Goal: Task Accomplishment & Management: Manage account settings

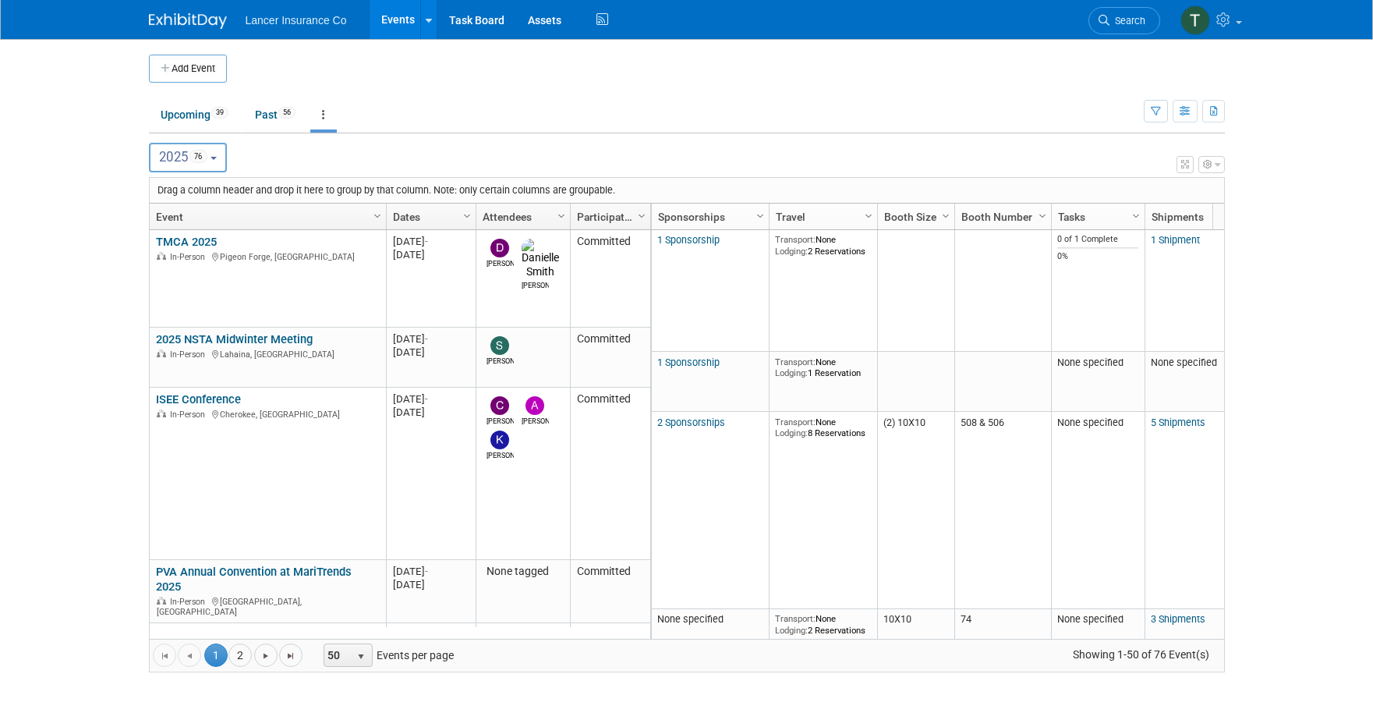
click at [167, 154] on span "2025 76" at bounding box center [183, 157] width 48 height 16
click at [132, 182] on body "Lancer Insurance Co Events Add Event Bulk Upload Events Shareable Event Boards …" at bounding box center [686, 360] width 1373 height 720
click at [199, 119] on link "Upcoming 39" at bounding box center [194, 115] width 91 height 30
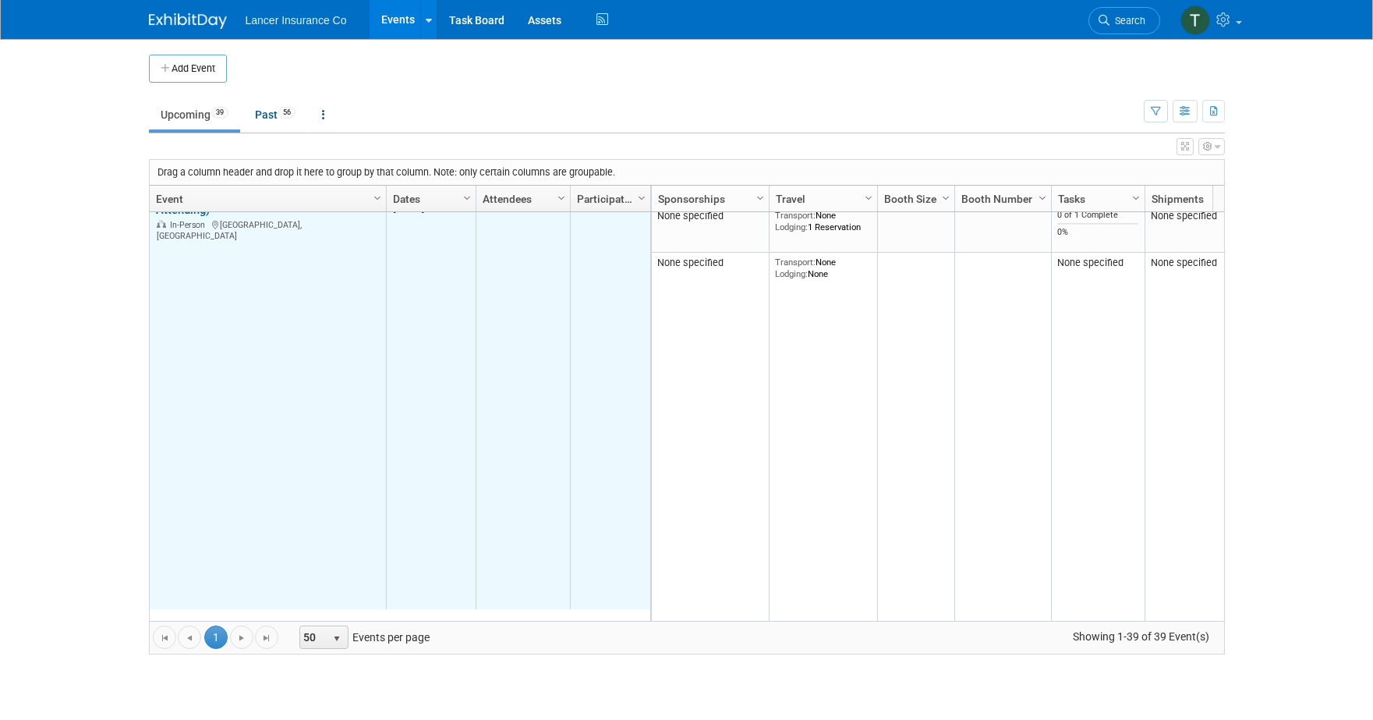
scroll to position [1590, 0]
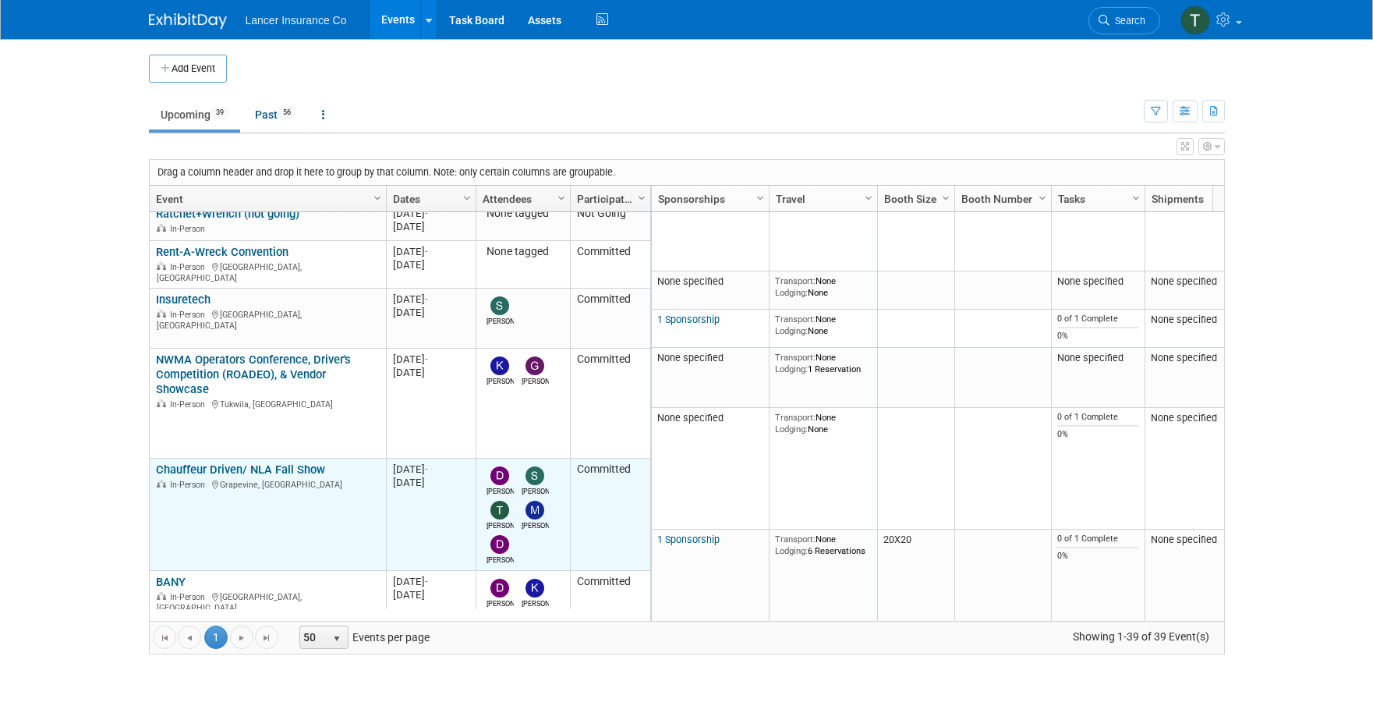
click at [249, 462] on link "Chauffeur Driven/ NLA Fall Show" at bounding box center [240, 469] width 169 height 14
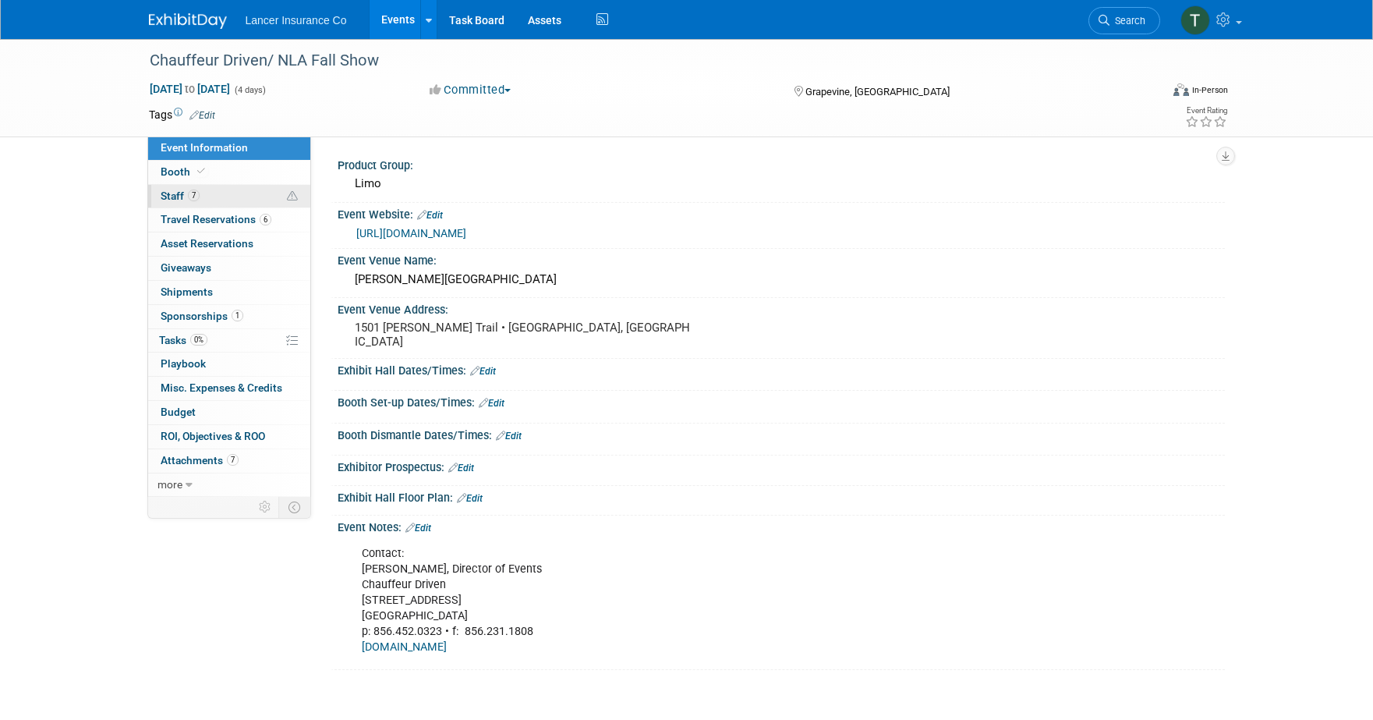
click at [164, 195] on span "Staff 7" at bounding box center [180, 195] width 39 height 12
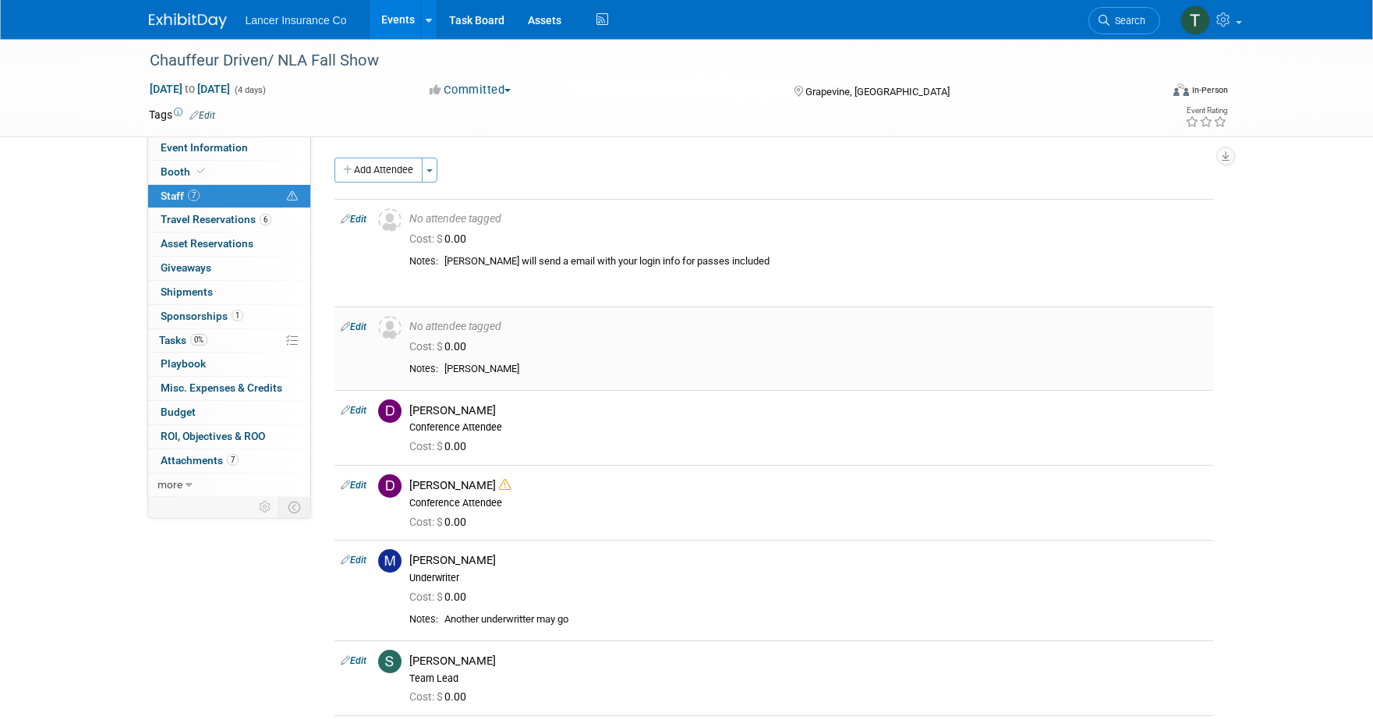
click at [359, 323] on link "Edit" at bounding box center [354, 326] width 26 height 11
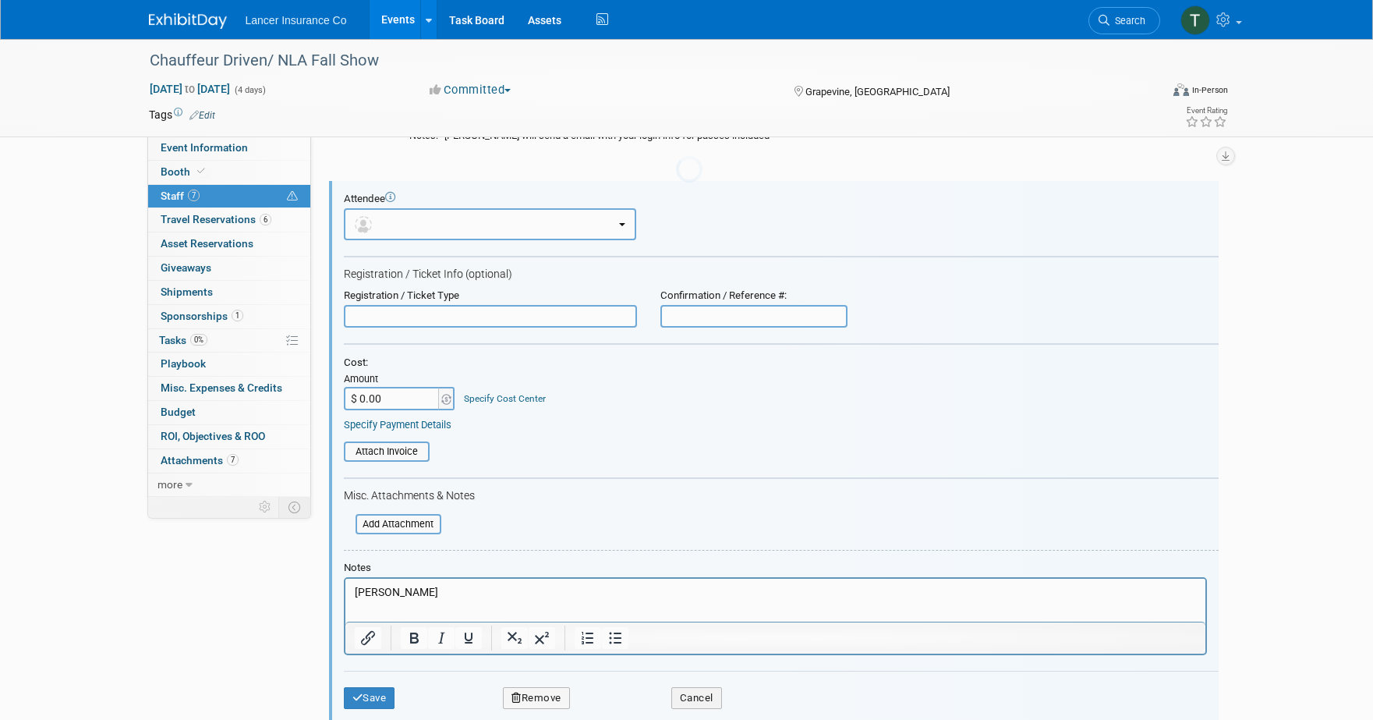
scroll to position [129, 0]
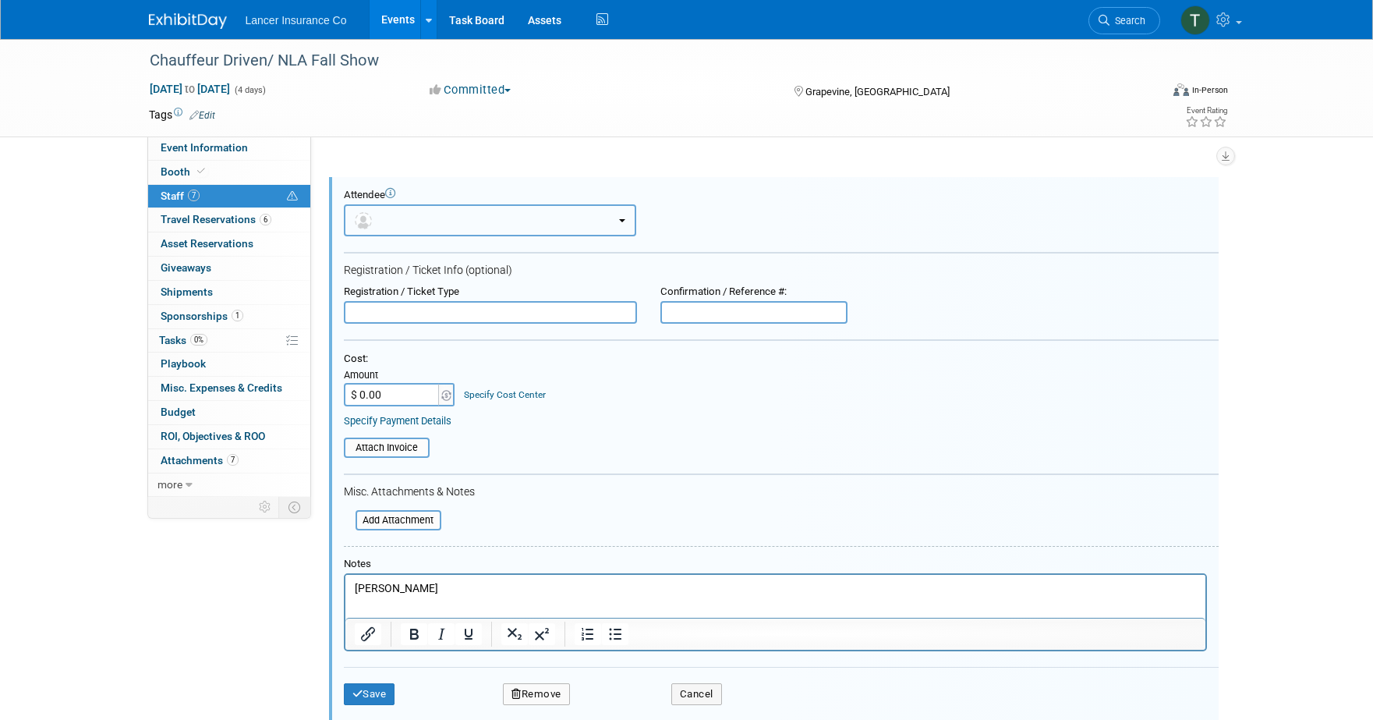
click at [392, 229] on button "button" at bounding box center [490, 220] width 292 height 32
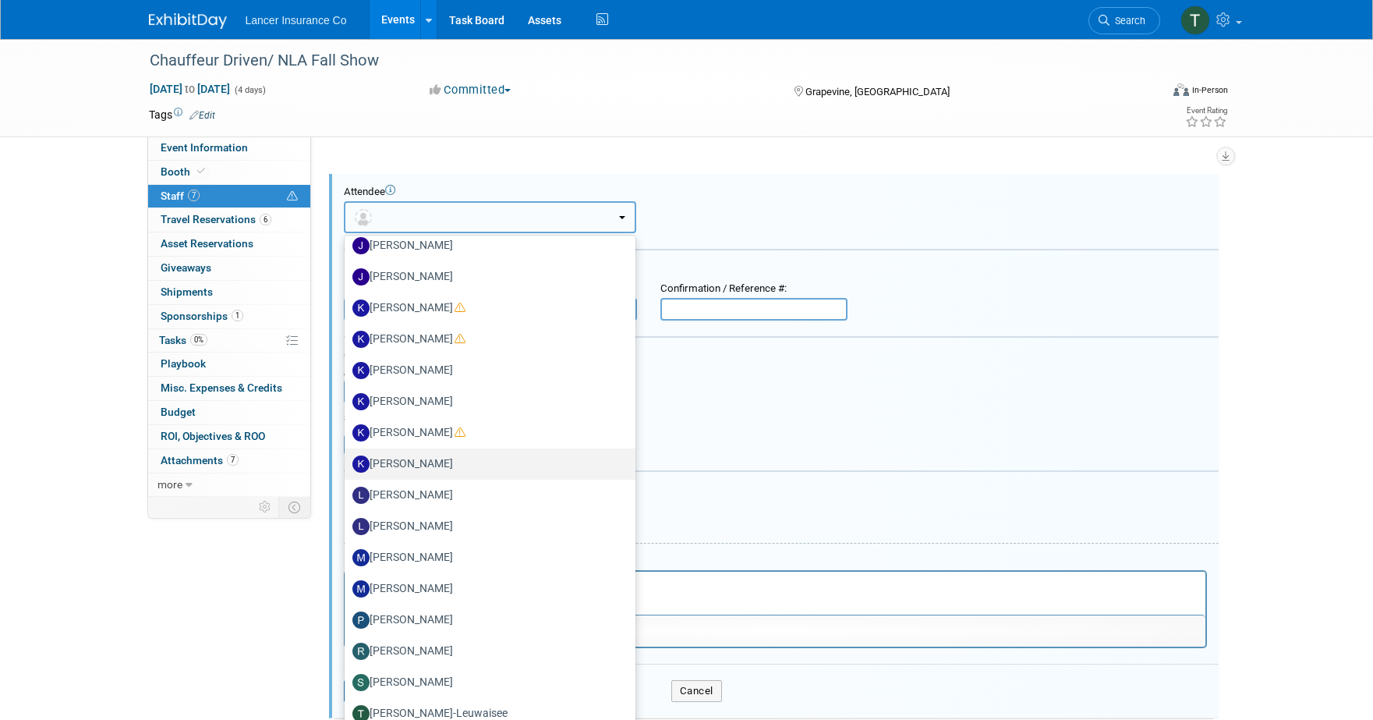
scroll to position [599, 0]
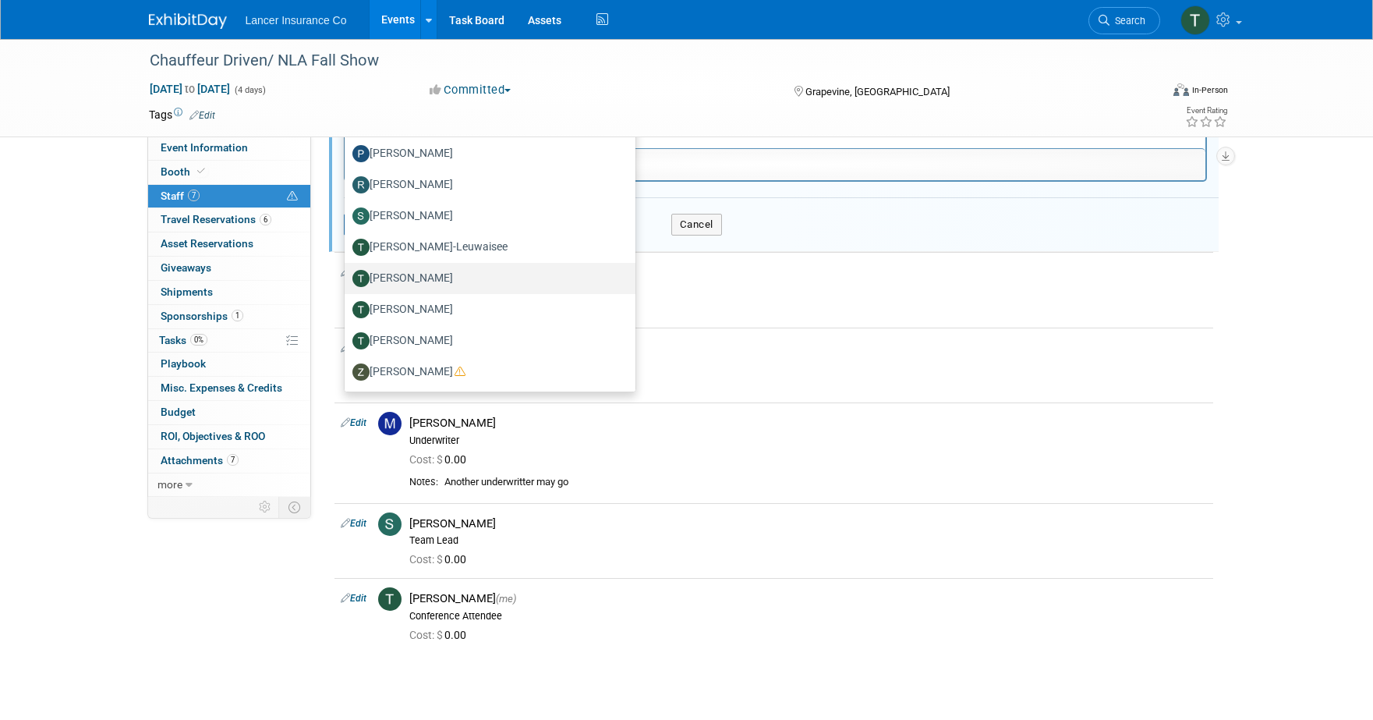
click at [396, 286] on label "Terry Fichter" at bounding box center [485, 278] width 267 height 25
click at [347, 281] on input "Terry Fichter" at bounding box center [342, 276] width 10 height 10
select select "ccb3cd81-c791-47c2-8494-6cbb22bdc1cc"
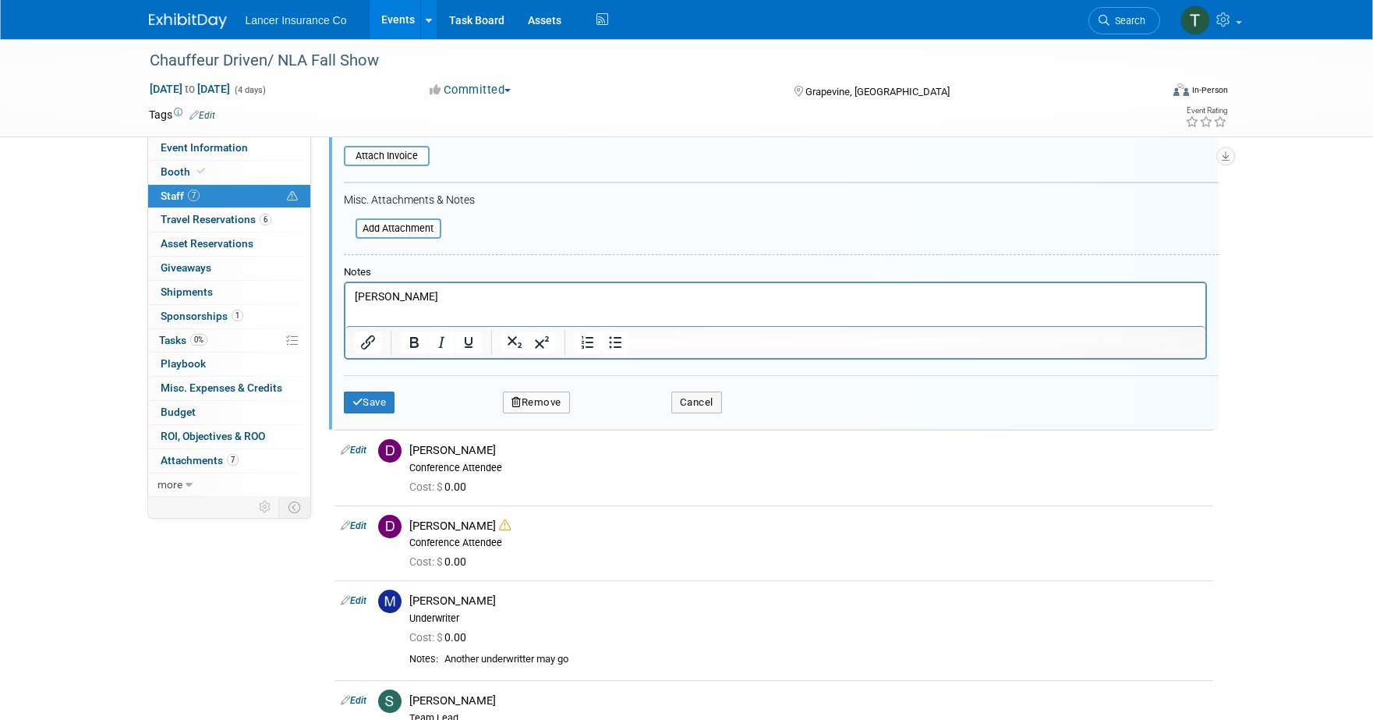
scroll to position [468, 0]
drag, startPoint x: 445, startPoint y: 296, endPoint x: 307, endPoint y: 291, distance: 138.1
click at [345, 291] on html "Terry Fitcher" at bounding box center [775, 296] width 860 height 22
click at [373, 407] on button "Save" at bounding box center [369, 404] width 51 height 22
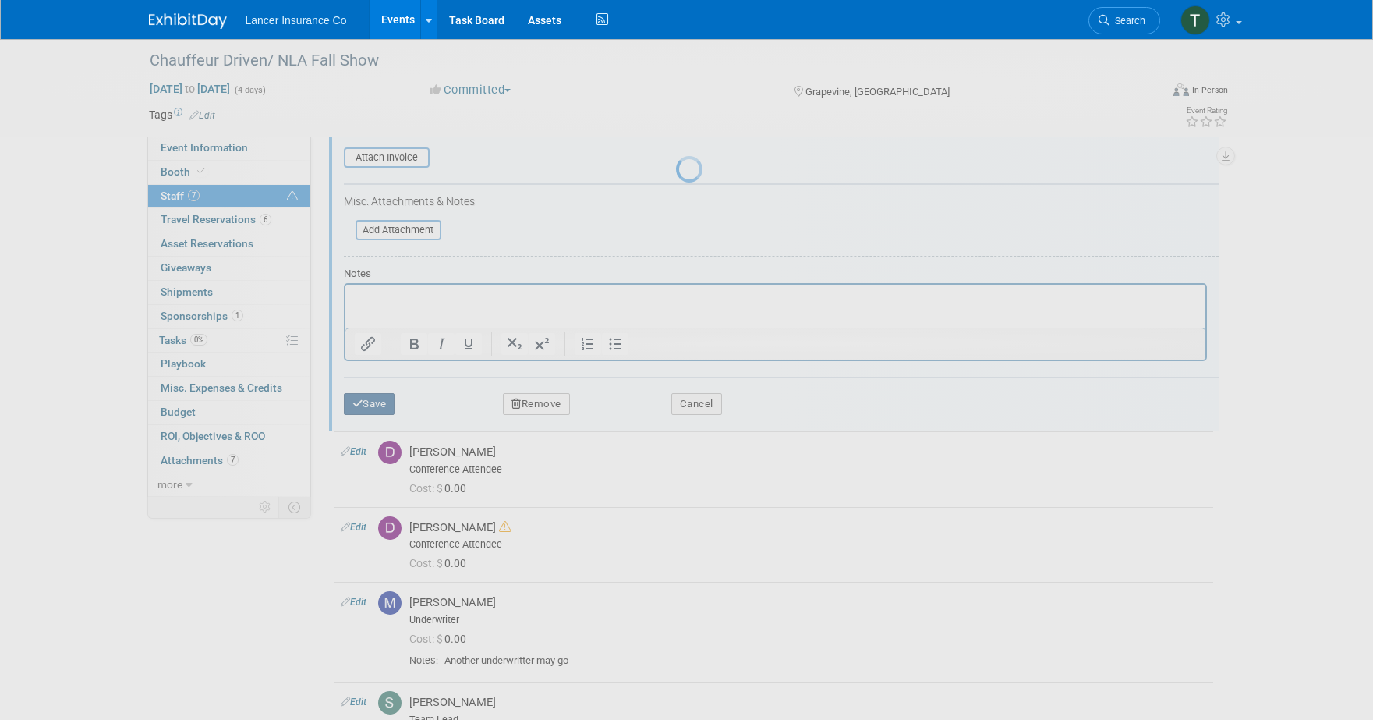
scroll to position [231, 0]
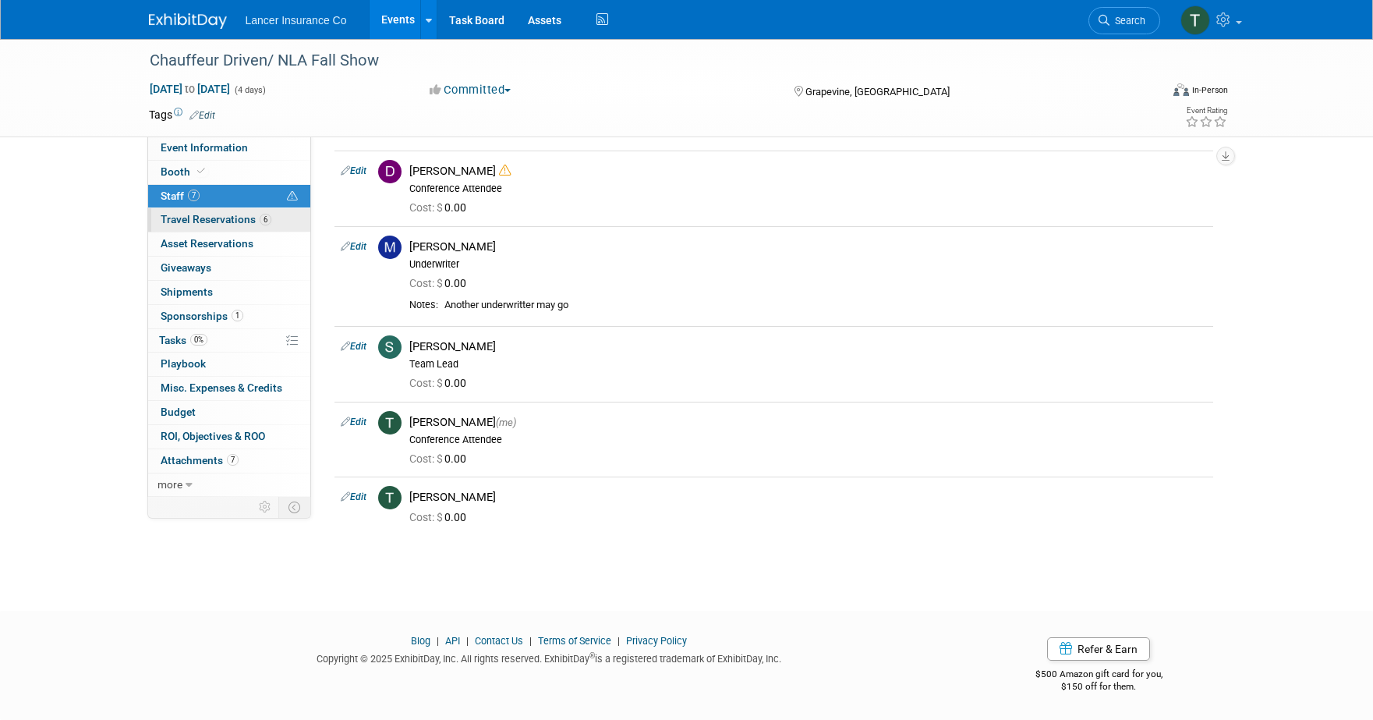
click at [189, 224] on span "Travel Reservations 6" at bounding box center [216, 219] width 111 height 12
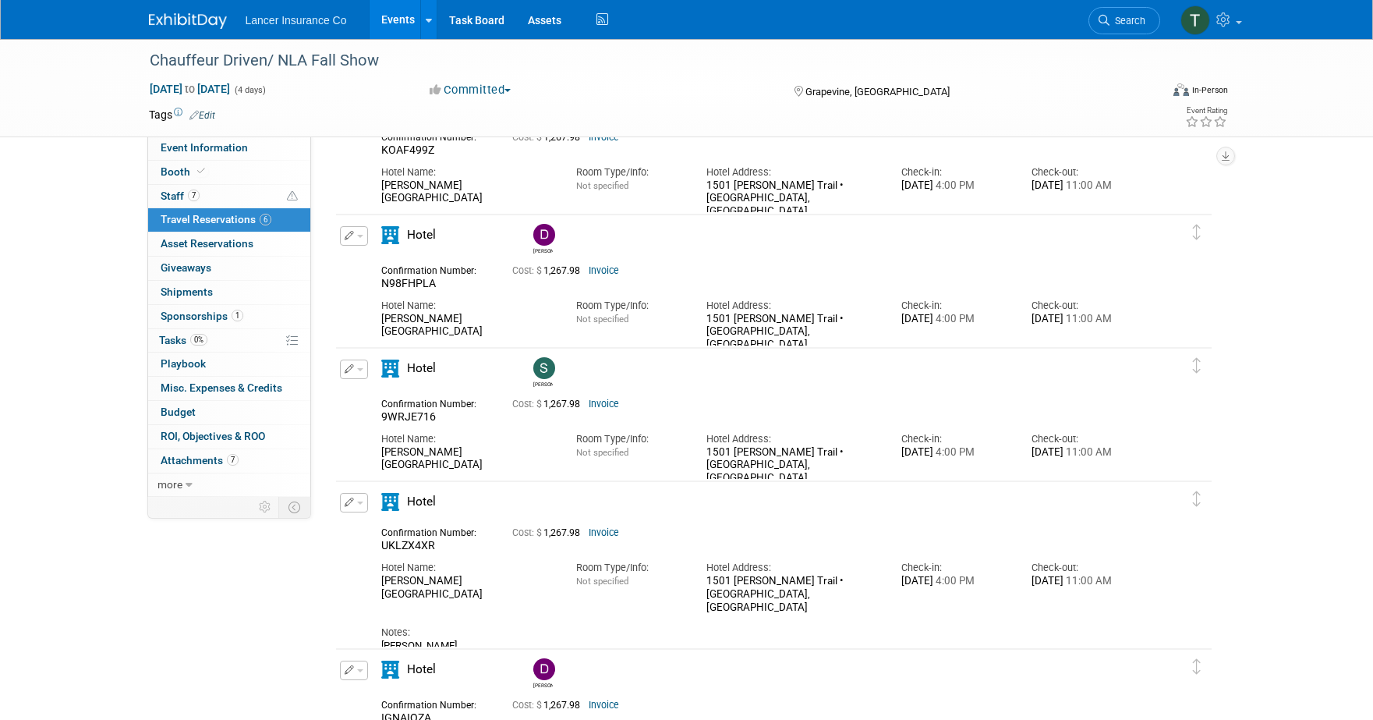
scroll to position [143, 0]
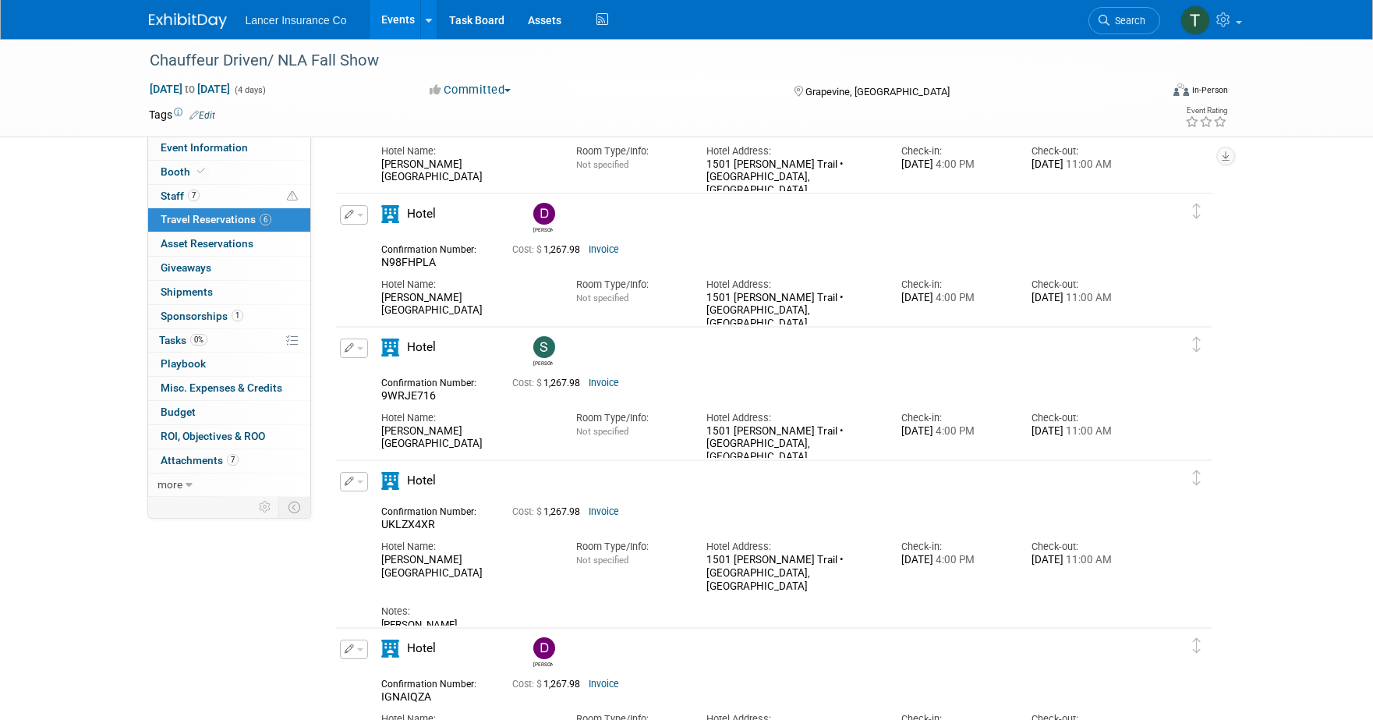
click at [359, 482] on span "button" at bounding box center [360, 481] width 6 height 3
click at [400, 501] on button "Edit Reservation" at bounding box center [407, 508] width 132 height 23
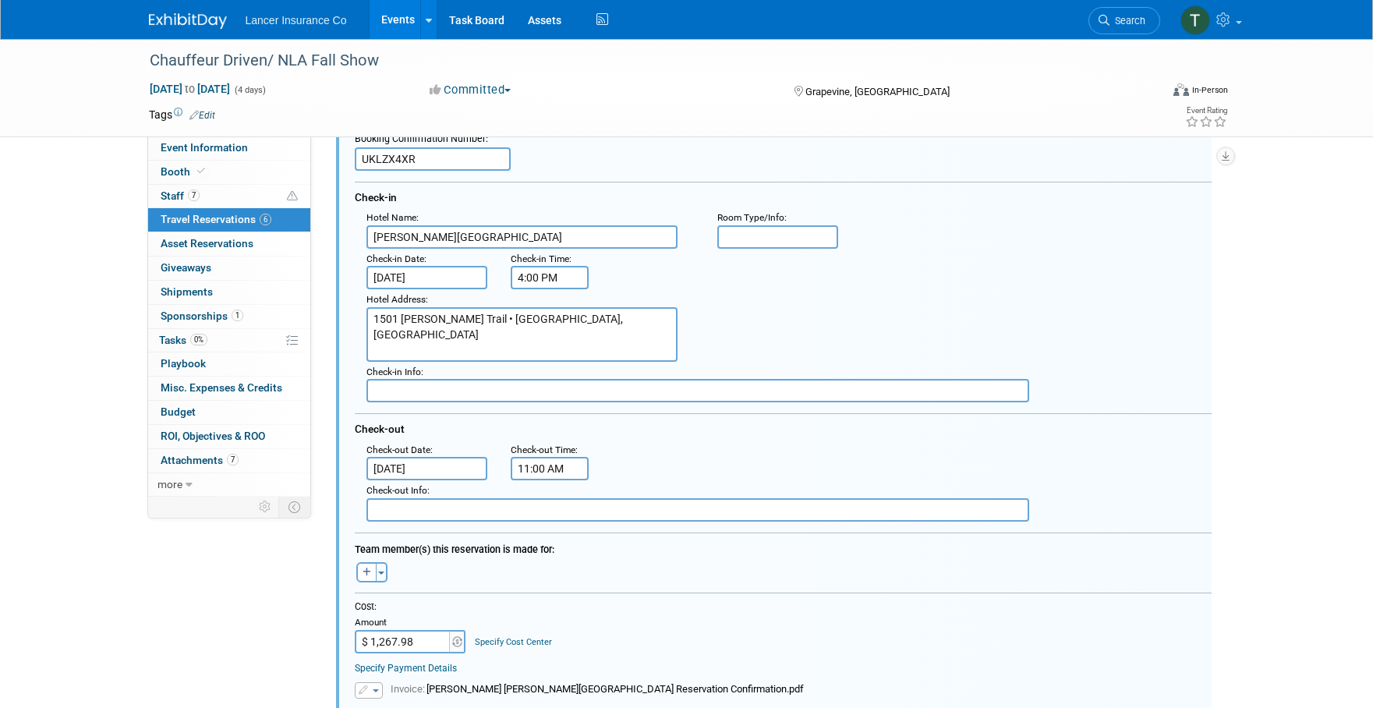
scroll to position [598, 0]
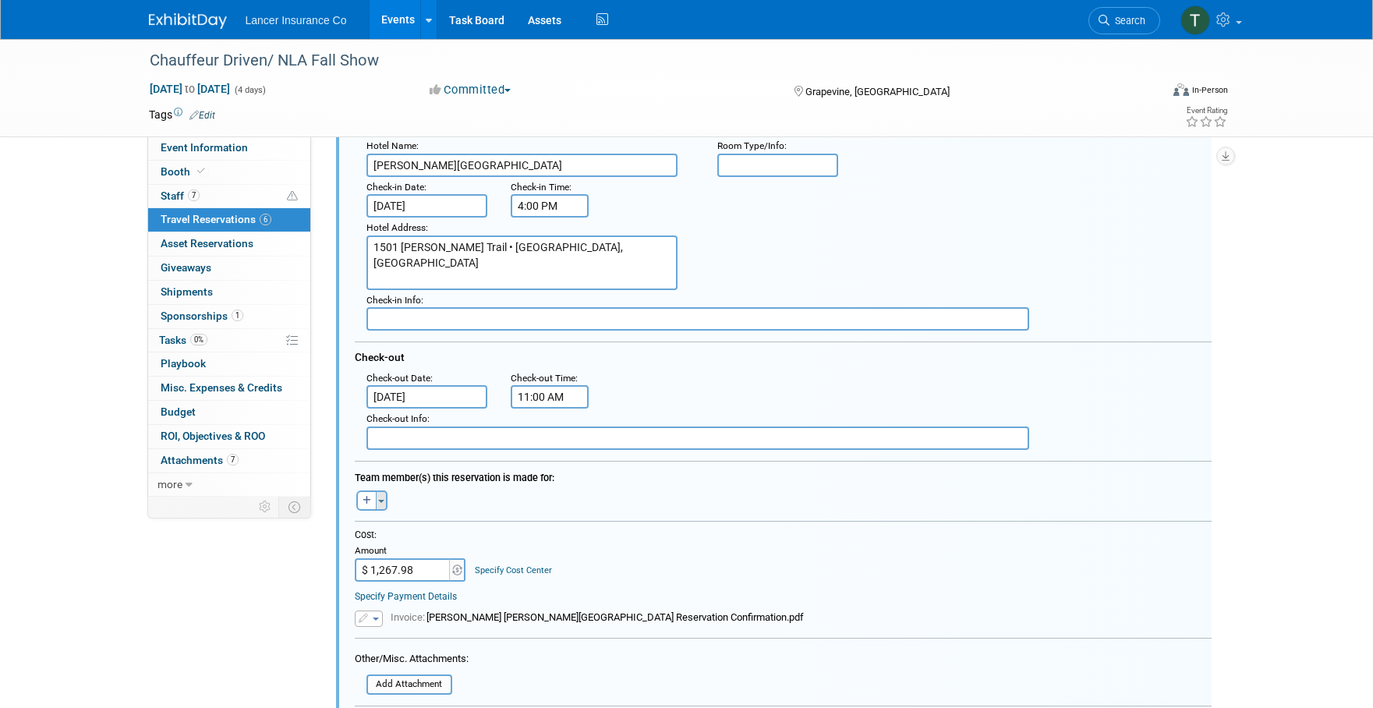
click at [379, 504] on button "Toggle Dropdown" at bounding box center [382, 500] width 12 height 20
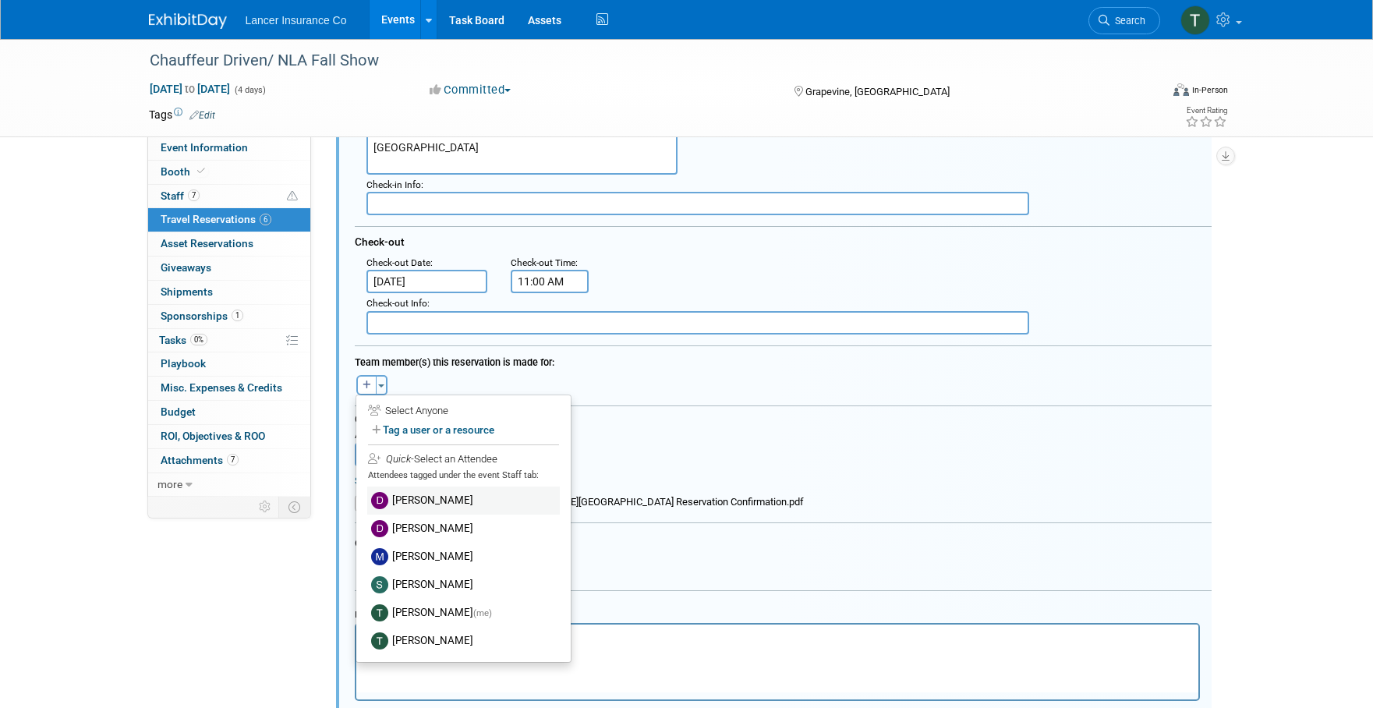
scroll to position [719, 0]
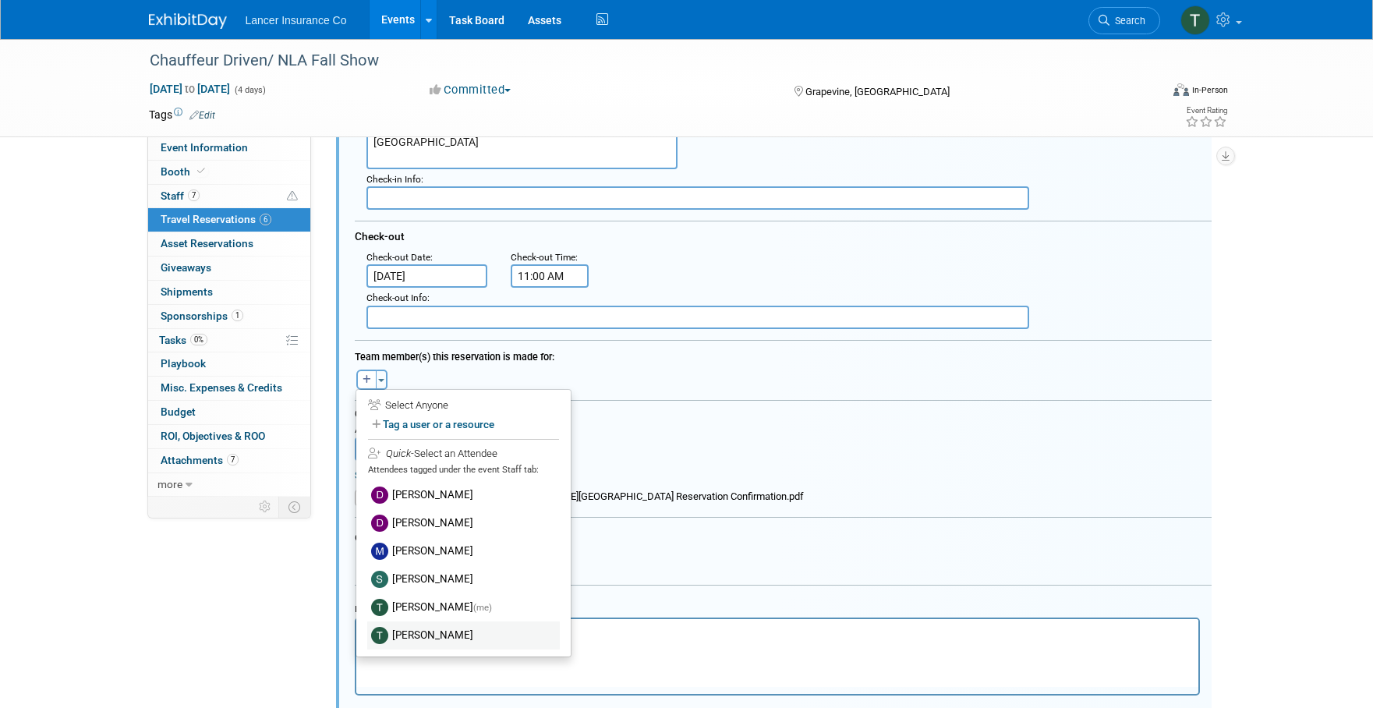
click at [423, 626] on label "Terry Fichter" at bounding box center [463, 635] width 193 height 28
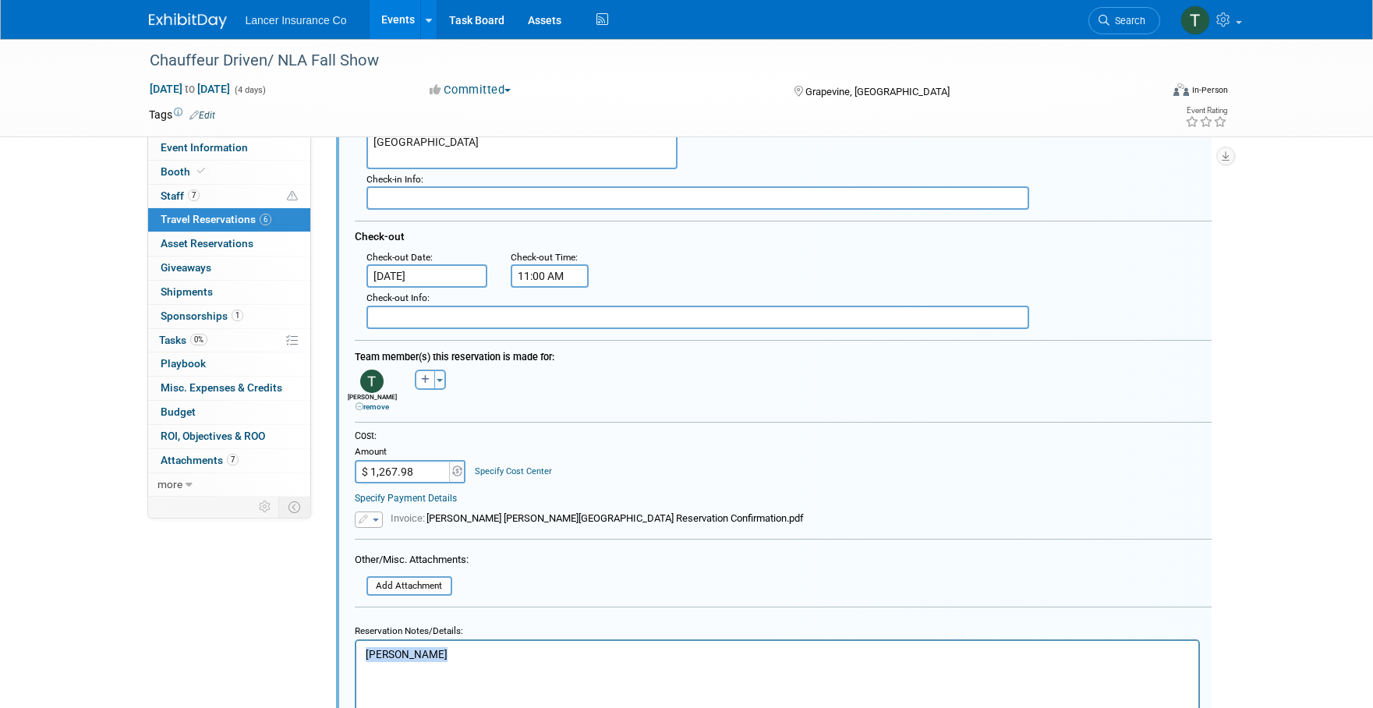
drag, startPoint x: 429, startPoint y: 654, endPoint x: 707, endPoint y: 1285, distance: 689.4
click at [356, 645] on html "Terry Fitcher" at bounding box center [777, 651] width 842 height 21
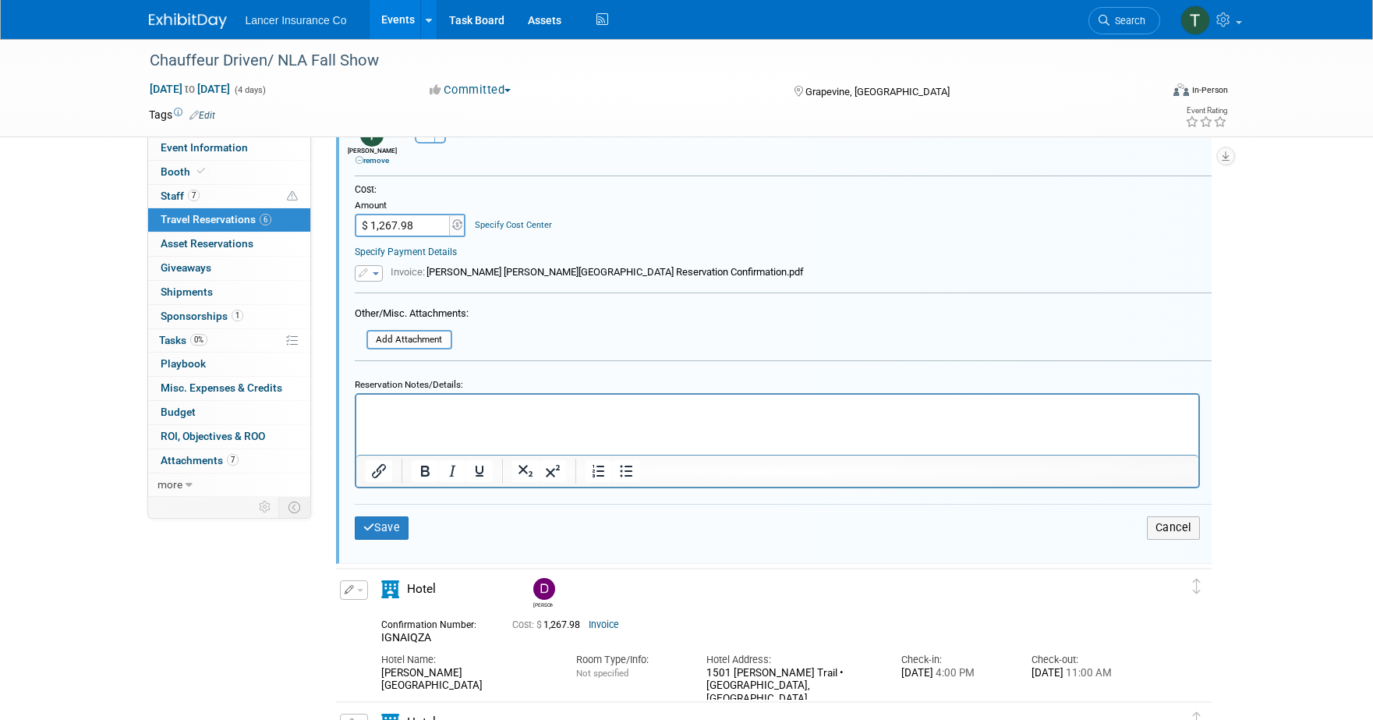
scroll to position [973, 0]
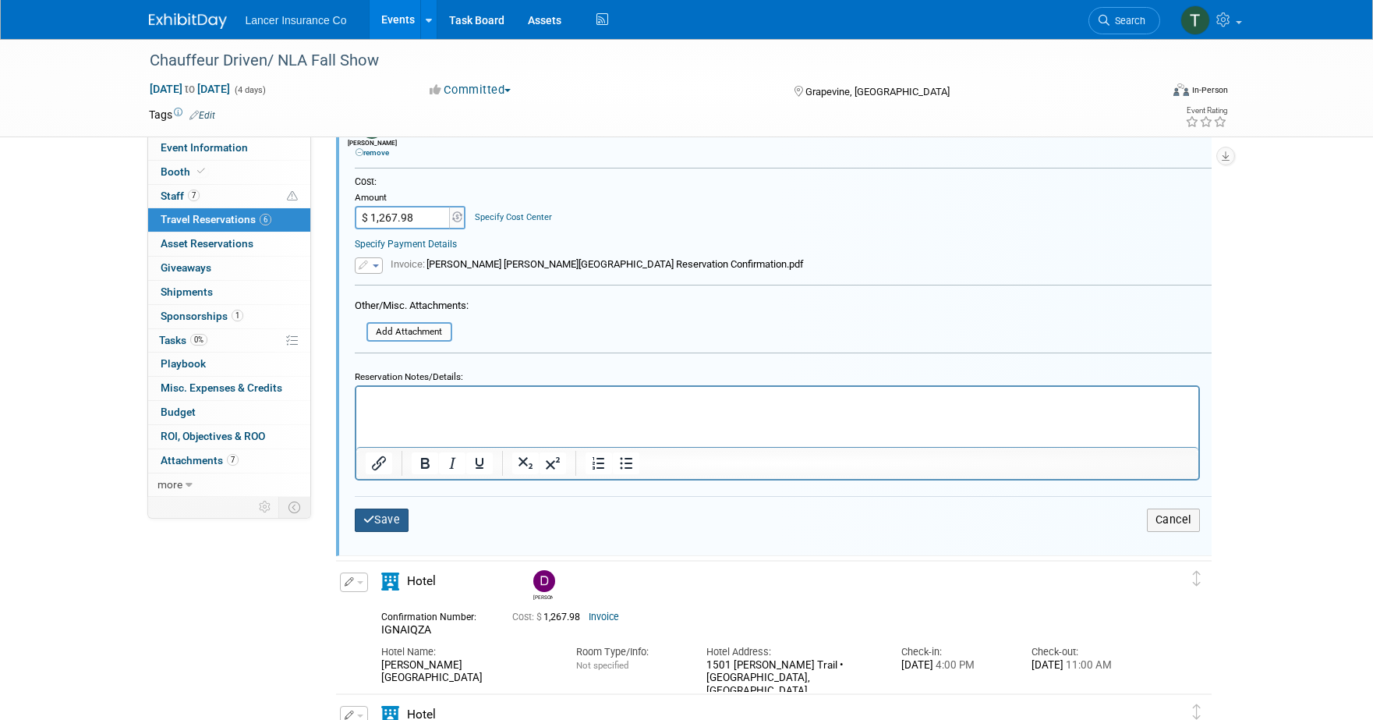
click at [384, 518] on button "Save" at bounding box center [382, 519] width 55 height 23
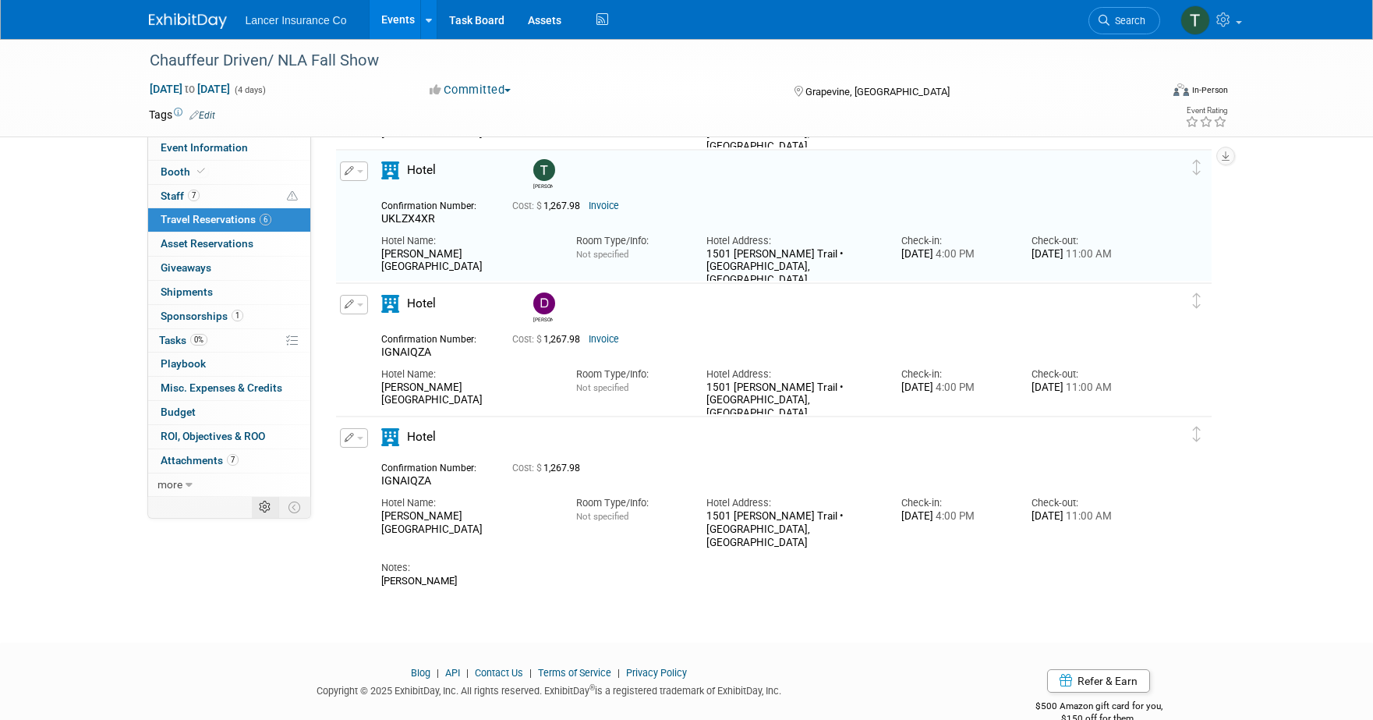
scroll to position [426, 0]
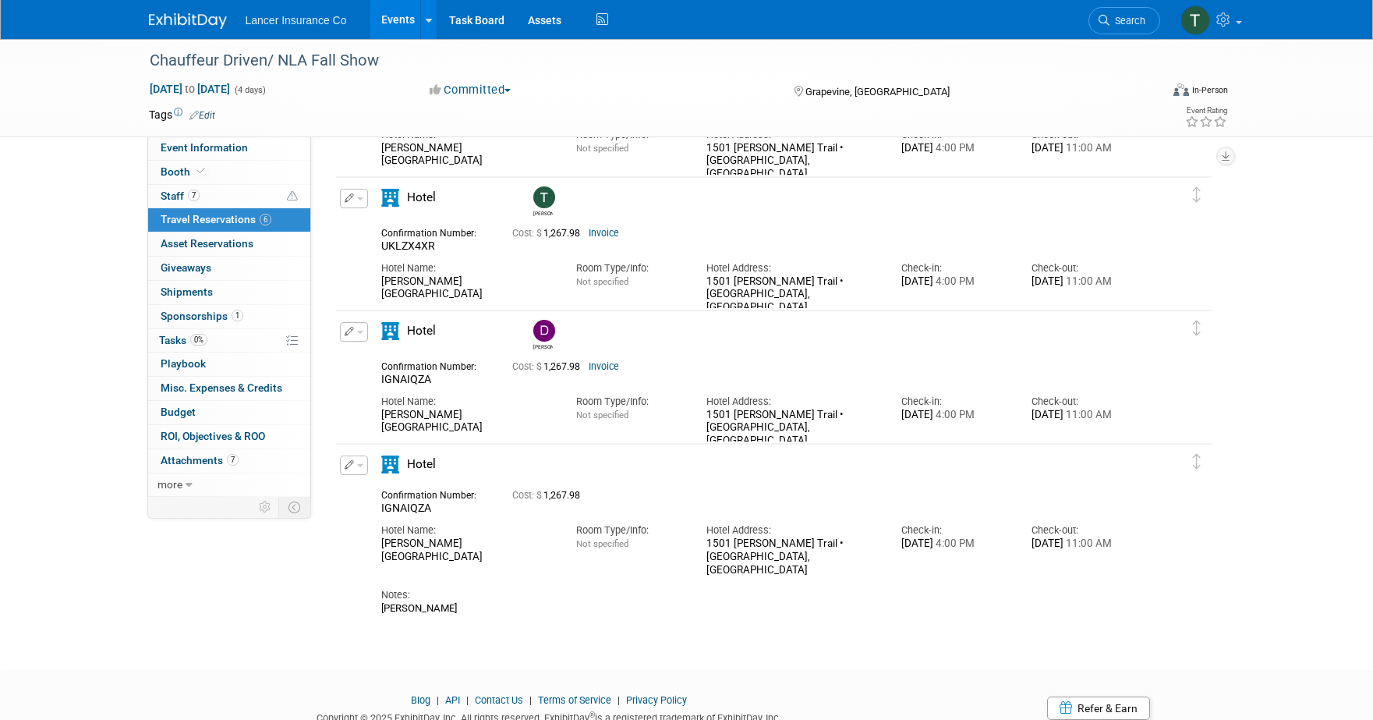
click at [387, 21] on link "Events" at bounding box center [398, 19] width 57 height 39
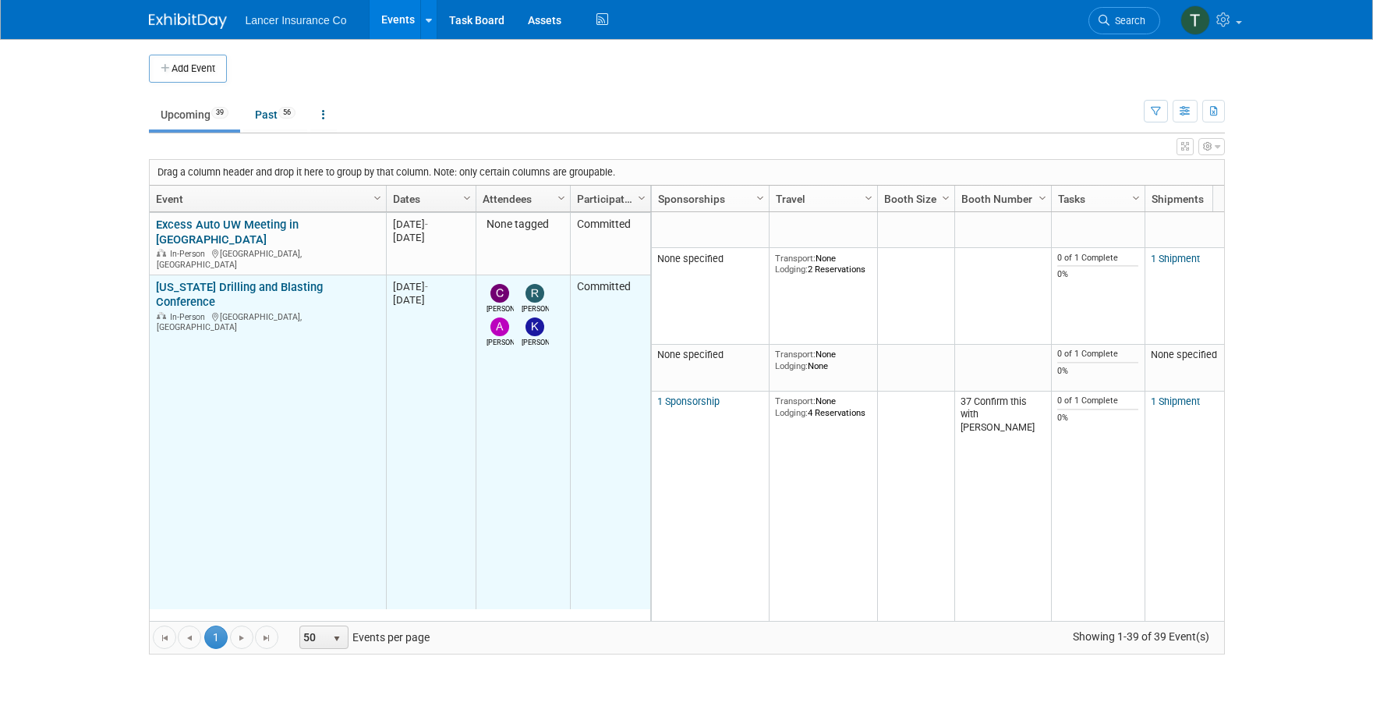
scroll to position [2058, 0]
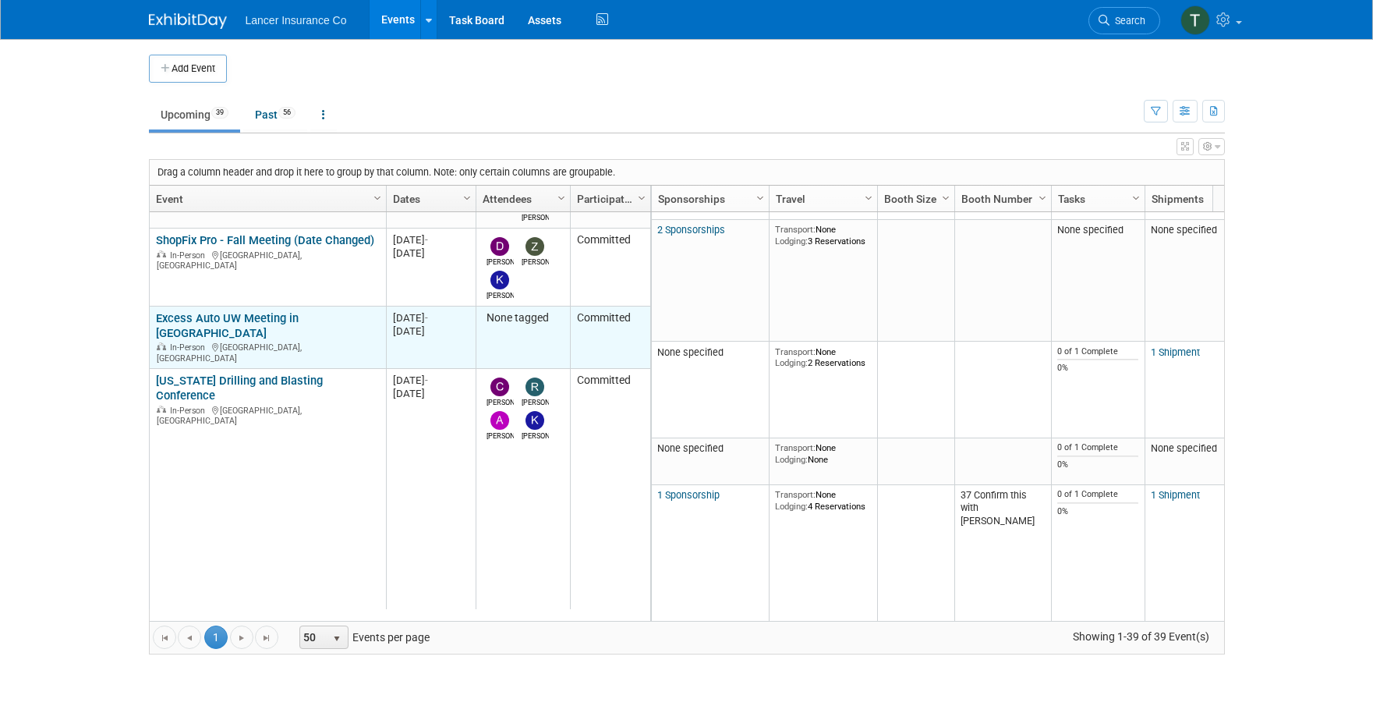
click at [196, 311] on link "Excess Auto UW Meeting in [GEOGRAPHIC_DATA]" at bounding box center [227, 325] width 143 height 29
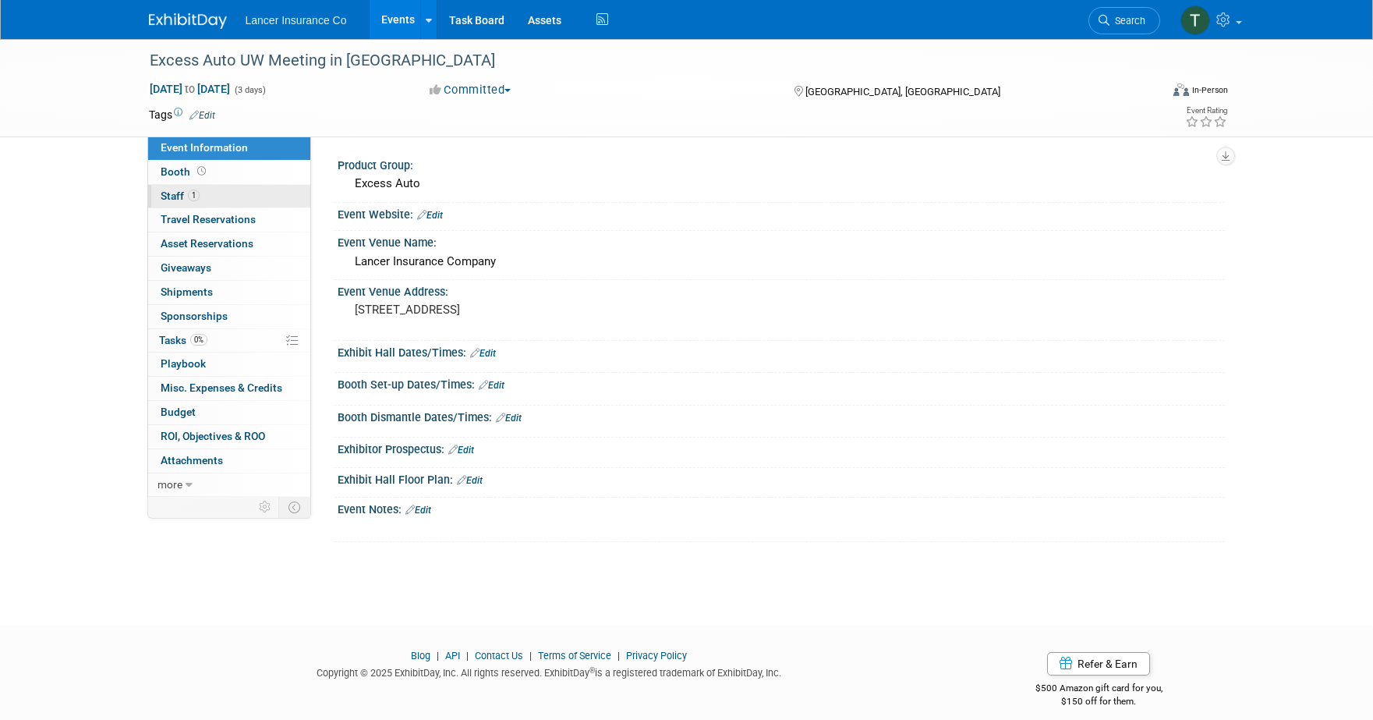
click at [161, 194] on span "Staff 1" at bounding box center [180, 195] width 39 height 12
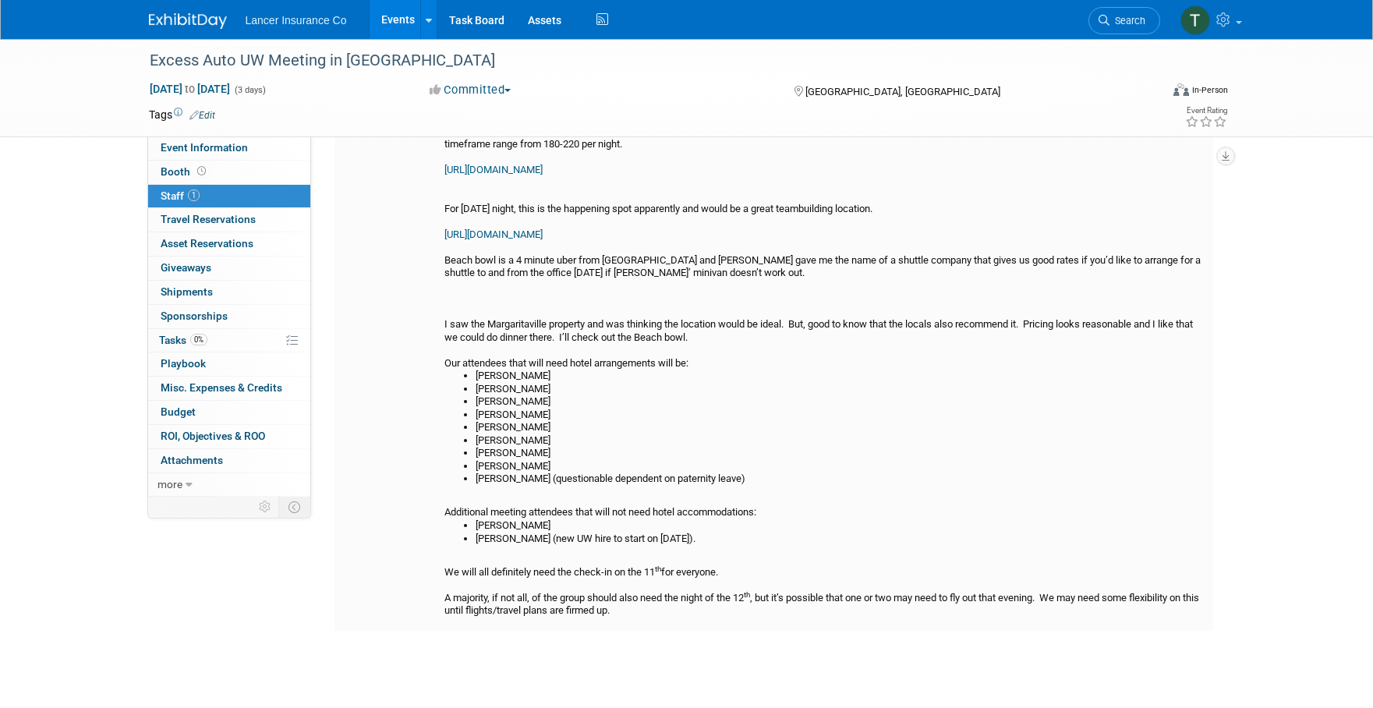
scroll to position [197, 0]
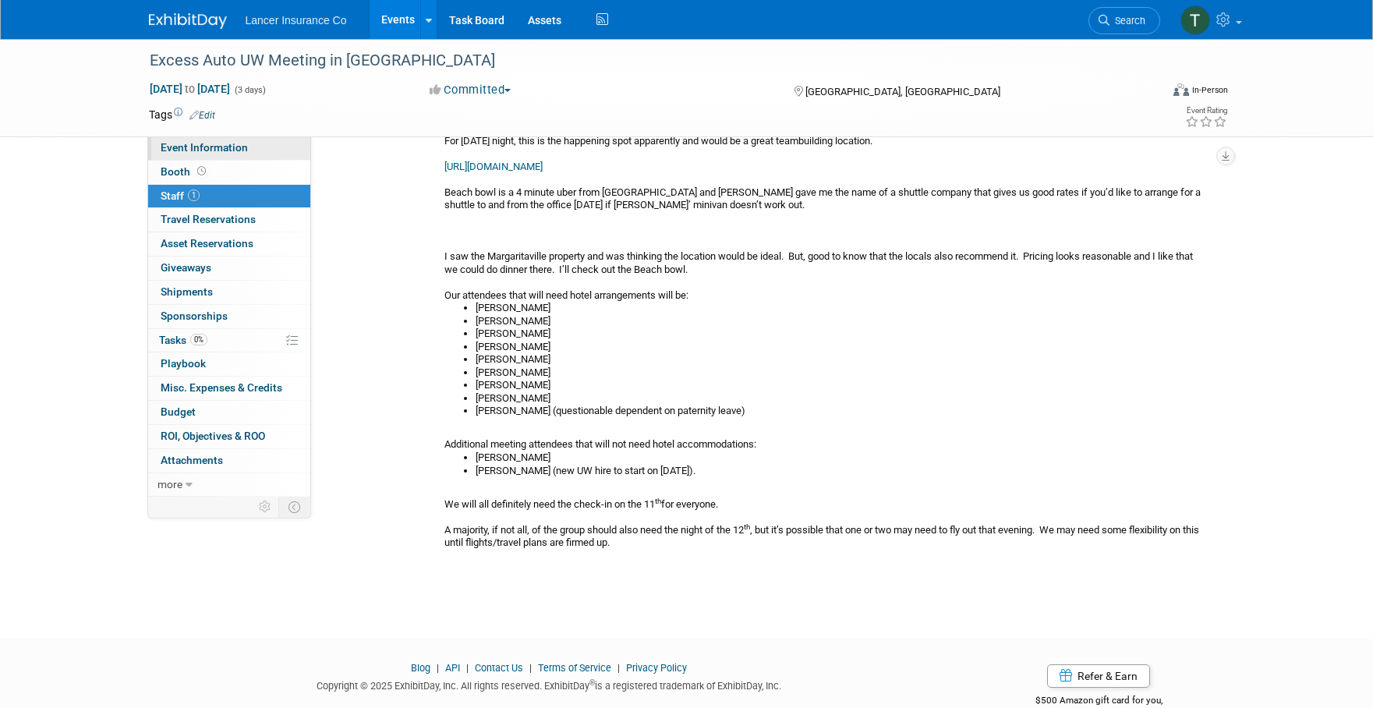
click at [173, 141] on span "Event Information" at bounding box center [204, 147] width 87 height 12
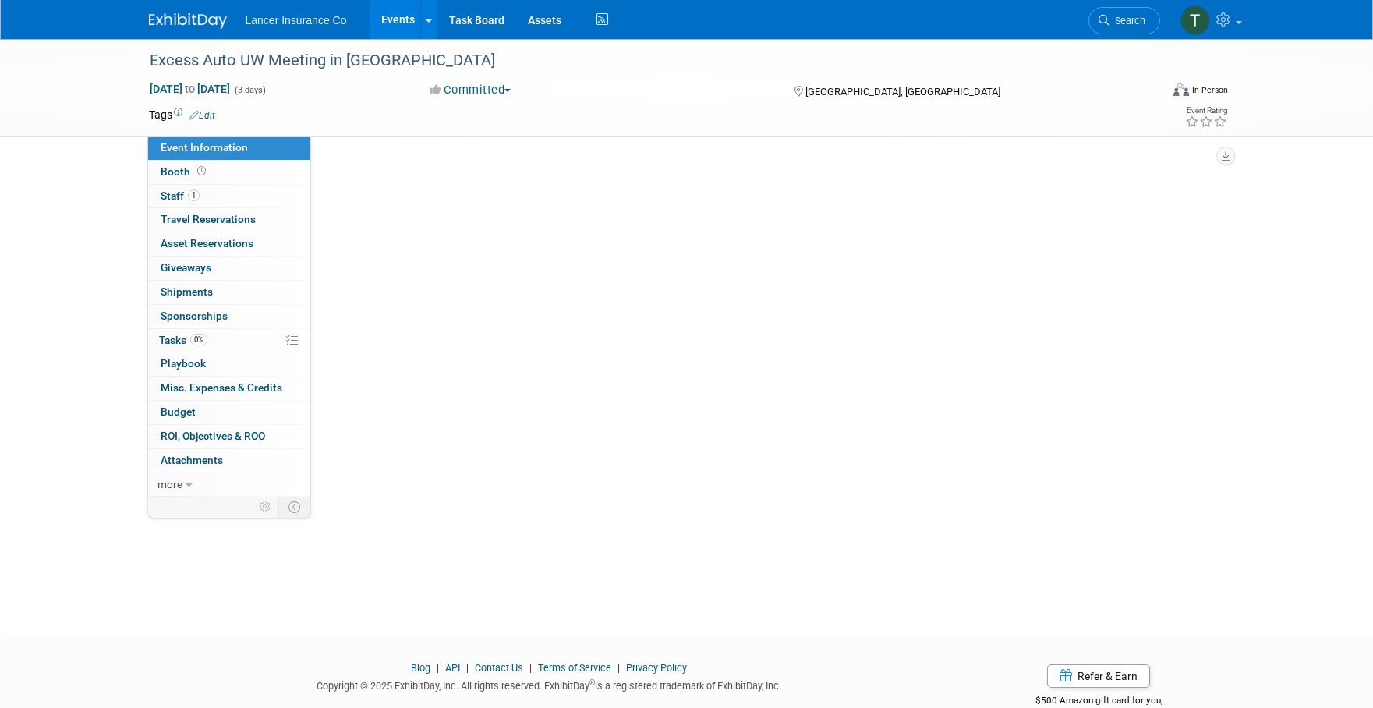
scroll to position [0, 0]
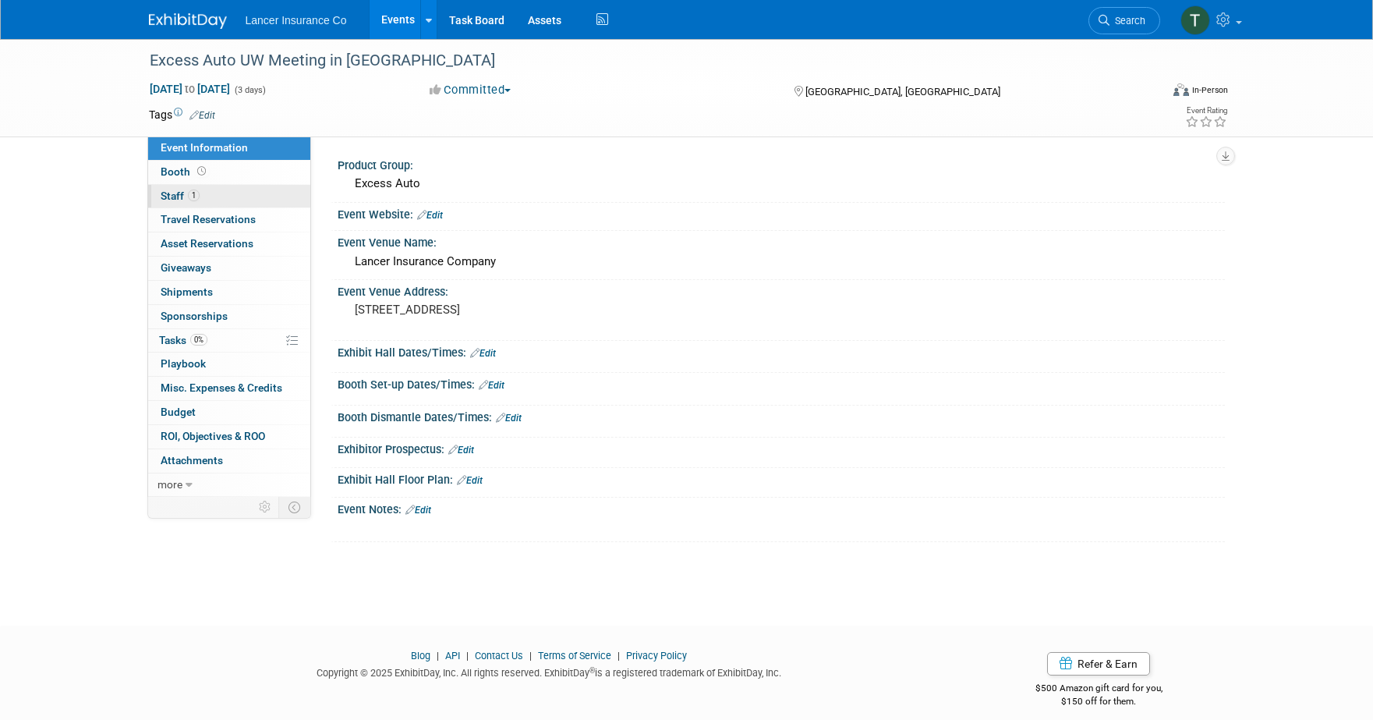
click at [184, 200] on span "Staff 1" at bounding box center [180, 195] width 39 height 12
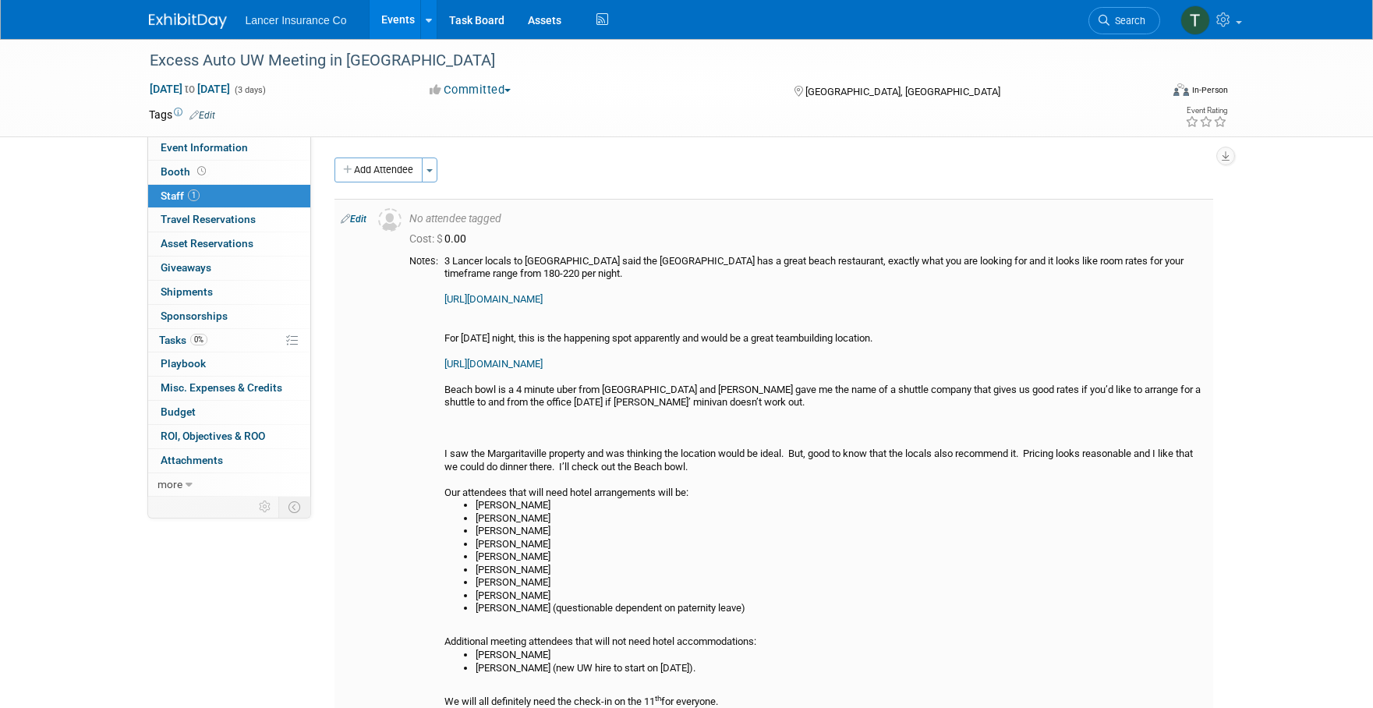
click at [543, 293] on link "https://www.margaritavilleresorts.com/margaritaville-hotel-jacksonville-beach?_…" at bounding box center [493, 299] width 98 height 12
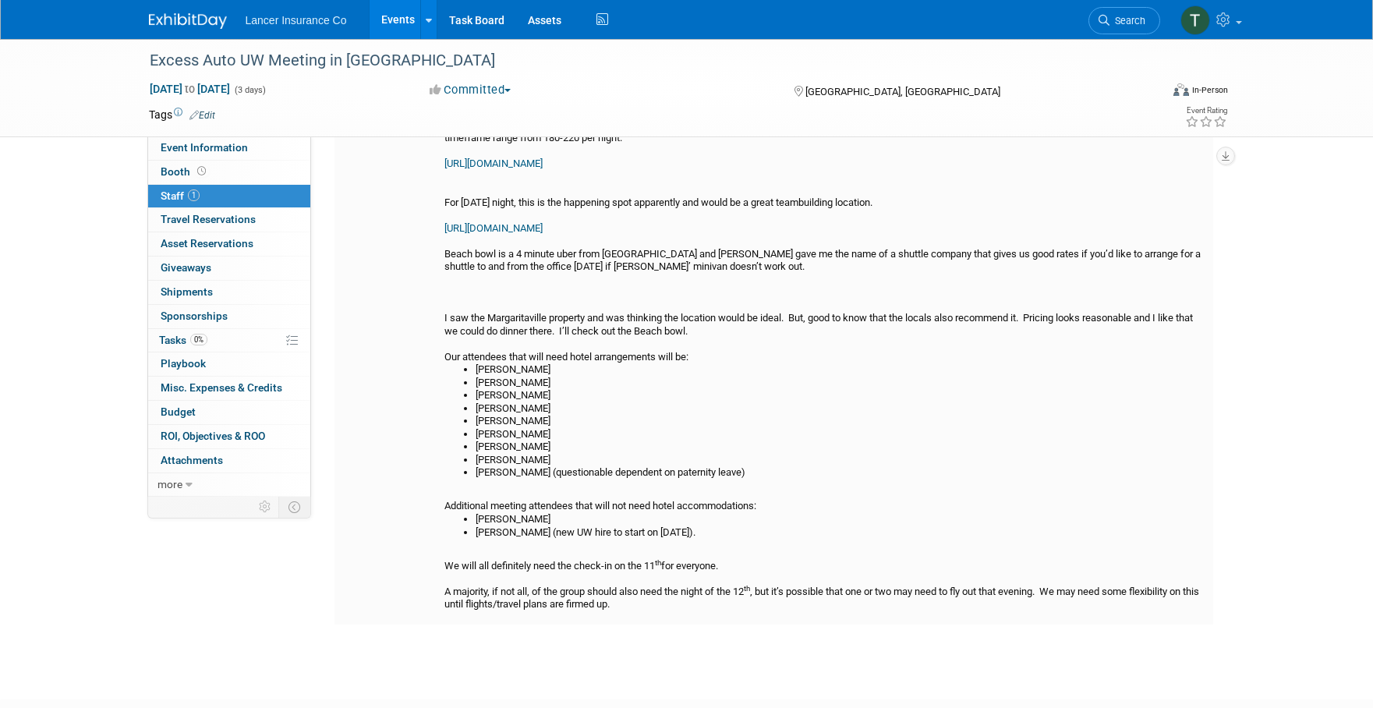
scroll to position [197, 0]
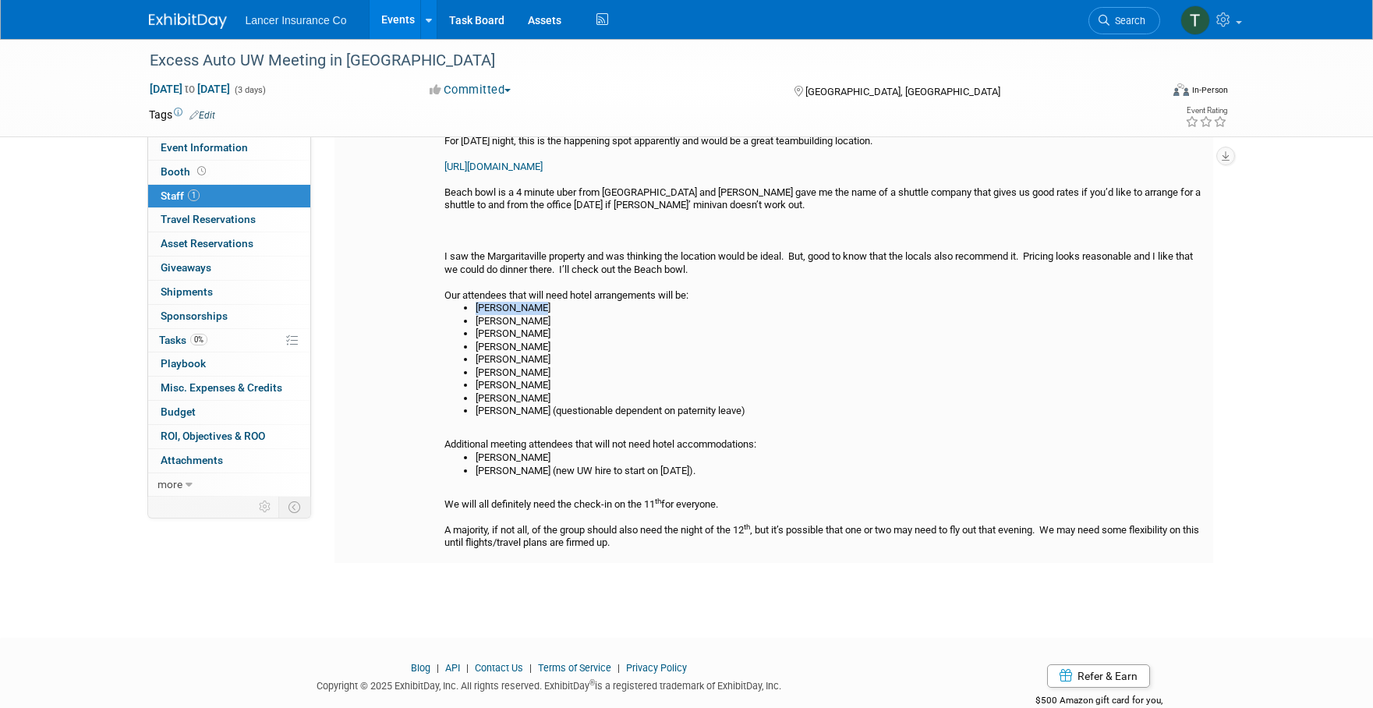
drag, startPoint x: 497, startPoint y: 281, endPoint x: 477, endPoint y: 279, distance: 19.6
click at [477, 302] on li "[PERSON_NAME]" at bounding box center [841, 308] width 731 height 13
copy li "[PERSON_NAME]"
drag, startPoint x: 540, startPoint y: 294, endPoint x: 479, endPoint y: 293, distance: 61.6
click at [479, 315] on li "Rory Bernard" at bounding box center [841, 321] width 731 height 13
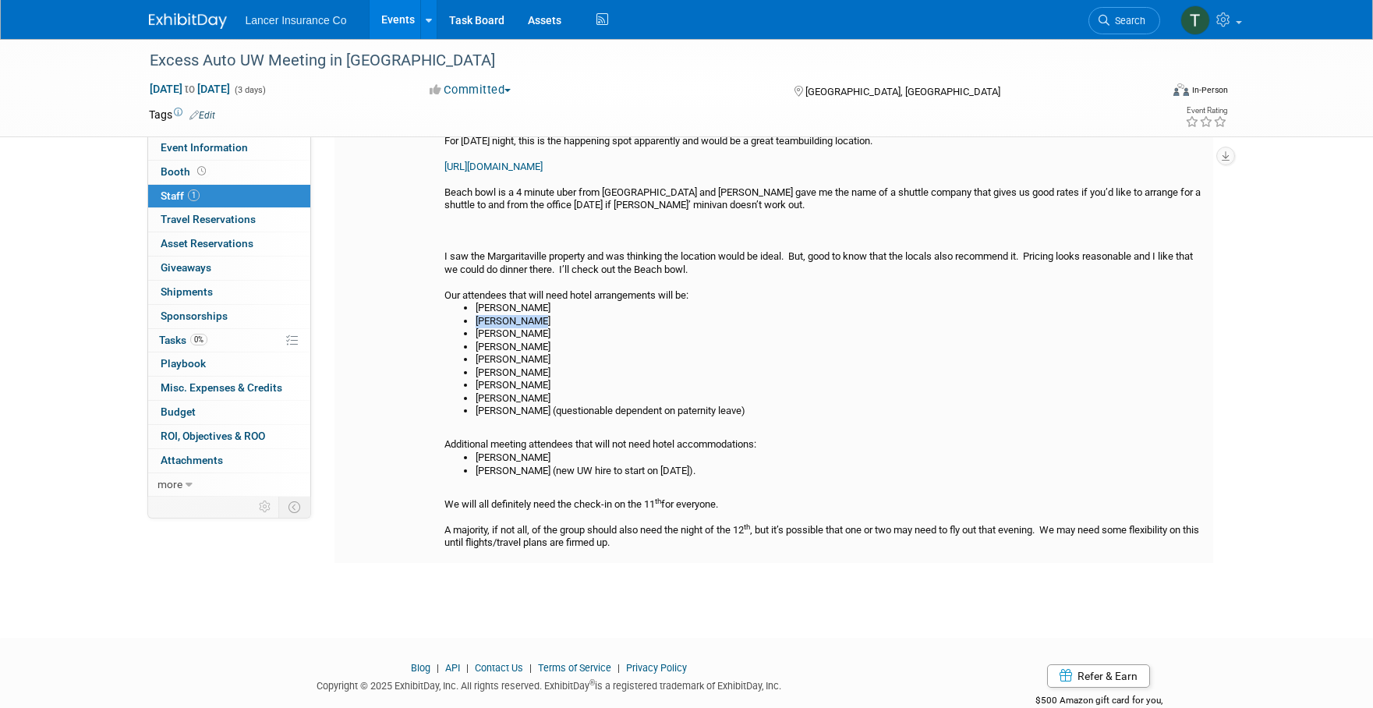
copy li "Rory Bernard"
drag, startPoint x: 556, startPoint y: 307, endPoint x: 476, endPoint y: 309, distance: 79.5
click at [476, 327] on li "Christy Johnson" at bounding box center [841, 333] width 731 height 13
copy li "Christy Johnson"
drag, startPoint x: 543, startPoint y: 322, endPoint x: 479, endPoint y: 318, distance: 63.3
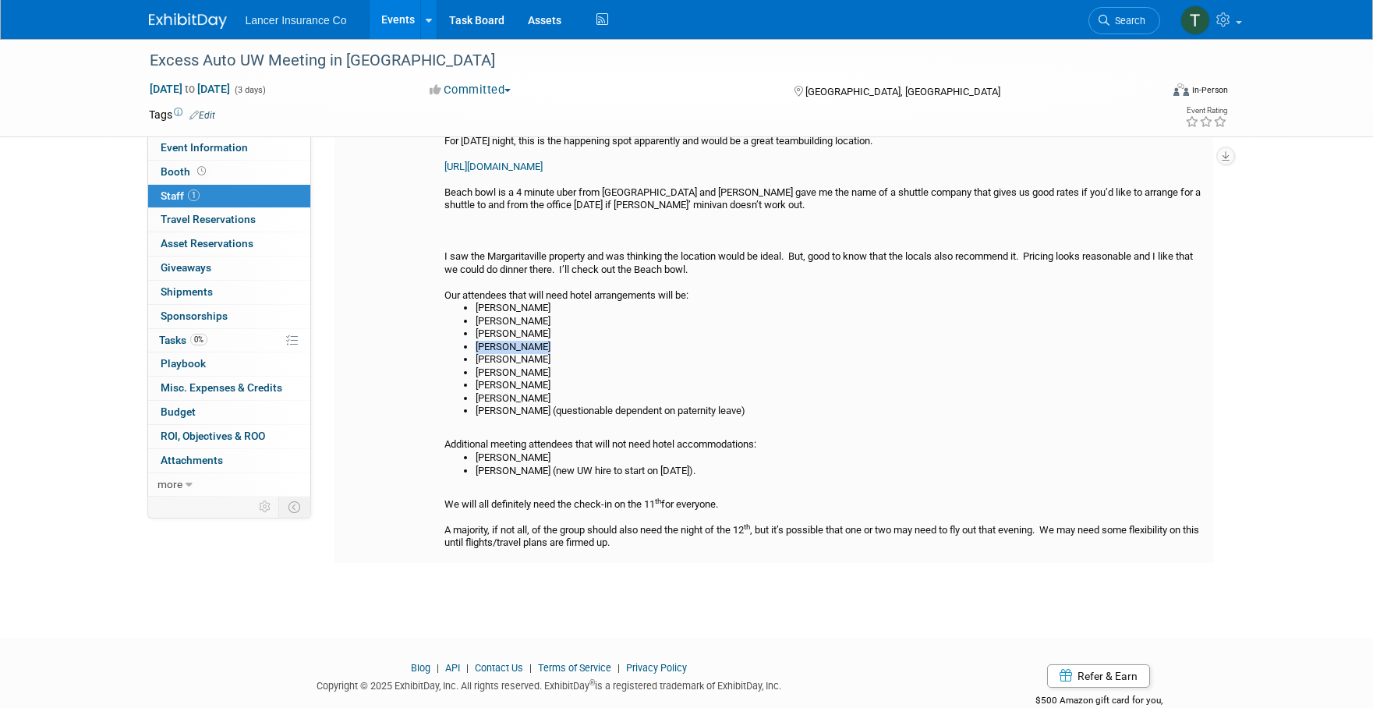
click at [479, 341] on li "Bryan Neville" at bounding box center [841, 347] width 731 height 13
copy li "Bryan Neville"
drag, startPoint x: 523, startPoint y: 335, endPoint x: 479, endPoint y: 331, distance: 44.6
click at [479, 353] on li "Jen Fullan" at bounding box center [841, 359] width 731 height 13
copy li "Jen Fullan"
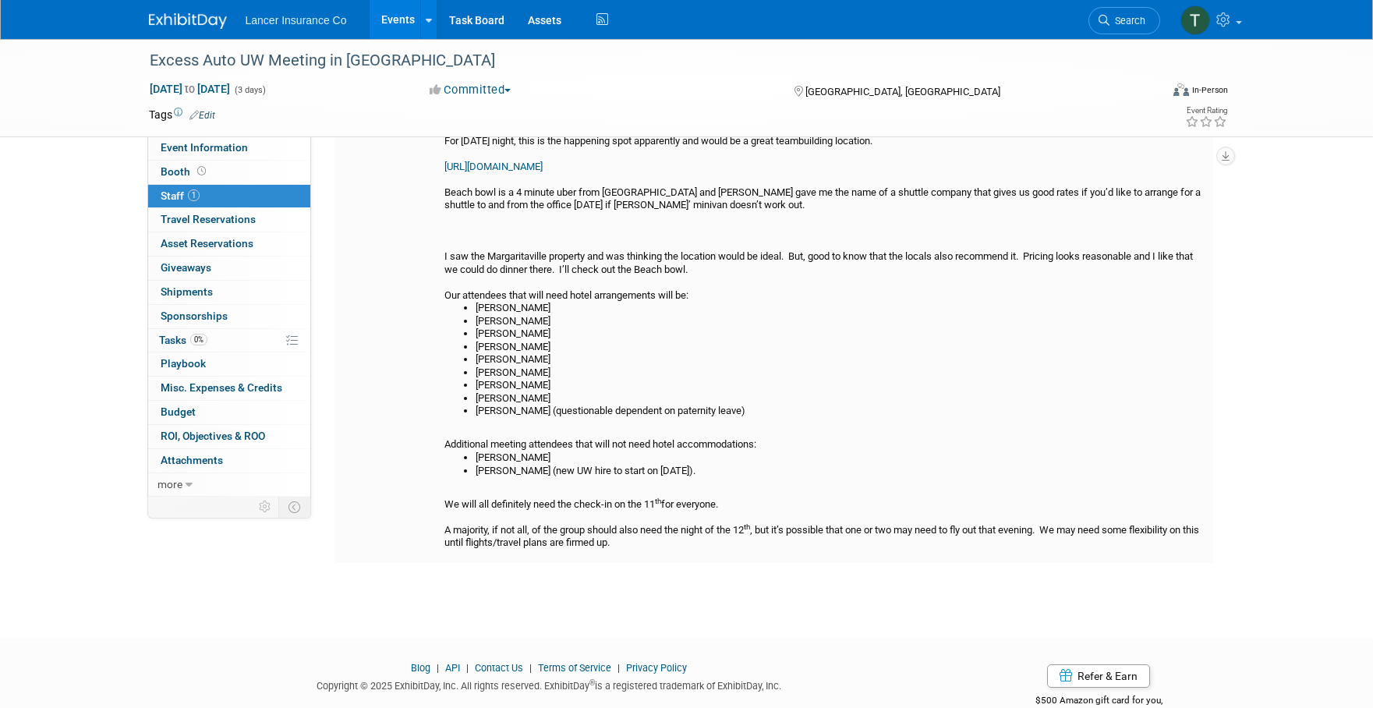
click at [526, 366] on li "Ewa Puglisi" at bounding box center [841, 372] width 731 height 13
drag, startPoint x: 534, startPoint y: 343, endPoint x: 477, endPoint y: 346, distance: 57.0
click at [477, 366] on li "Ewa Puglisi" at bounding box center [841, 372] width 731 height 13
copy li "Ewa Puglisi"
drag, startPoint x: 549, startPoint y: 360, endPoint x: 479, endPoint y: 358, distance: 69.4
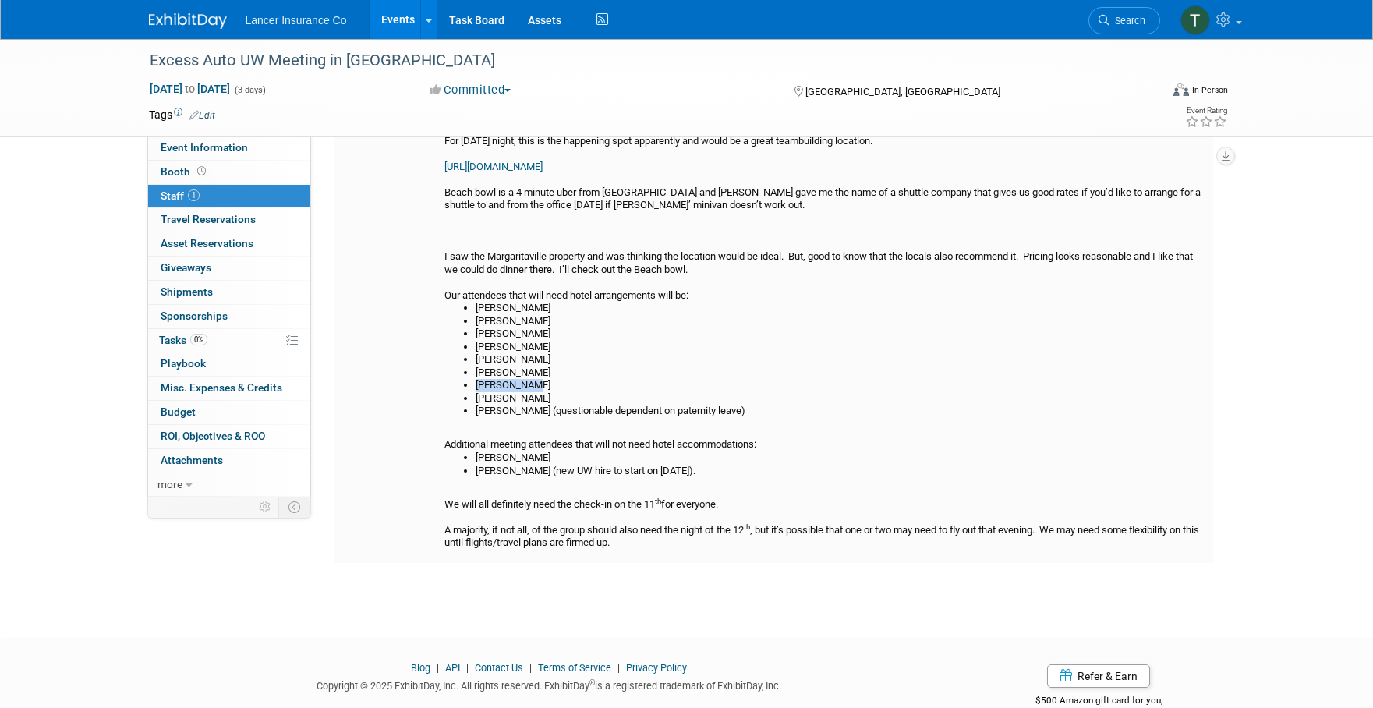
click at [479, 379] on li "Blane Magee" at bounding box center [841, 385] width 731 height 13
copy li "Blane Magee"
drag, startPoint x: 561, startPoint y: 367, endPoint x: 479, endPoint y: 369, distance: 82.7
click at [479, 392] on li "Mitch Feldbusch" at bounding box center [841, 398] width 731 height 13
copy li "Mitch Feldbusch"
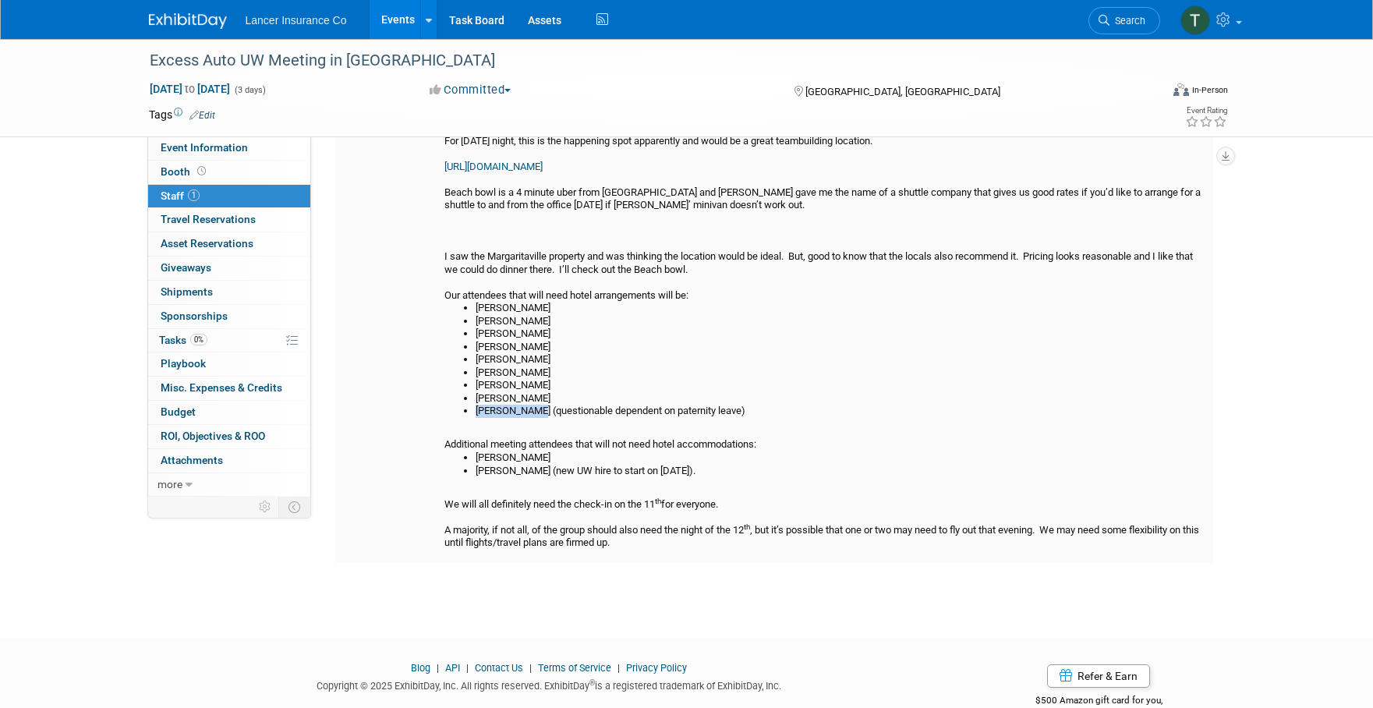
drag, startPoint x: 536, startPoint y: 386, endPoint x: 478, endPoint y: 384, distance: 58.5
click at [478, 405] on li "James Duval (questionable dependent on paternity leave)" at bounding box center [841, 411] width 731 height 13
copy li "James Duval"
drag, startPoint x: 150, startPoint y: 61, endPoint x: 238, endPoint y: 61, distance: 87.3
click at [238, 61] on div "Excess Auto UW Meeting in [GEOGRAPHIC_DATA]" at bounding box center [640, 61] width 992 height 28
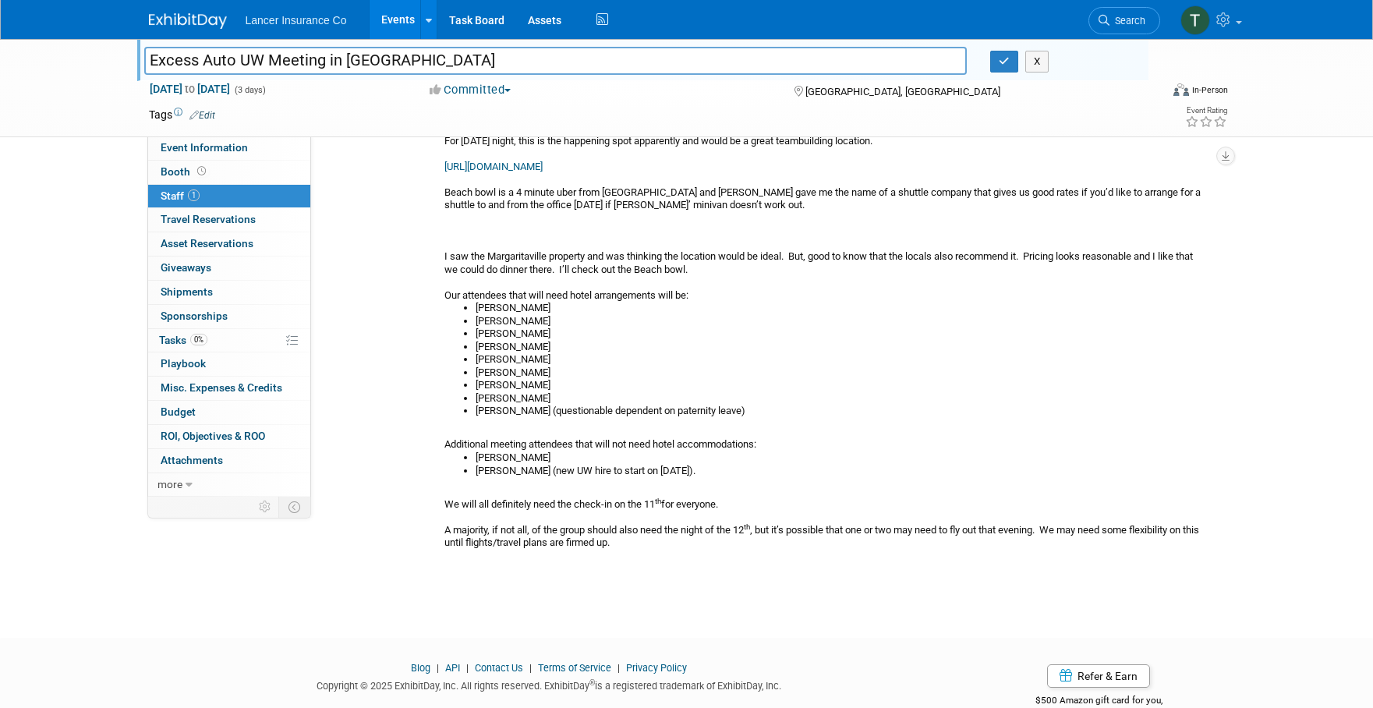
drag, startPoint x: 234, startPoint y: 61, endPoint x: 153, endPoint y: 59, distance: 81.1
click at [153, 59] on input "Excess Auto UW Meeting in [GEOGRAPHIC_DATA]" at bounding box center [555, 60] width 823 height 27
click at [203, 218] on span "Travel Reservations 0" at bounding box center [208, 219] width 95 height 12
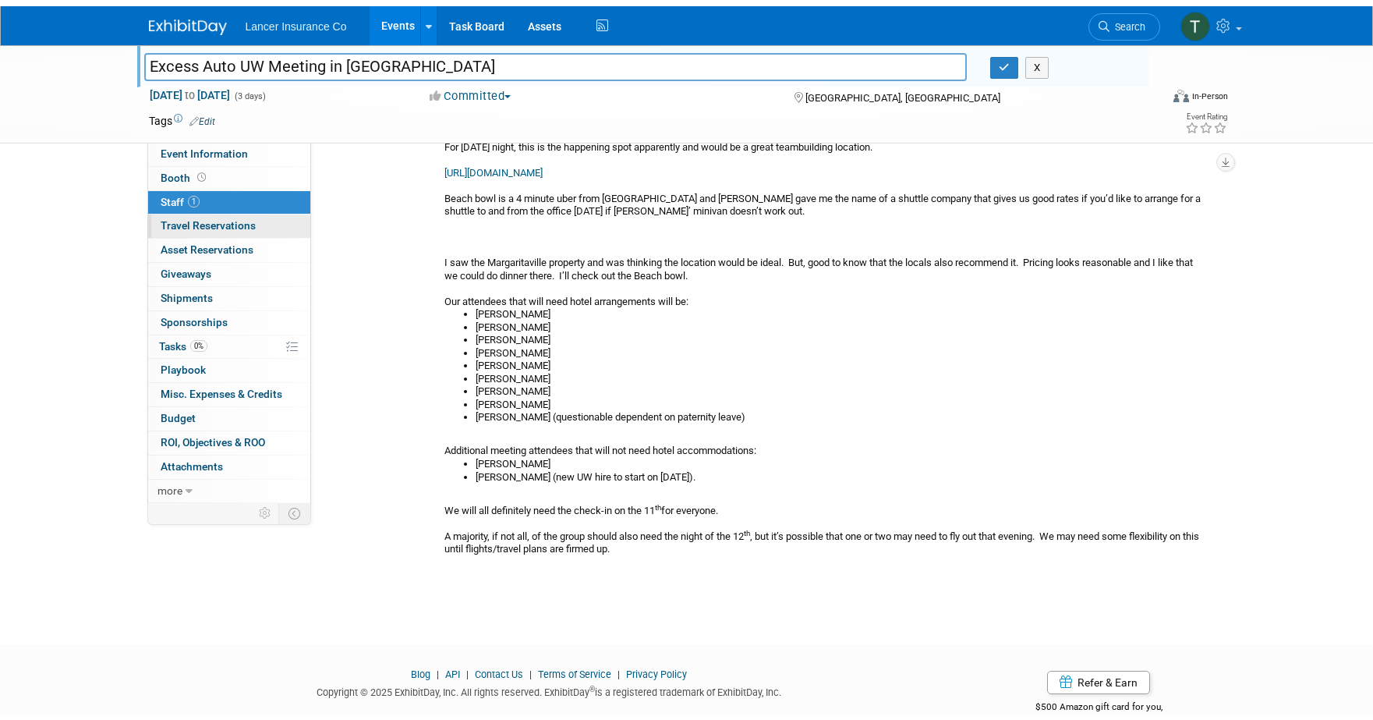
scroll to position [0, 0]
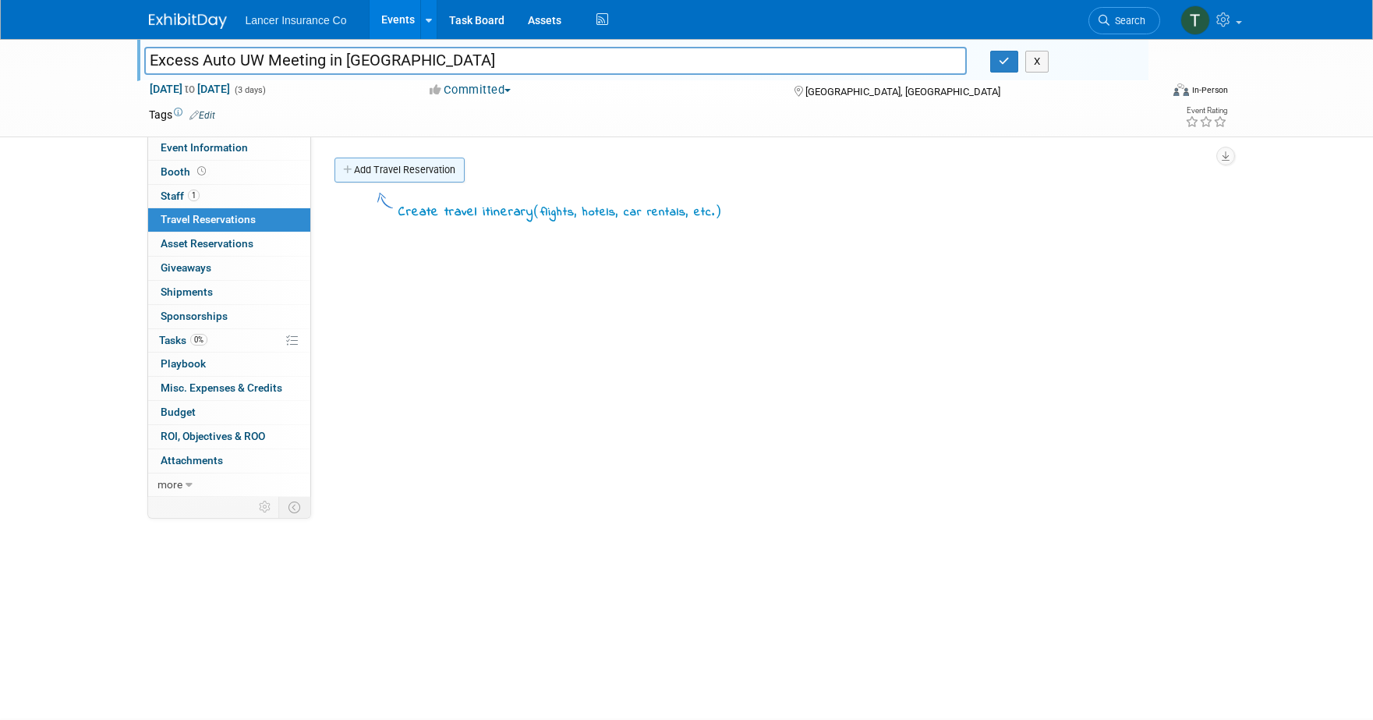
click at [435, 166] on link "Add Travel Reservation" at bounding box center [399, 169] width 130 height 25
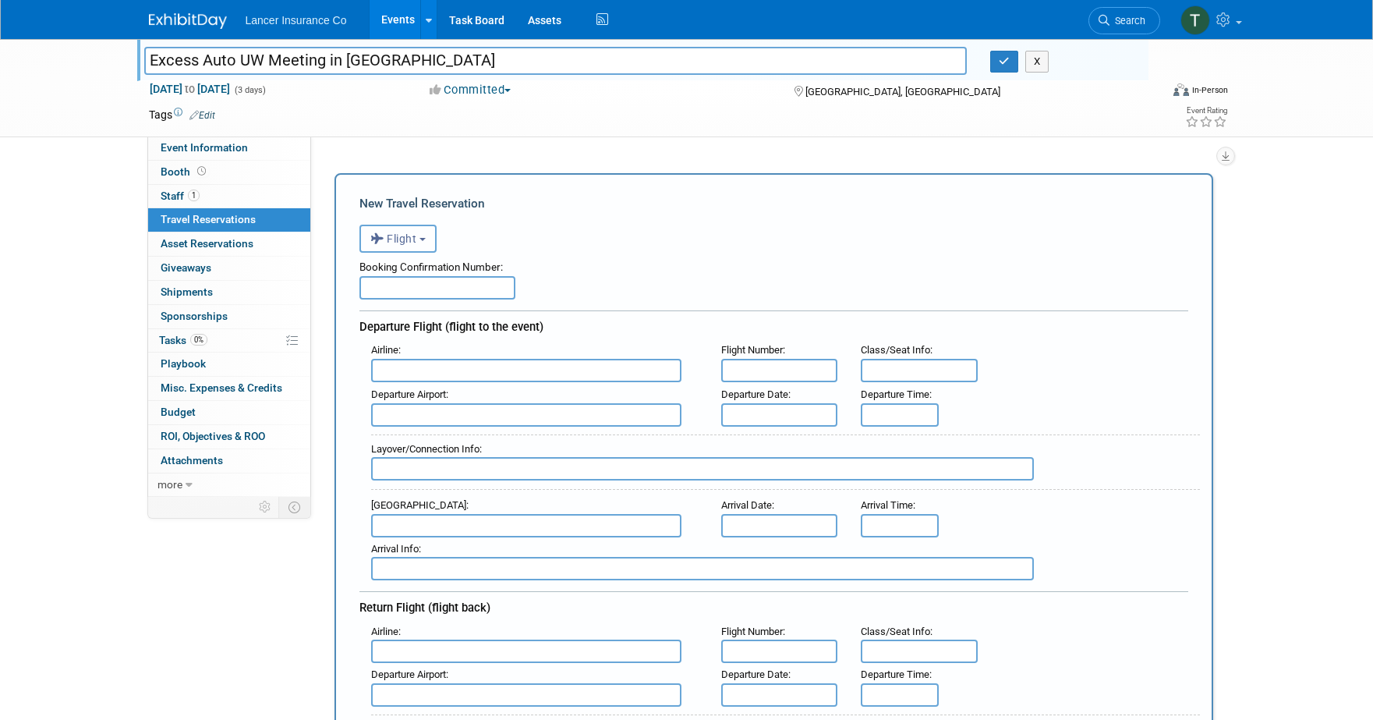
click at [416, 243] on span "Flight" at bounding box center [393, 238] width 47 height 12
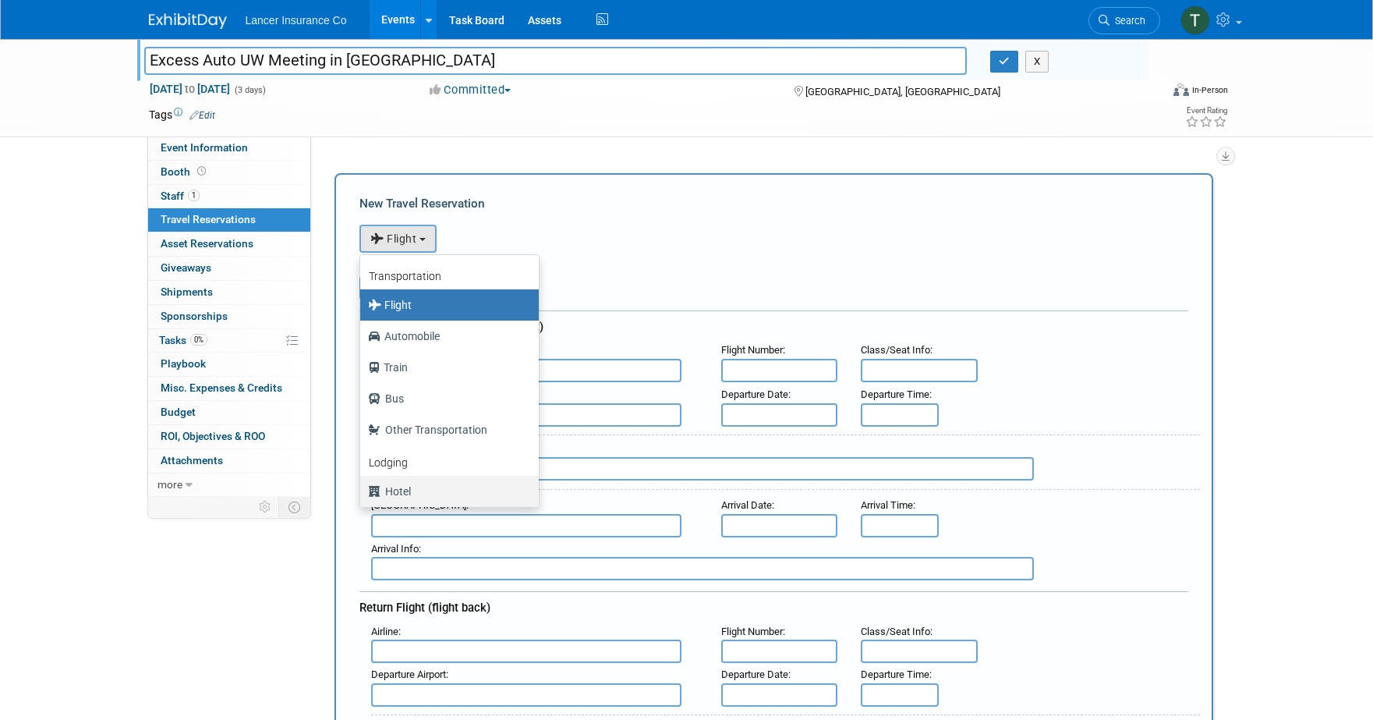
click at [387, 490] on label "Hotel" at bounding box center [445, 491] width 155 height 25
click at [363, 490] on input "Hotel" at bounding box center [357, 489] width 10 height 10
select select "6"
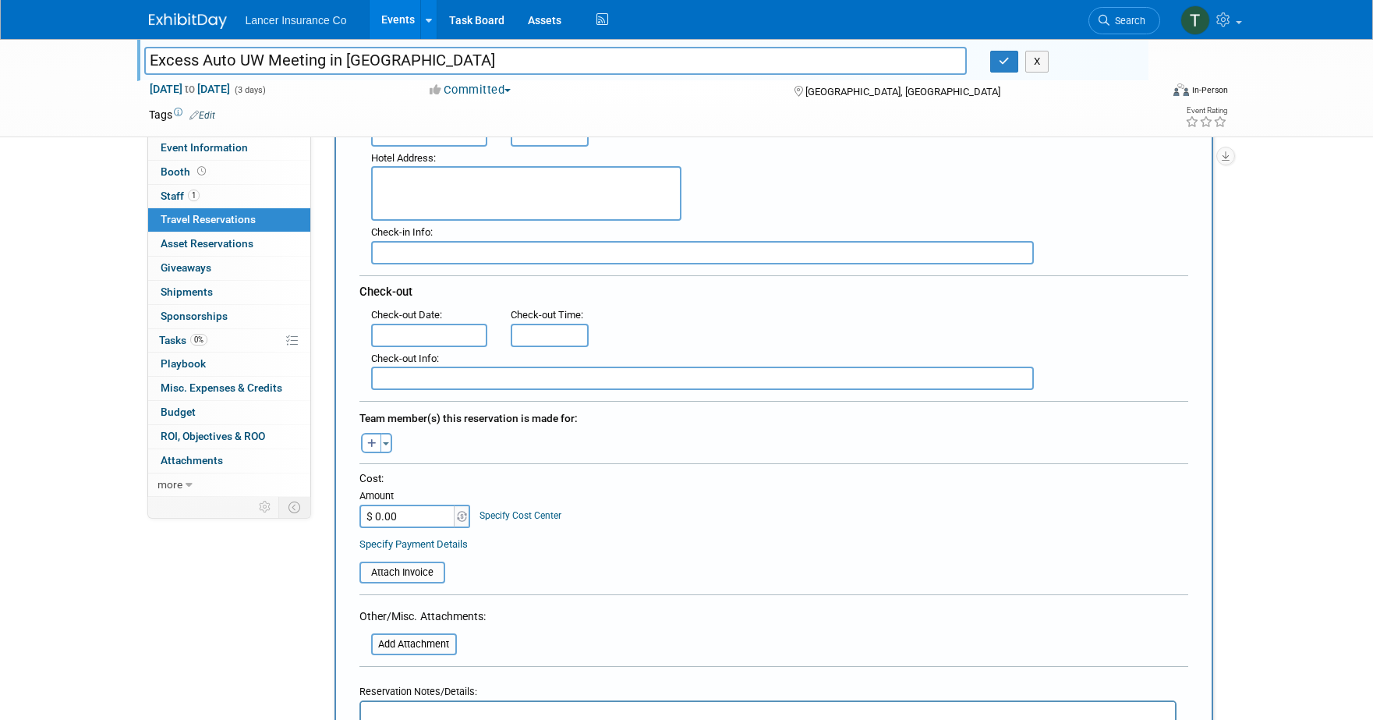
scroll to position [339, 0]
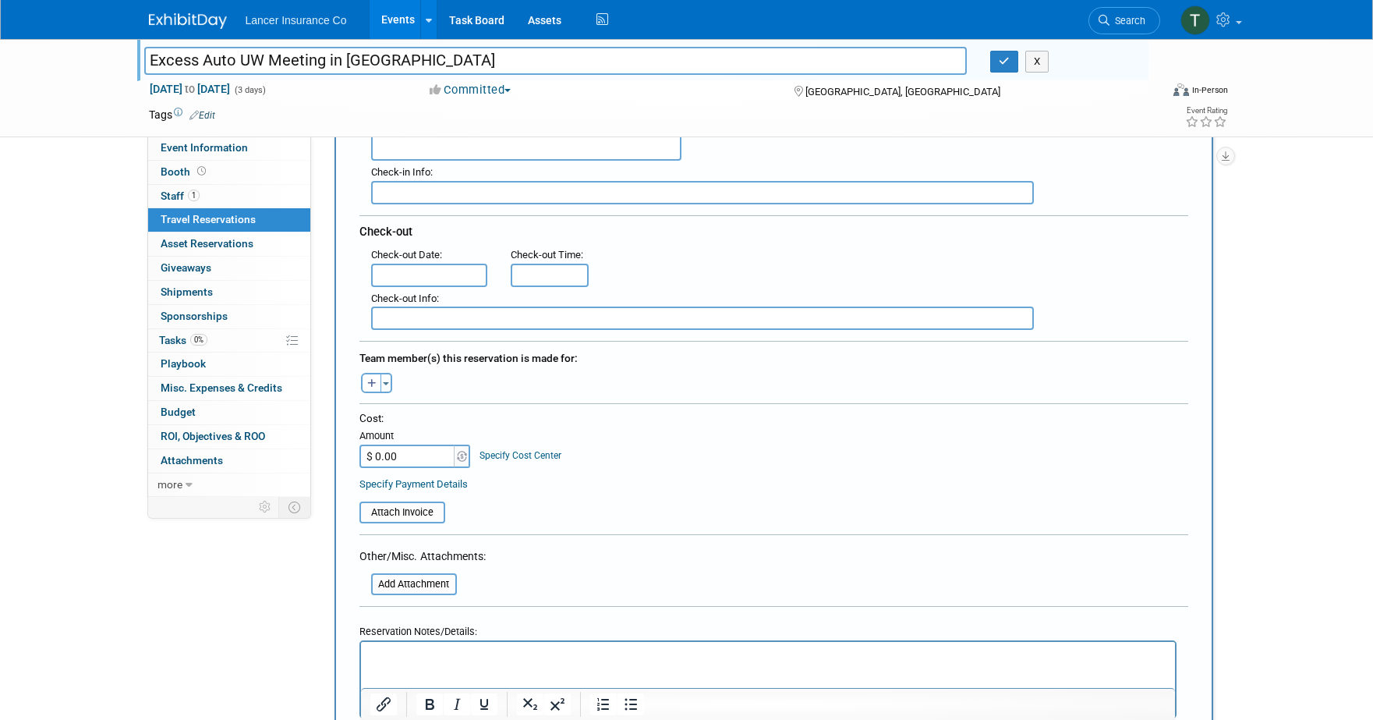
click at [382, 461] on input "$ 0.00" at bounding box center [407, 455] width 97 height 23
paste input "348"
type input "$ 348.00"
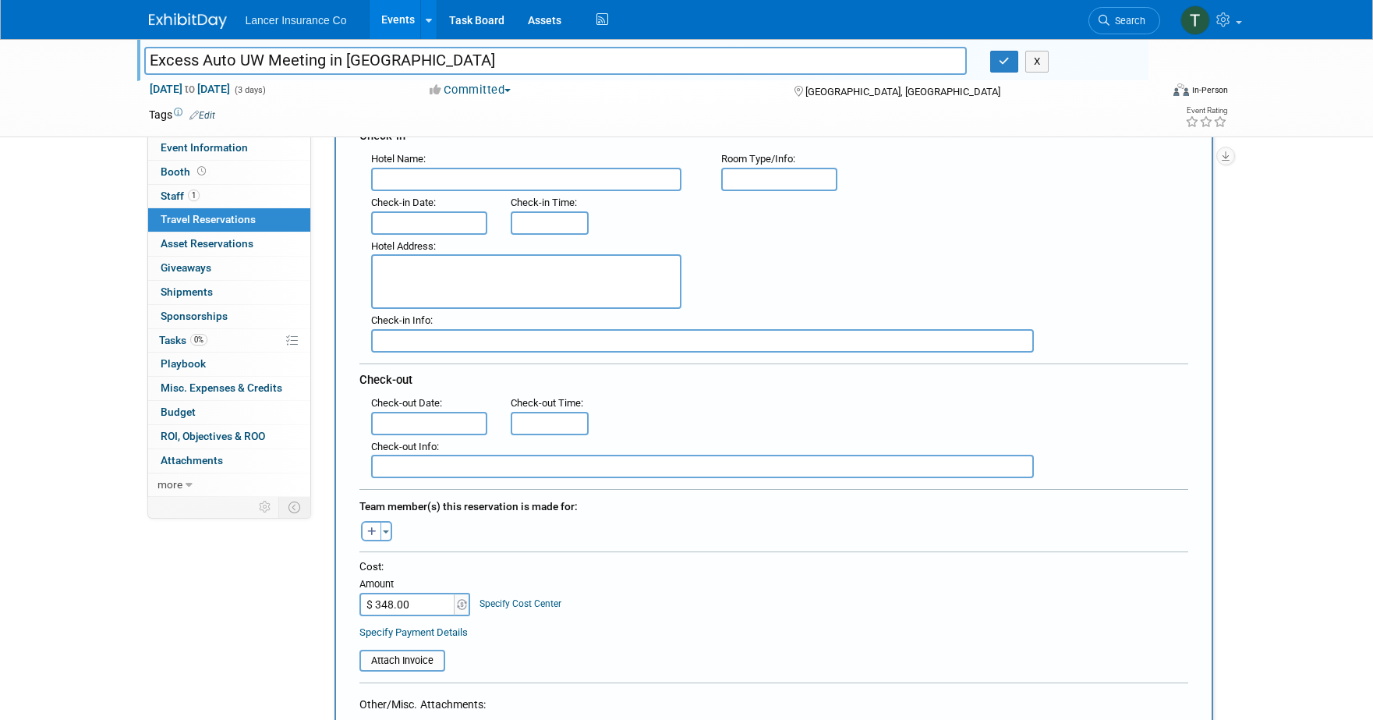
scroll to position [190, 0]
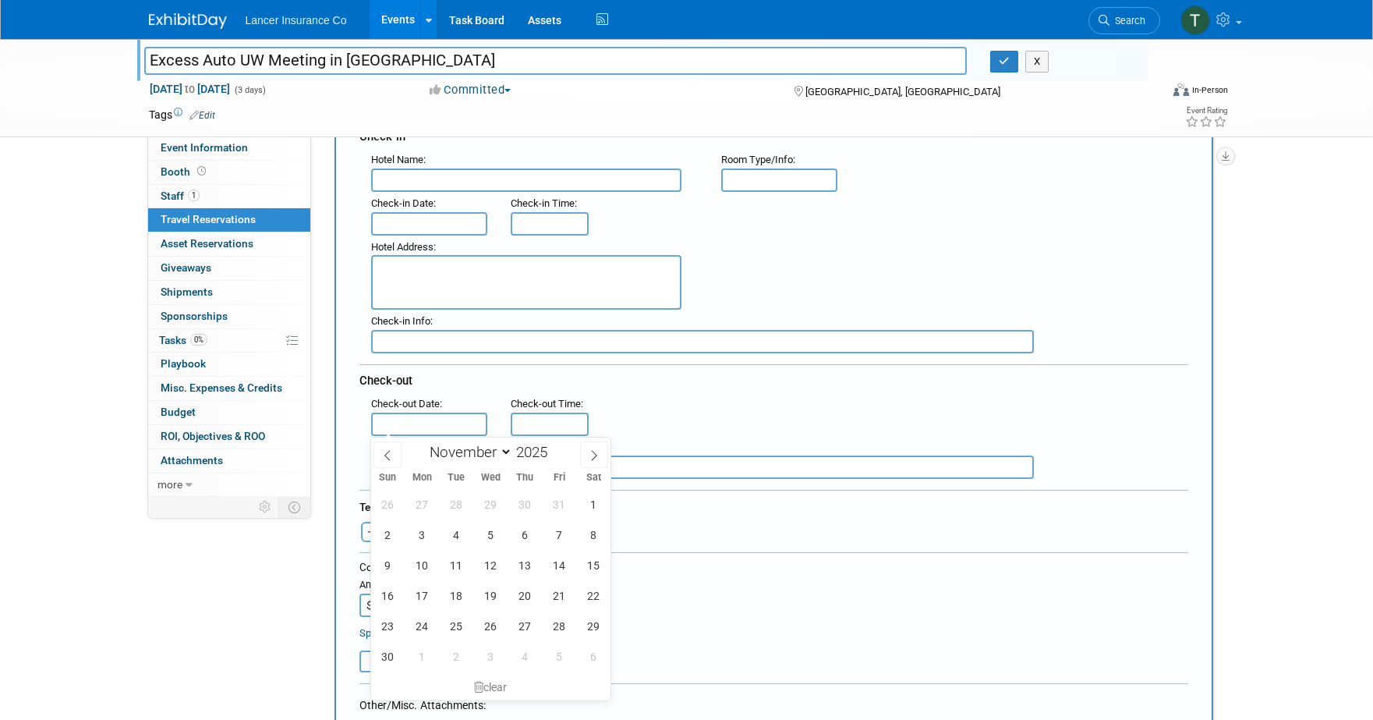
click at [416, 424] on input "text" at bounding box center [429, 423] width 117 height 23
click at [527, 568] on span "13" at bounding box center [525, 565] width 30 height 30
type input "[DATE]"
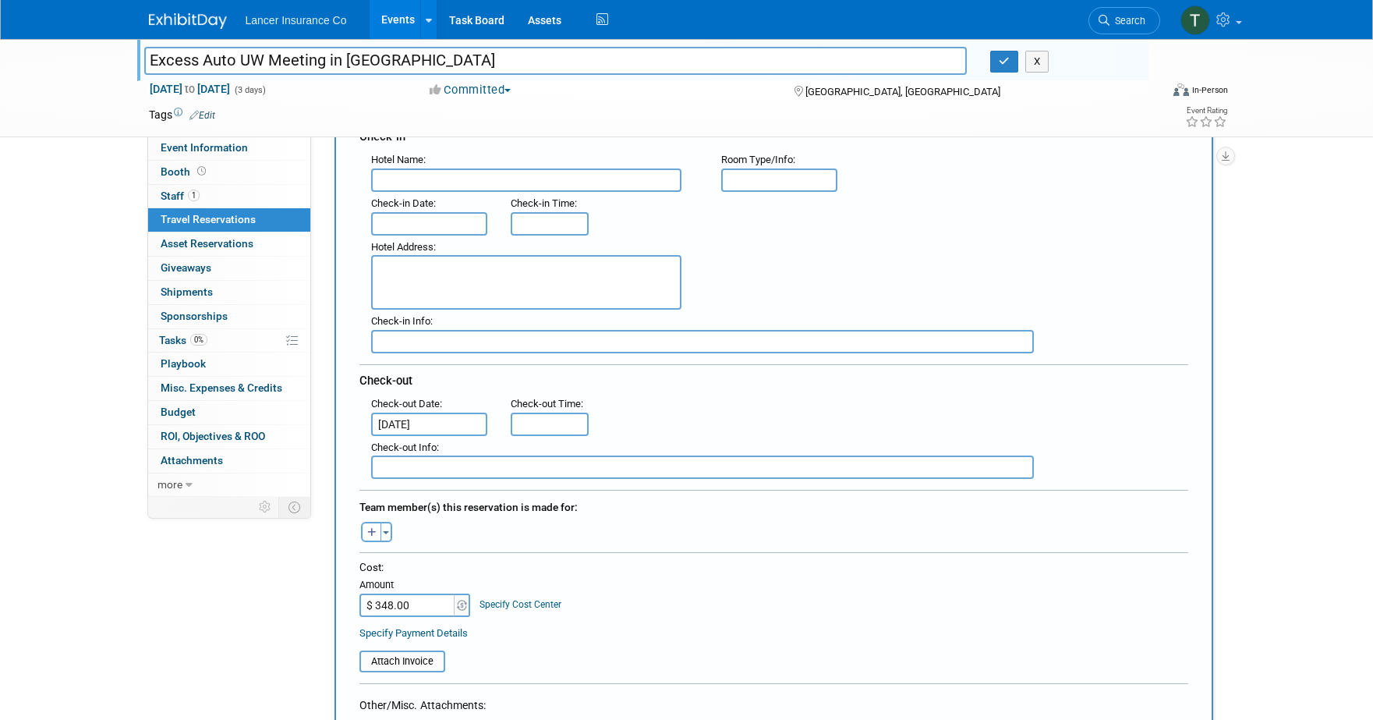
type input "11:00 AM"
click at [554, 431] on input "11:00 AM" at bounding box center [550, 423] width 78 height 23
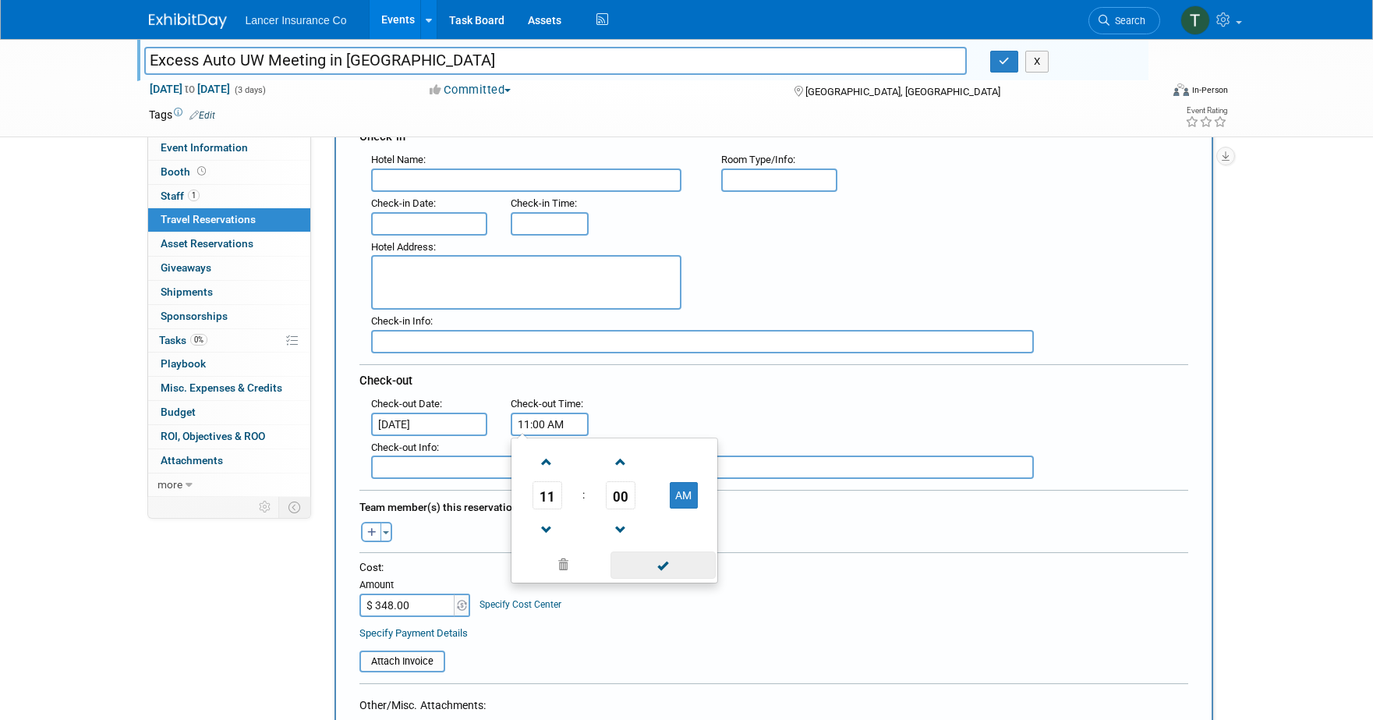
click at [639, 566] on span at bounding box center [662, 564] width 105 height 27
click at [441, 208] on div "Check-in Date :" at bounding box center [429, 203] width 117 height 17
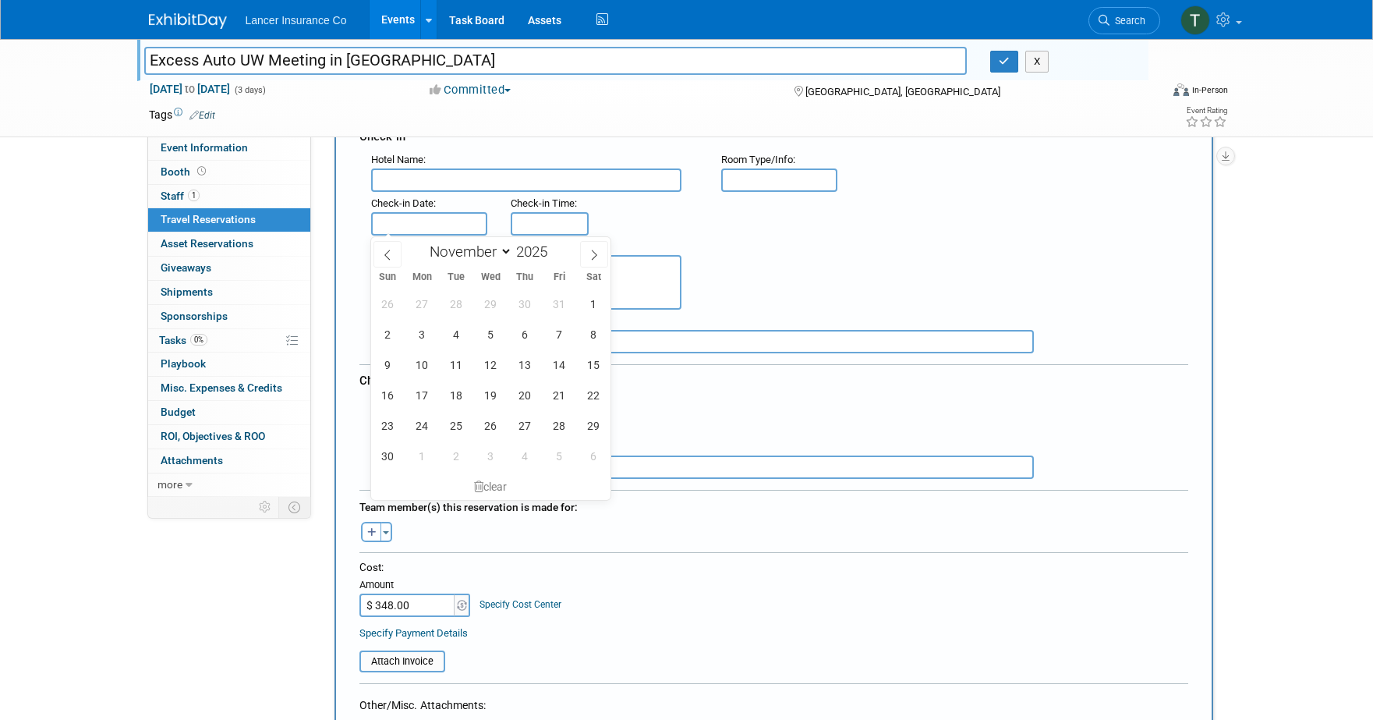
click at [444, 217] on input "text" at bounding box center [429, 223] width 117 height 23
click at [466, 366] on span "11" at bounding box center [456, 364] width 30 height 30
type input "Nov 11, 2025"
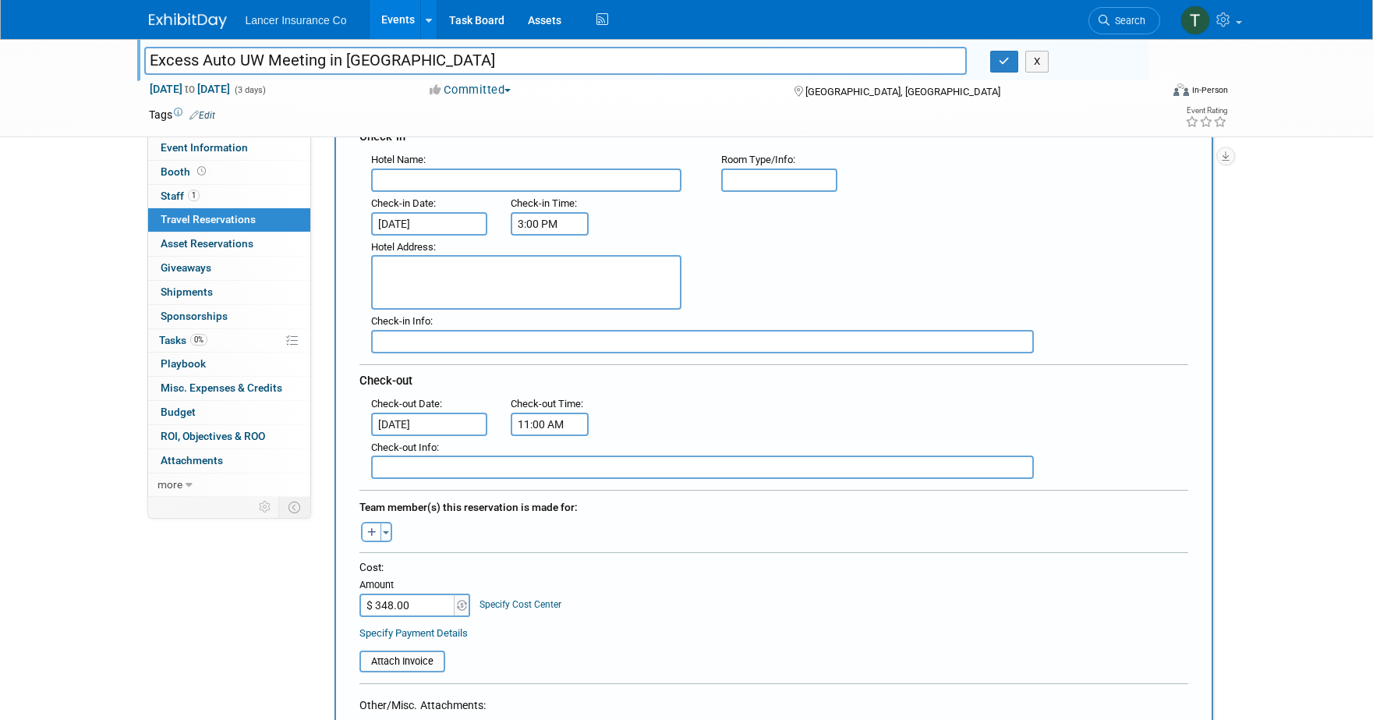
click at [536, 219] on input "3:00 PM" at bounding box center [550, 223] width 78 height 23
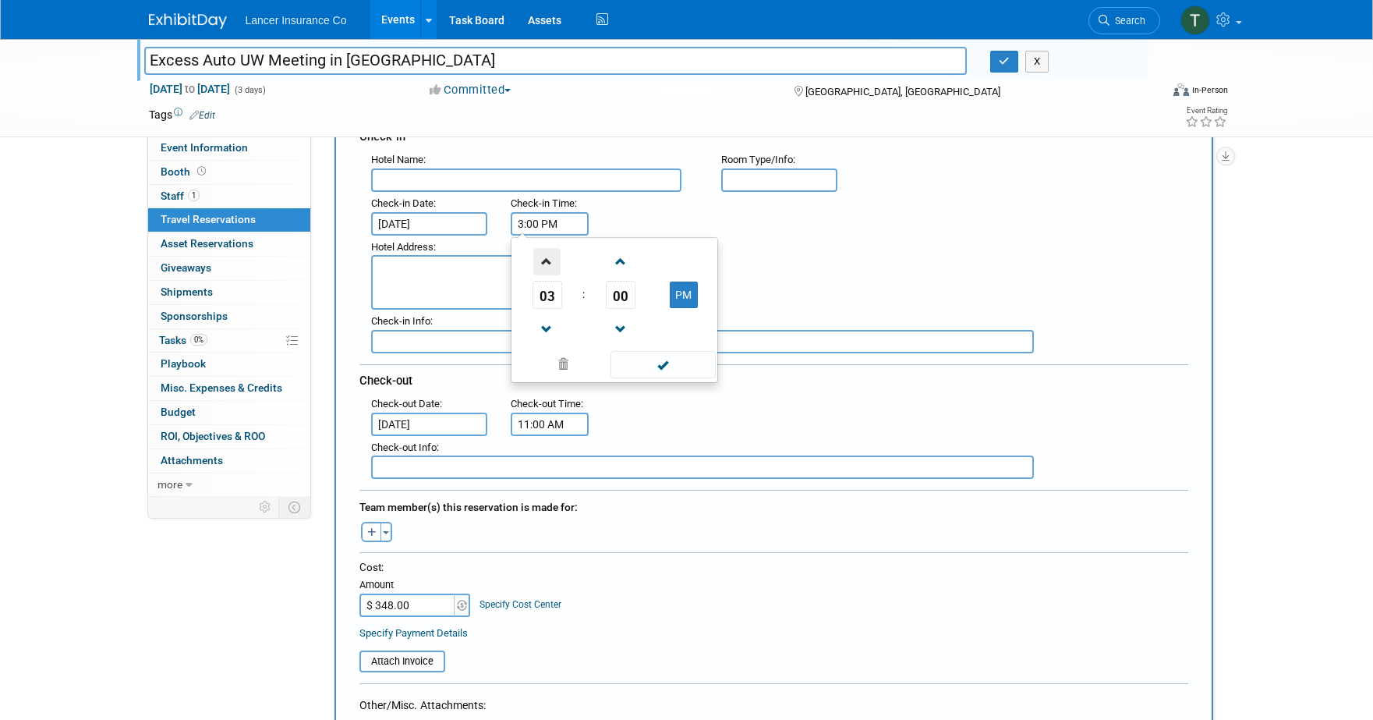
click at [547, 266] on span at bounding box center [546, 261] width 27 height 27
type input "4:00 PM"
click at [634, 367] on span at bounding box center [662, 364] width 105 height 27
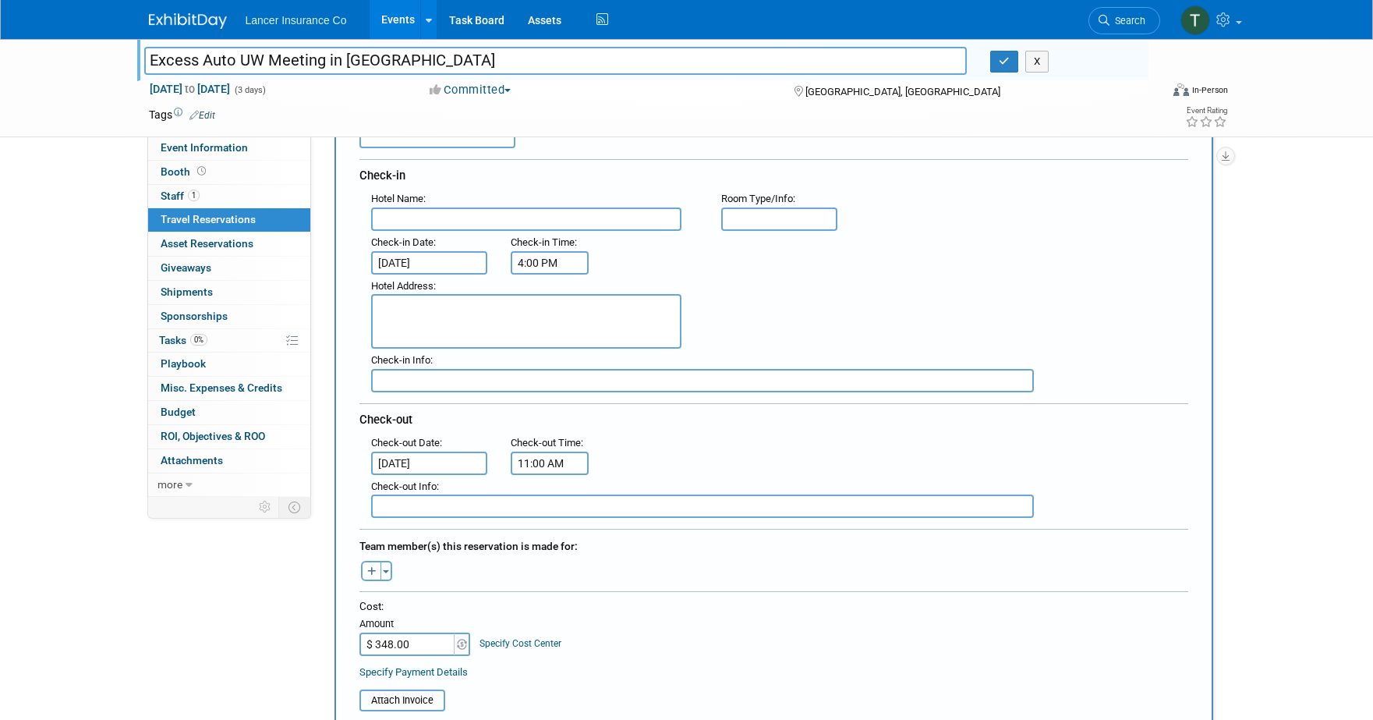
scroll to position [37, 0]
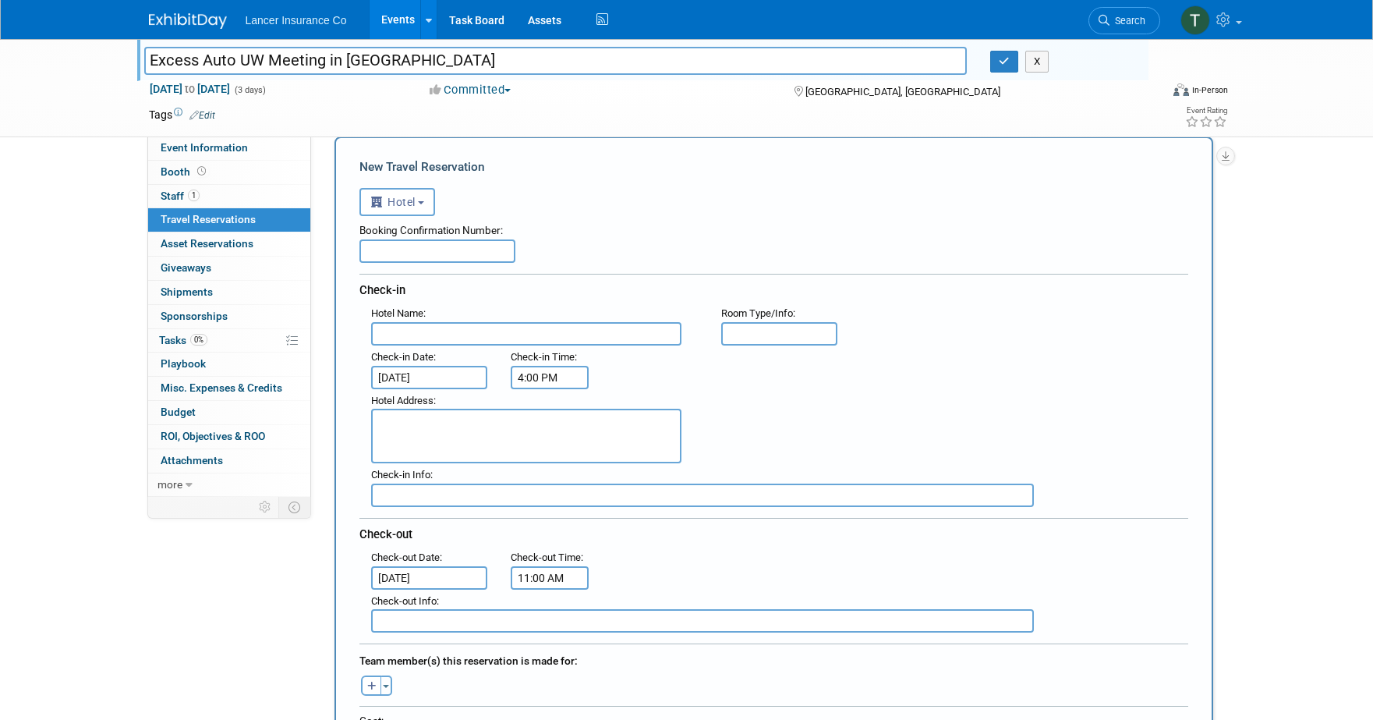
click at [410, 430] on textarea at bounding box center [526, 436] width 310 height 55
paste textarea "715 1st Street North, Jacksonville Beach, FL 32250 Phone: +1-904-222-0222"
type textarea "715 1st Street North, Jacksonville Beach, FL 32250 Phone: +1-904-222-0222"
click at [433, 327] on input "text" at bounding box center [526, 333] width 310 height 23
paste input "Margaritaville Beach Hotel Jacksonville Beach"
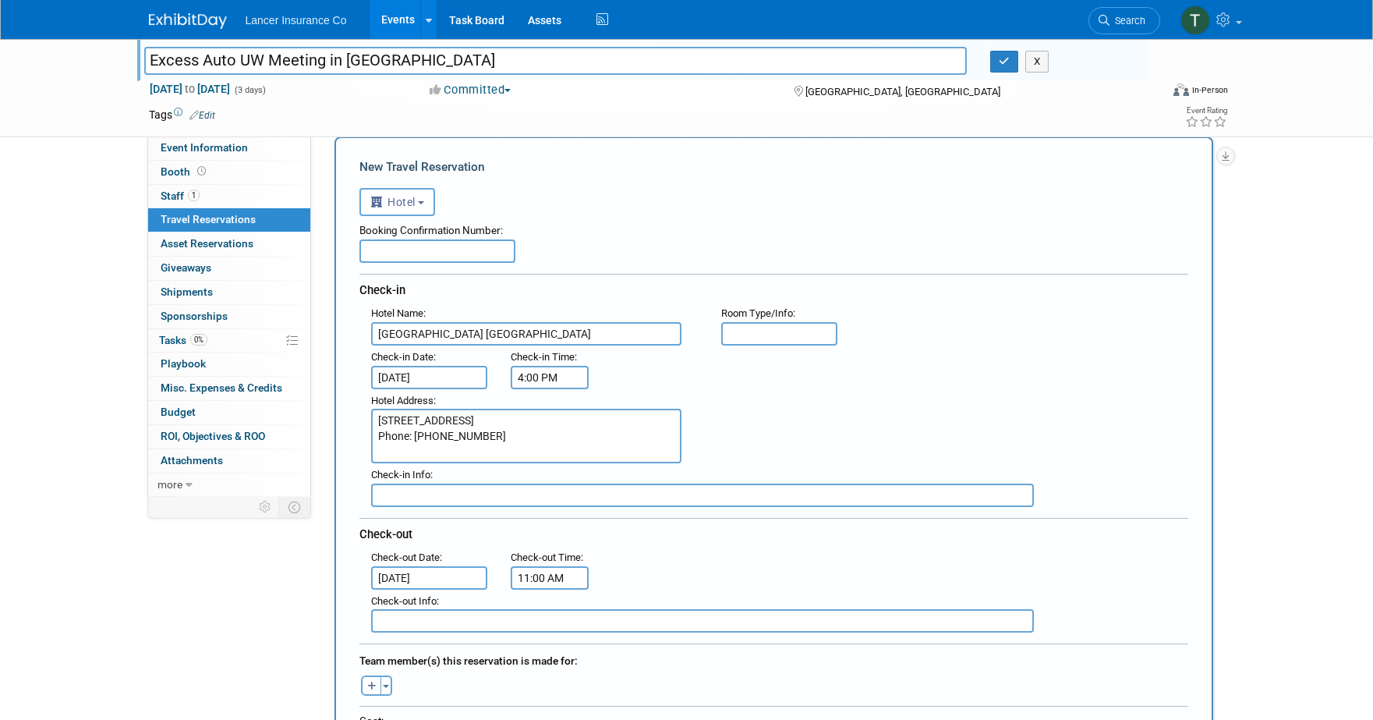
type input "Margaritaville Beach Hotel Jacksonville Beach"
click at [790, 335] on input "text" at bounding box center [779, 333] width 117 height 23
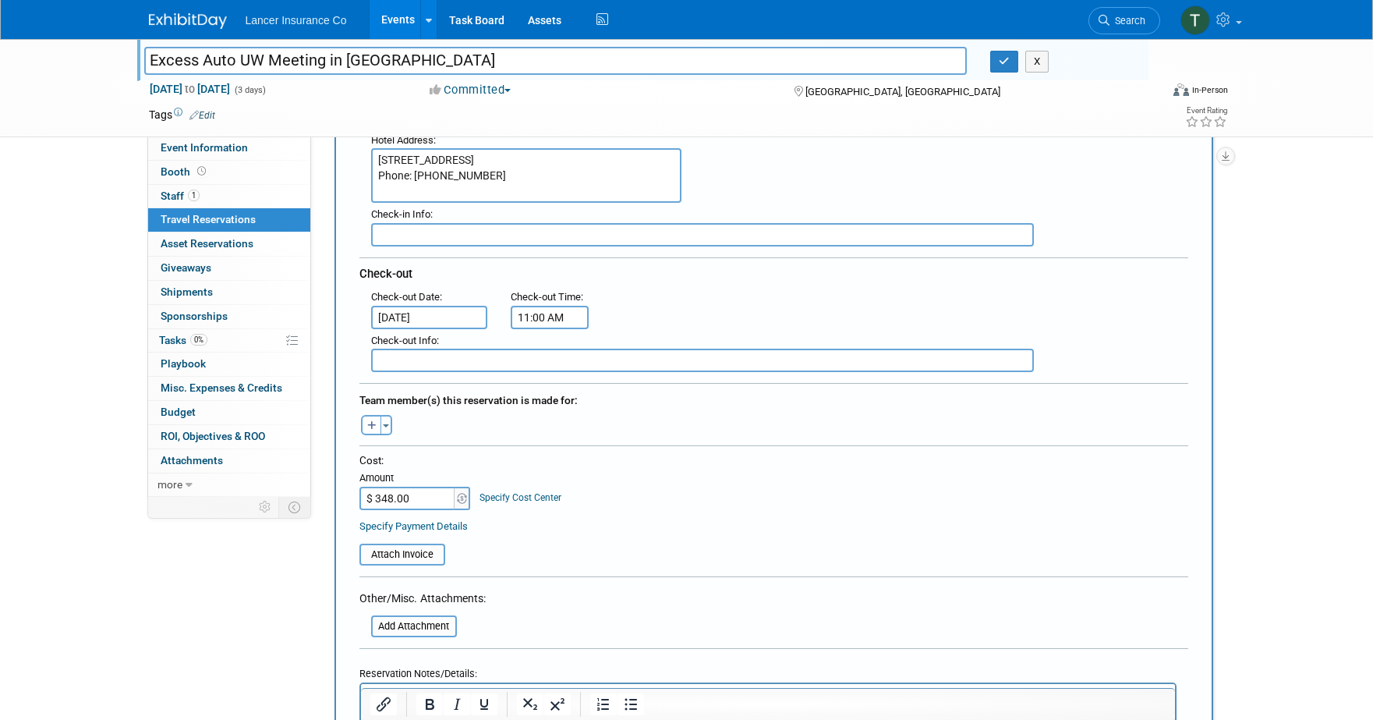
scroll to position [379, 0]
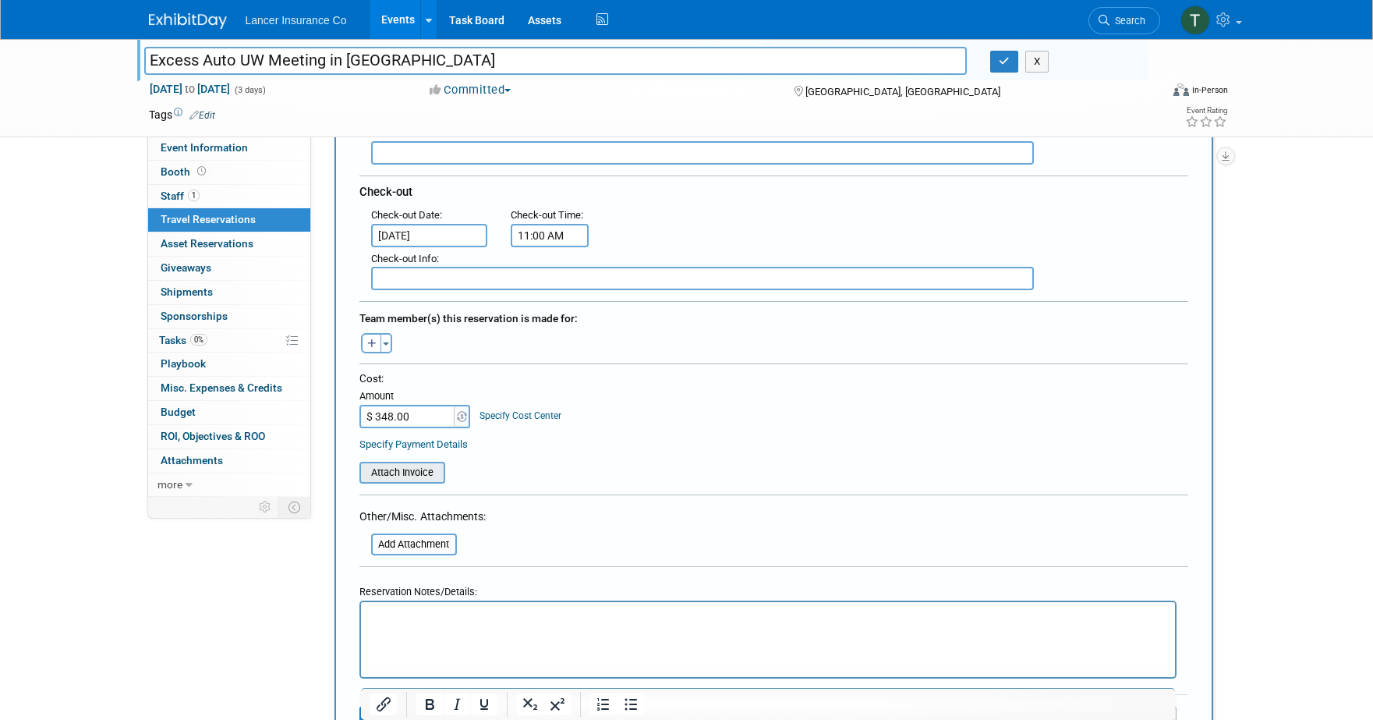
type input "1 King Bed"
click at [404, 469] on input "file" at bounding box center [351, 472] width 186 height 19
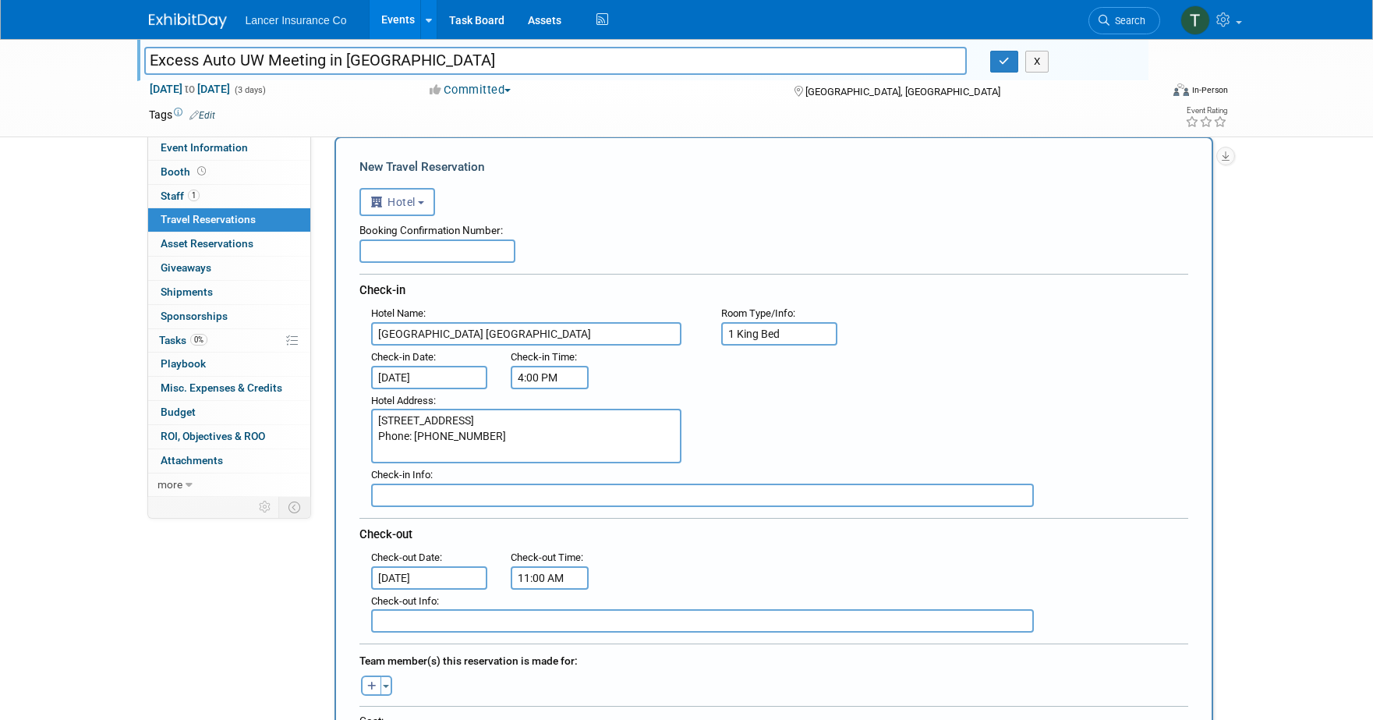
scroll to position [14, 0]
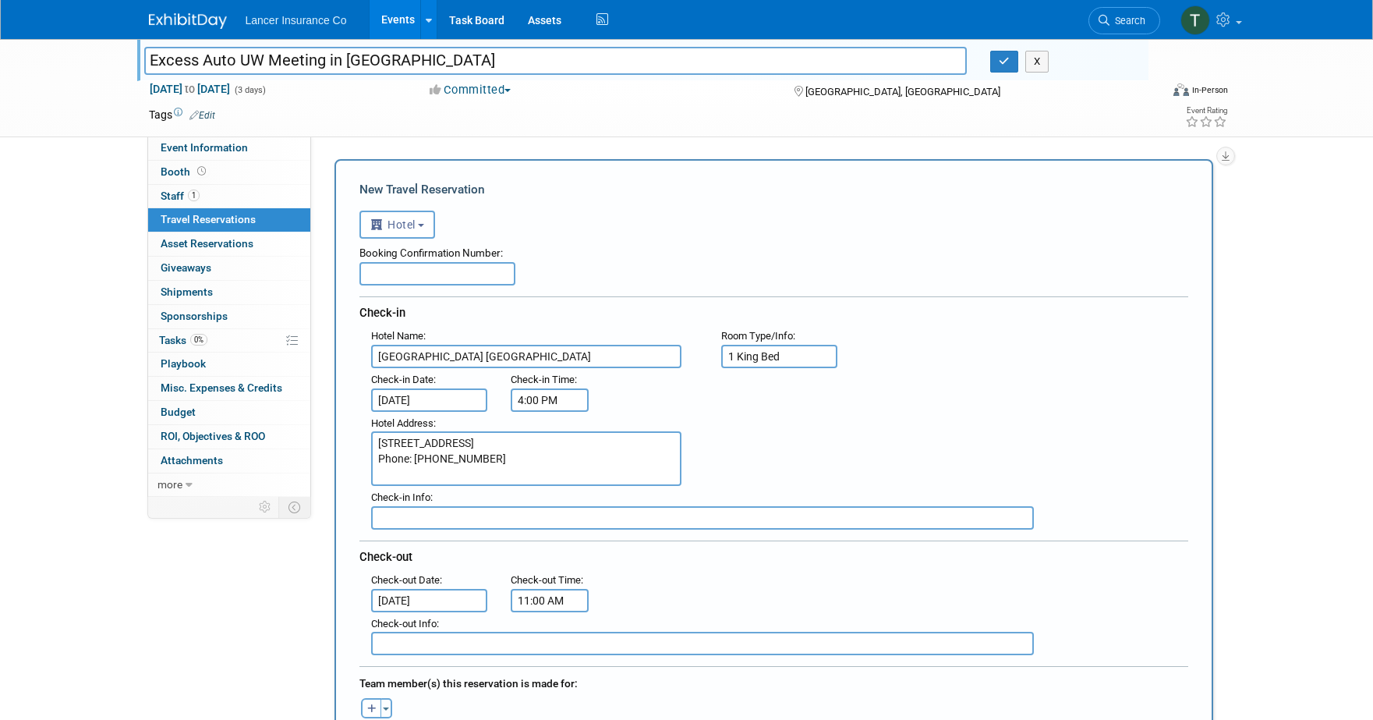
click at [401, 267] on input "text" at bounding box center [437, 273] width 156 height 23
paste input "31083SF271731"
type input "31083SF271731"
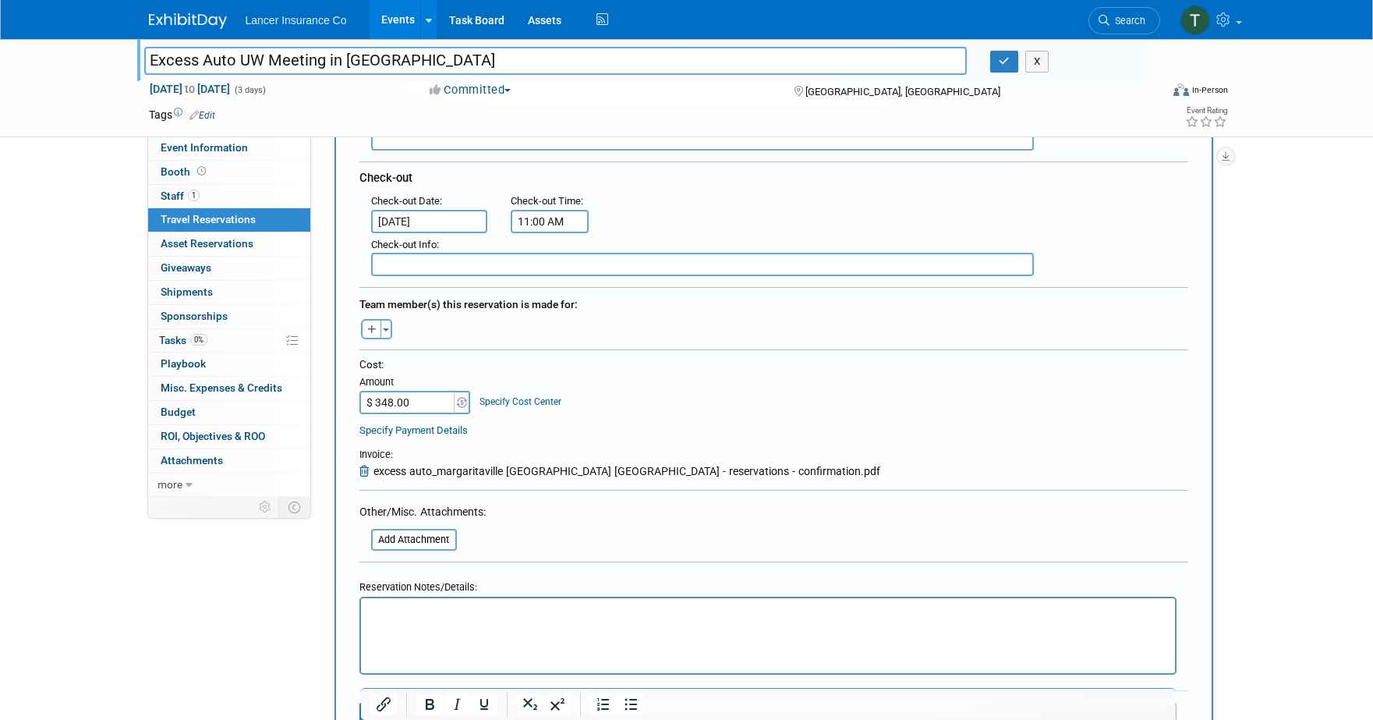
scroll to position [394, 0]
click at [408, 614] on p "Rich Text Area. Press ALT-0 for help." at bounding box center [768, 611] width 796 height 16
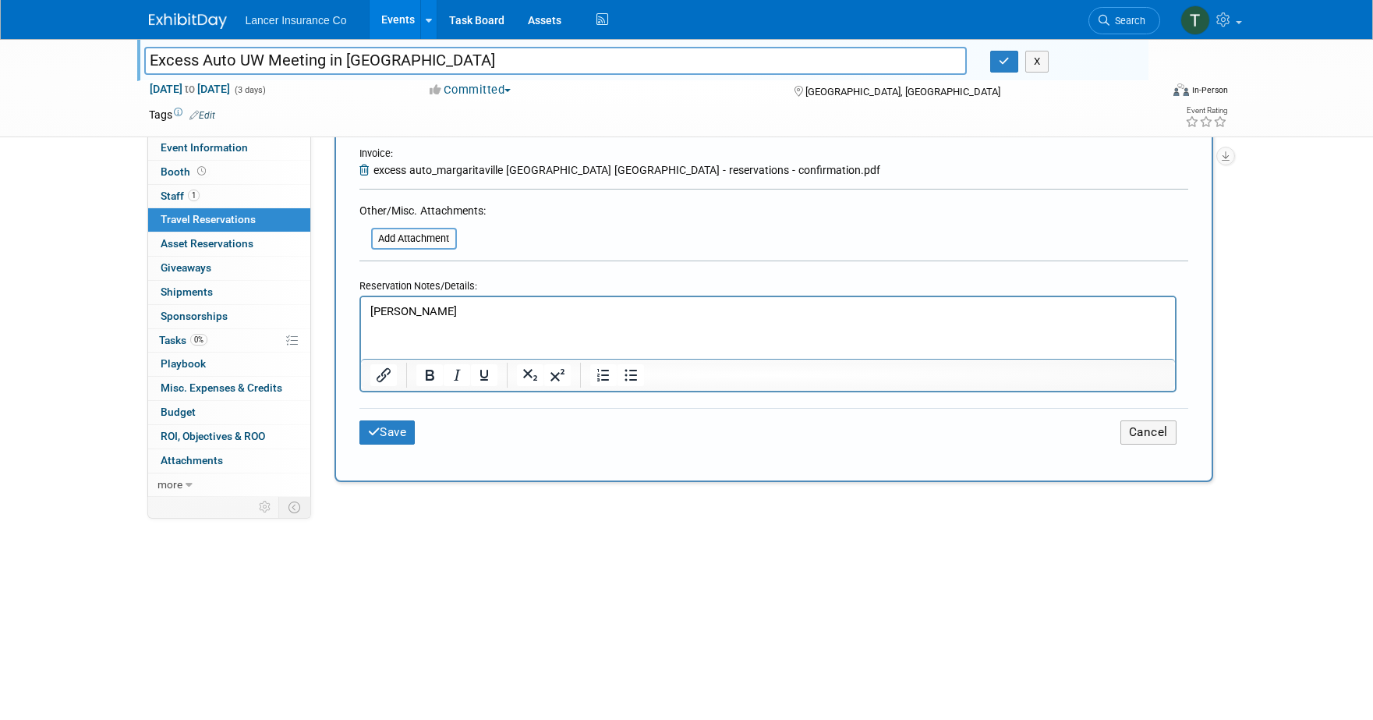
scroll to position [710, 0]
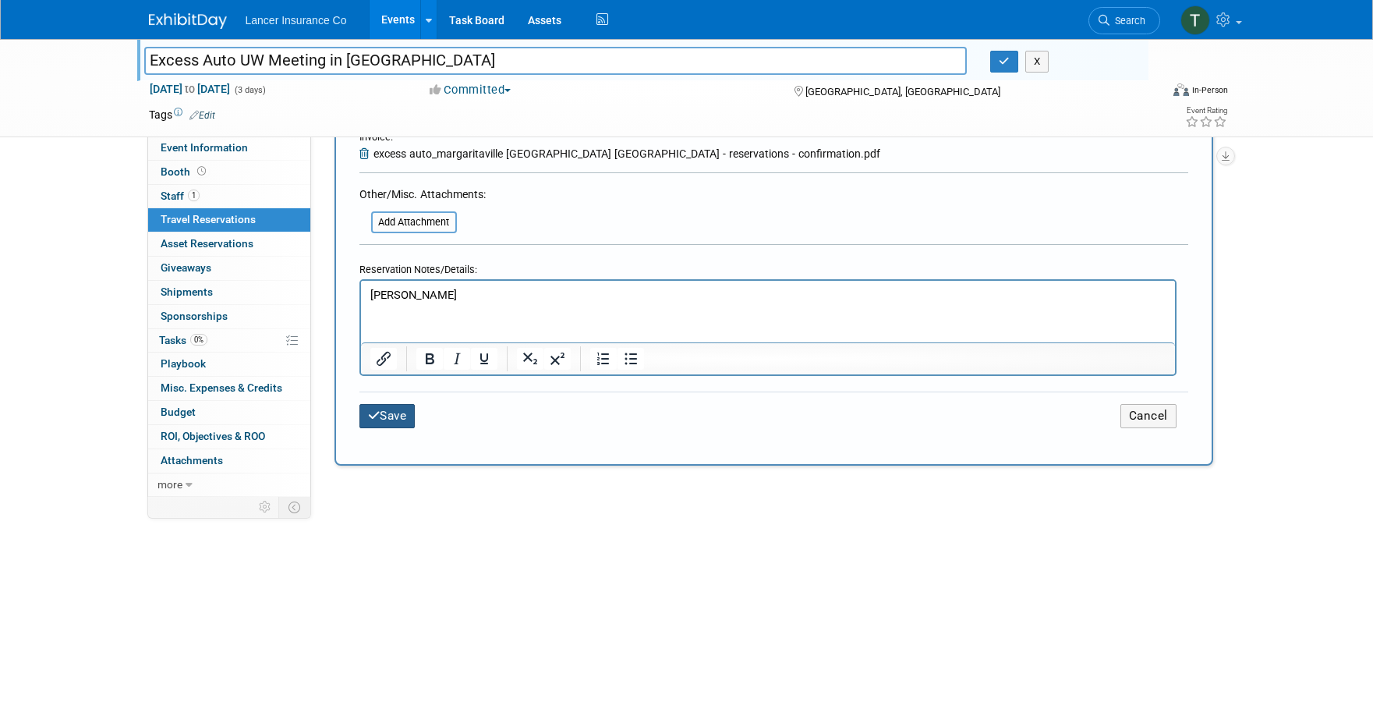
click at [391, 420] on button "Save" at bounding box center [387, 416] width 56 height 24
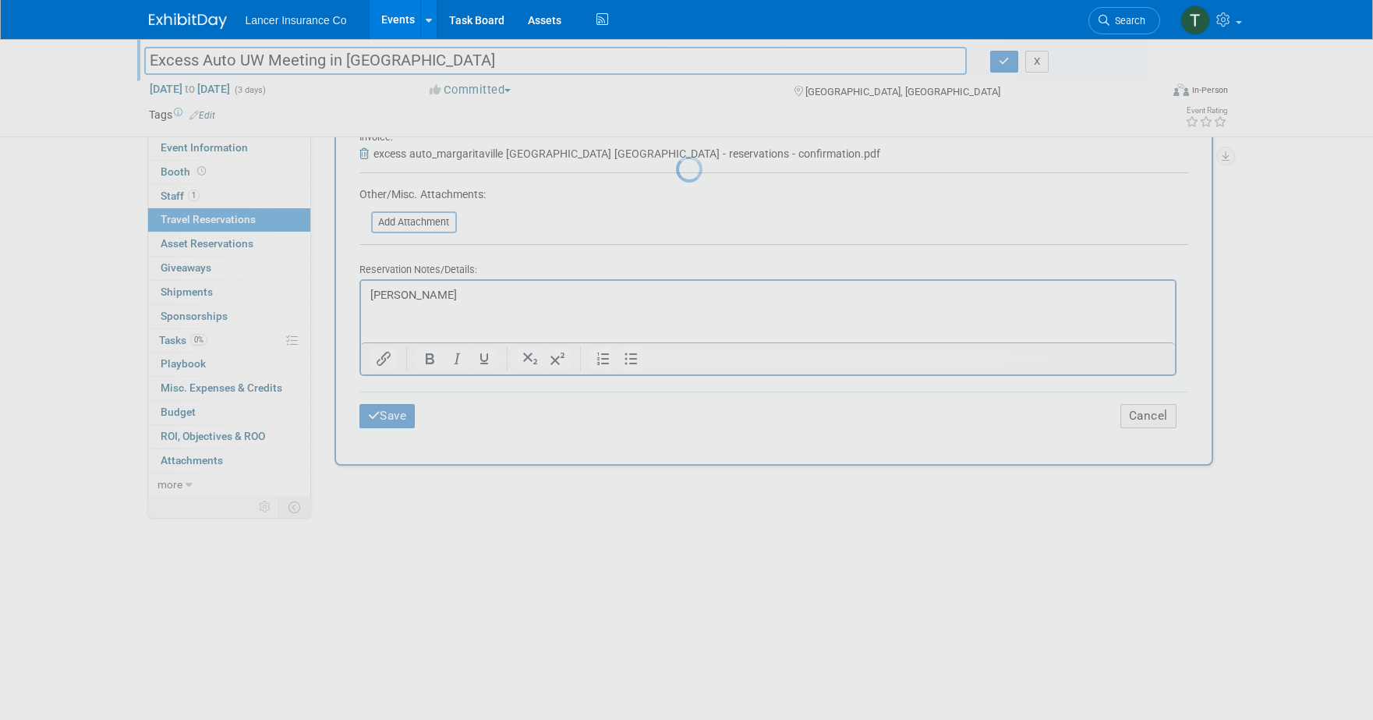
click at [698, 203] on div at bounding box center [687, 360] width 22 height 720
click at [698, 221] on div at bounding box center [687, 360] width 22 height 720
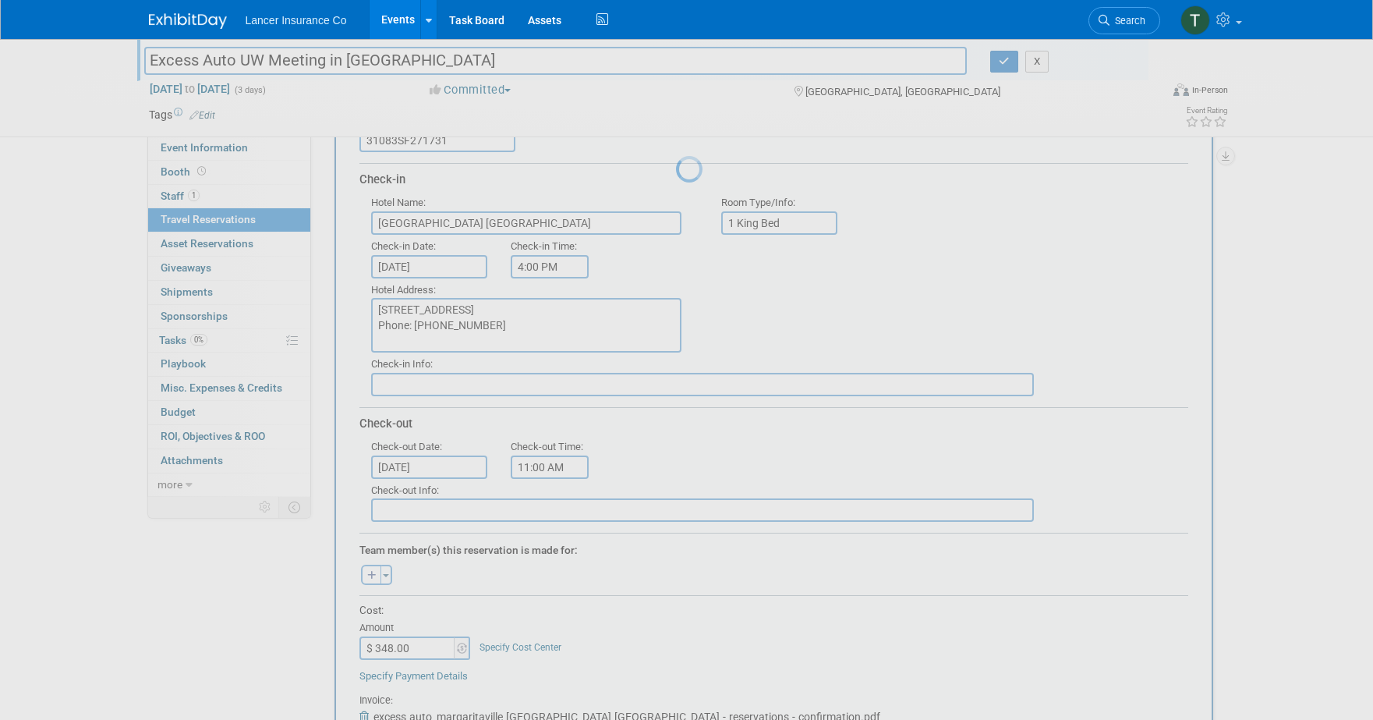
scroll to position [0, 0]
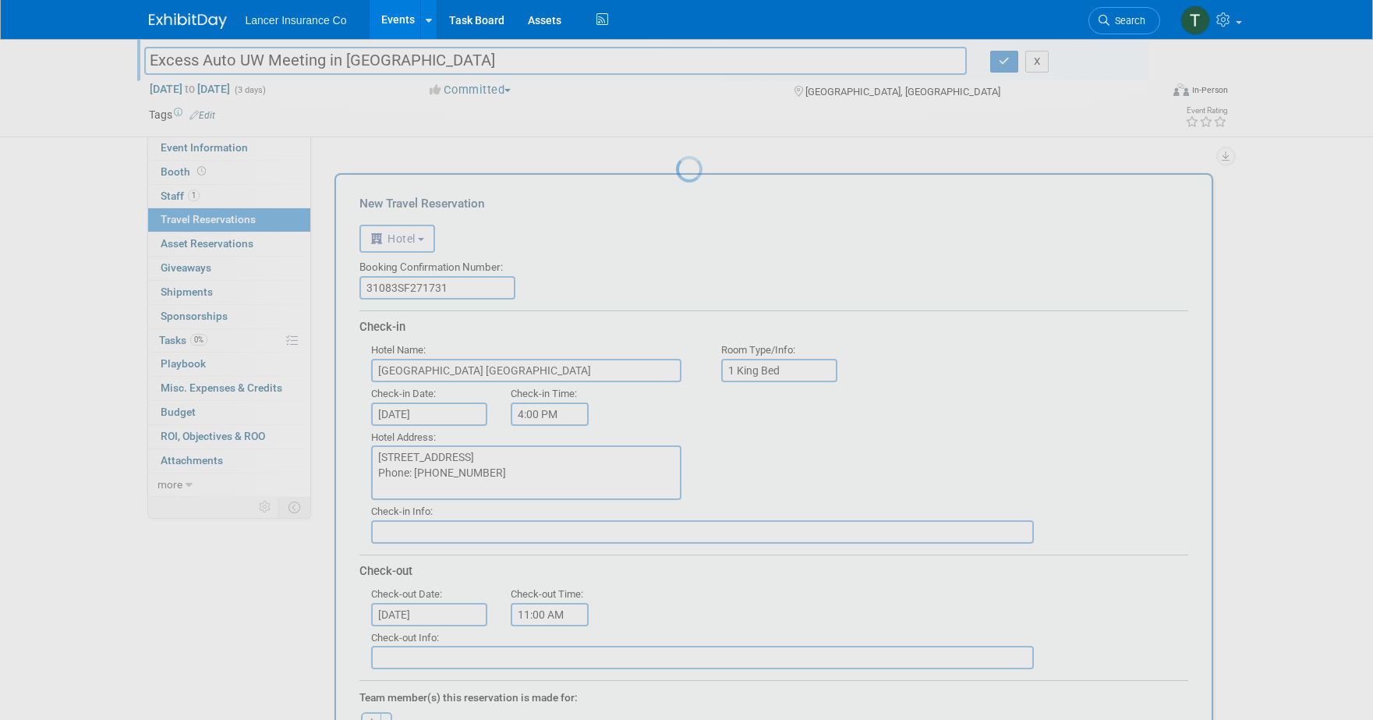
click at [676, 313] on div at bounding box center [687, 360] width 22 height 720
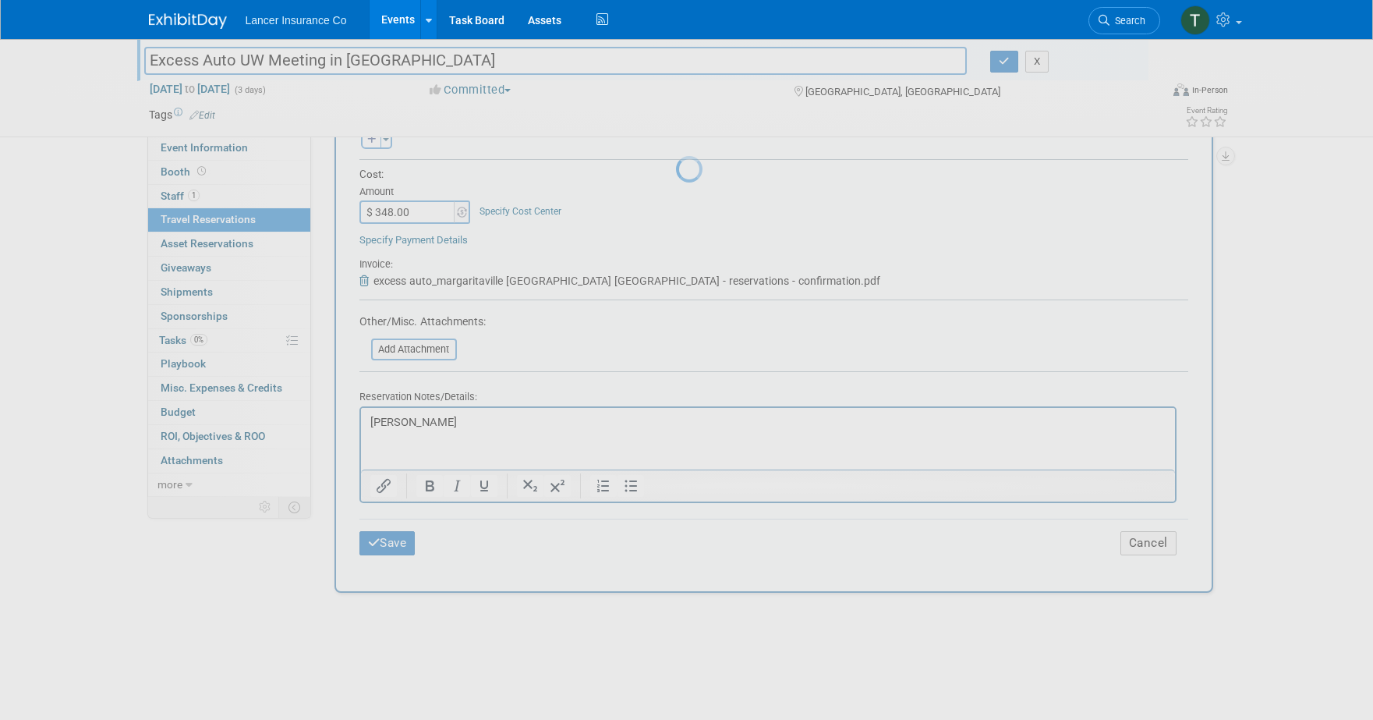
scroll to position [580, 0]
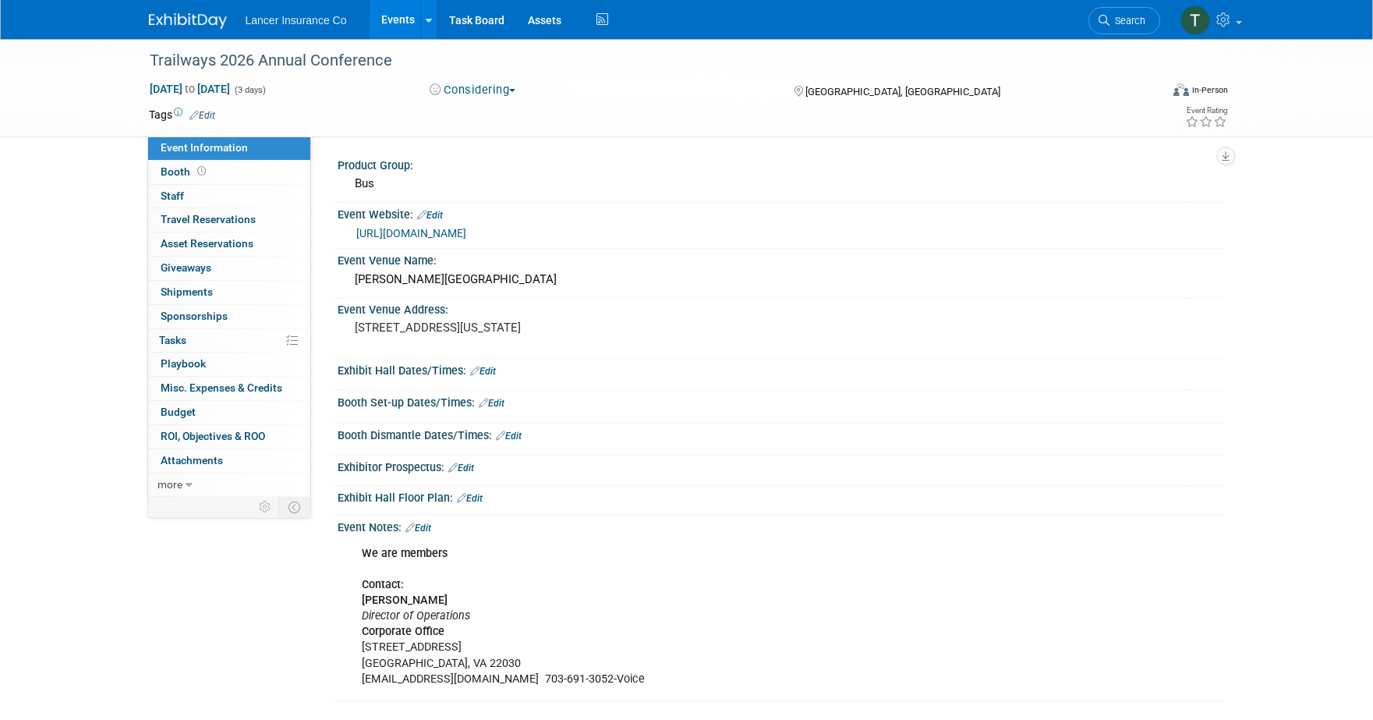
click at [403, 22] on link "Events" at bounding box center [398, 19] width 57 height 39
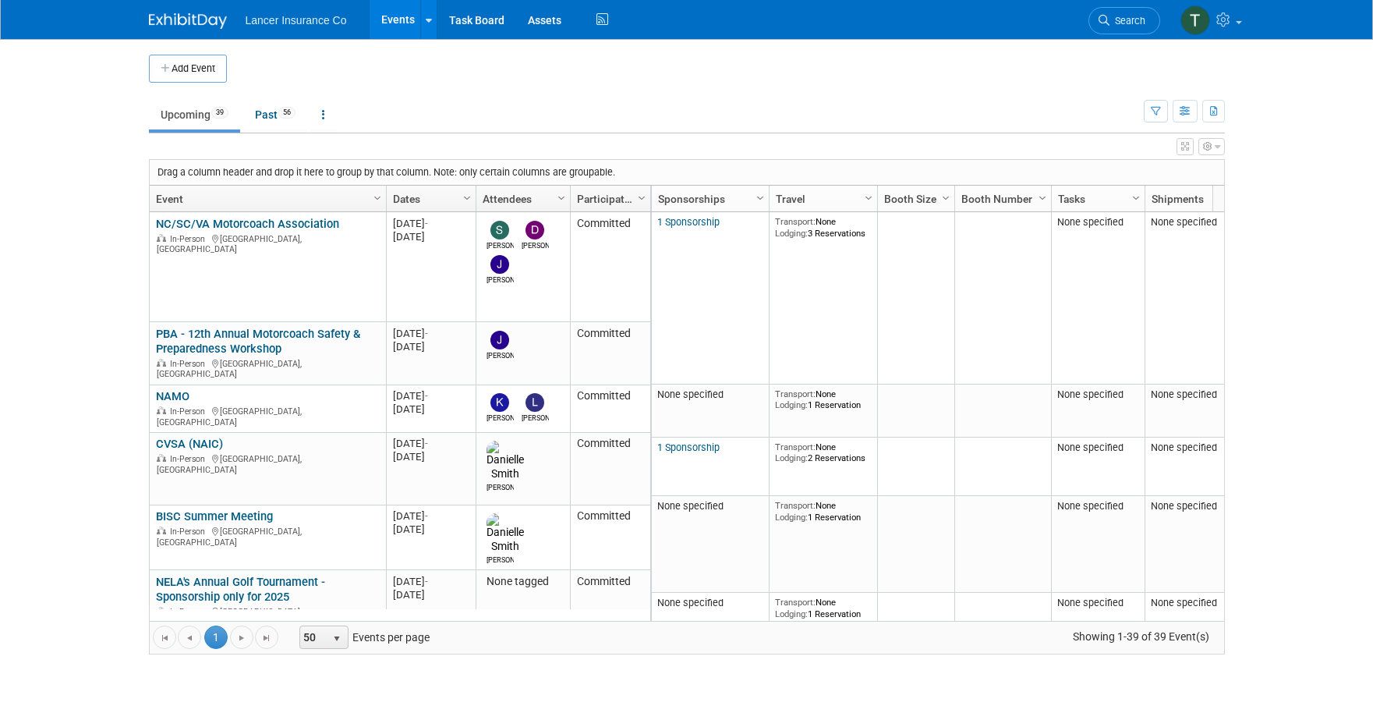
click at [194, 115] on link "Upcoming 39" at bounding box center [194, 115] width 91 height 30
click at [264, 119] on link "Past 56" at bounding box center [275, 115] width 64 height 30
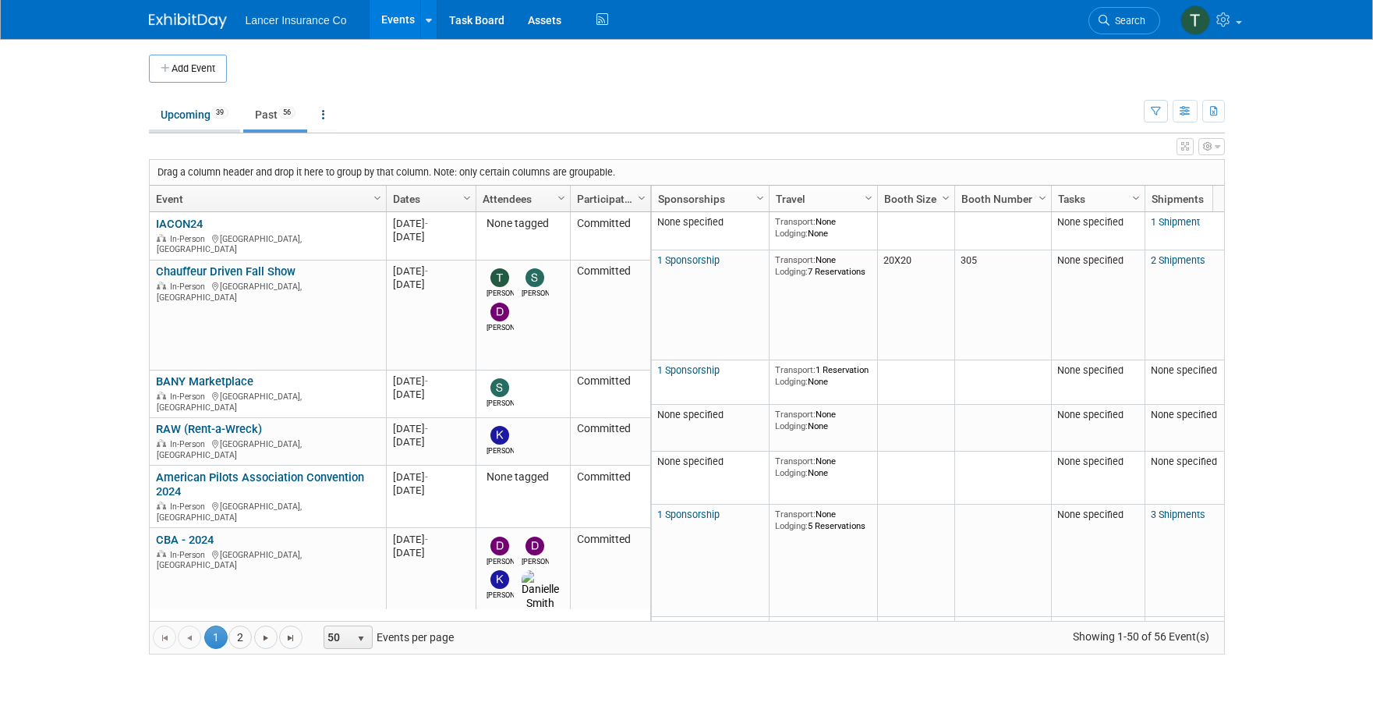
click at [200, 120] on link "Upcoming 39" at bounding box center [194, 115] width 91 height 30
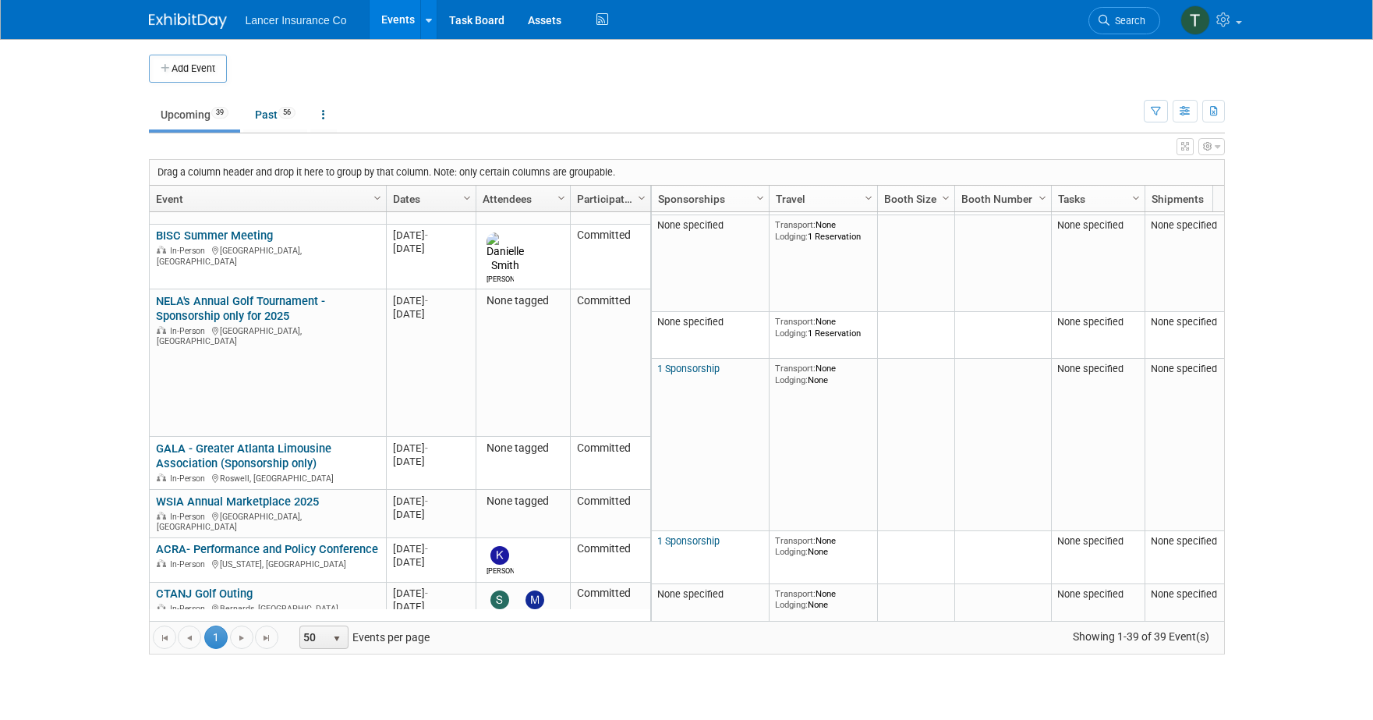
scroll to position [374, 0]
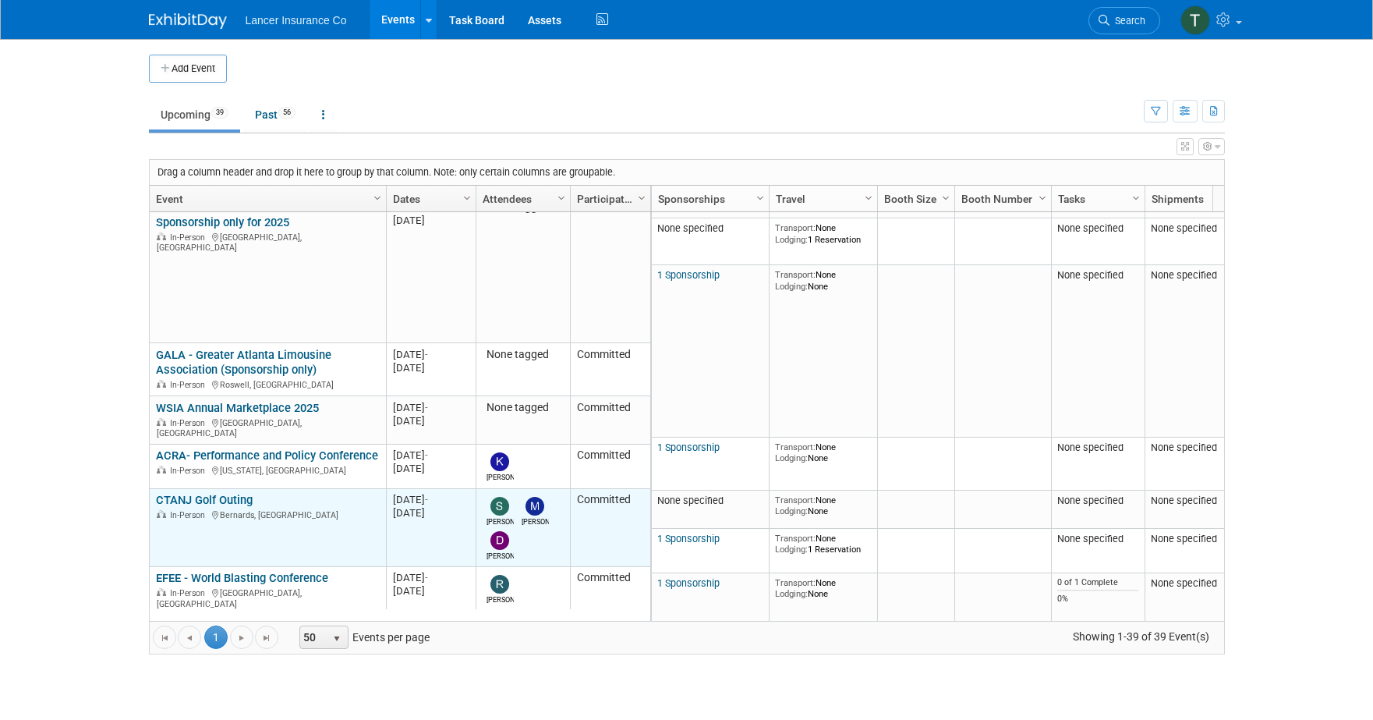
click at [226, 493] on link "CTANJ Golf Outing" at bounding box center [204, 500] width 97 height 14
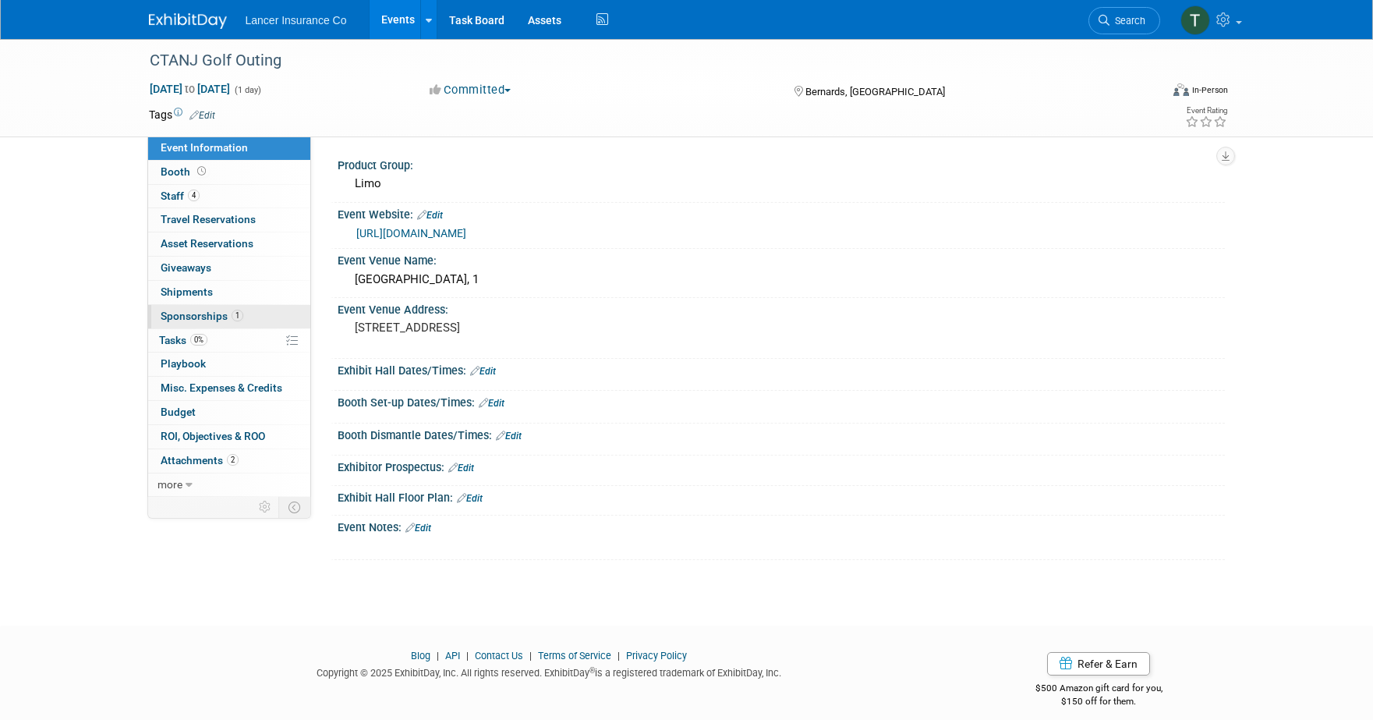
click at [196, 317] on span "Sponsorships 1" at bounding box center [202, 316] width 83 height 12
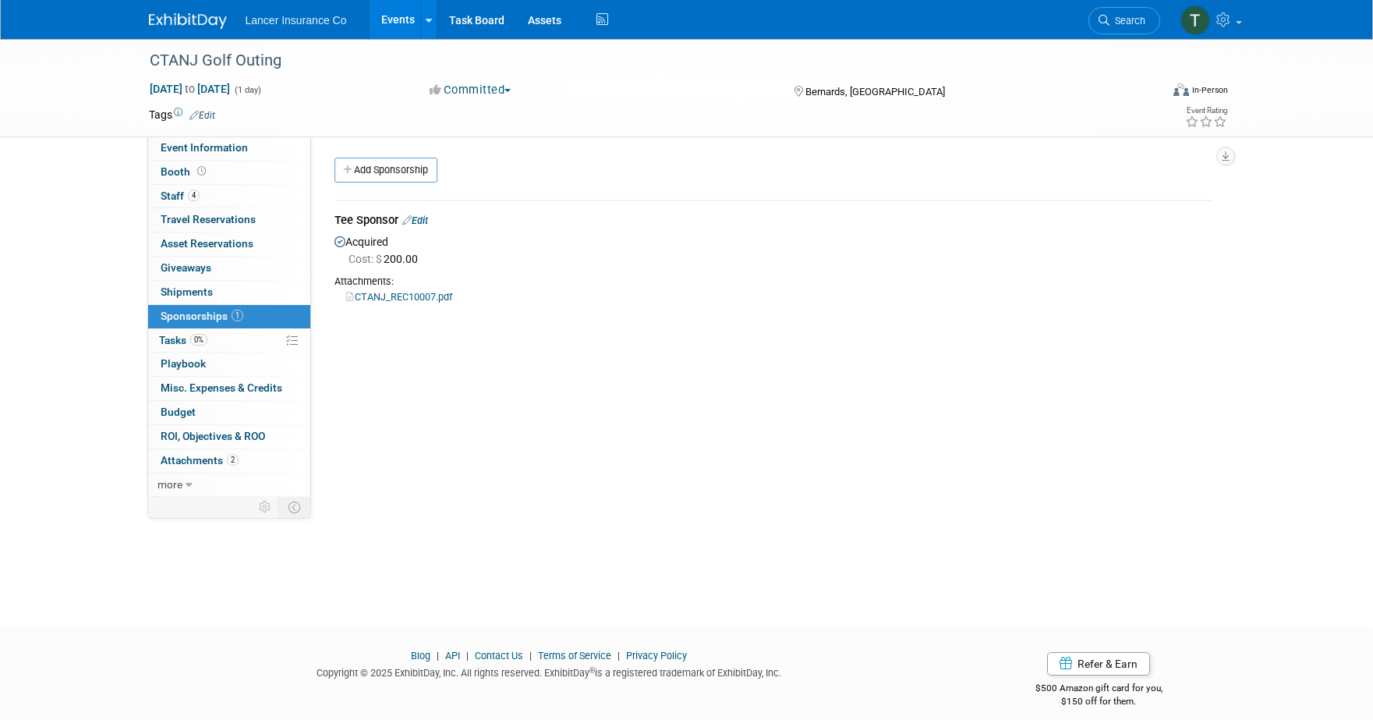
click at [421, 300] on link "CTANJ_REC10007.pdf" at bounding box center [399, 297] width 106 height 12
click at [186, 145] on span "Event Information" at bounding box center [204, 147] width 87 height 12
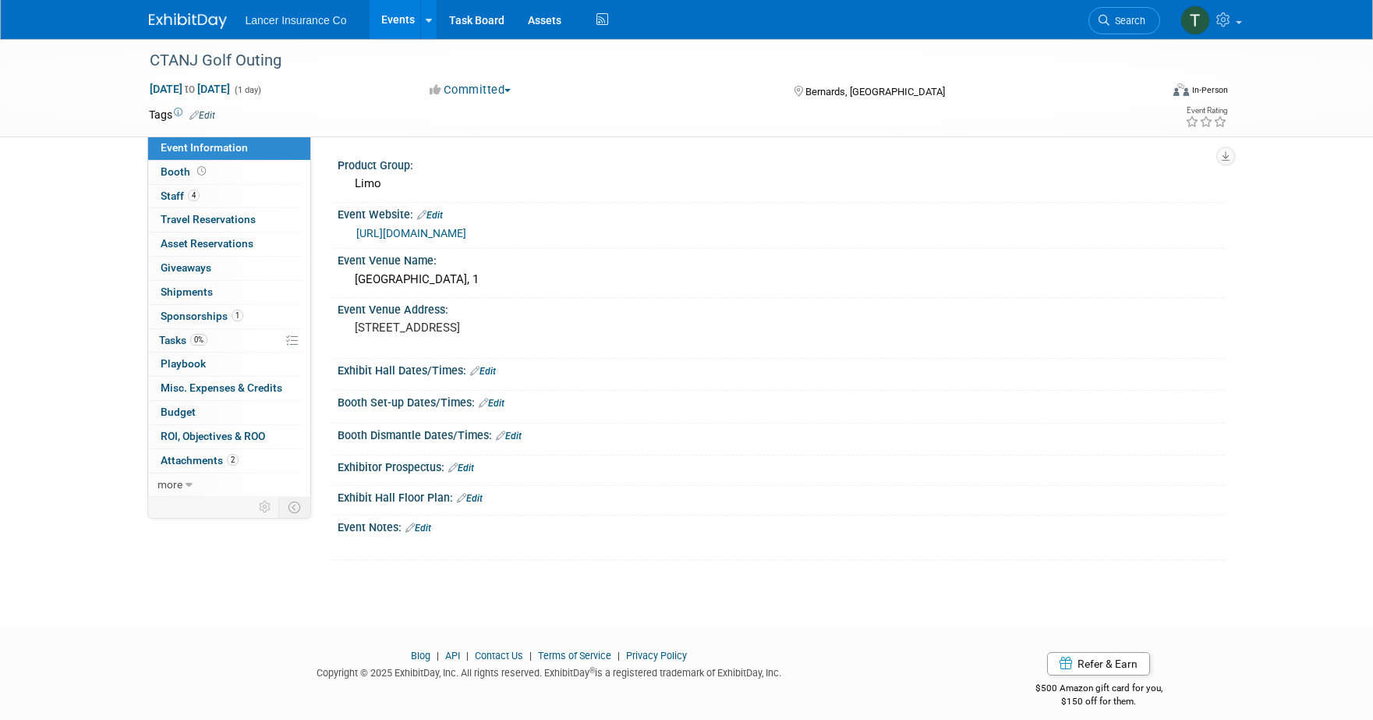
click at [389, 231] on link "https://ctanj.org/events" at bounding box center [411, 233] width 110 height 12
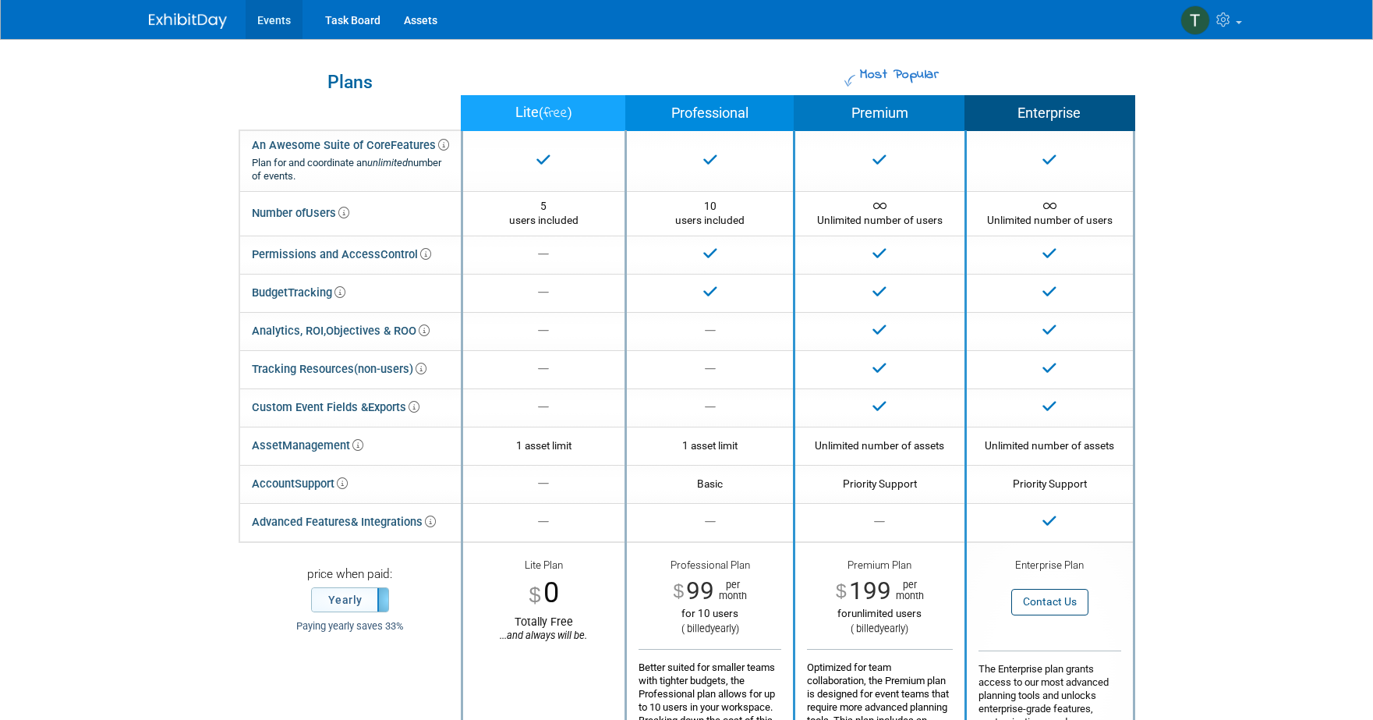
click at [271, 20] on link "Events" at bounding box center [274, 19] width 57 height 39
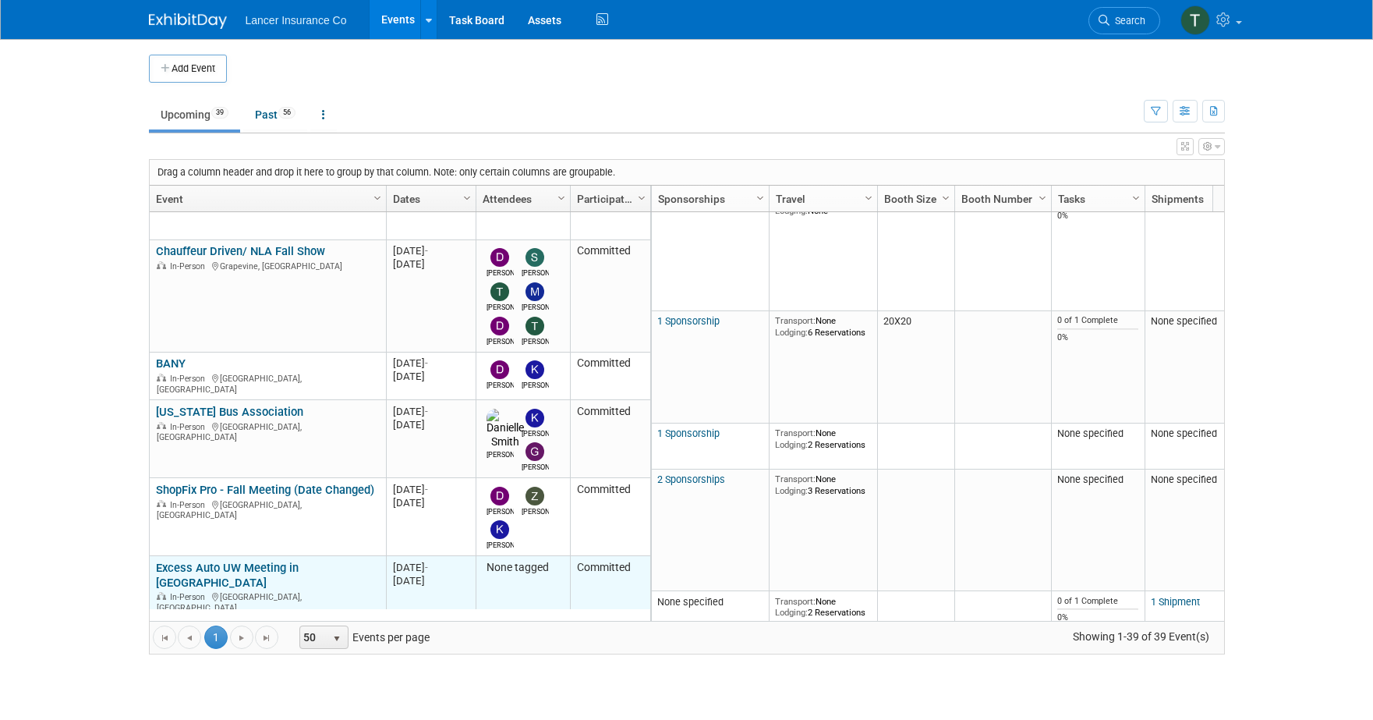
click at [226, 561] on link "Excess Auto UW Meeting in [GEOGRAPHIC_DATA]" at bounding box center [227, 575] width 143 height 29
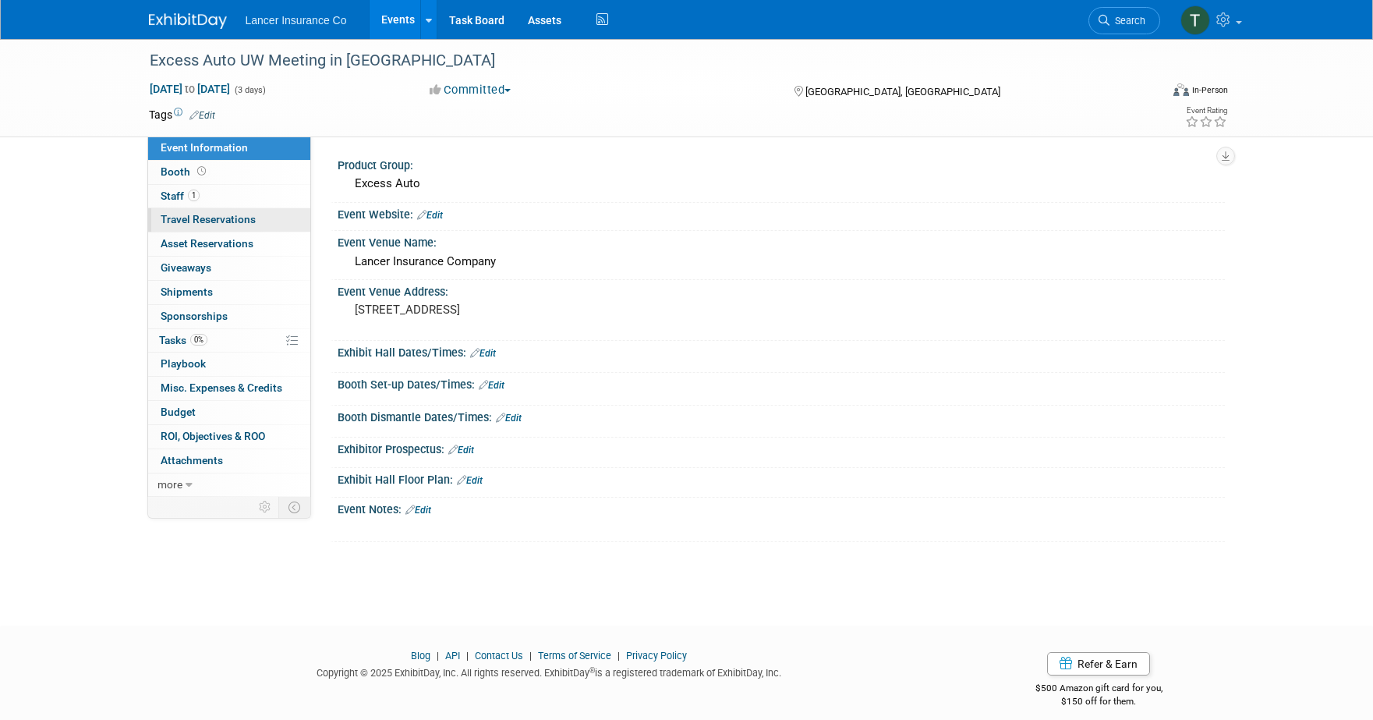
click at [184, 217] on span "Travel Reservations 0" at bounding box center [208, 219] width 95 height 12
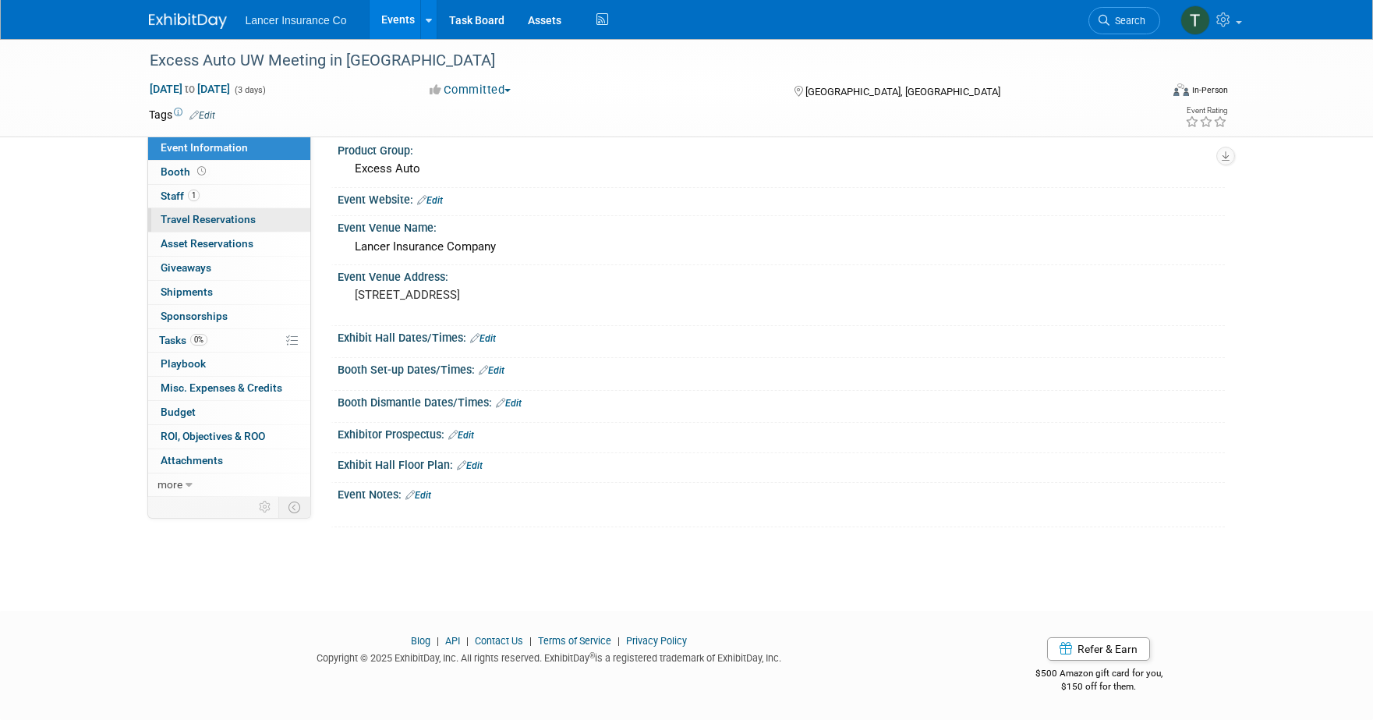
click at [183, 214] on span "Travel Reservations 0" at bounding box center [208, 219] width 95 height 12
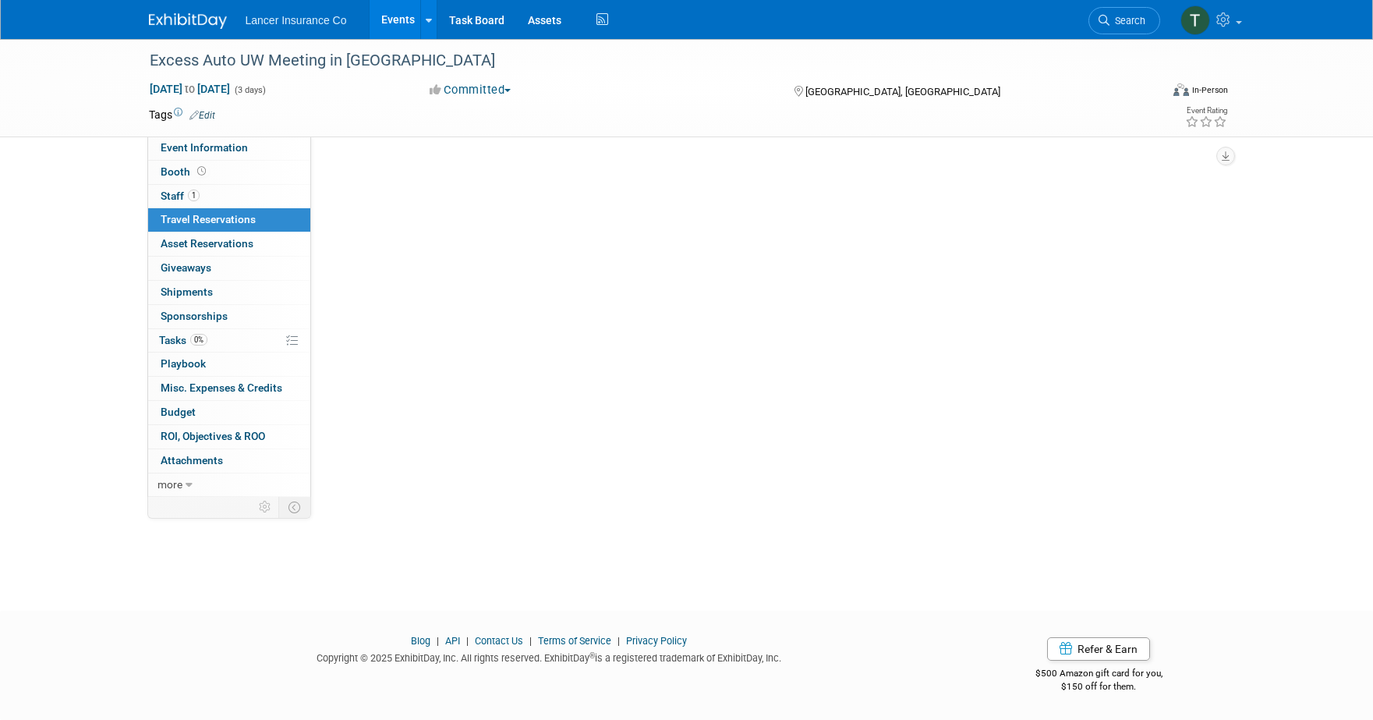
scroll to position [0, 0]
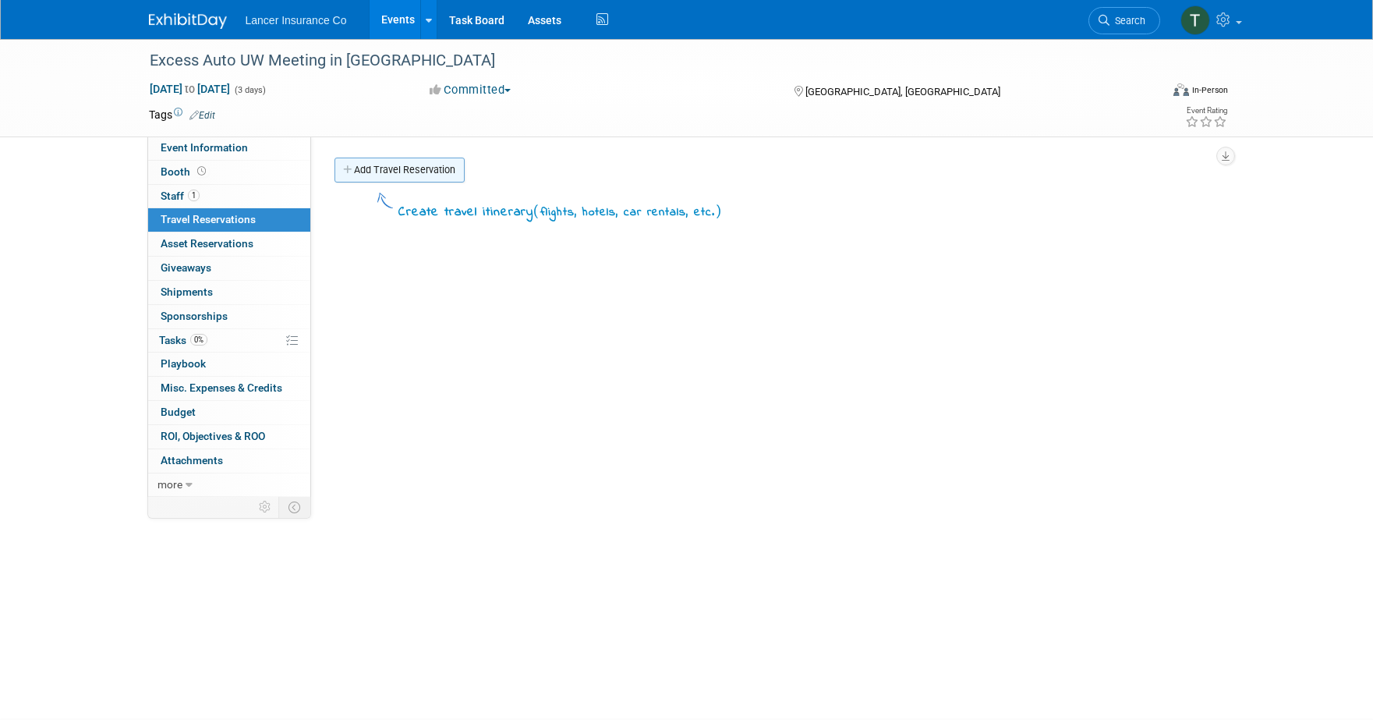
click at [381, 162] on link "Add Travel Reservation" at bounding box center [399, 169] width 130 height 25
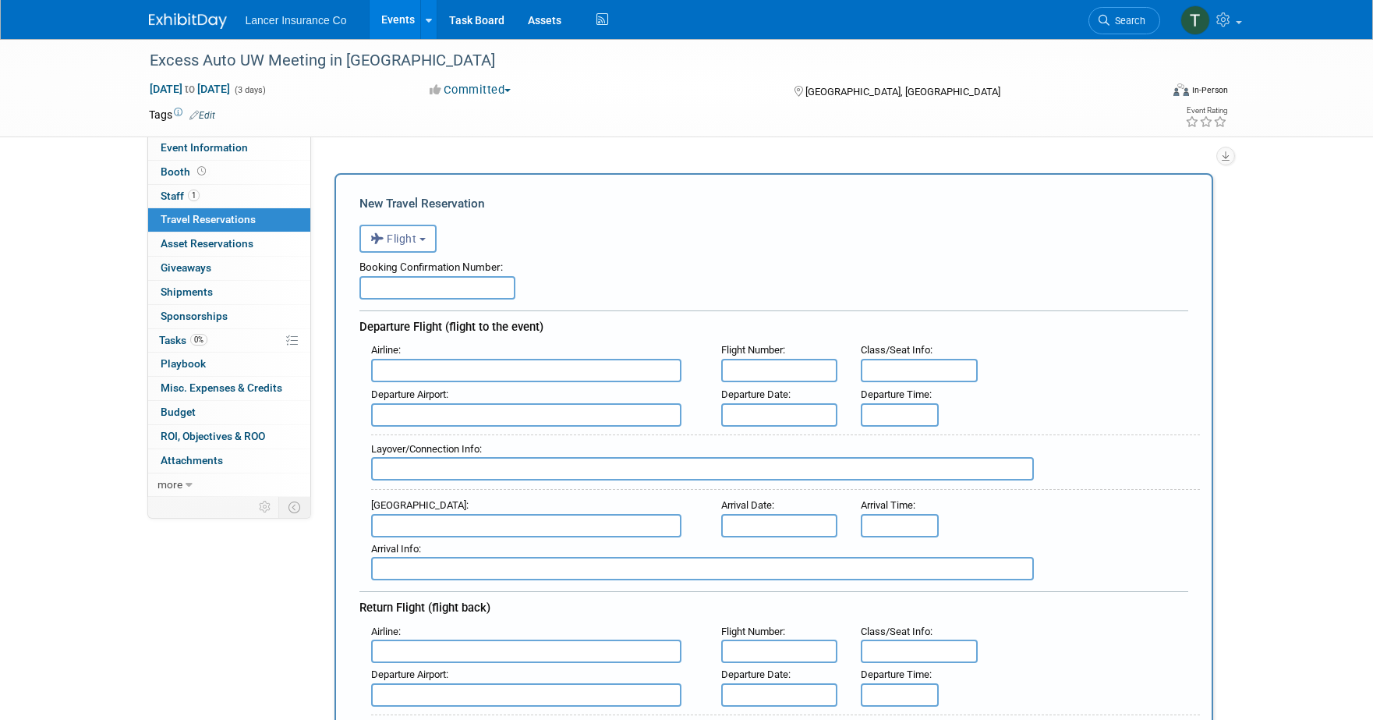
click at [405, 221] on div "<i class="fas fa-plane" style="padding: 6px 4px 6px 1px;"></i> Flight <i class=…" at bounding box center [773, 237] width 829 height 32
click at [403, 242] on span "Flight" at bounding box center [393, 238] width 47 height 12
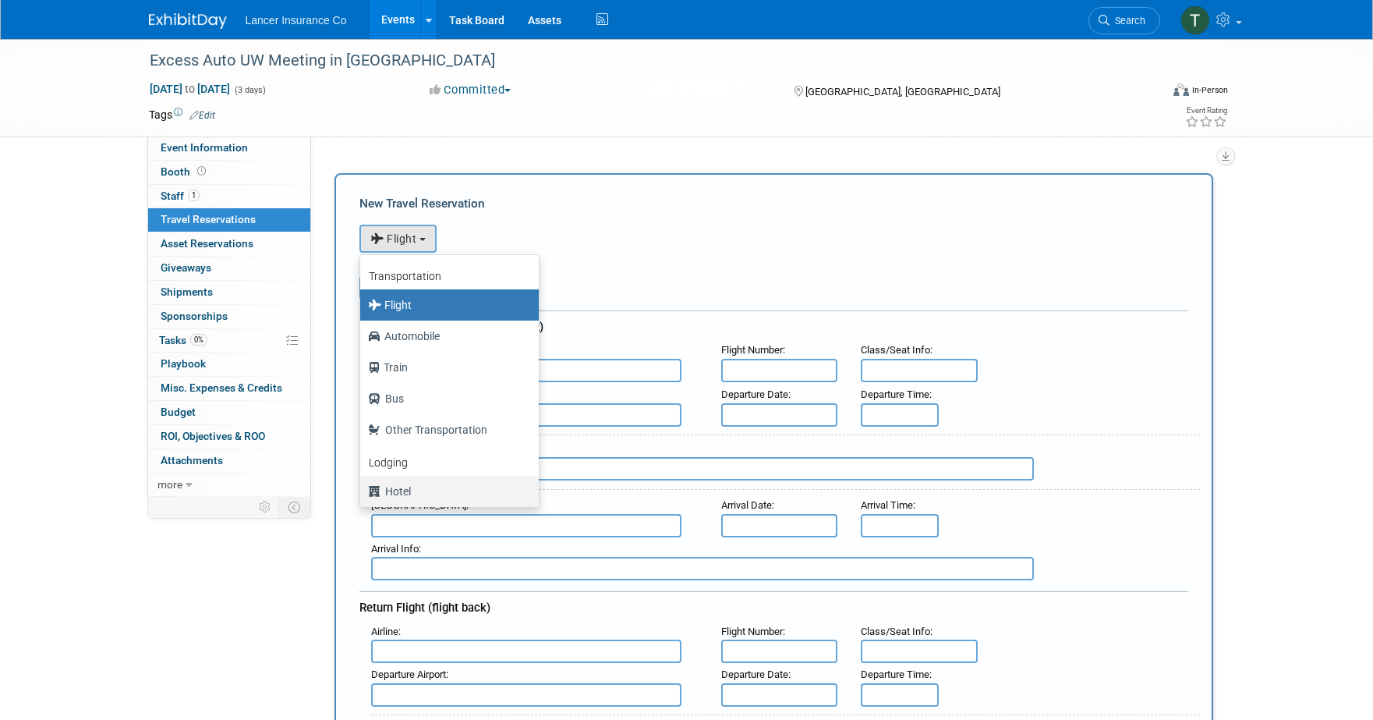
click at [400, 494] on label "Hotel" at bounding box center [445, 491] width 155 height 25
click at [363, 494] on input "Hotel" at bounding box center [357, 489] width 10 height 10
select select "6"
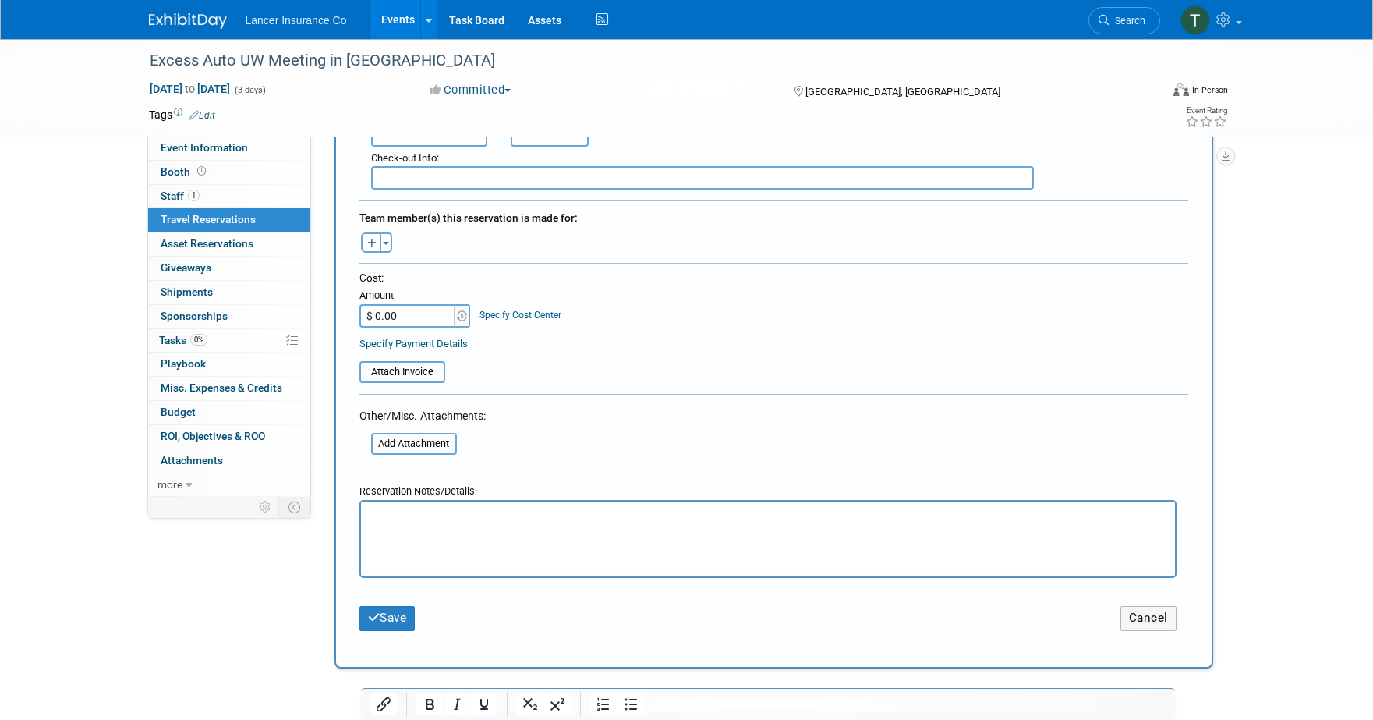
scroll to position [532, 0]
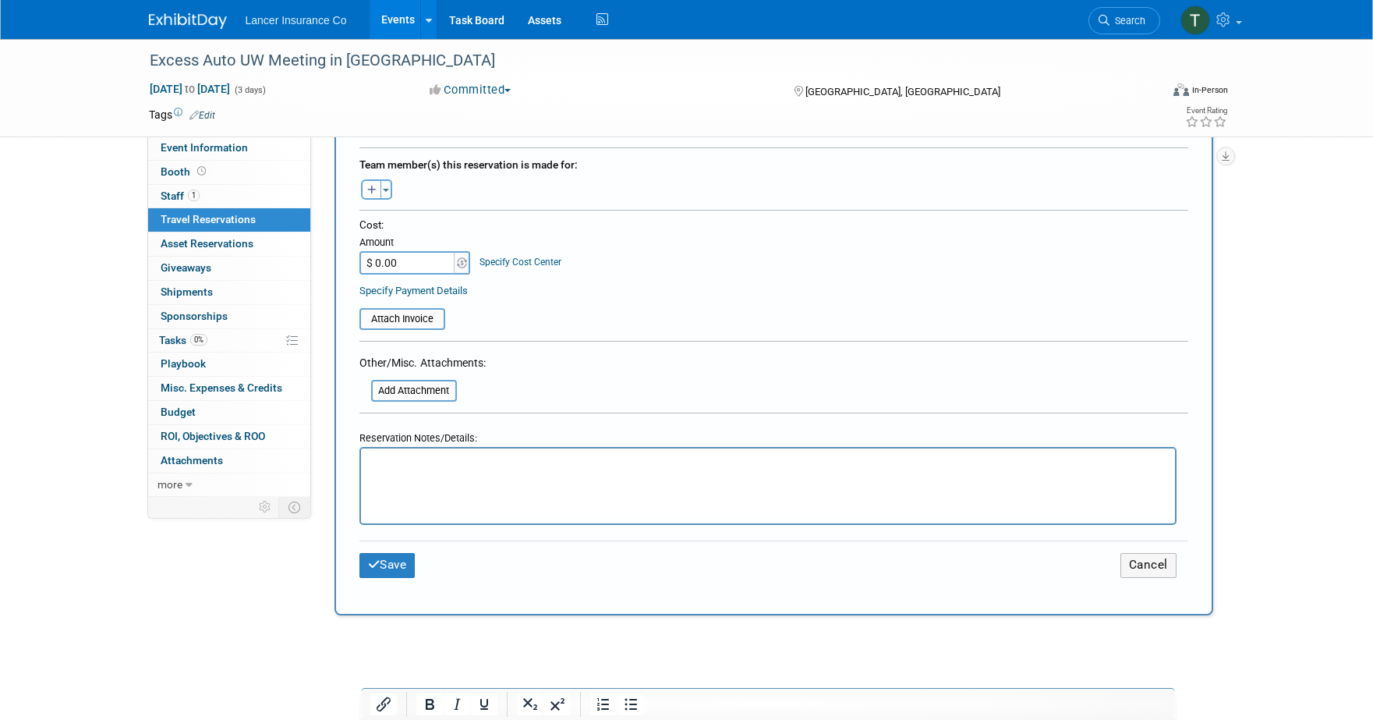
click at [378, 456] on p "Rich Text Area. Press ALT-0 for help." at bounding box center [768, 463] width 796 height 16
click at [402, 318] on input "file" at bounding box center [351, 319] width 186 height 19
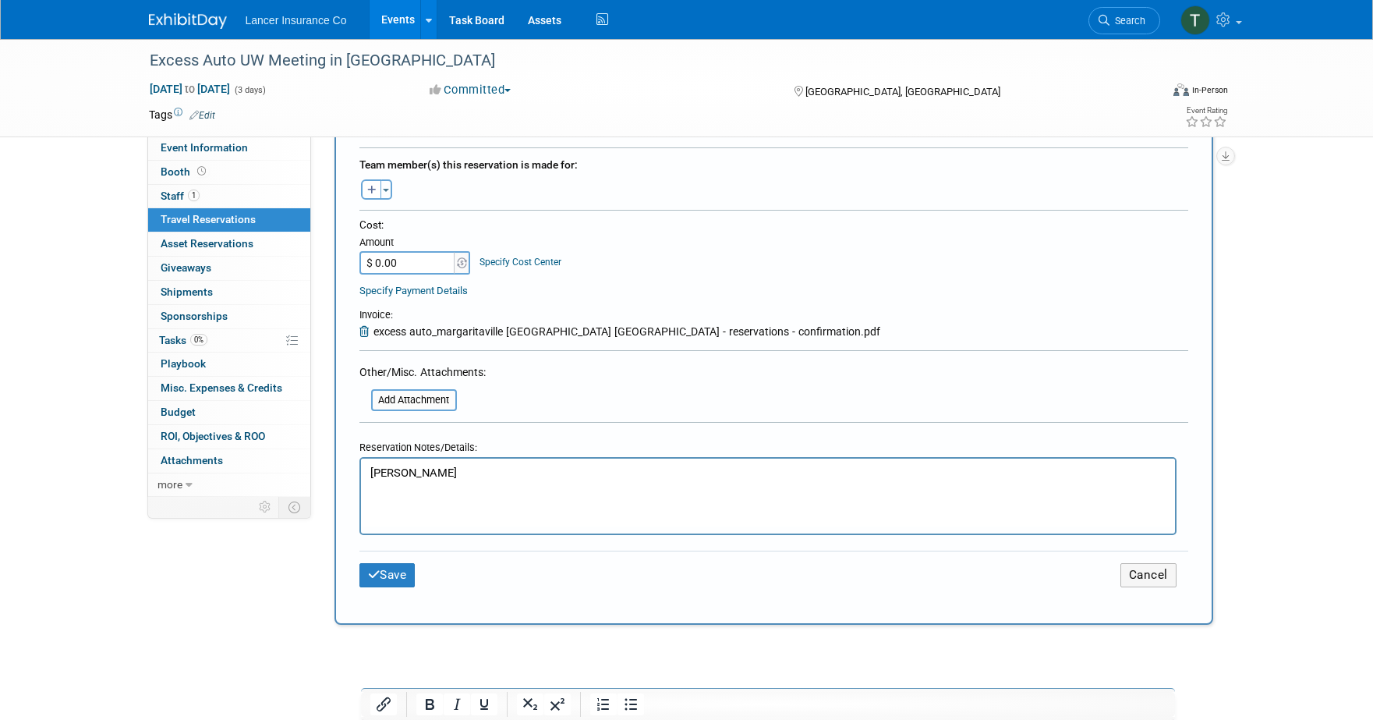
click at [381, 255] on input "$ 0.00" at bounding box center [407, 262] width 97 height 23
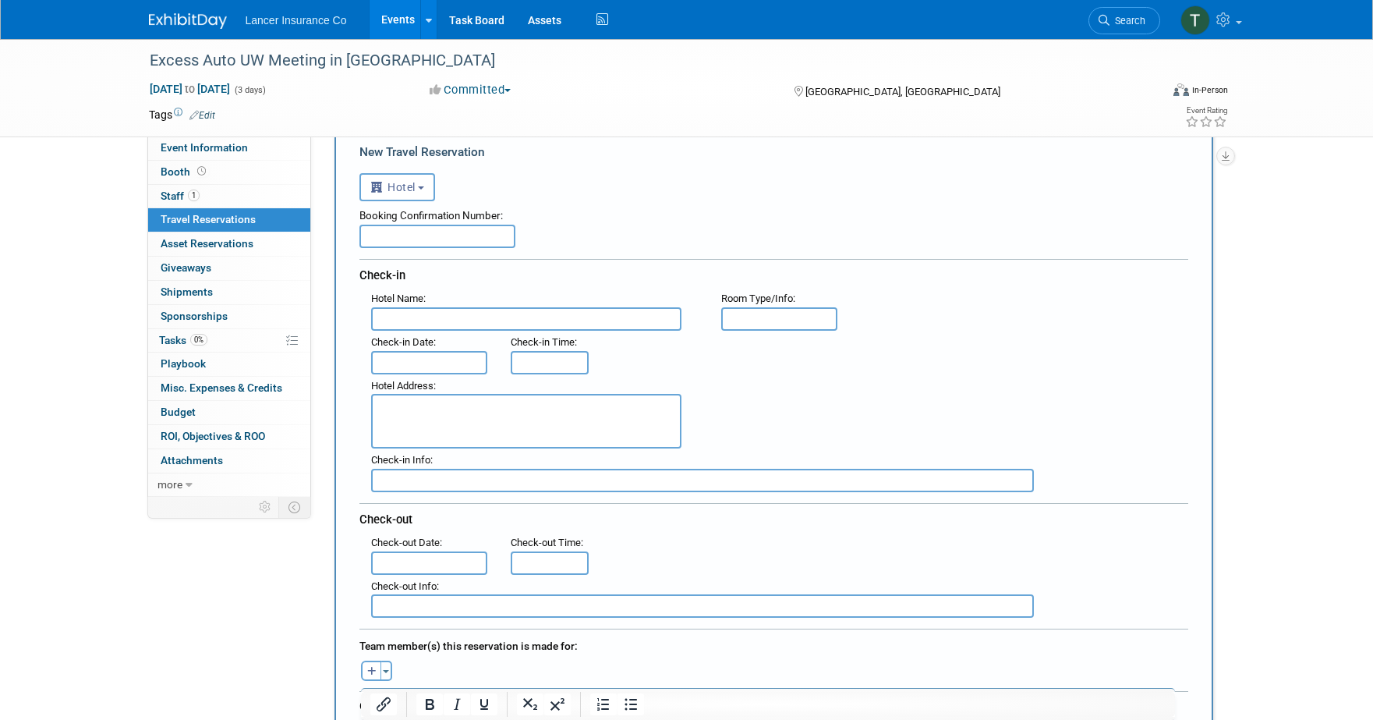
scroll to position [0, 0]
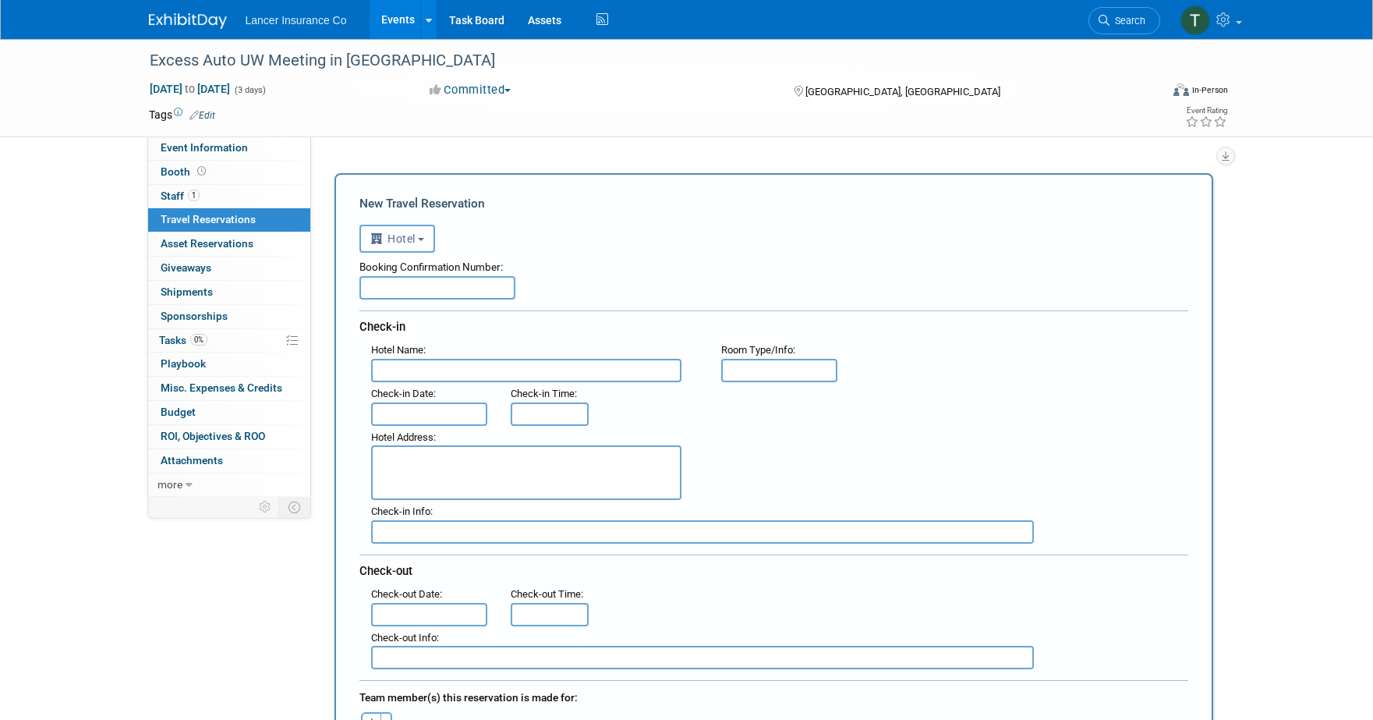
type input "$ 348.00"
click at [448, 289] on input "text" at bounding box center [437, 287] width 156 height 23
paste input "31083SF271731"
type input "31083SF271731"
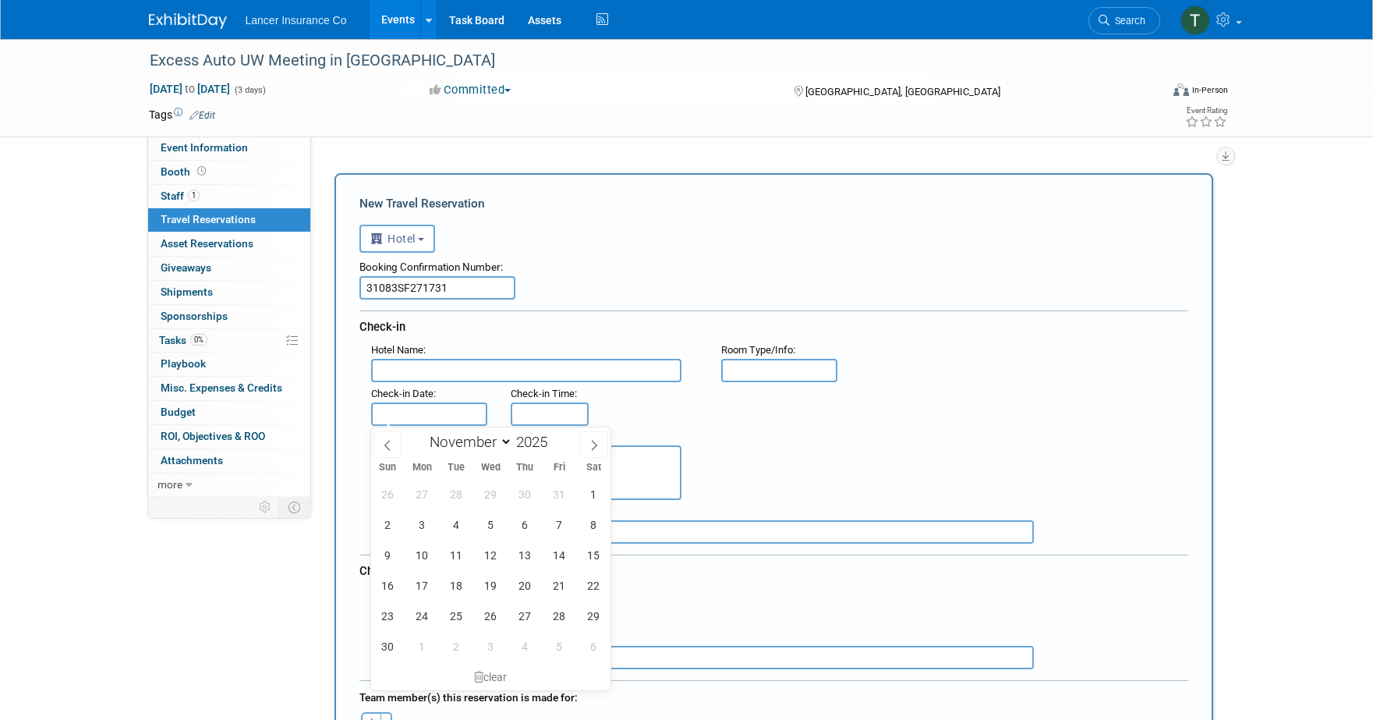
click at [441, 406] on input "text" at bounding box center [429, 413] width 117 height 23
click at [460, 556] on span "11" at bounding box center [456, 555] width 30 height 30
type input "Nov 11, 2025"
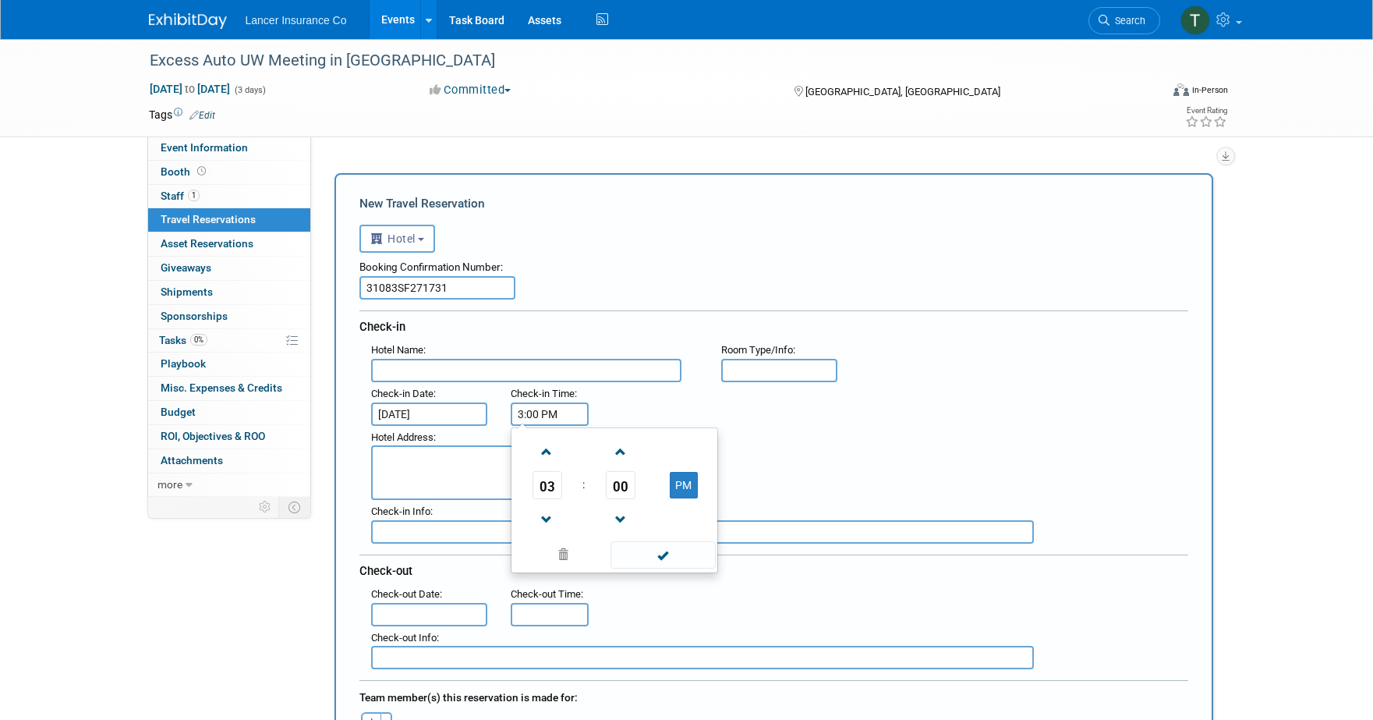
click at [536, 415] on input "3:00 PM" at bounding box center [550, 413] width 78 height 23
click at [554, 451] on span at bounding box center [546, 451] width 27 height 27
type input "4:00 PM"
click at [656, 560] on span at bounding box center [662, 554] width 105 height 27
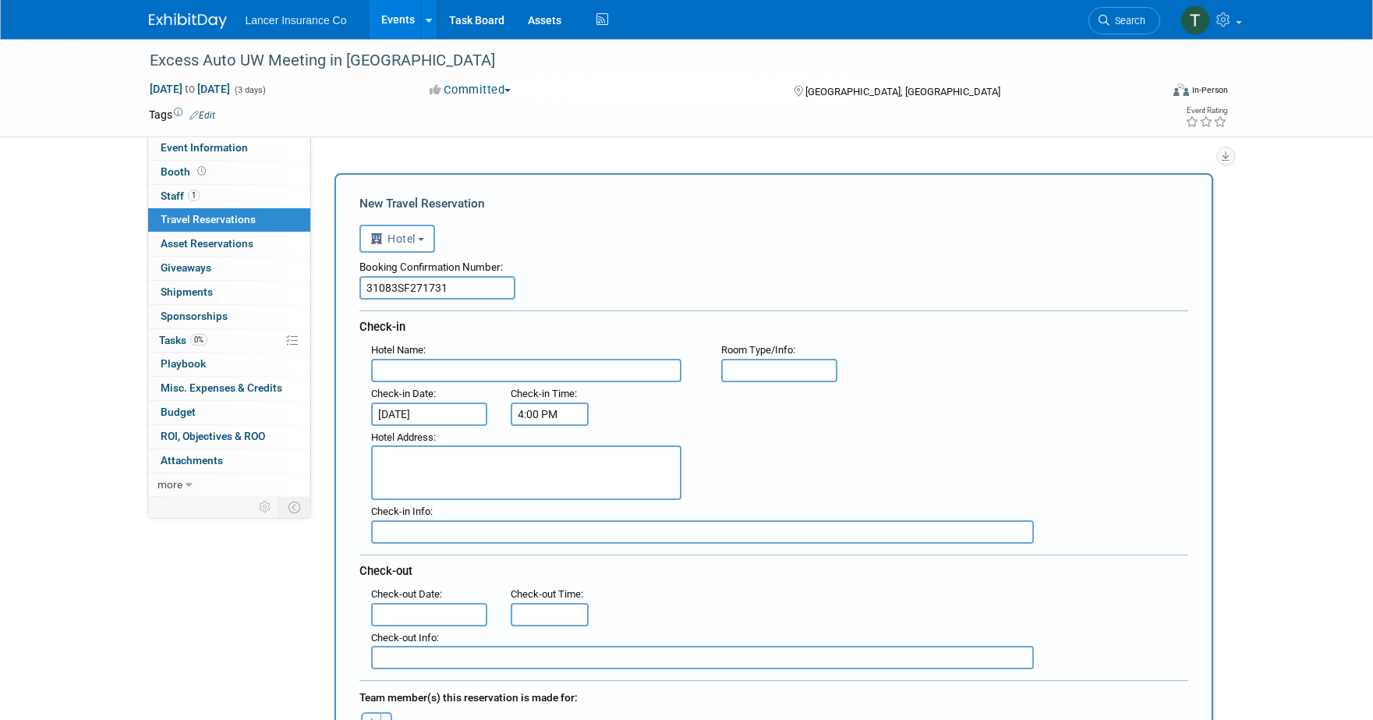
click at [430, 605] on input "text" at bounding box center [429, 614] width 117 height 23
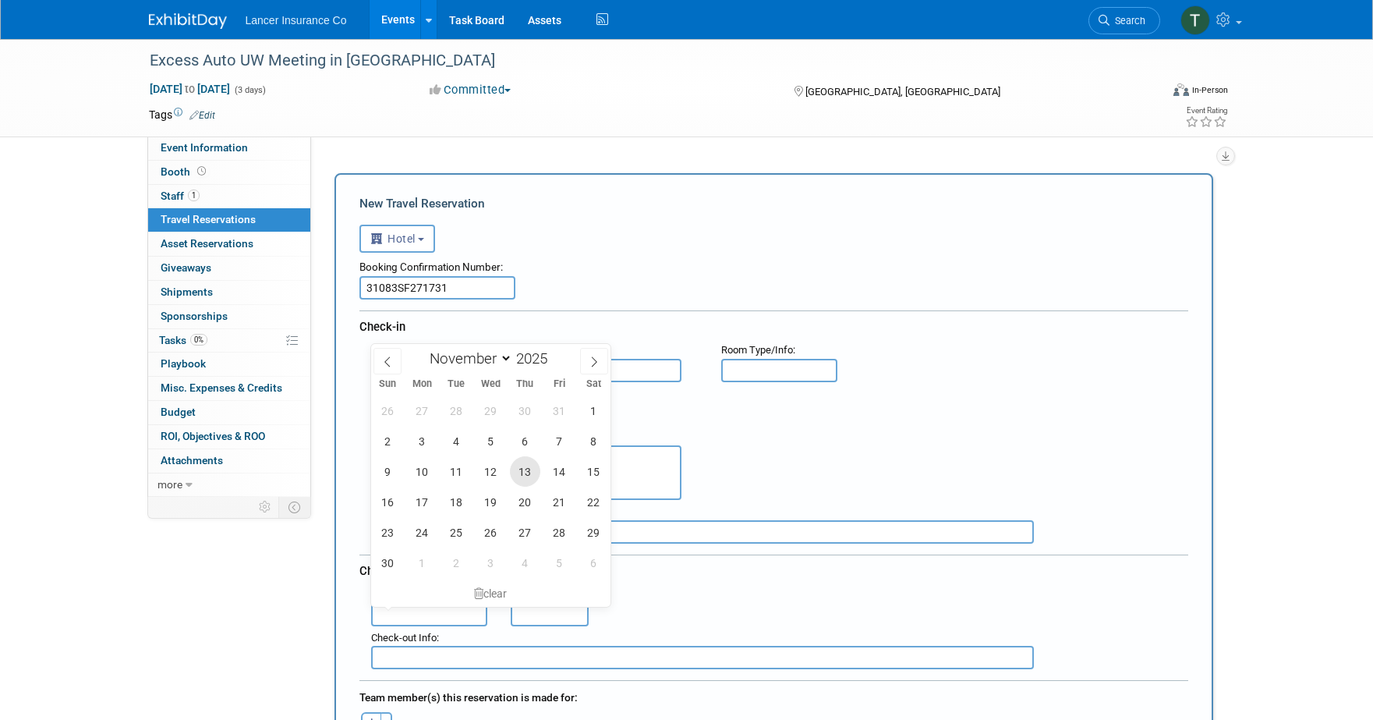
click at [527, 482] on span "13" at bounding box center [525, 471] width 30 height 30
type input "Nov 13, 2025"
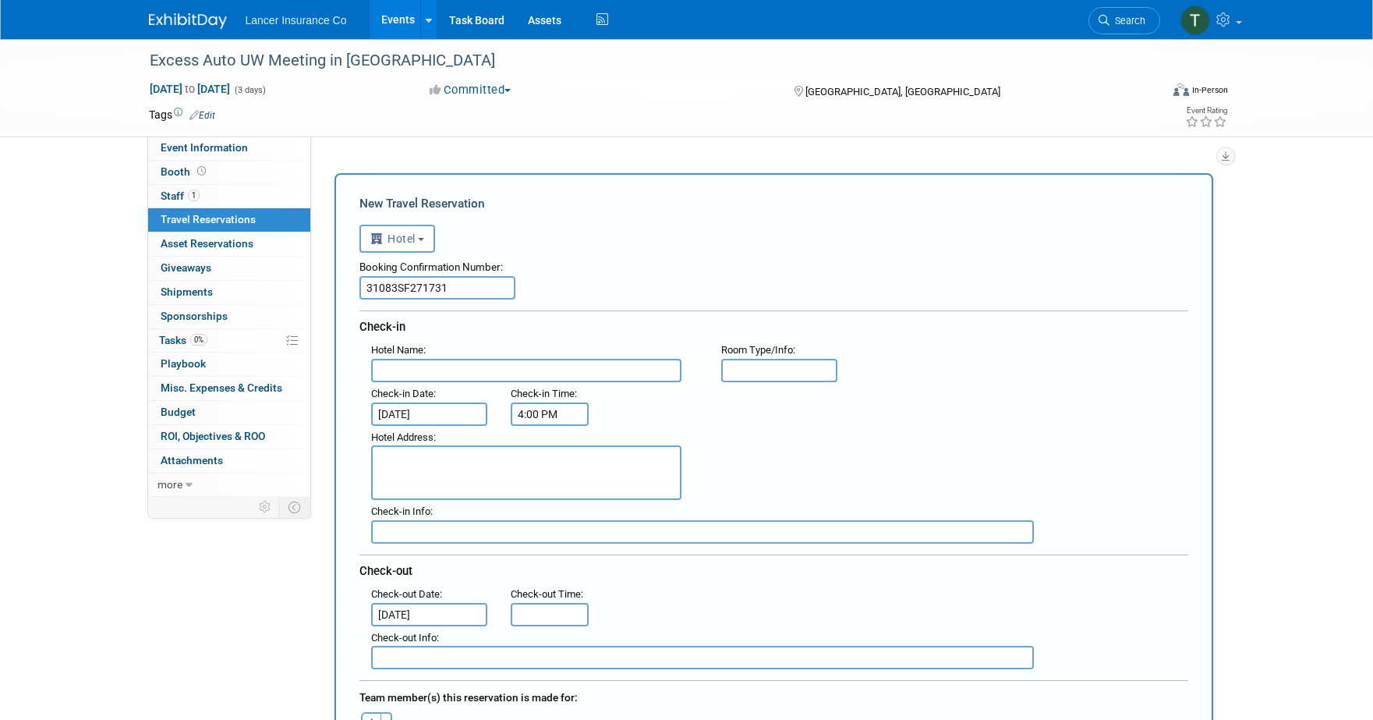
type input "11:00 AM"
click at [538, 608] on input "11:00 AM" at bounding box center [550, 614] width 78 height 23
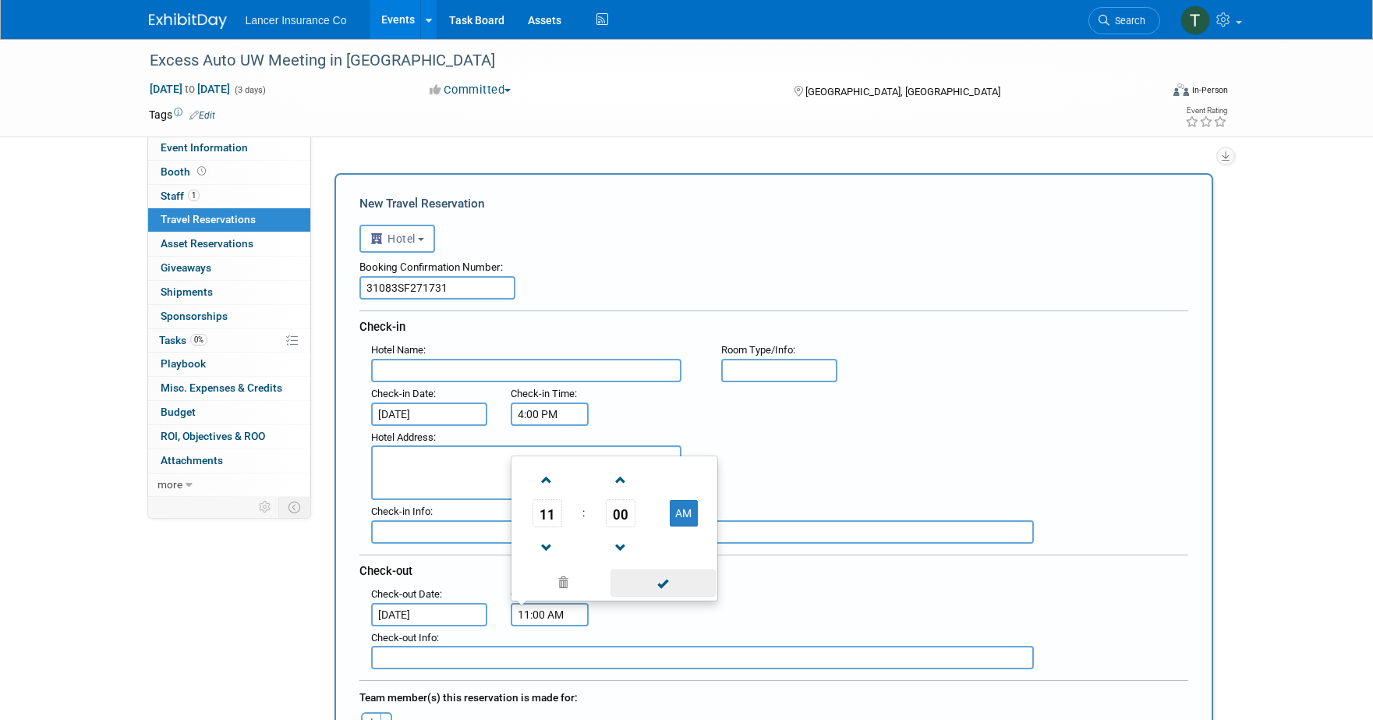
click at [632, 579] on span at bounding box center [662, 582] width 105 height 27
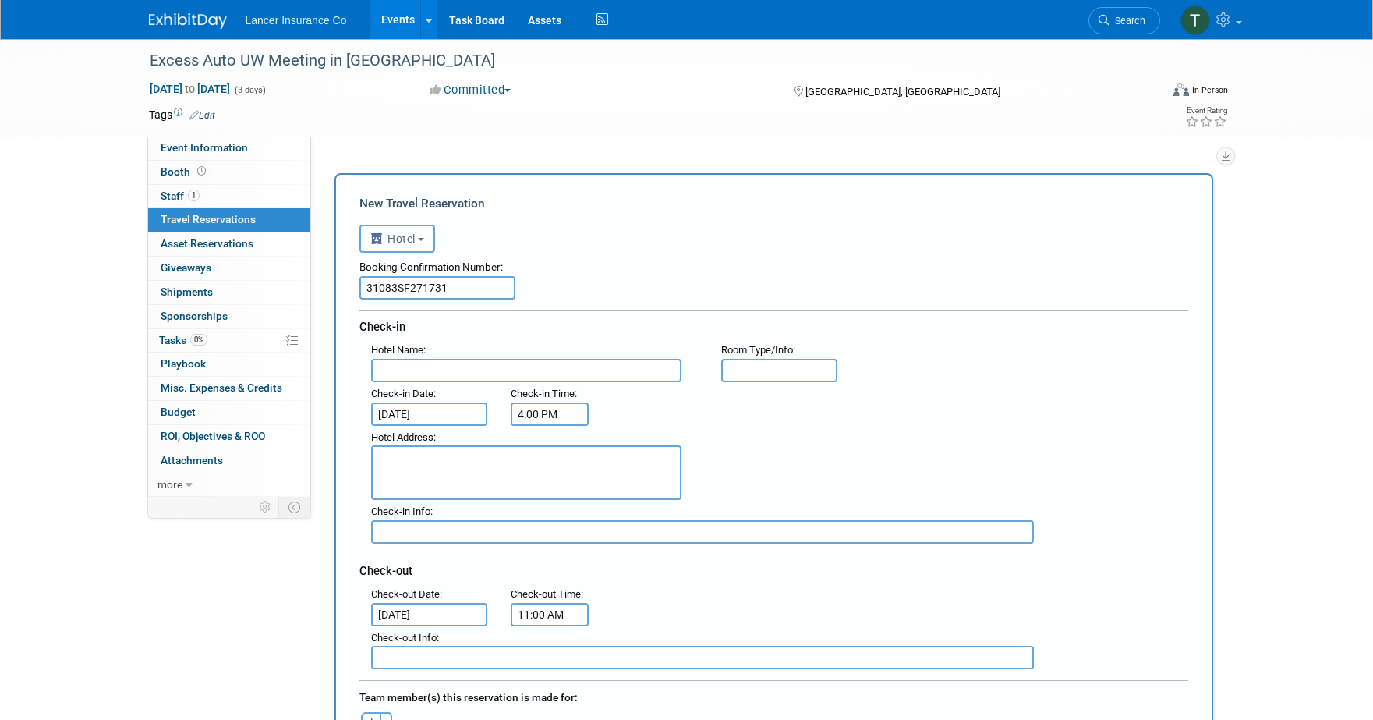
click at [409, 366] on input "text" at bounding box center [526, 370] width 310 height 23
paste input "Margaritaville Beach Hotel Jacksonville Beach"
type input "Margaritaville Beach Hotel Jacksonville Beach"
click at [418, 455] on textarea at bounding box center [526, 472] width 310 height 55
paste textarea "715 1st Street North, Jacksonville Beach, FL 32250 Phone: +1-904-222-0222"
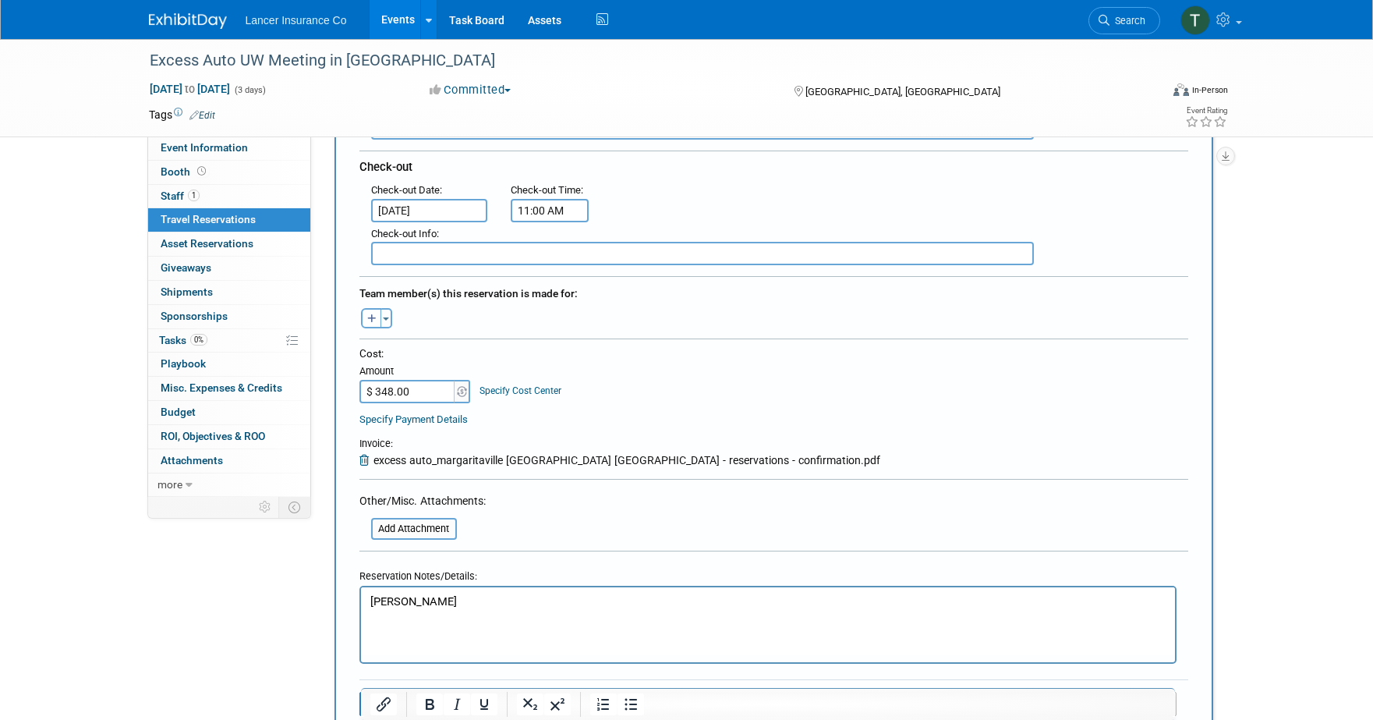
scroll to position [465, 0]
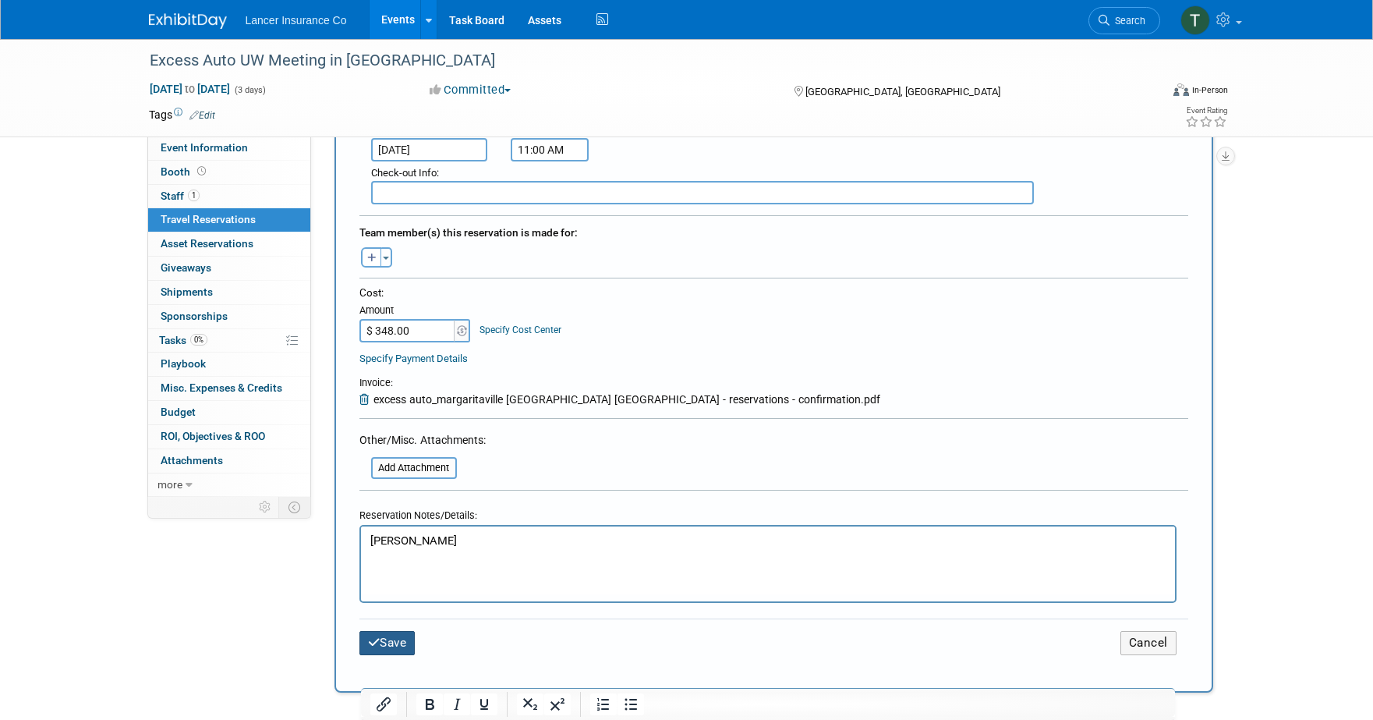
type textarea "715 1st Street North, Jacksonville Beach, FL 32250 Phone: +1-904-222-0222"
click at [387, 641] on button "Save" at bounding box center [387, 643] width 56 height 24
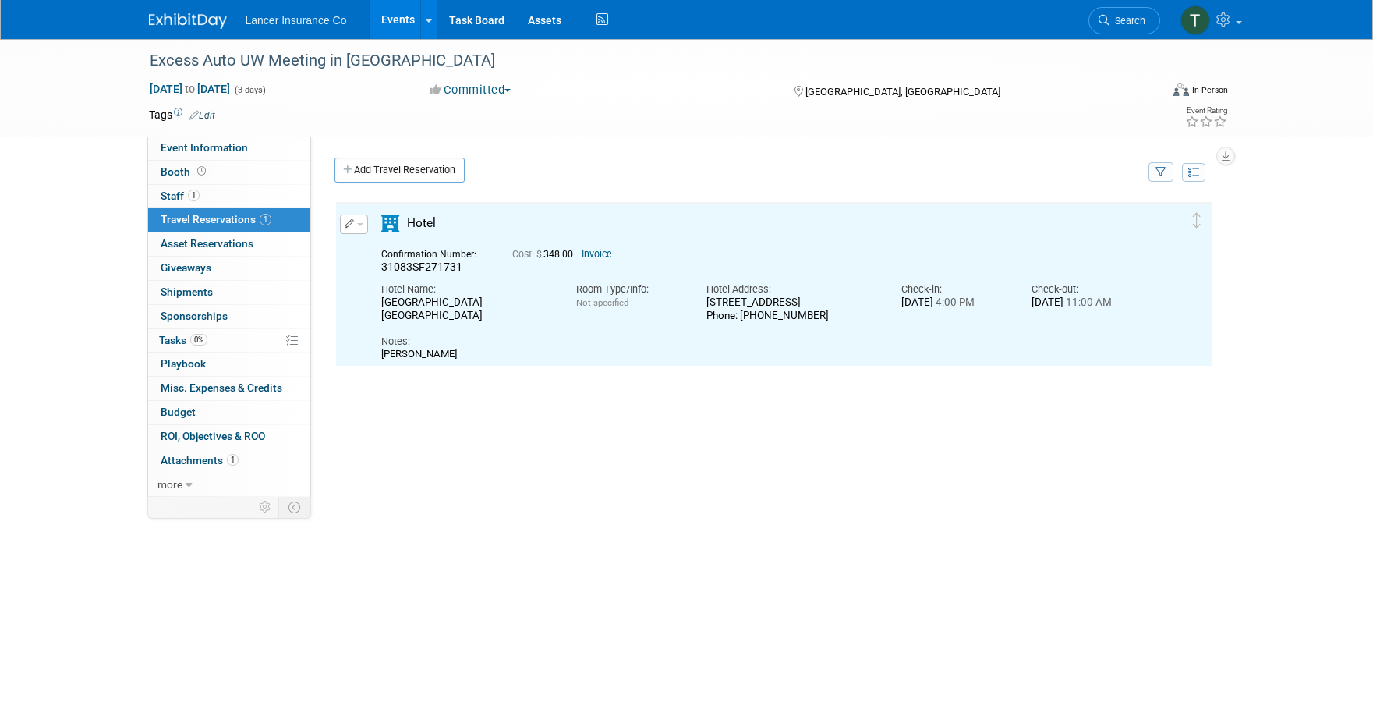
scroll to position [0, 0]
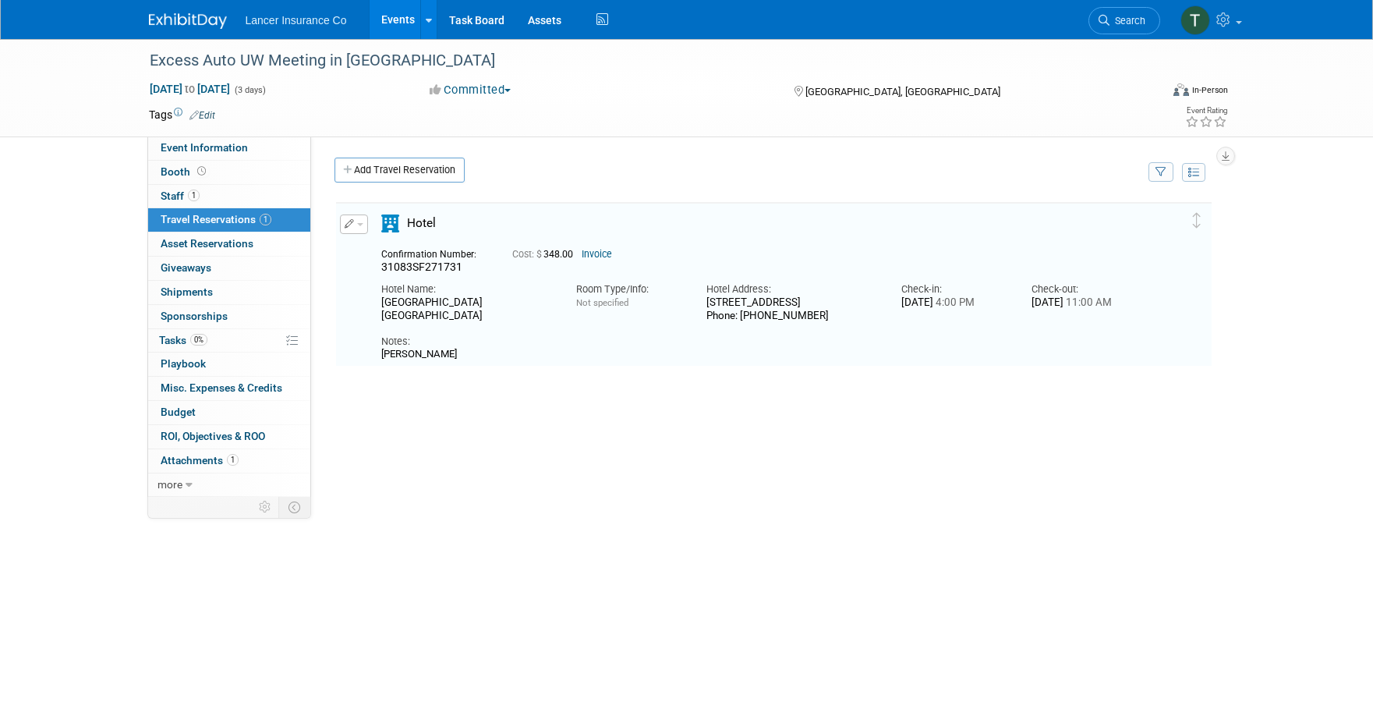
click at [359, 226] on button "button" at bounding box center [354, 223] width 28 height 19
click at [387, 295] on button "Duplicate" at bounding box center [407, 303] width 132 height 23
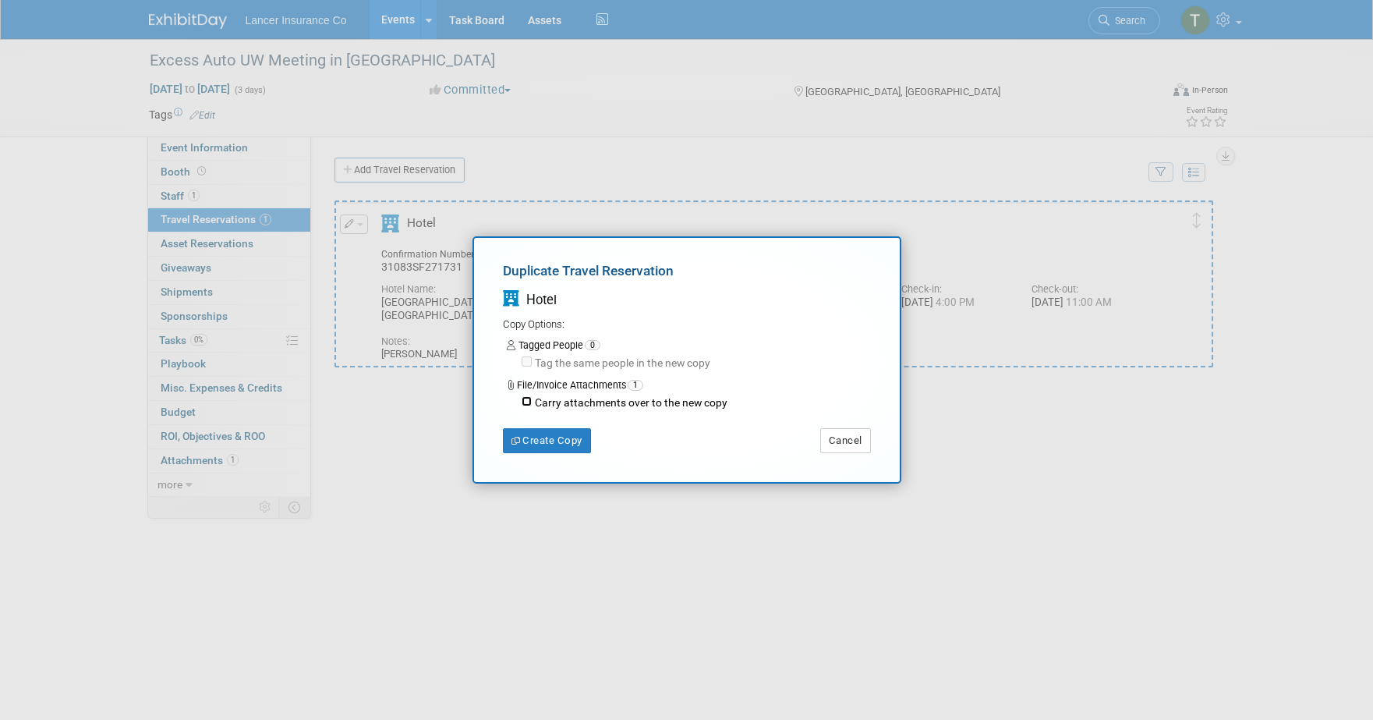
click at [527, 402] on input "Carry attachments over to the new copy" at bounding box center [527, 401] width 10 height 10
checkbox input "true"
click at [556, 441] on button "Create Copy" at bounding box center [547, 440] width 88 height 25
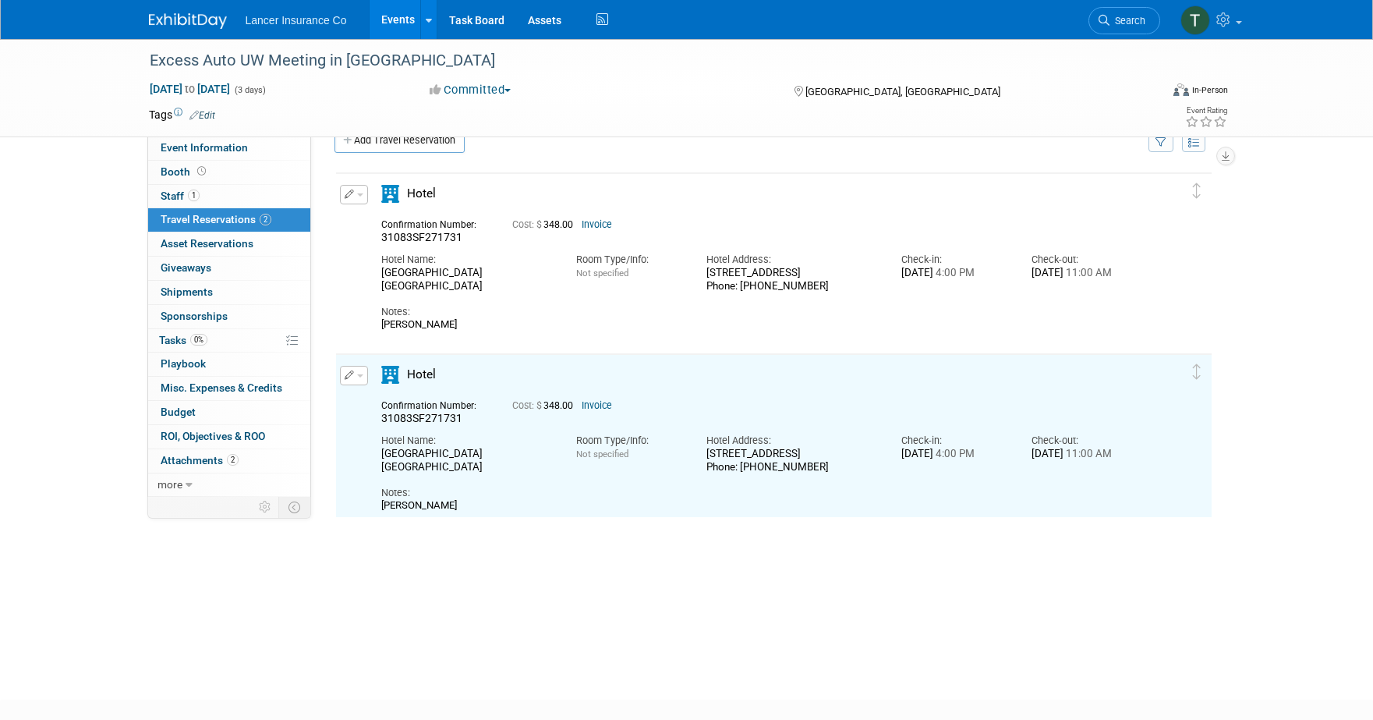
click at [363, 379] on button "button" at bounding box center [354, 375] width 28 height 19
click at [379, 398] on button "Edit Reservation" at bounding box center [407, 402] width 132 height 23
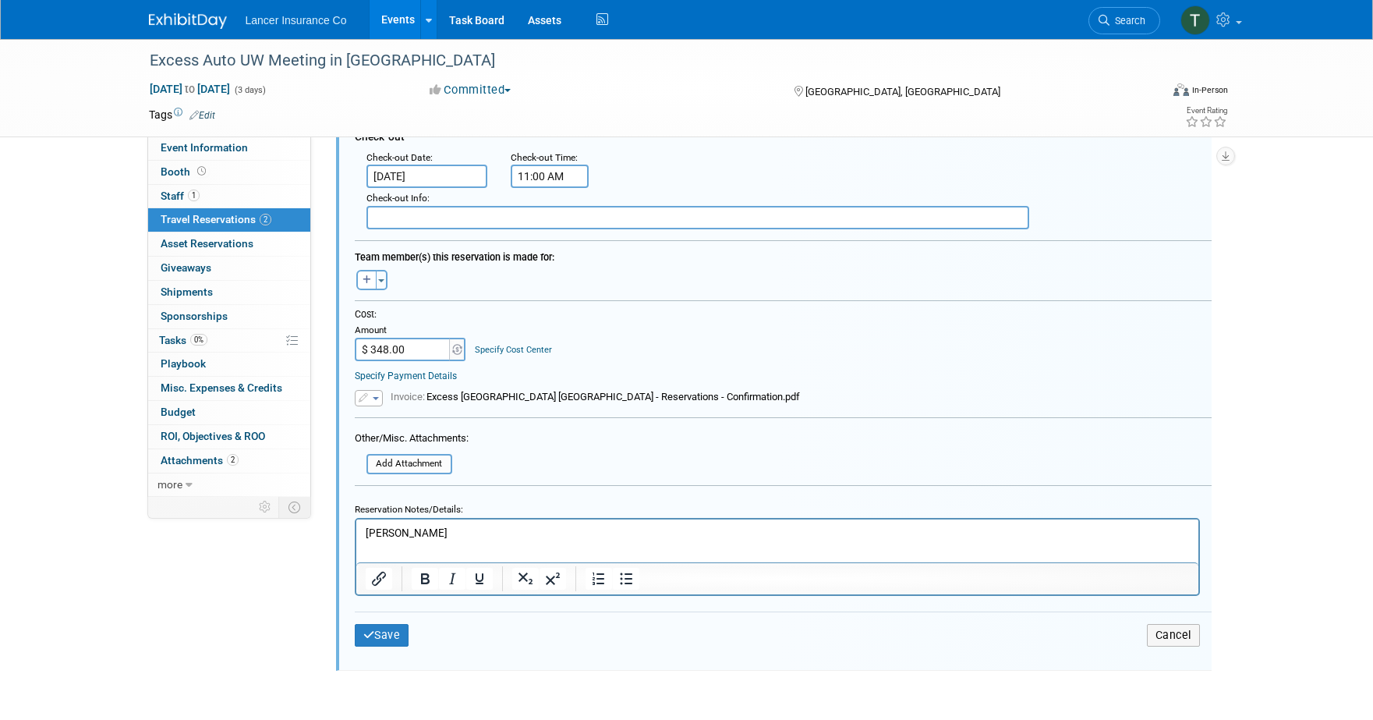
scroll to position [603, 0]
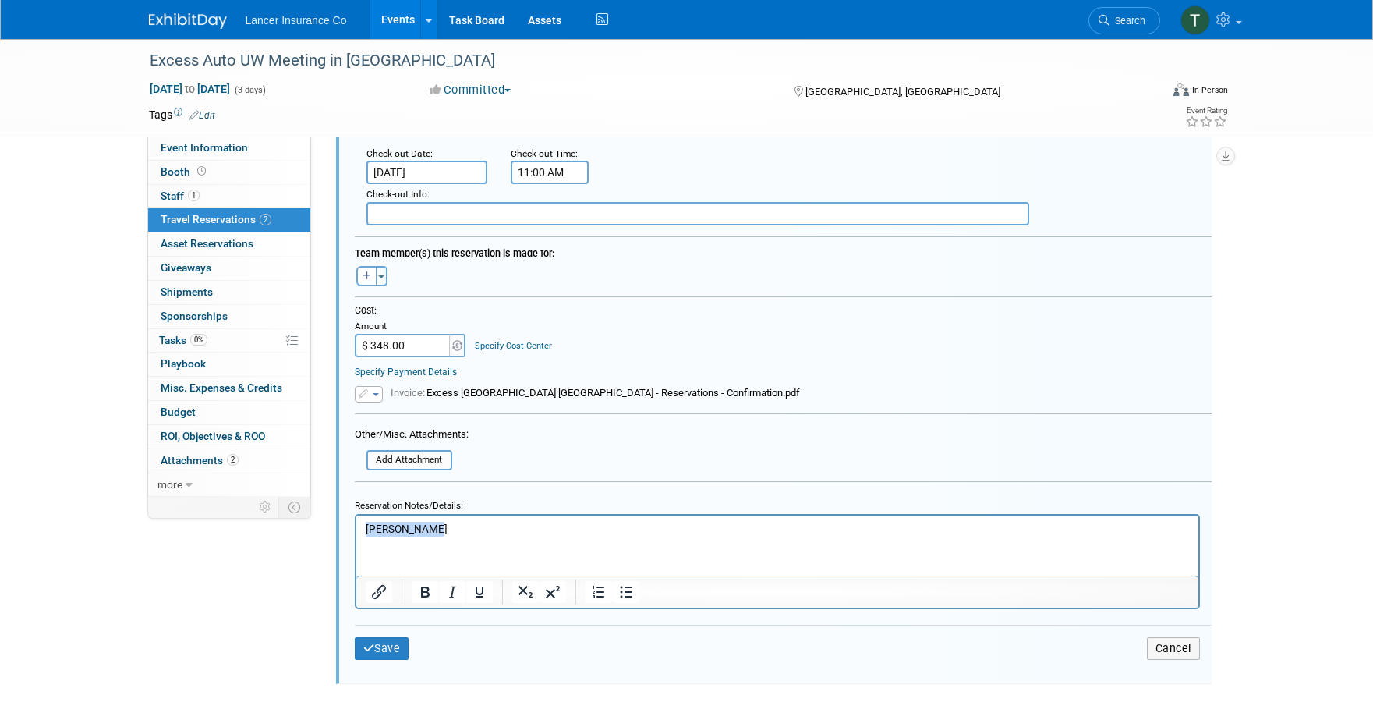
drag, startPoint x: 442, startPoint y: 525, endPoint x: 319, endPoint y: 511, distance: 124.1
click at [356, 515] on html "[PERSON_NAME]" at bounding box center [777, 525] width 842 height 21
paste body "Rich Text Area. Press ALT-0 for help."
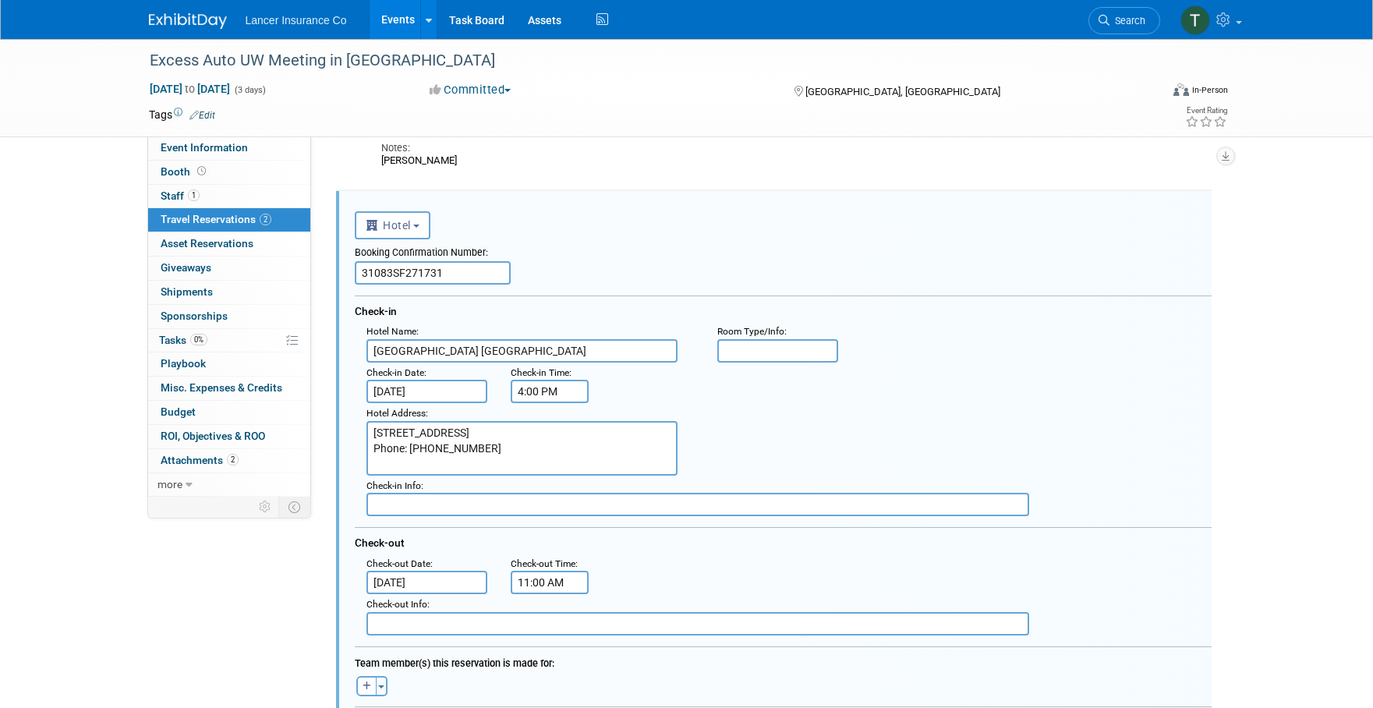
scroll to position [129, 0]
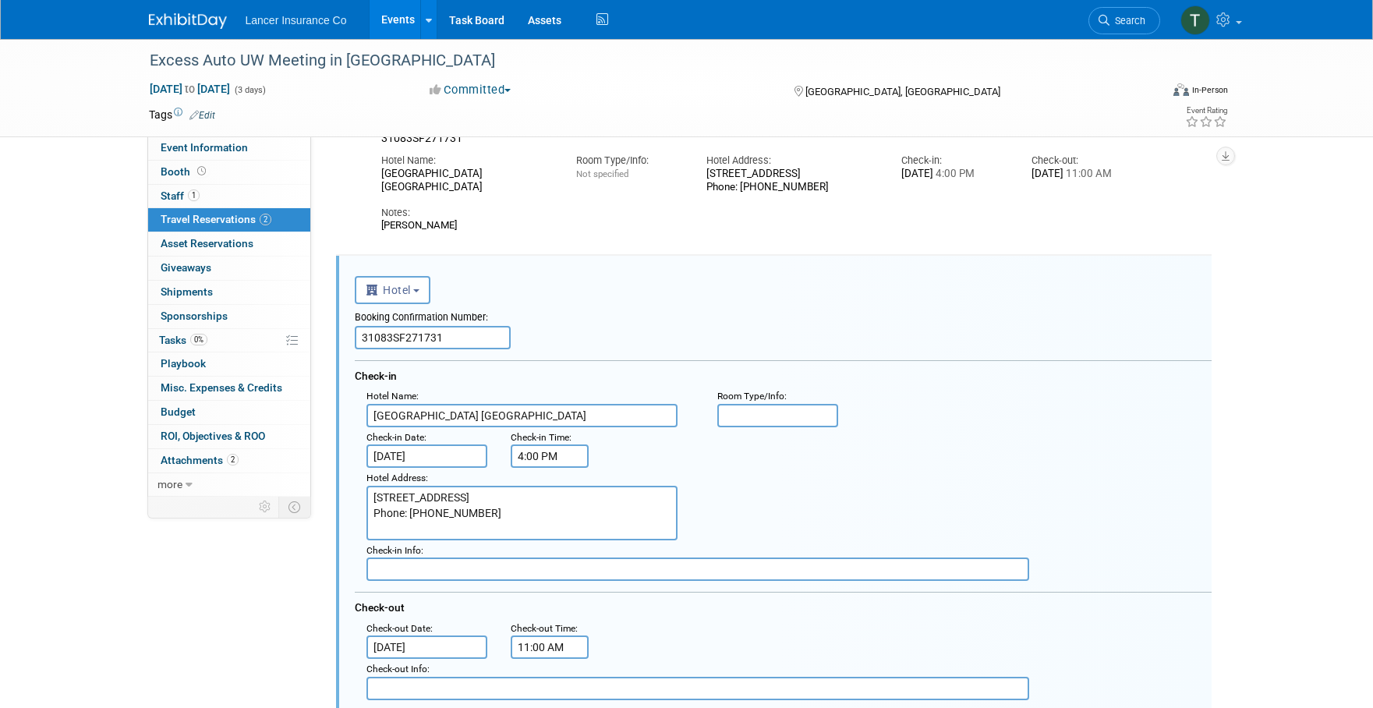
drag, startPoint x: 441, startPoint y: 339, endPoint x: 341, endPoint y: 337, distance: 99.0
click at [341, 337] on div "<i class="fas fa-plane" style="padding: 6px 4px 6px 1px;"></i> Flight <i class=…" at bounding box center [774, 707] width 876 height 903
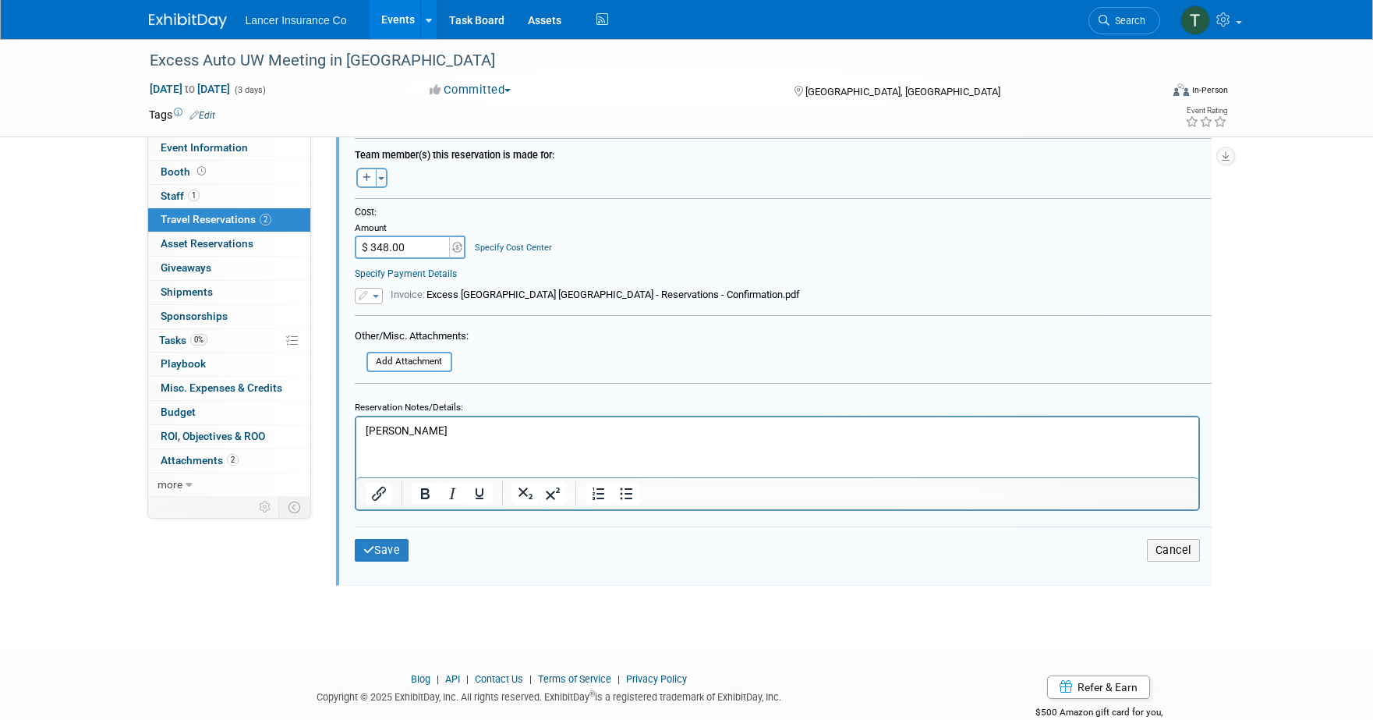
scroll to position [714, 0]
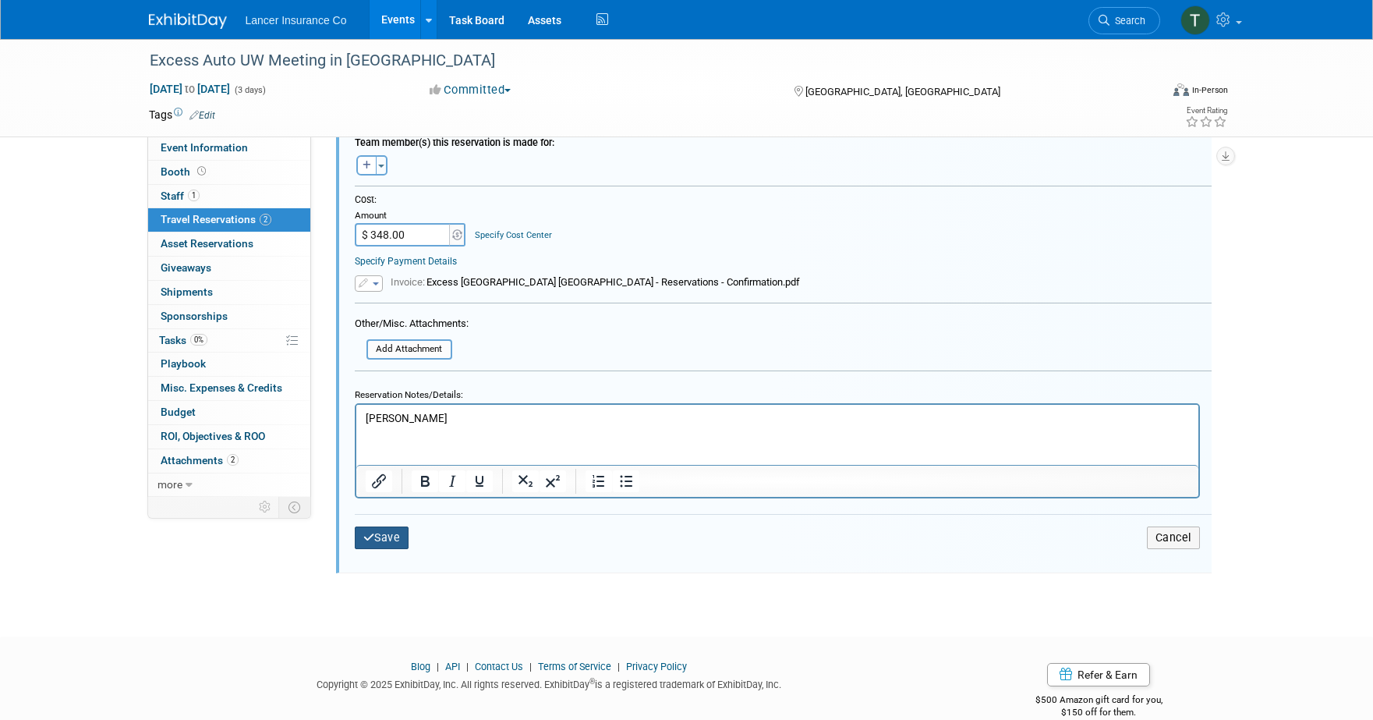
type input "31083SF271732"
click at [381, 533] on button "Save" at bounding box center [382, 537] width 55 height 23
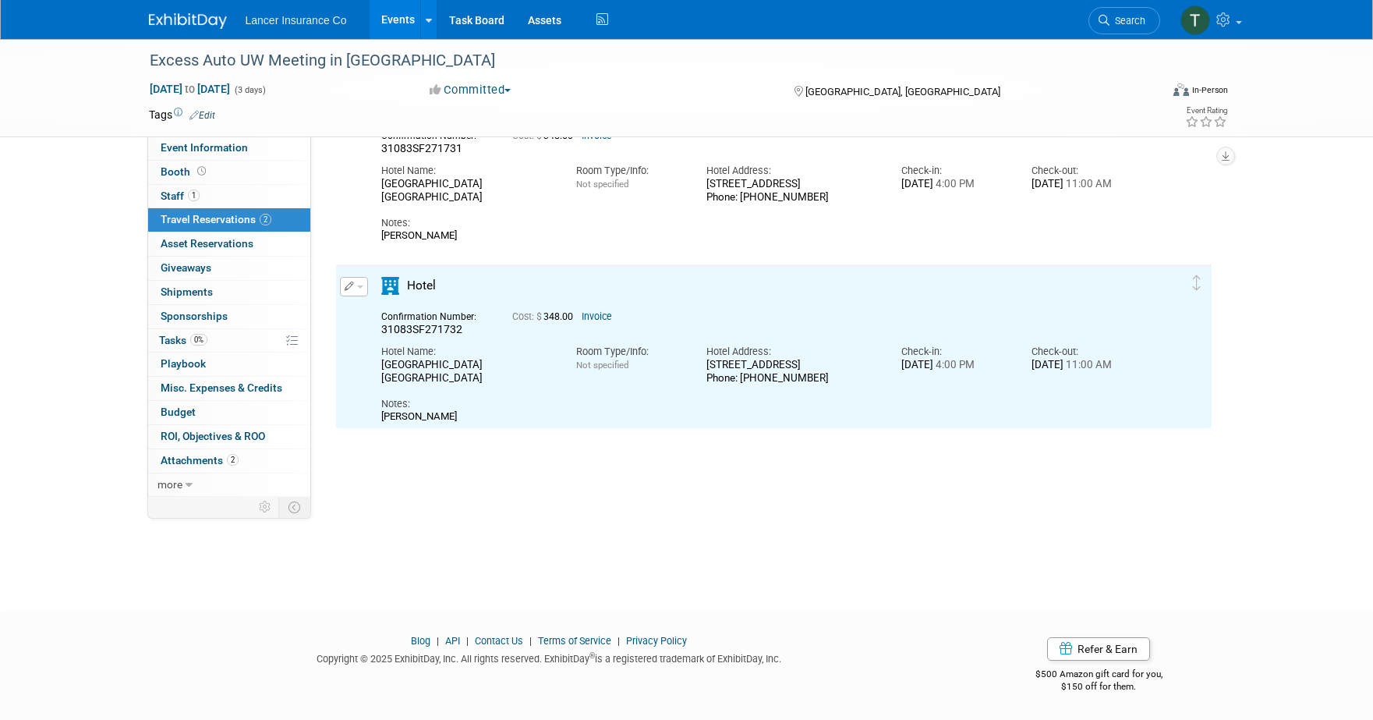
scroll to position [0, 0]
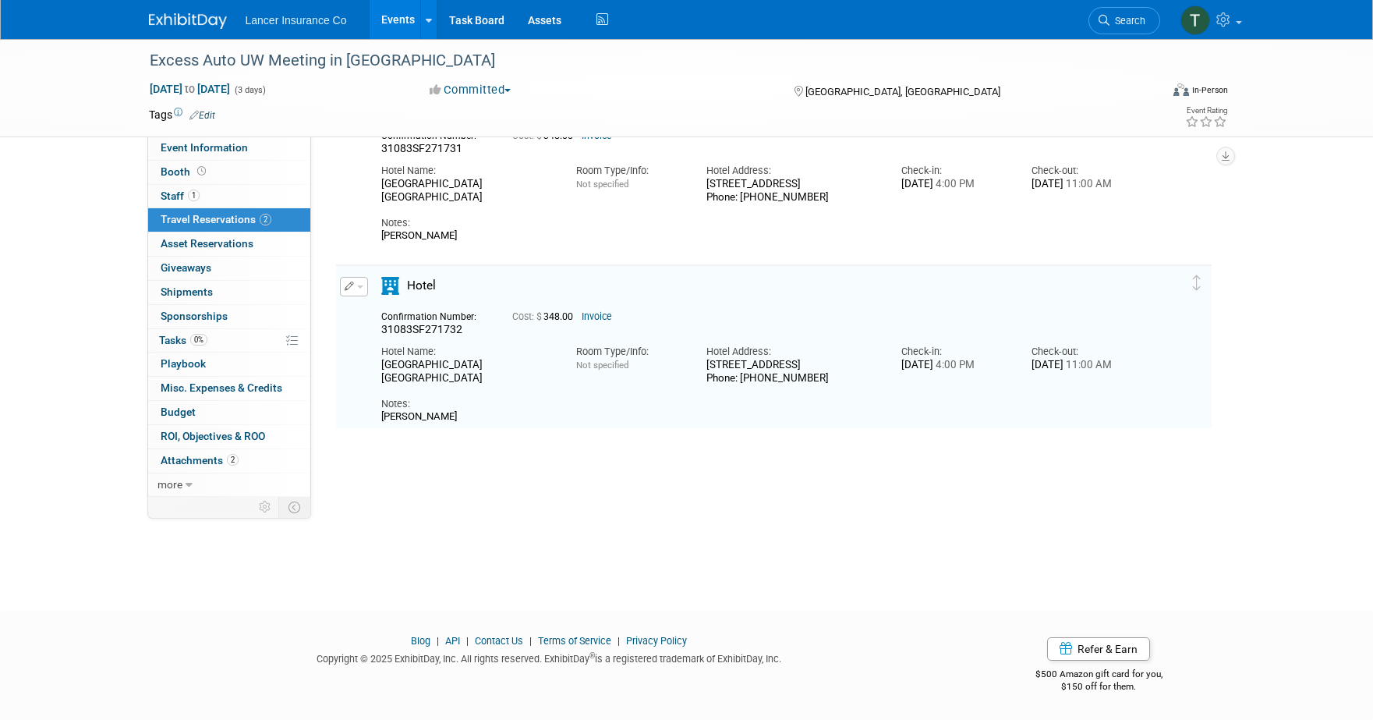
click at [360, 293] on button "button" at bounding box center [354, 286] width 28 height 19
click at [386, 359] on button "Duplicate" at bounding box center [407, 365] width 132 height 23
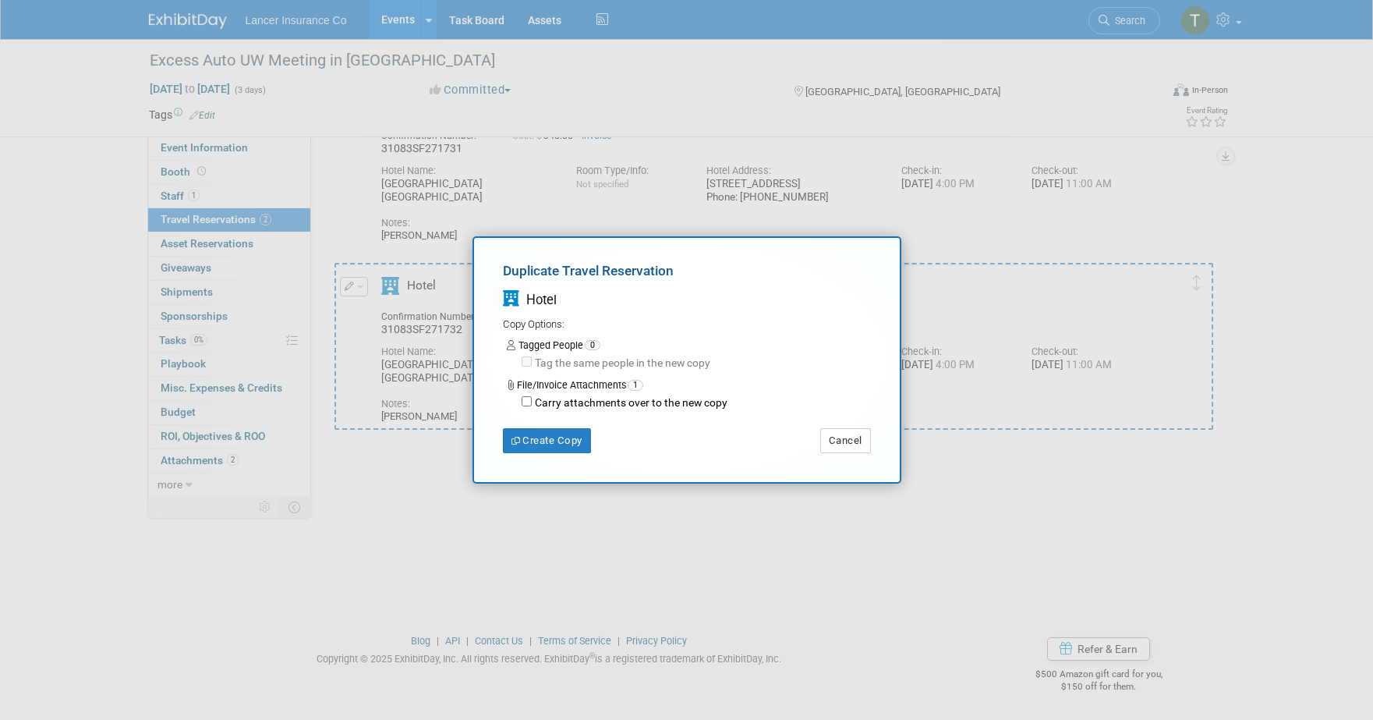
click at [532, 403] on label "Carry attachments over to the new copy" at bounding box center [630, 403] width 196 height 16
click at [532, 403] on input "Carry attachments over to the new copy" at bounding box center [527, 401] width 10 height 10
checkbox input "true"
click at [536, 436] on button "Create Copy" at bounding box center [547, 440] width 88 height 25
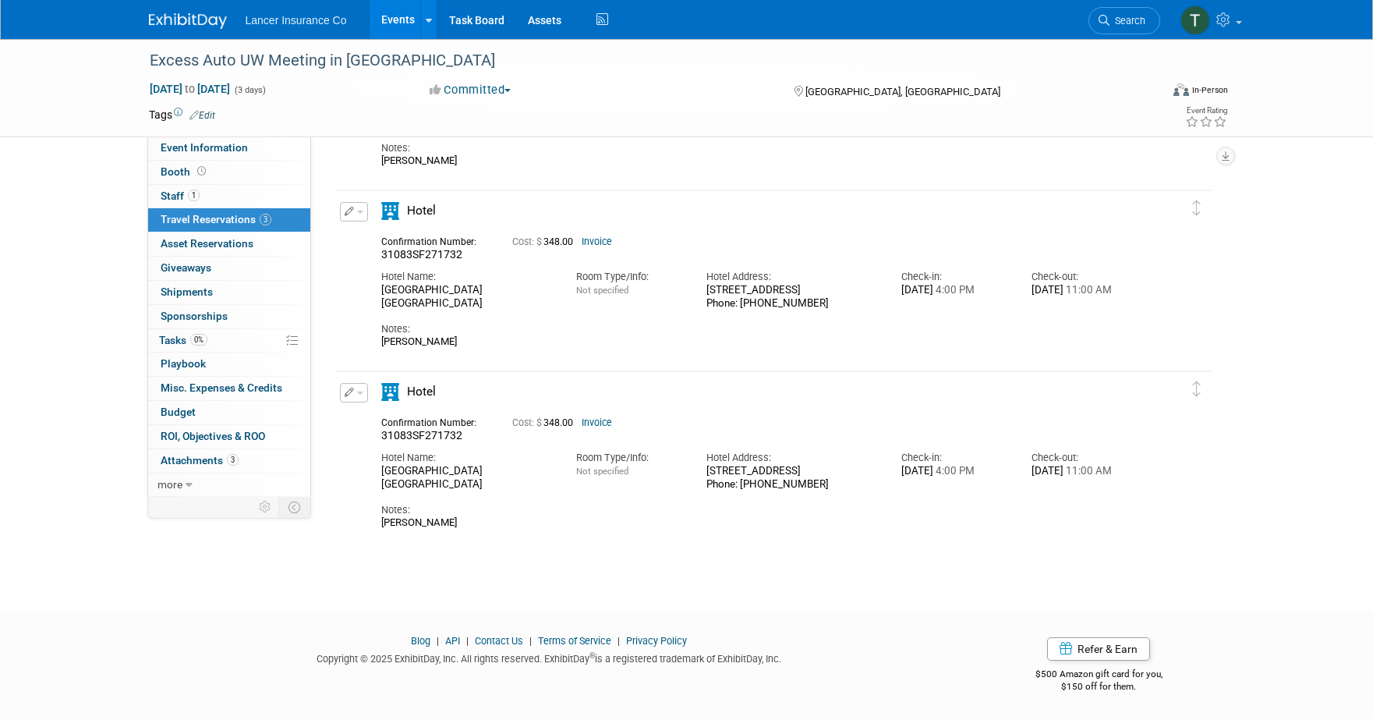
click at [360, 395] on button "button" at bounding box center [354, 392] width 28 height 19
click at [373, 419] on button "Edit Reservation" at bounding box center [407, 420] width 132 height 23
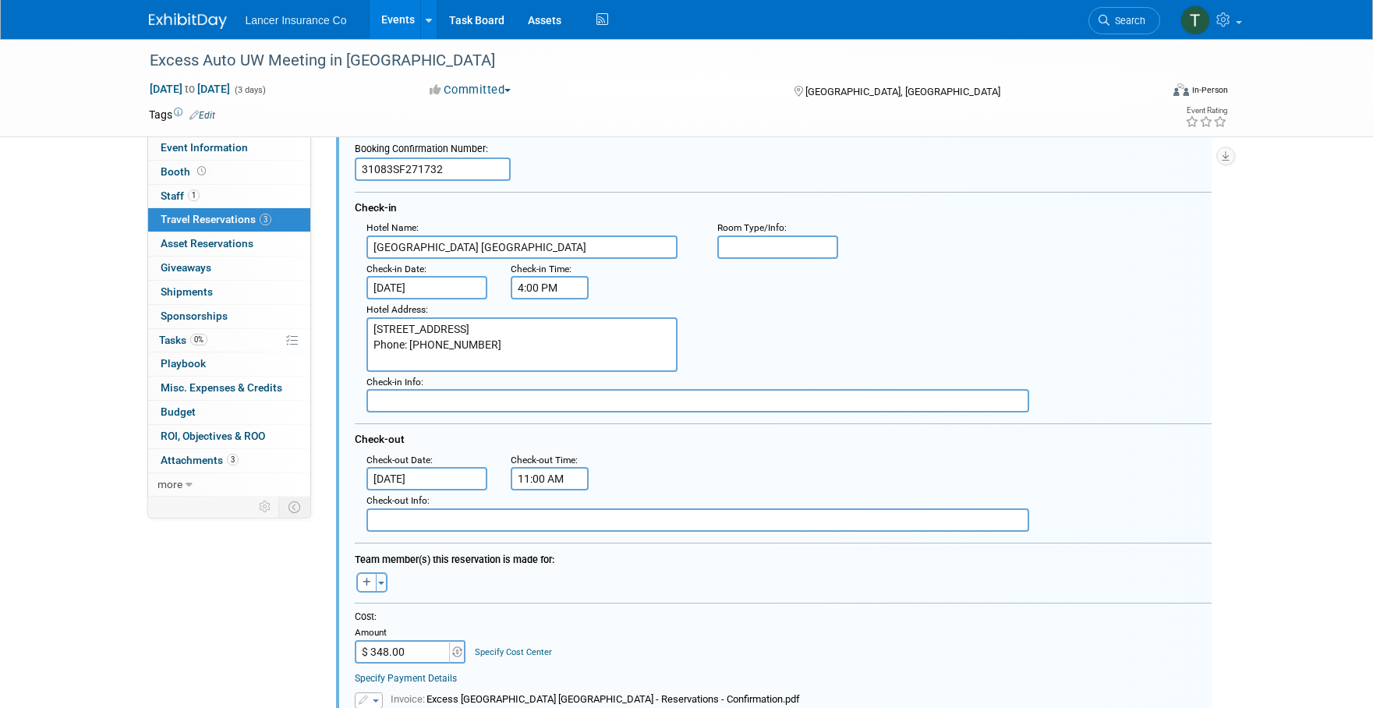
scroll to position [681, 0]
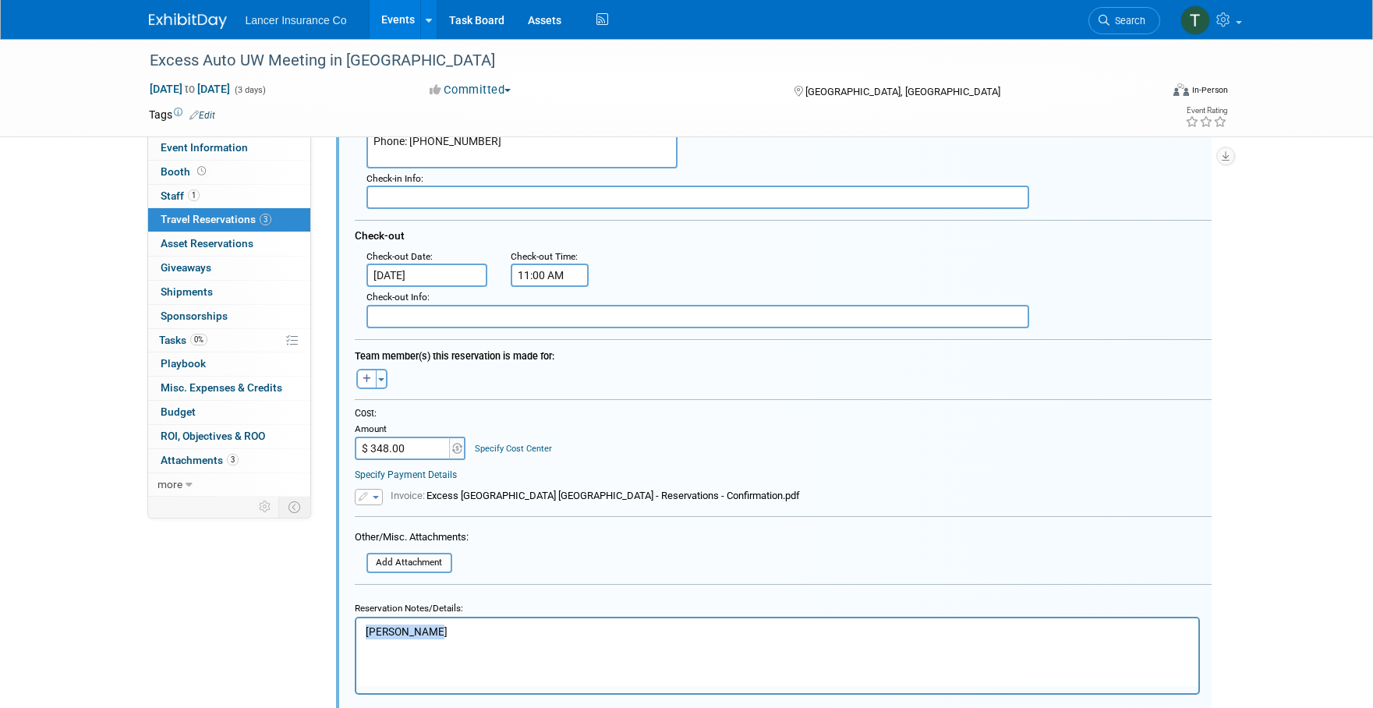
drag, startPoint x: 347, startPoint y: 631, endPoint x: 331, endPoint y: 630, distance: 15.6
click at [356, 630] on html "Rory Bernard" at bounding box center [777, 627] width 842 height 21
paste body "Rich Text Area. Press ALT-0 for help."
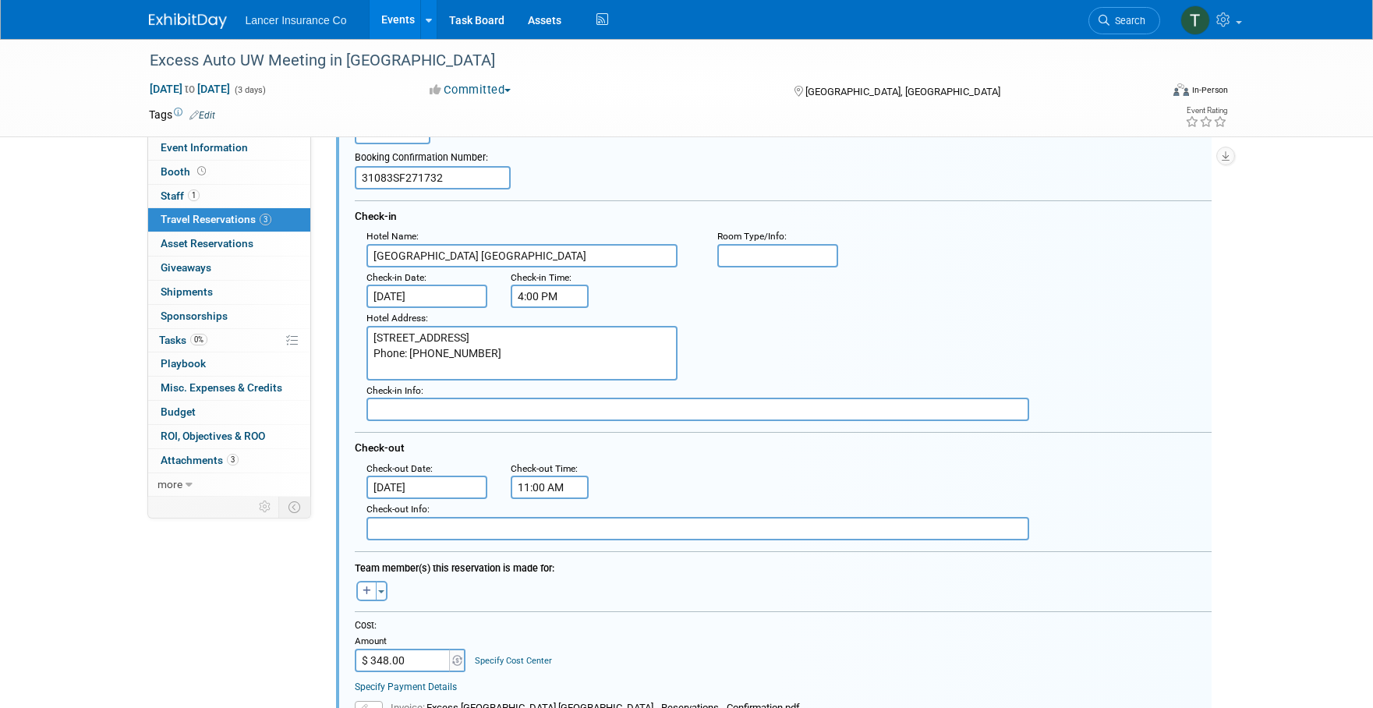
scroll to position [392, 0]
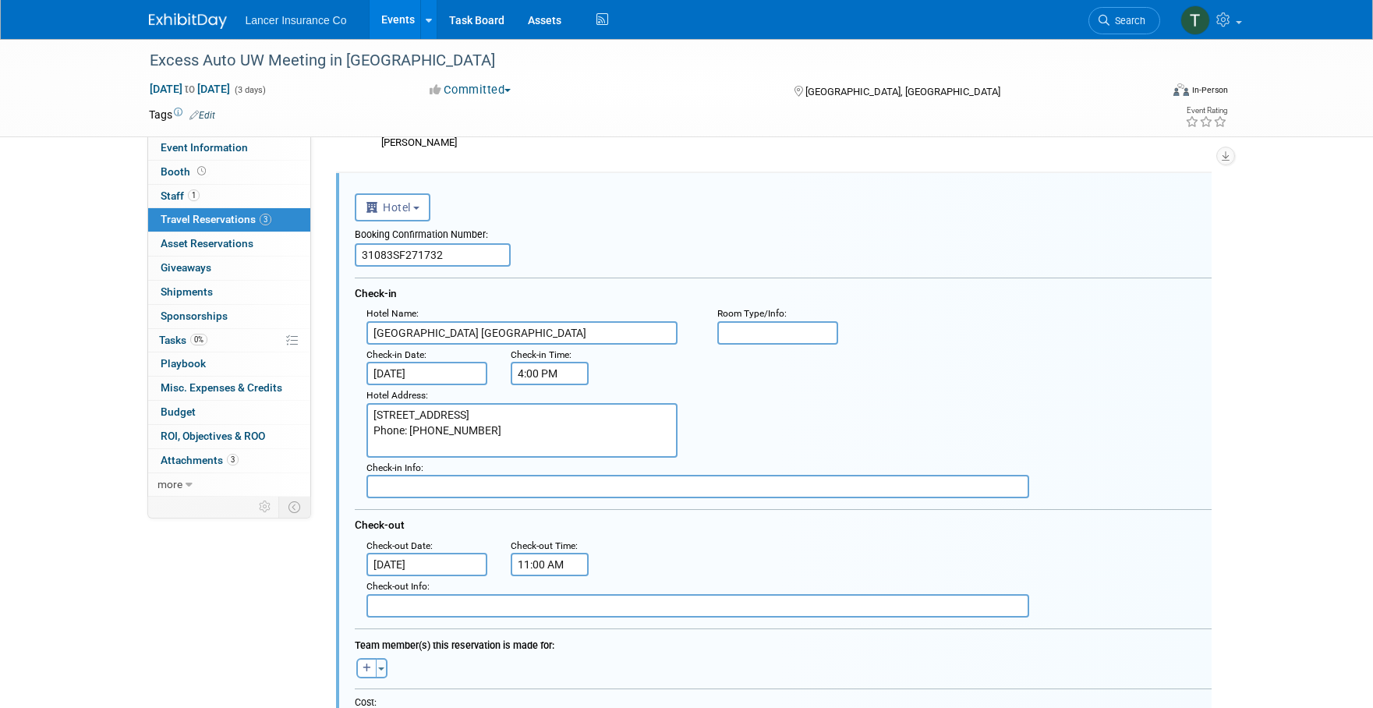
drag, startPoint x: 465, startPoint y: 251, endPoint x: 313, endPoint y: 236, distance: 152.8
click at [313, 236] on div "Event Information Event Info Booth Booth 1 Staff 1 Staff 3 Travel Reservations …" at bounding box center [686, 355] width 1099 height 1416
drag, startPoint x: 458, startPoint y: 255, endPoint x: 349, endPoint y: 246, distance: 109.6
click at [349, 246] on div "<i class="fas fa-plane" style="padding: 6px 4px 6px 1px;"></i> Flight <i class=…" at bounding box center [774, 616] width 876 height 886
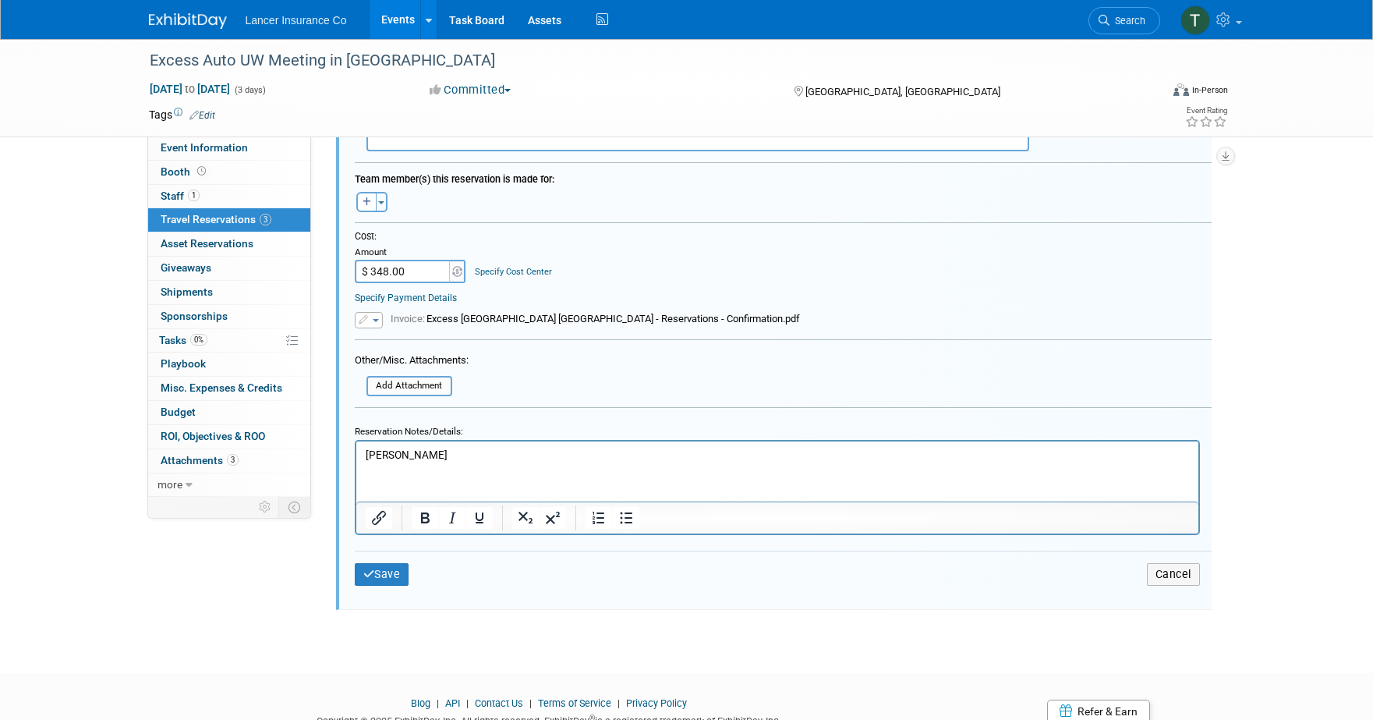
scroll to position [910, 0]
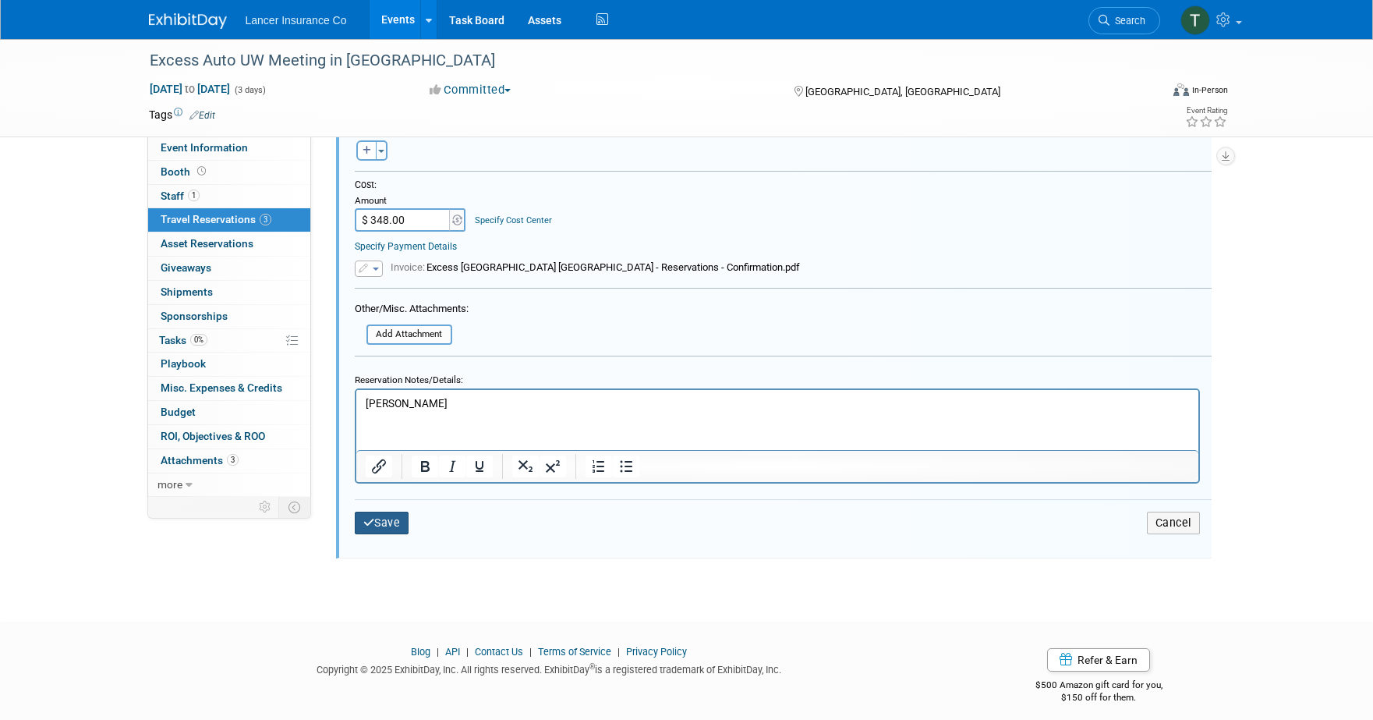
type input "31083SF271733"
click at [379, 515] on button "Save" at bounding box center [382, 522] width 55 height 23
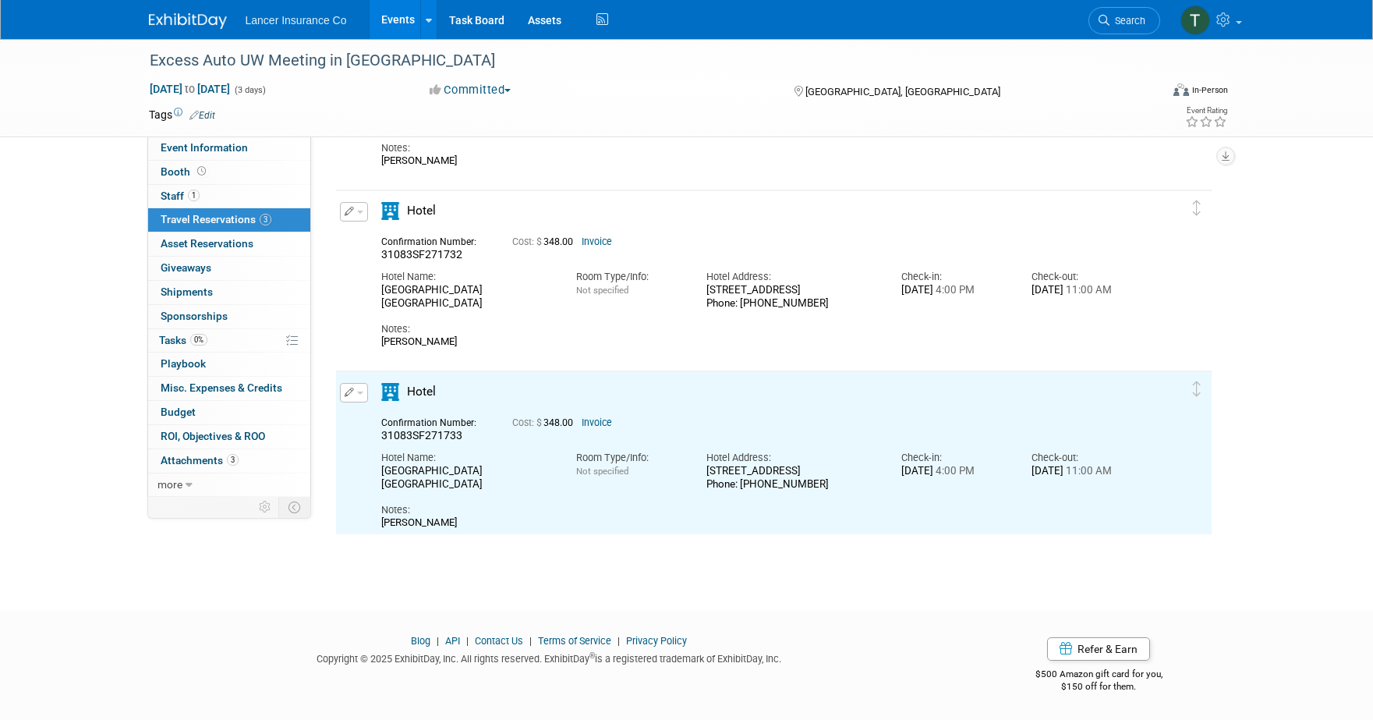
scroll to position [0, 0]
click at [364, 395] on button "button" at bounding box center [354, 392] width 28 height 19
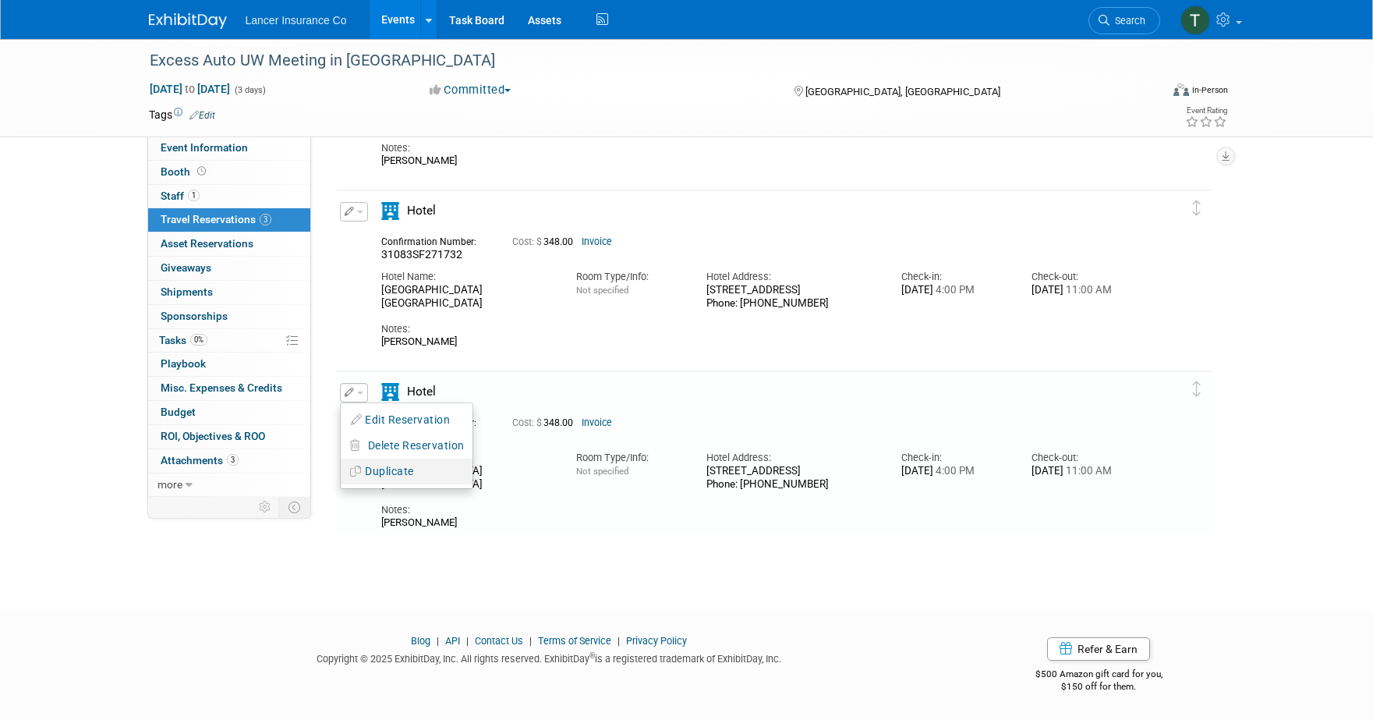
click at [386, 462] on button "Duplicate" at bounding box center [407, 471] width 132 height 23
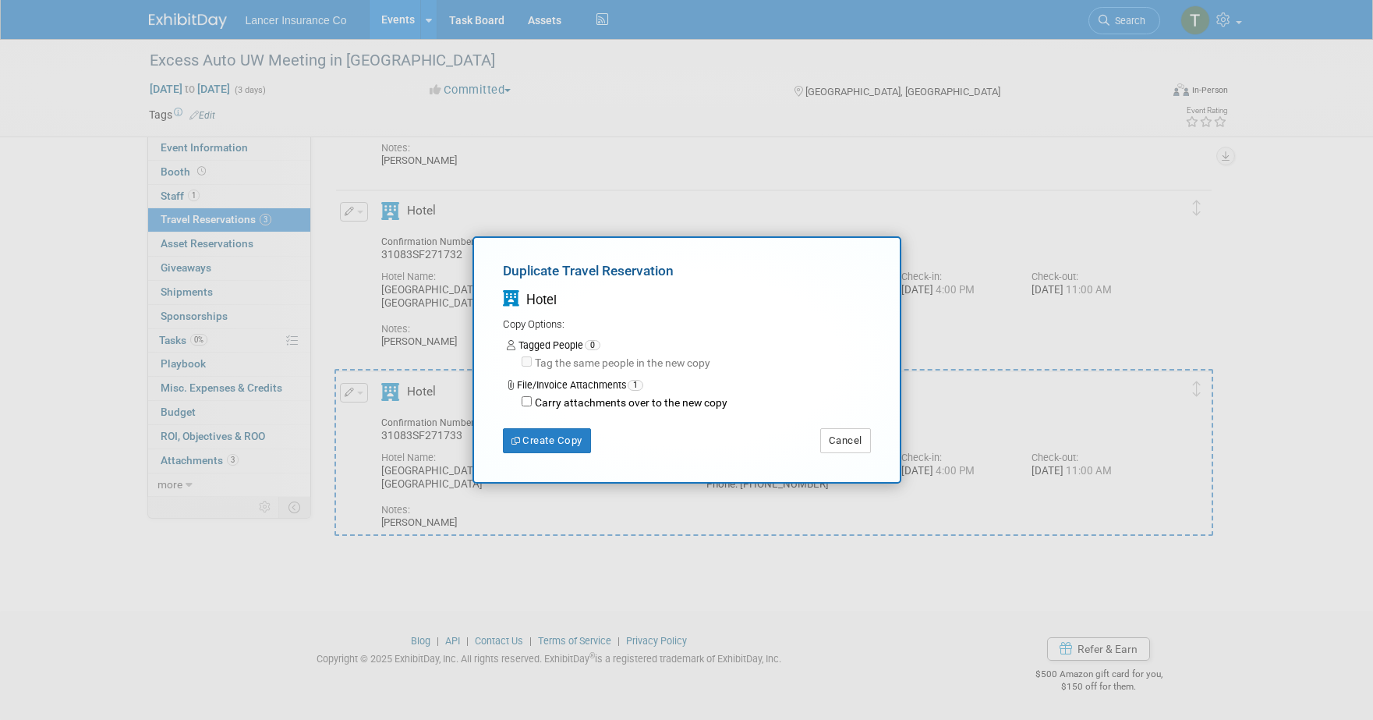
click at [532, 403] on label "Carry attachments over to the new copy" at bounding box center [630, 403] width 196 height 16
click at [532, 403] on input "Carry attachments over to the new copy" at bounding box center [527, 401] width 10 height 10
checkbox input "true"
click at [557, 445] on button "Create Copy" at bounding box center [547, 440] width 88 height 25
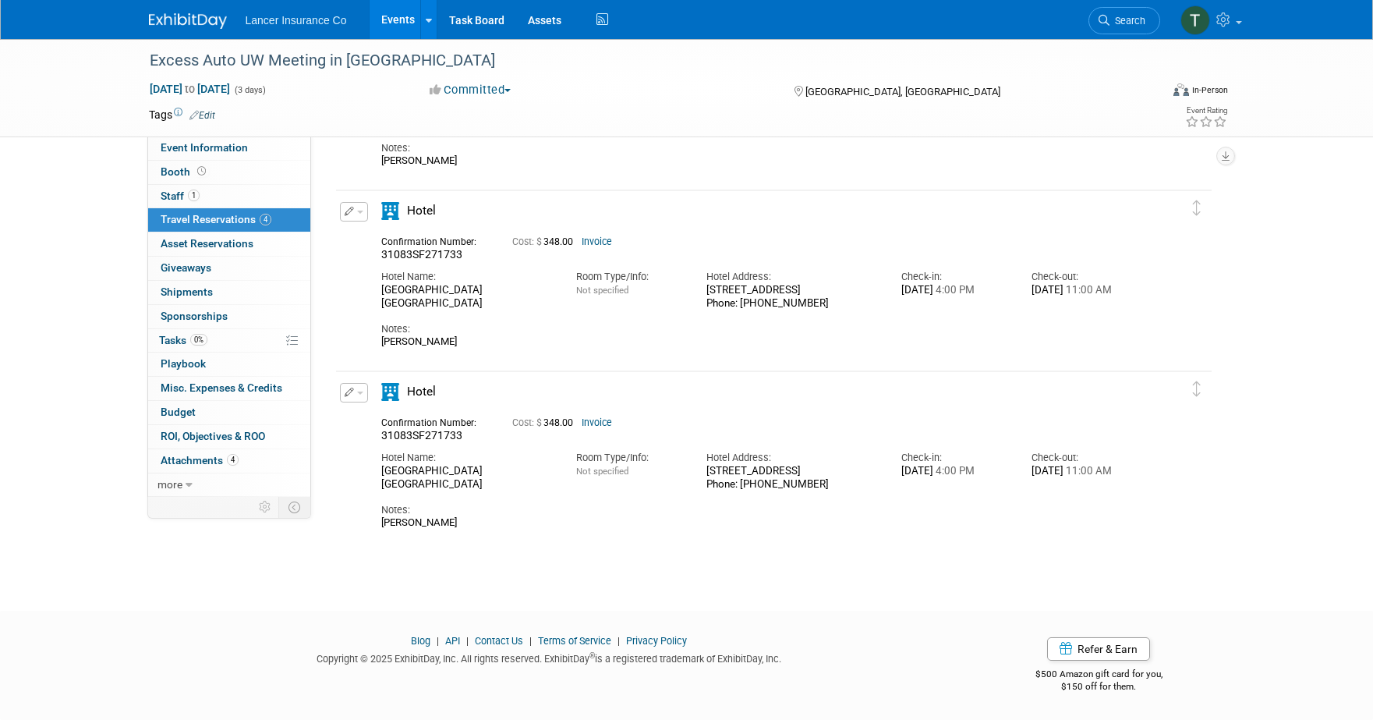
click at [363, 390] on button "button" at bounding box center [354, 392] width 28 height 19
click at [374, 414] on button "Edit Reservation" at bounding box center [407, 420] width 132 height 23
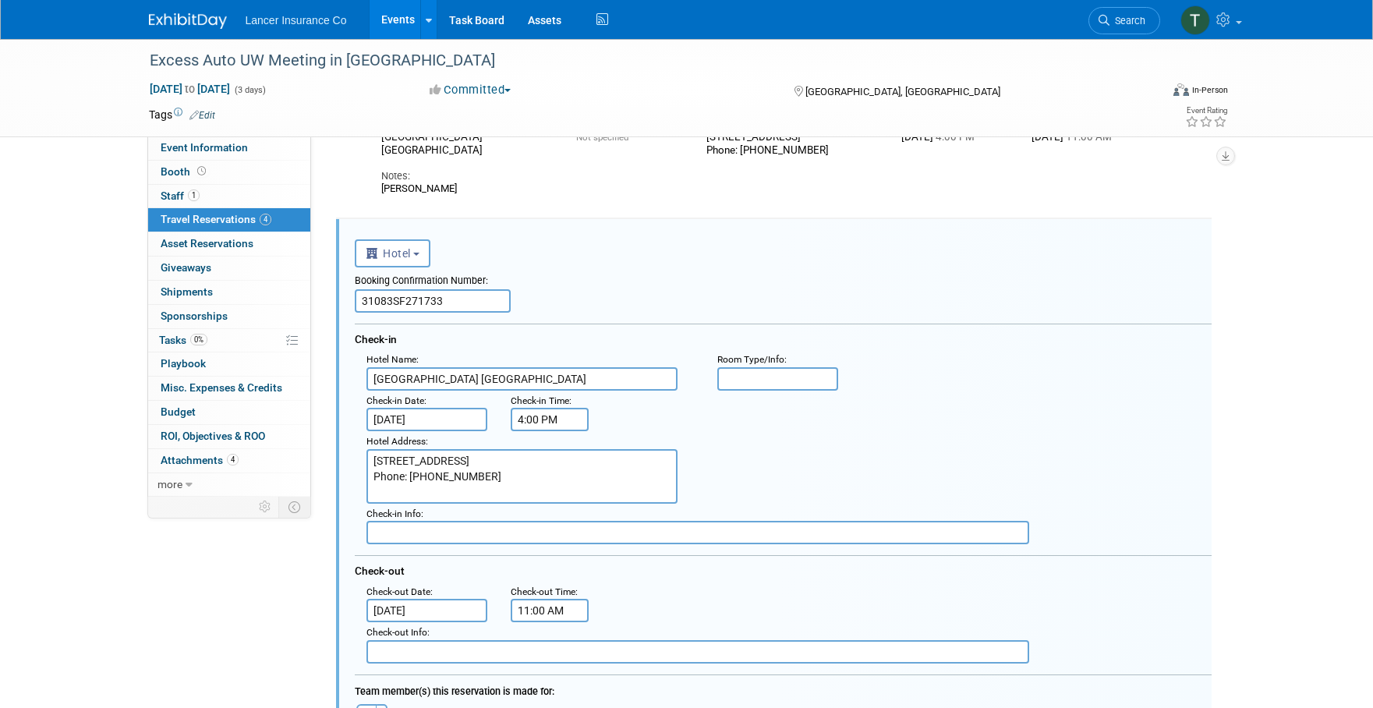
scroll to position [568, 0]
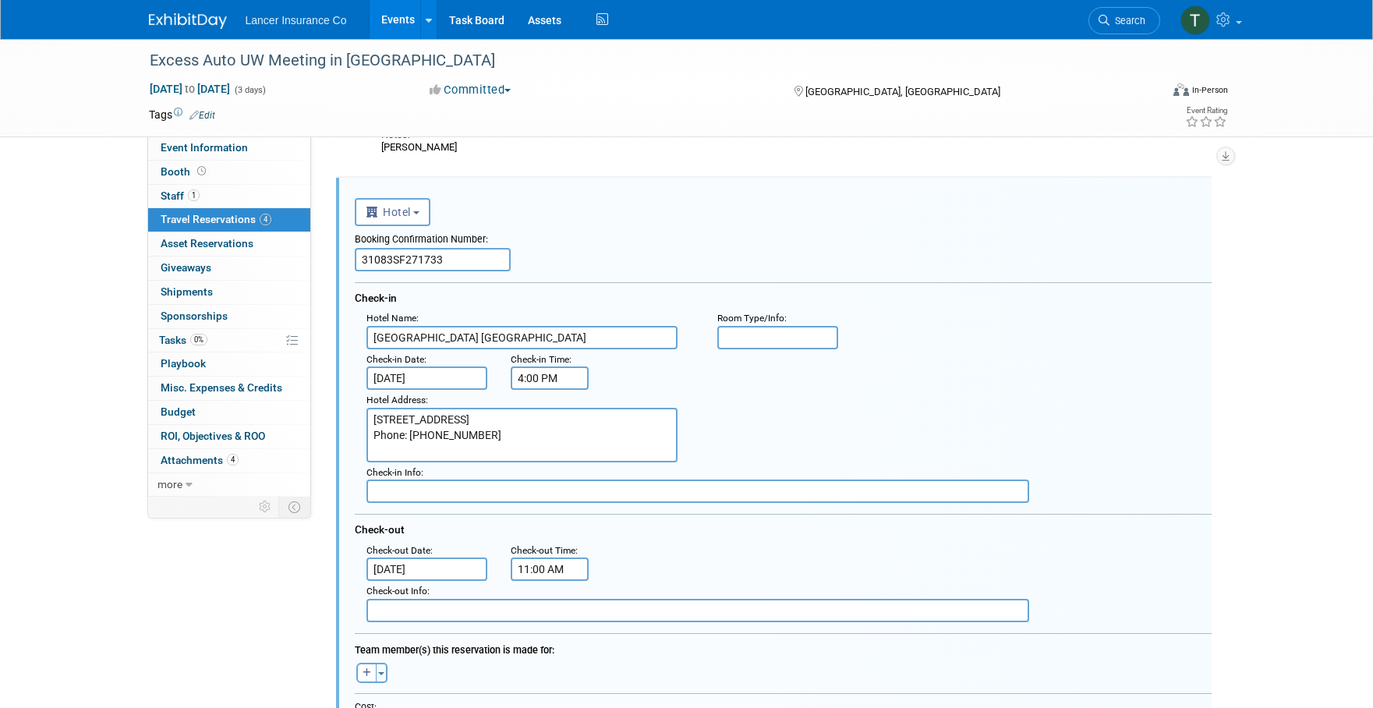
drag, startPoint x: 453, startPoint y: 257, endPoint x: 340, endPoint y: 257, distance: 113.0
click at [340, 257] on div "<i class="fas fa-plane" style="padding: 6px 4px 6px 1px;"></i> Flight <i class=…" at bounding box center [774, 621] width 876 height 886
paste input "4"
type input "31083SF271734"
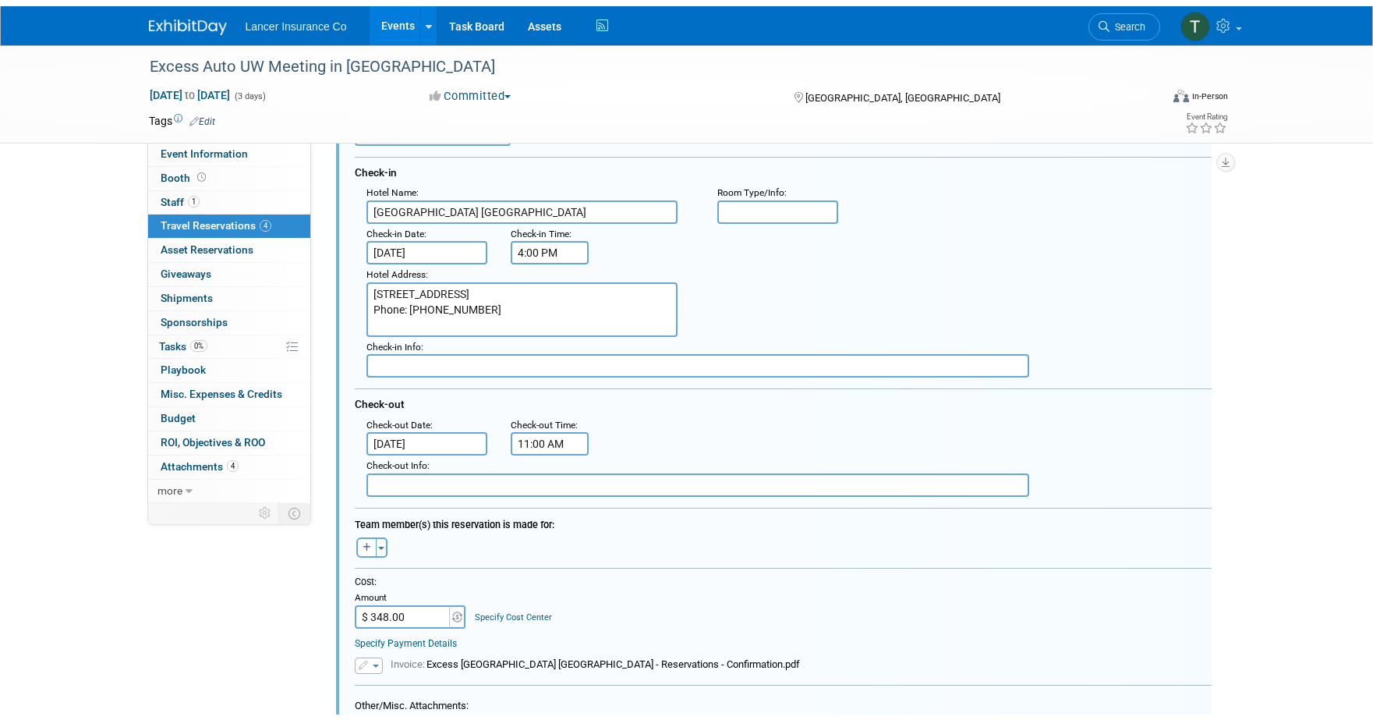
scroll to position [1024, 0]
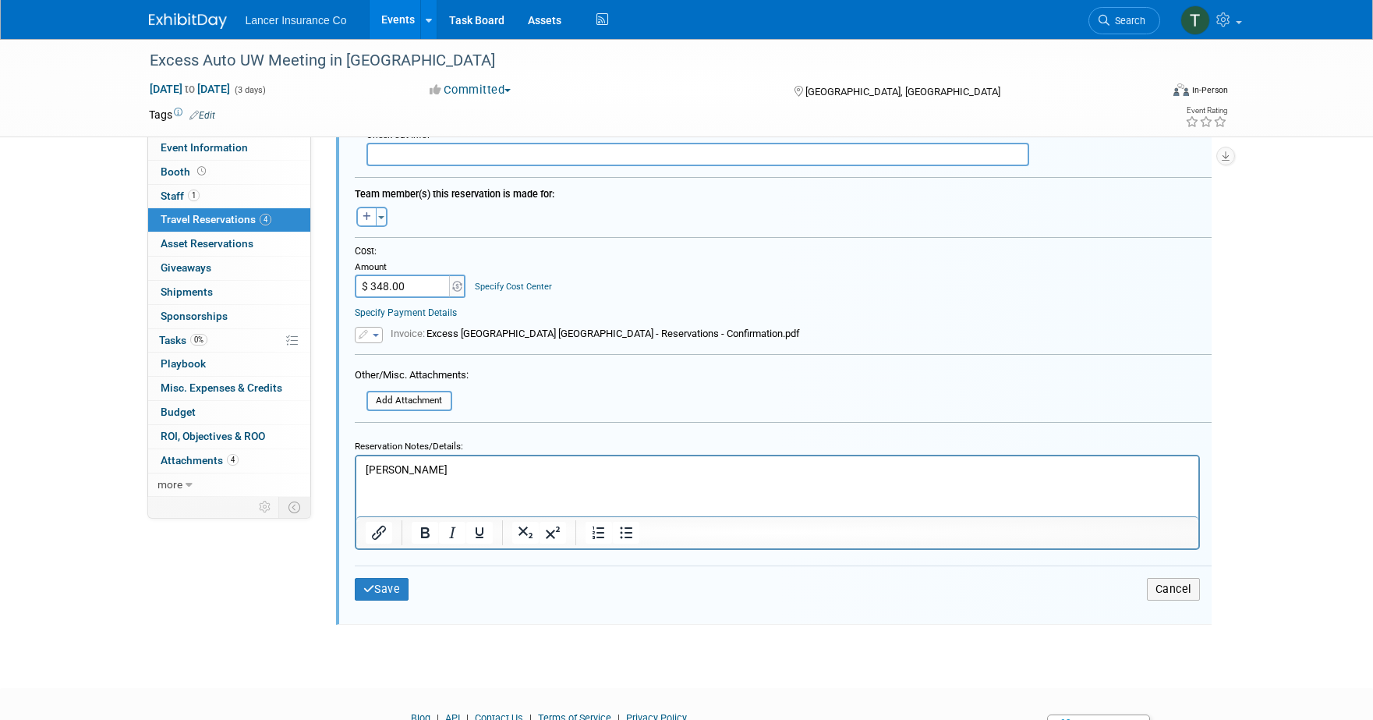
drag, startPoint x: 455, startPoint y: 467, endPoint x: 345, endPoint y: 465, distance: 109.9
click at [356, 465] on html "Christine Johnson" at bounding box center [777, 465] width 842 height 21
paste body "Rich Text Area. Press ALT-0 for help."
click at [391, 586] on button "Save" at bounding box center [382, 589] width 55 height 23
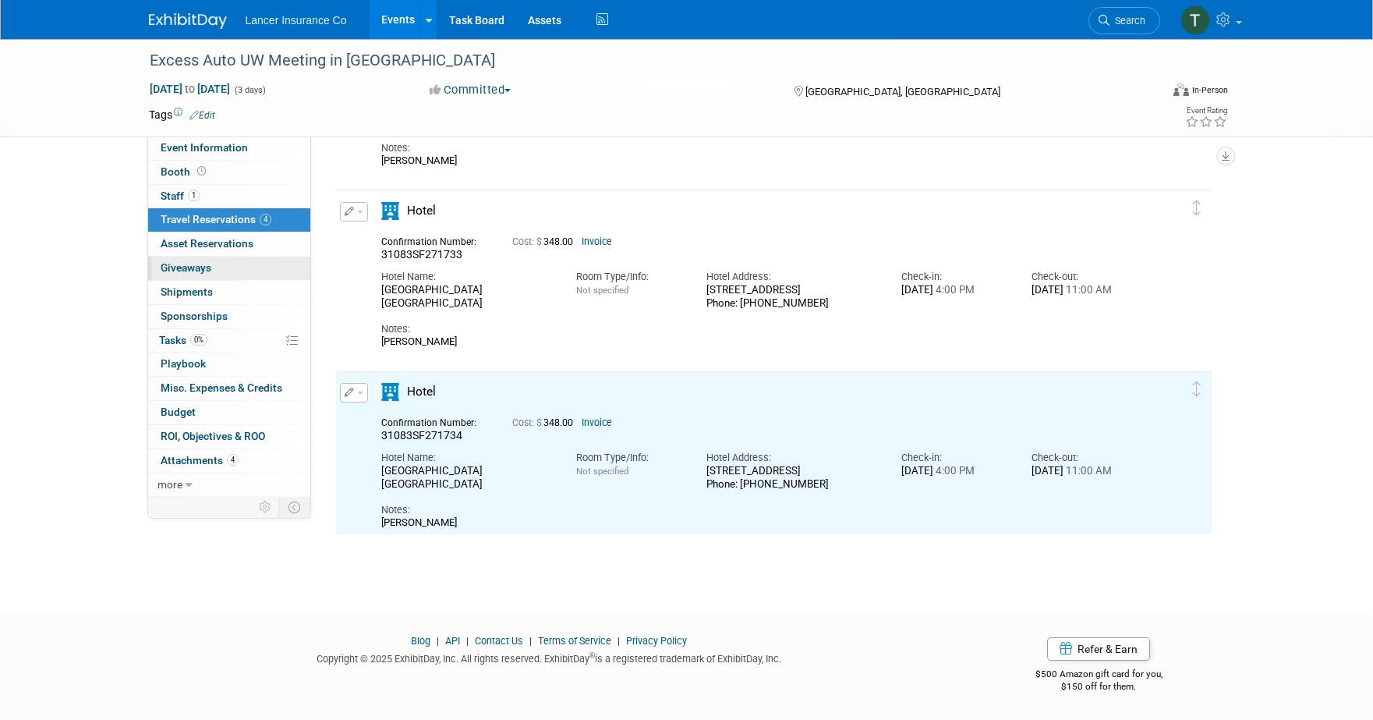
scroll to position [0, 0]
click at [179, 192] on span "Staff 1" at bounding box center [180, 195] width 39 height 12
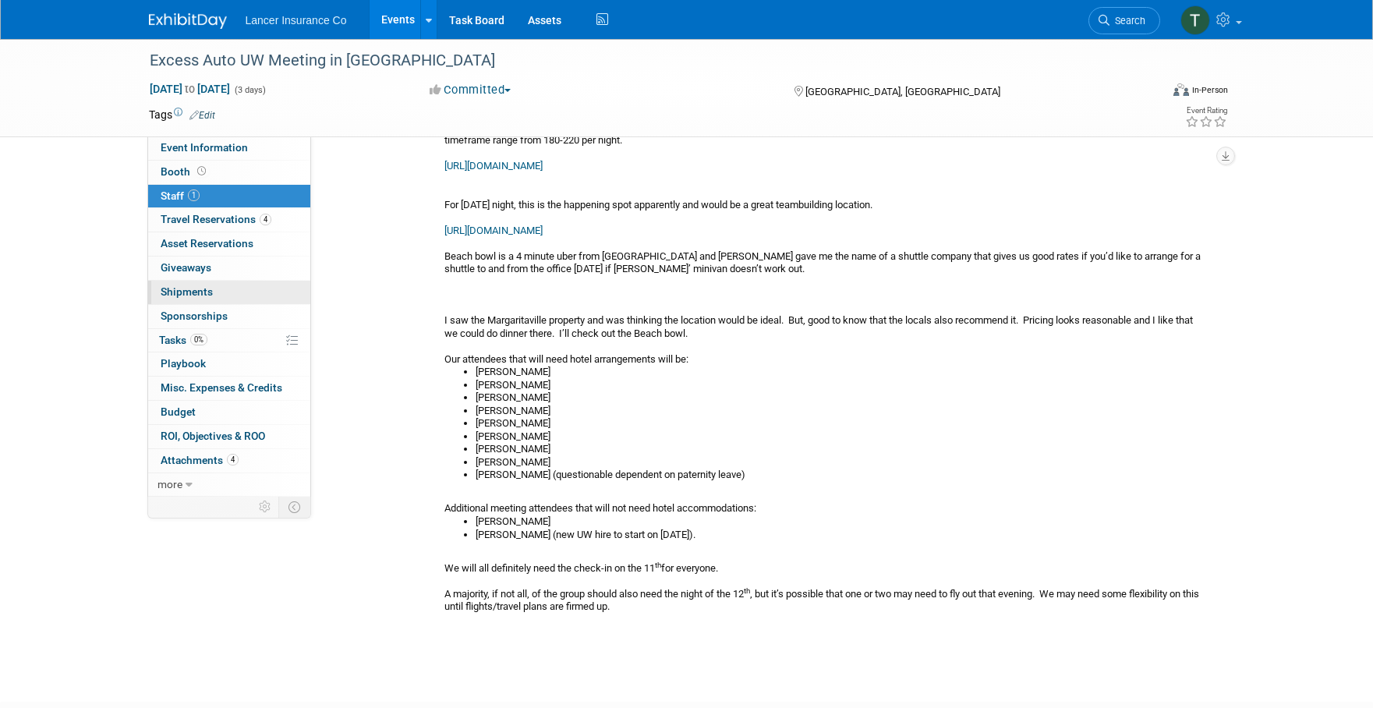
scroll to position [60, 0]
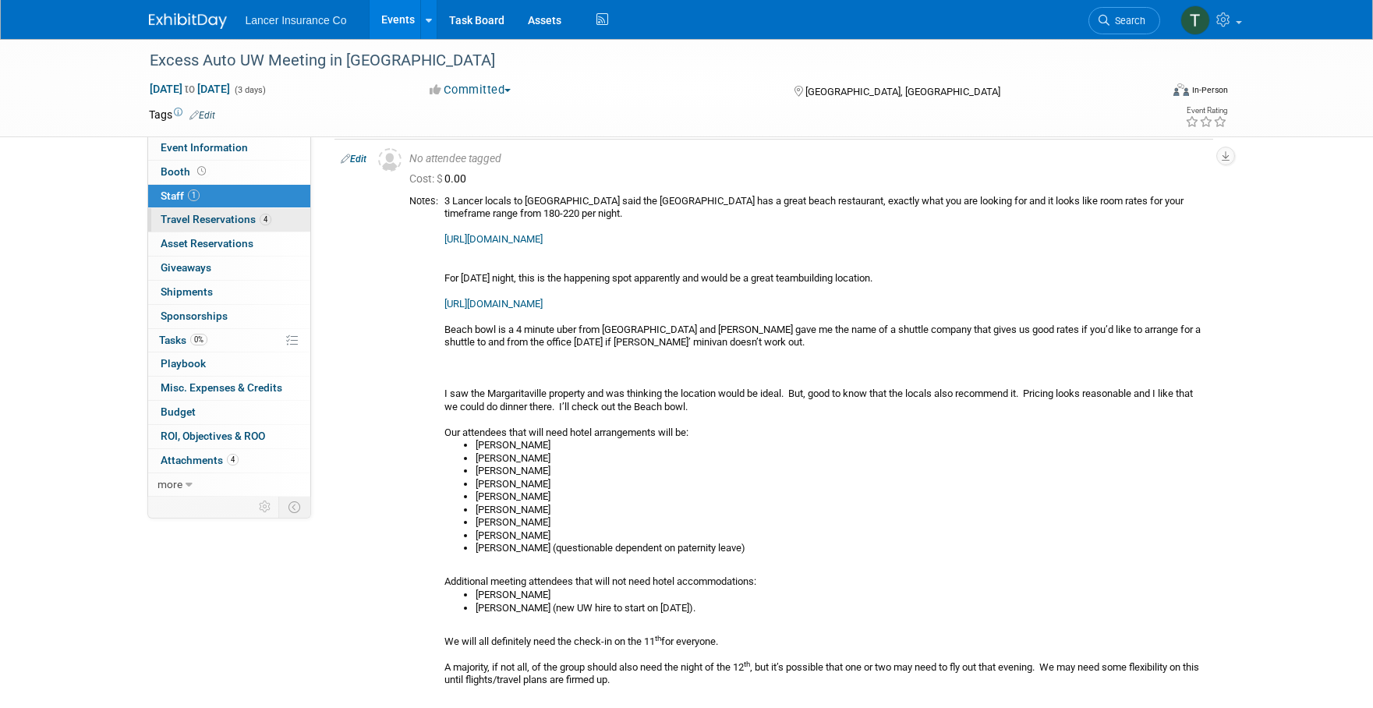
click at [207, 215] on span "Travel Reservations 4" at bounding box center [216, 219] width 111 height 12
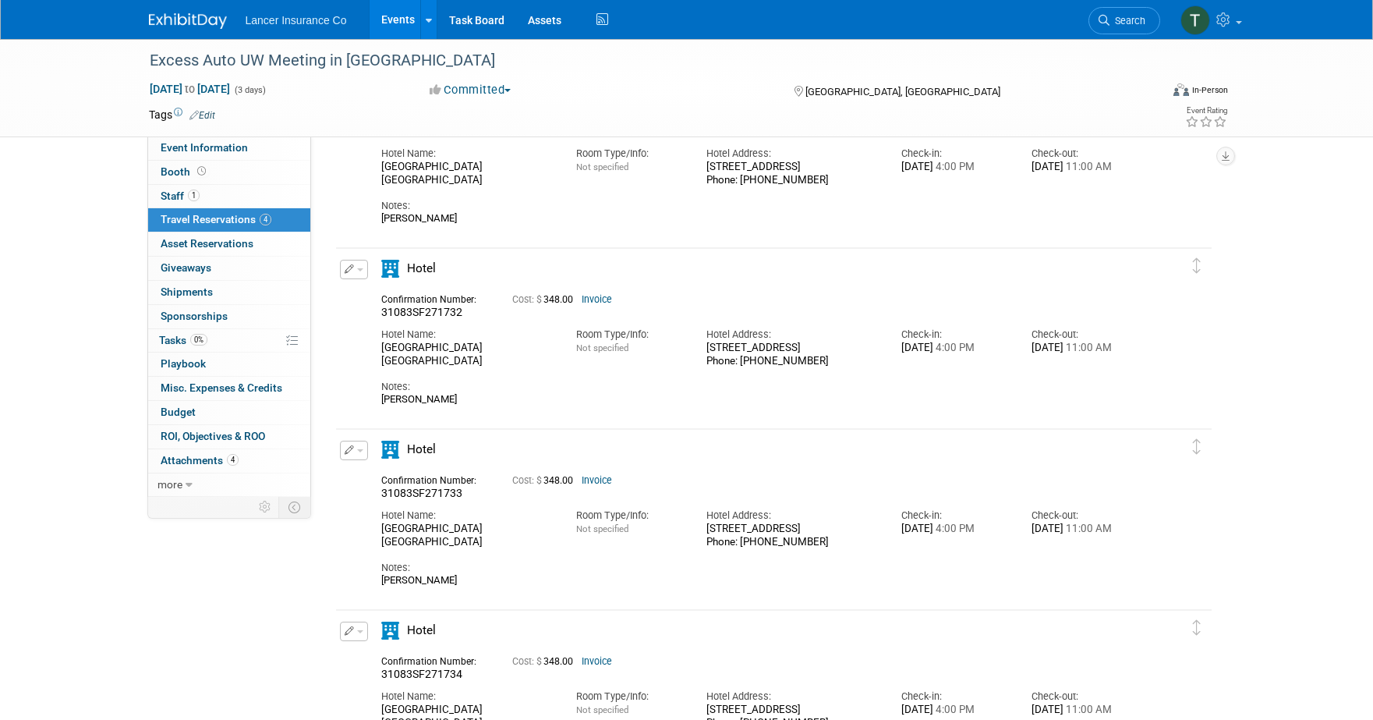
scroll to position [374, 0]
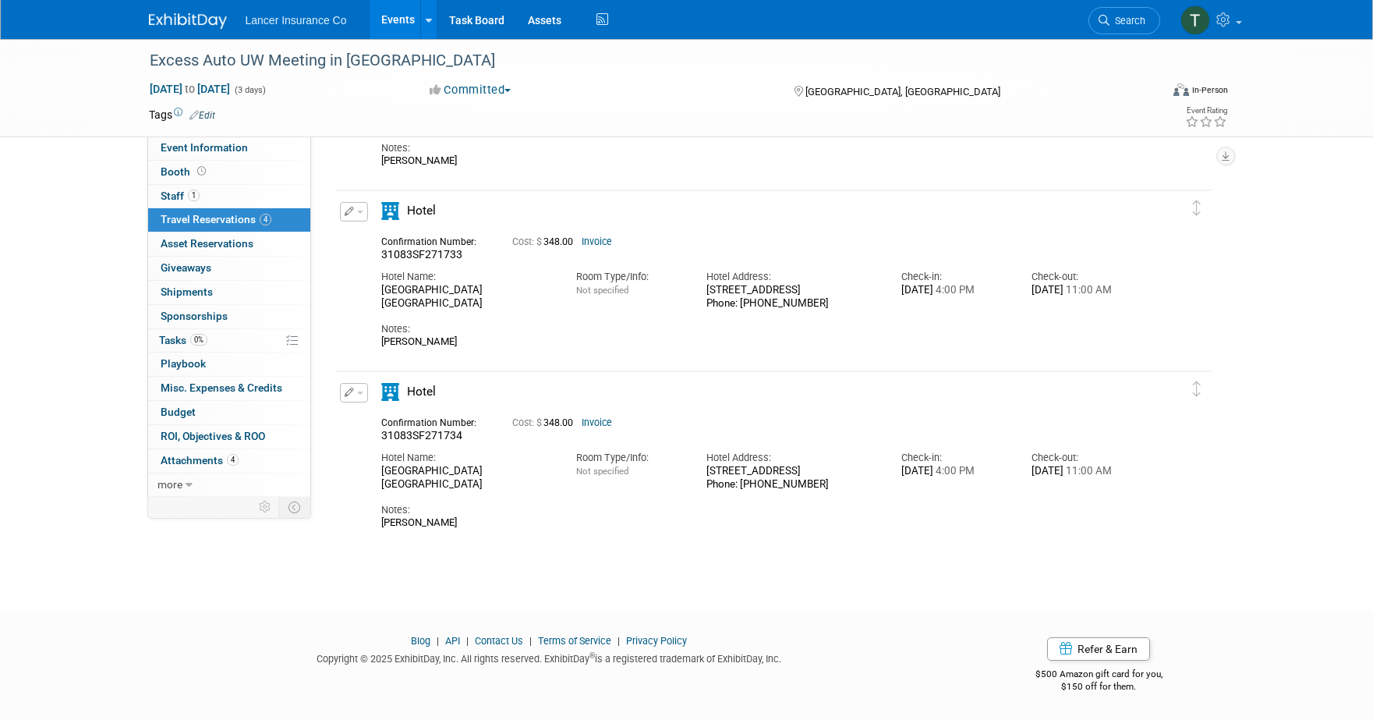
click at [359, 388] on button "button" at bounding box center [354, 392] width 28 height 19
click at [404, 473] on button "Duplicate" at bounding box center [407, 471] width 132 height 23
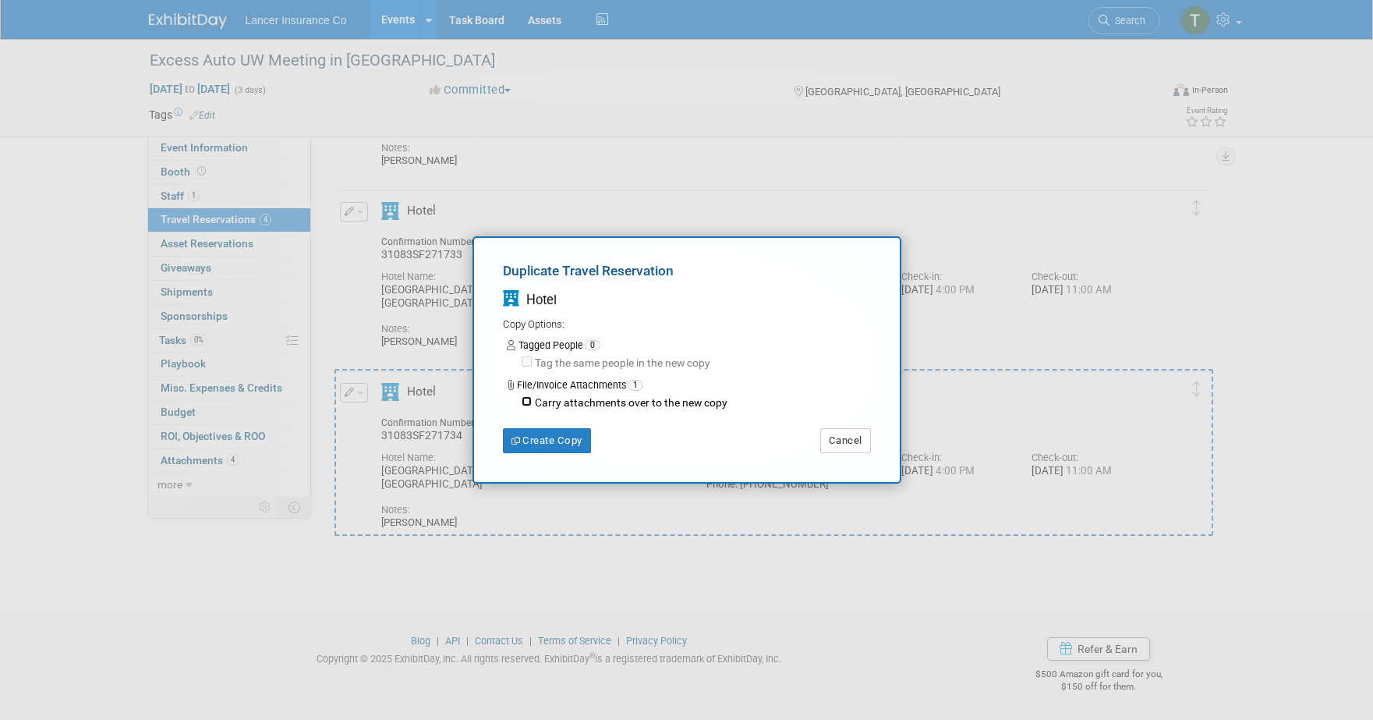
click at [524, 400] on input "Carry attachments over to the new copy" at bounding box center [527, 401] width 10 height 10
checkbox input "true"
click at [550, 441] on button "Create Copy" at bounding box center [547, 440] width 88 height 25
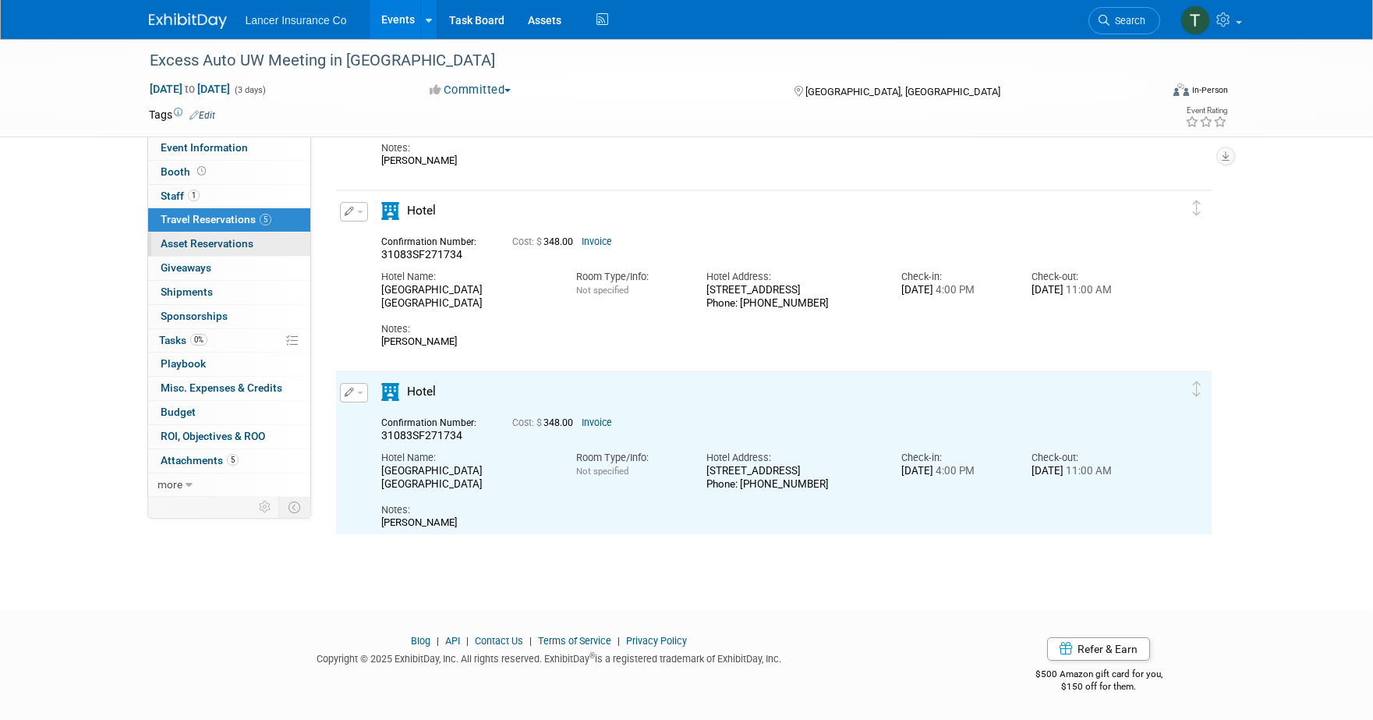
scroll to position [0, 0]
click at [165, 196] on span "Staff 1" at bounding box center [180, 195] width 39 height 12
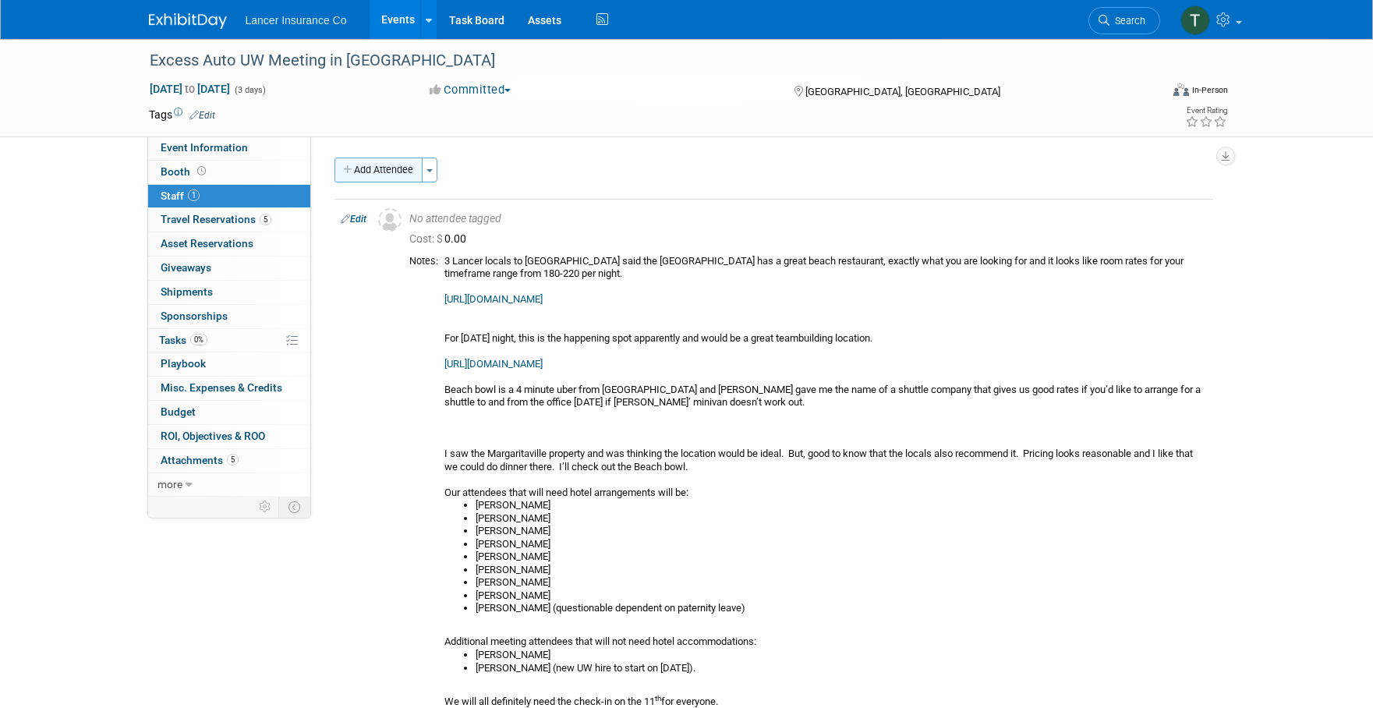
click at [405, 172] on button "Add Attendee" at bounding box center [378, 169] width 88 height 25
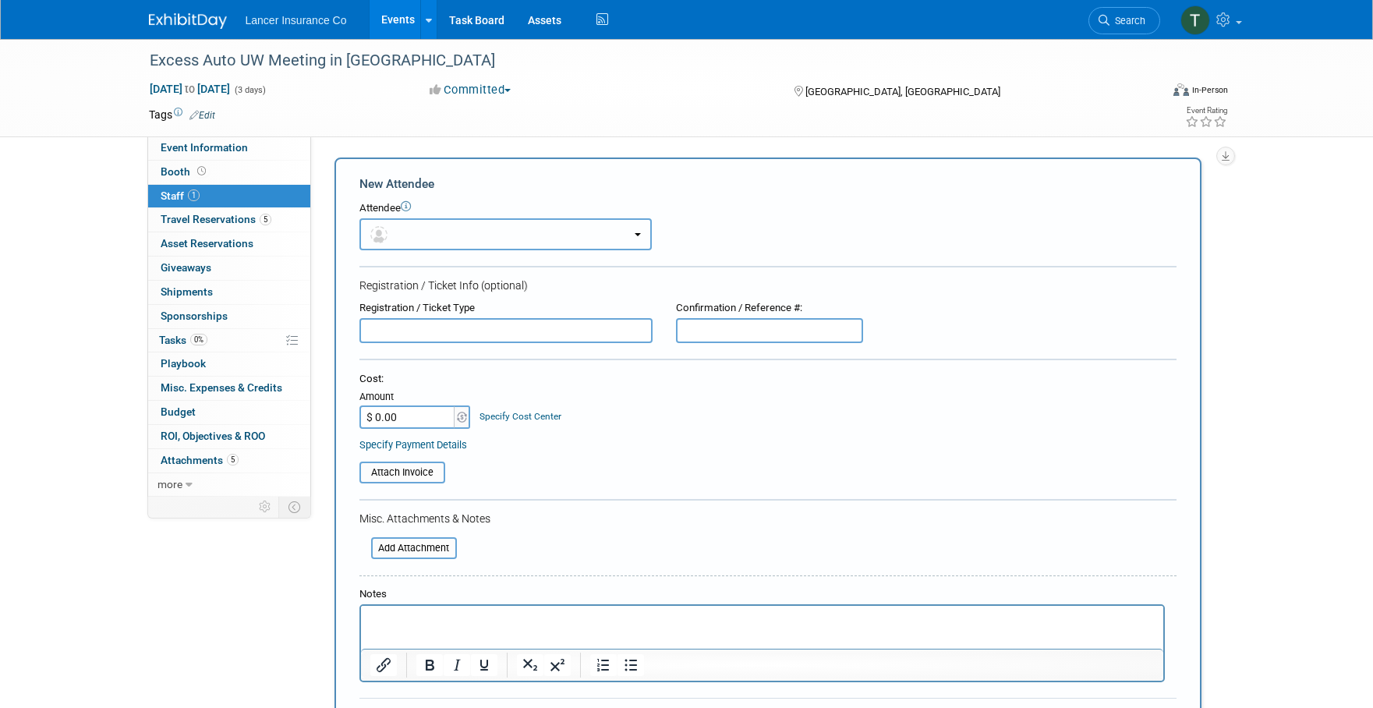
click at [413, 223] on button "button" at bounding box center [505, 234] width 292 height 32
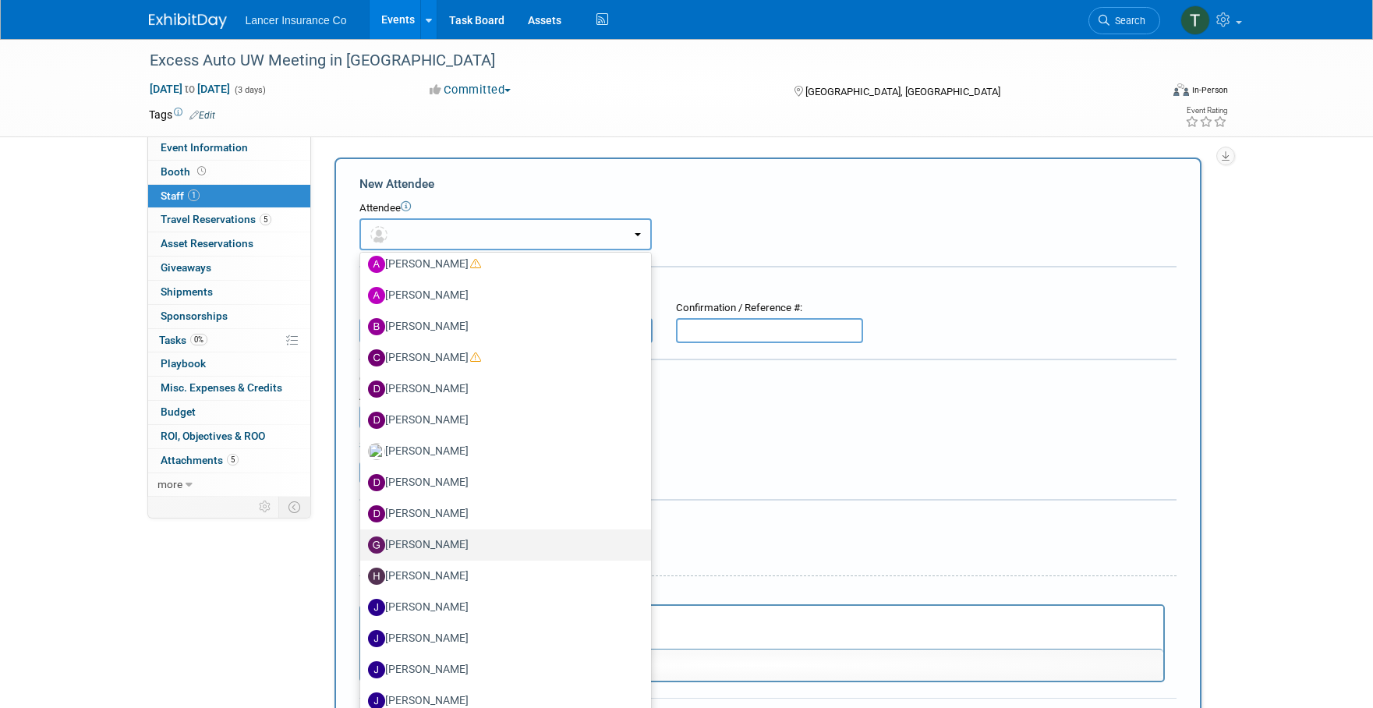
scroll to position [87, 0]
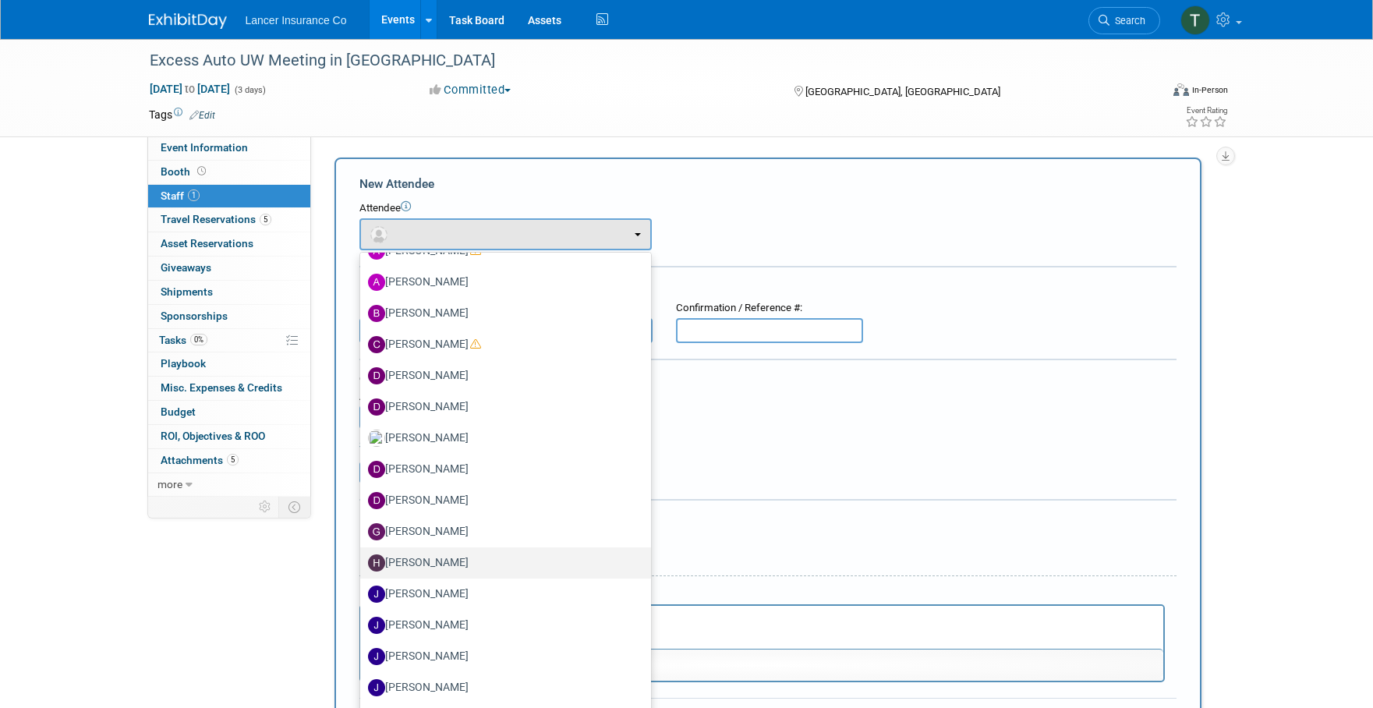
click at [426, 561] on label "[PERSON_NAME]" at bounding box center [501, 562] width 267 height 25
click at [363, 561] on input "[PERSON_NAME]" at bounding box center [357, 561] width 10 height 10
select select "96fa8836-bf68-439e-a7f0-701df35311ef"
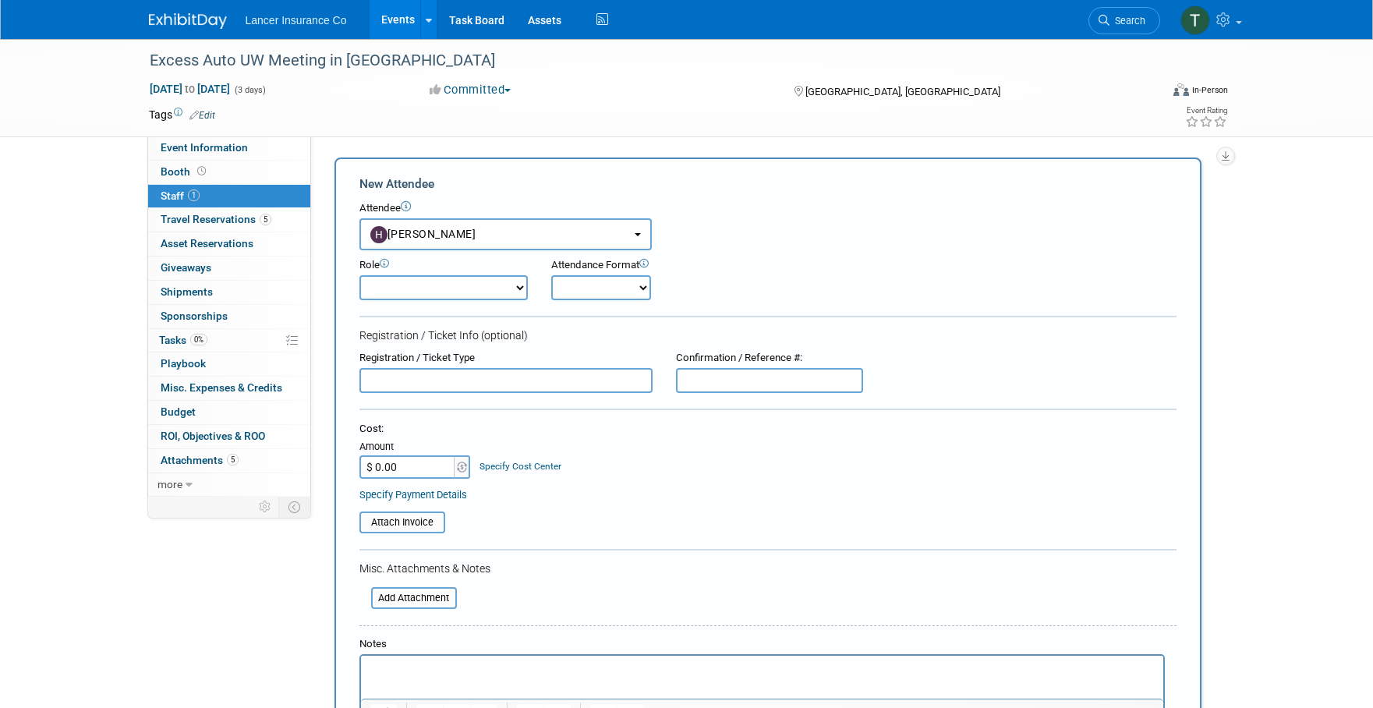
click at [461, 292] on select "Claims Representative Conference Attendee Demonstrator Host Loss Control Repres…" at bounding box center [443, 287] width 168 height 25
select select "2"
click at [359, 275] on select "Claims Representative Conference Attendee Demonstrator Host Loss Control Repres…" at bounding box center [443, 287] width 168 height 25
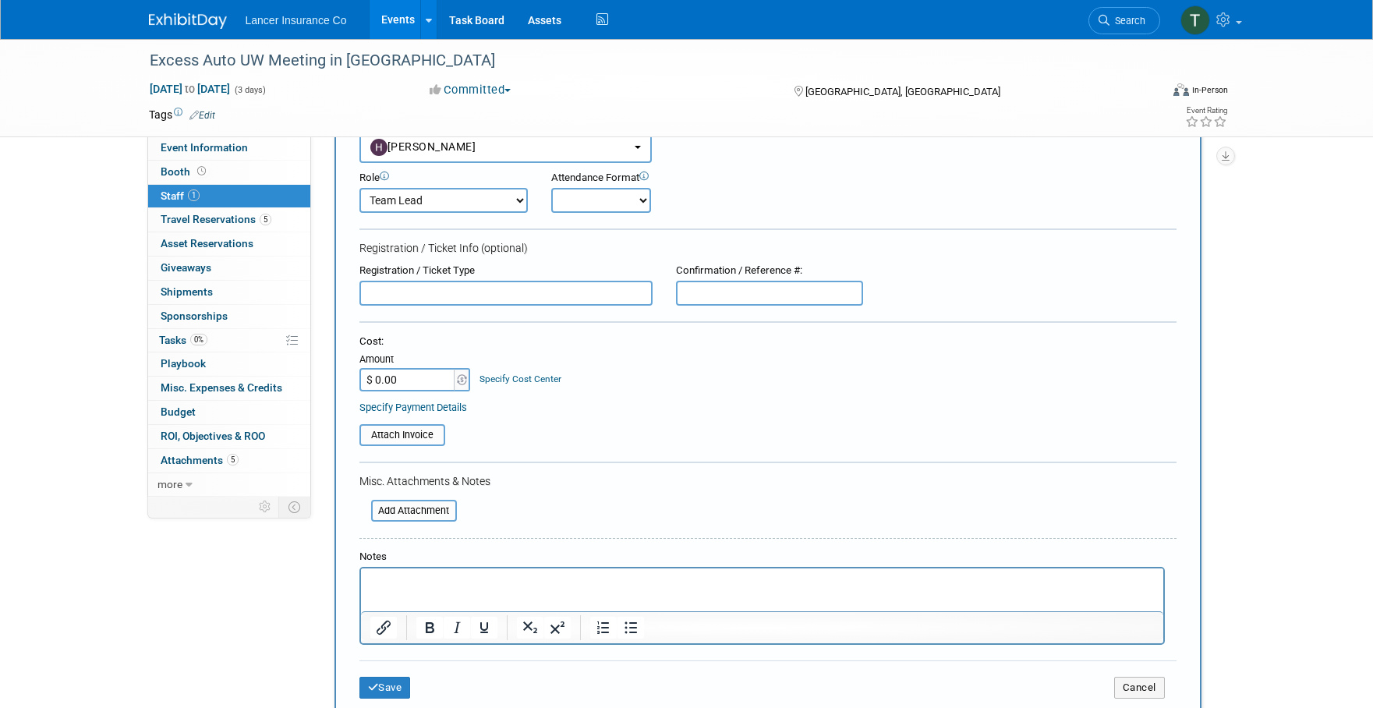
scroll to position [120, 0]
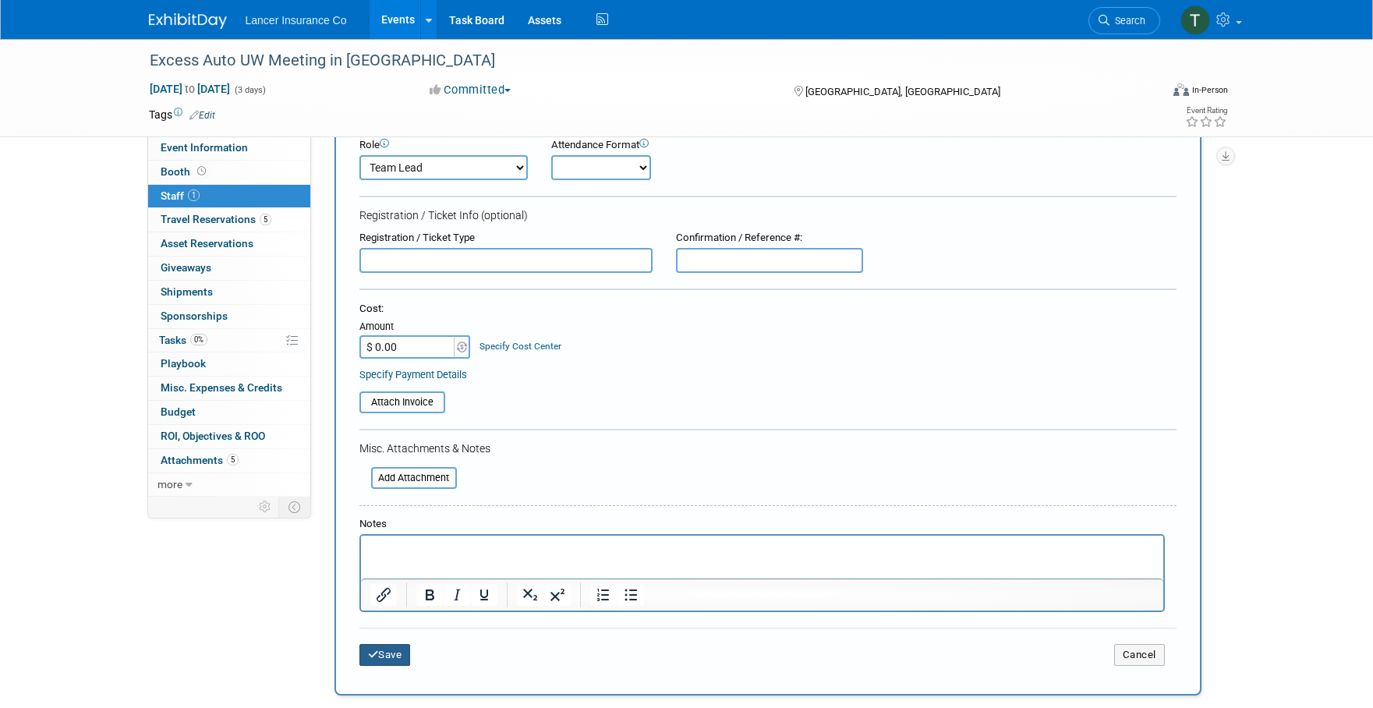
click at [389, 650] on button "Save" at bounding box center [384, 655] width 51 height 22
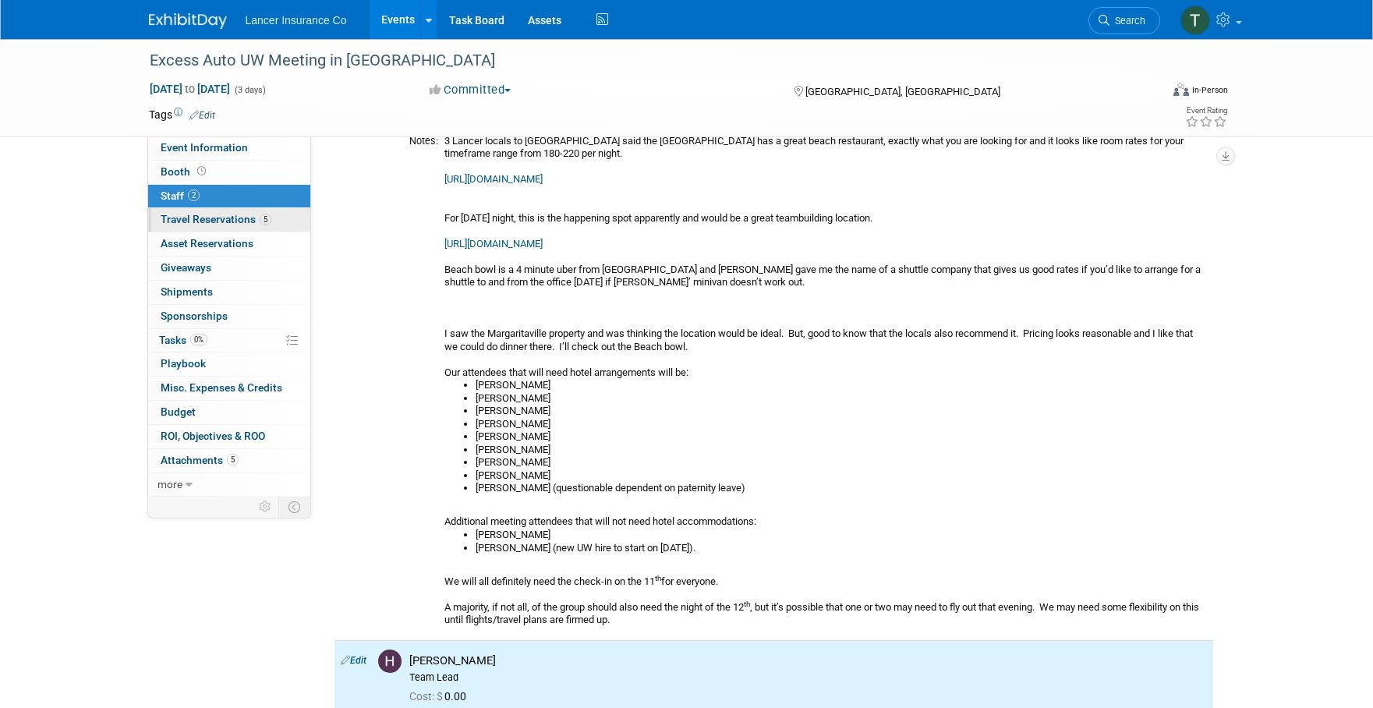
click at [223, 220] on span "Travel Reservations 5" at bounding box center [216, 219] width 111 height 12
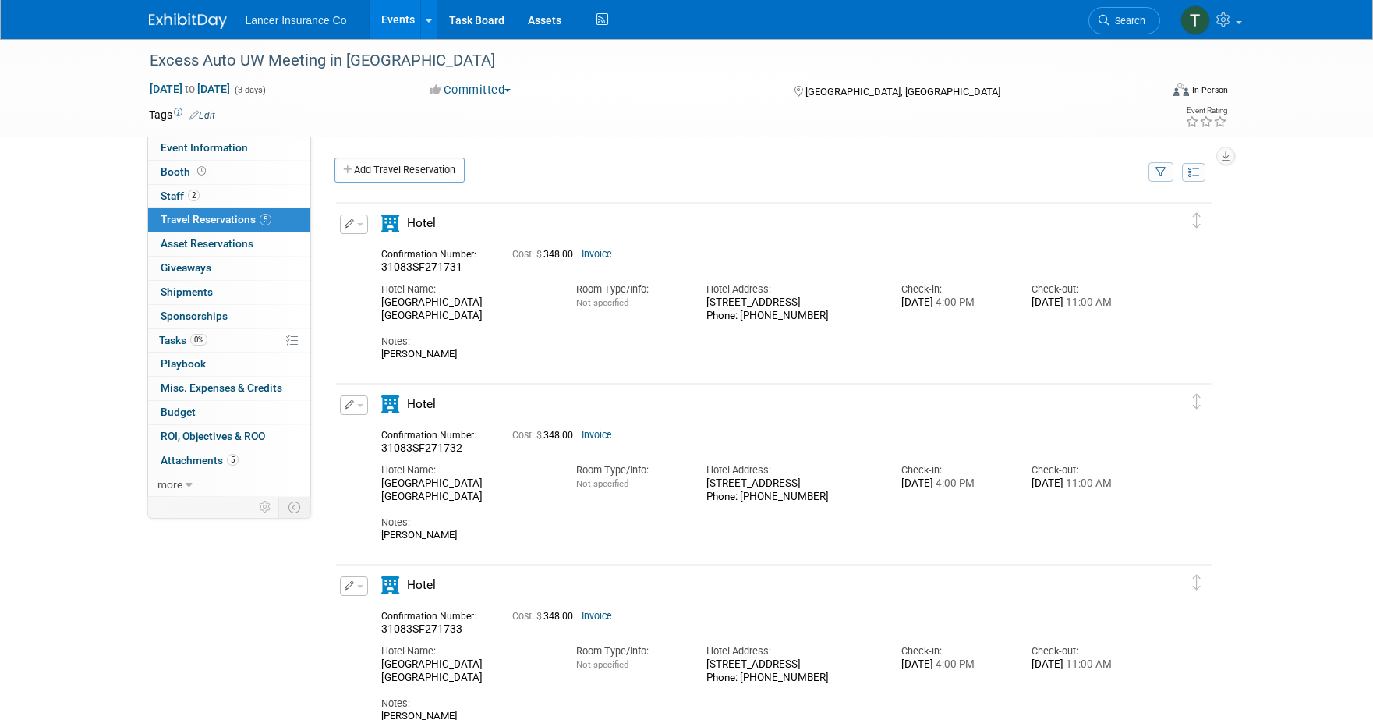
scroll to position [0, 0]
click at [358, 221] on button "button" at bounding box center [354, 223] width 28 height 19
click at [387, 253] on button "Edit Reservation" at bounding box center [407, 251] width 132 height 23
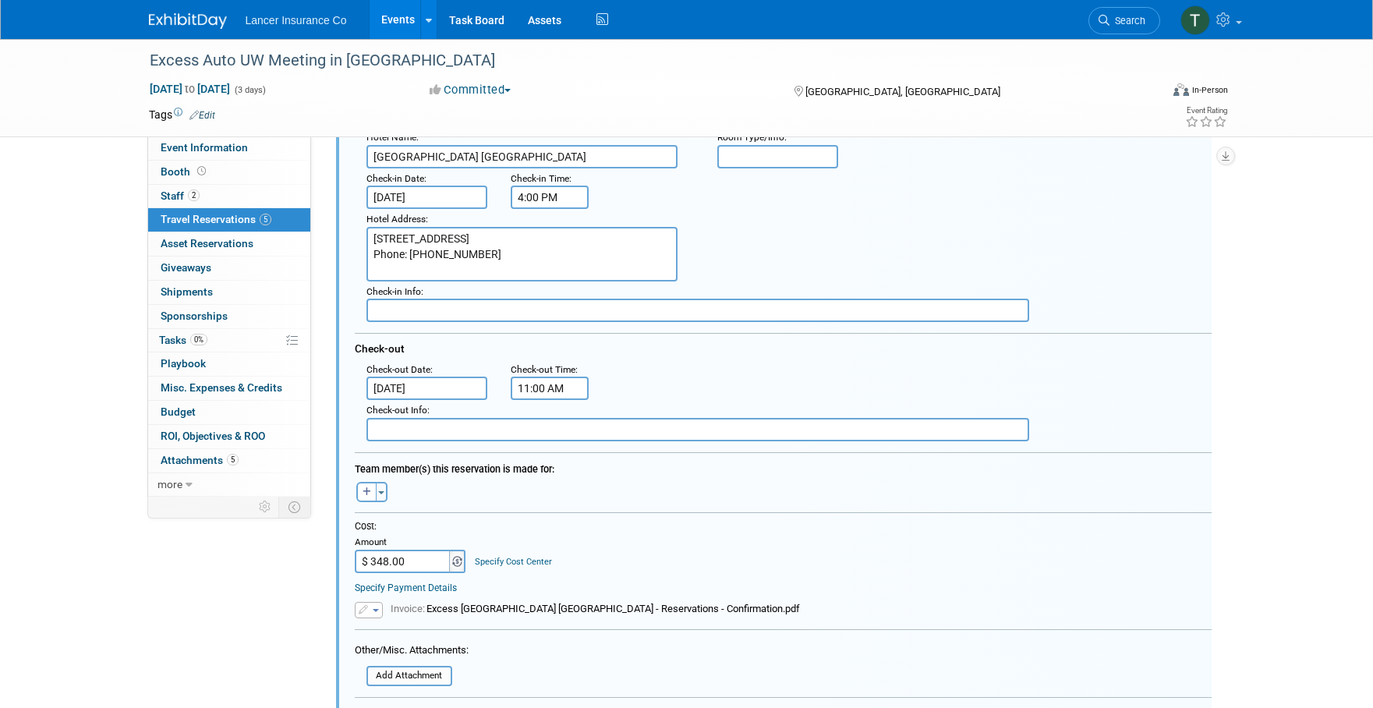
scroll to position [234, 0]
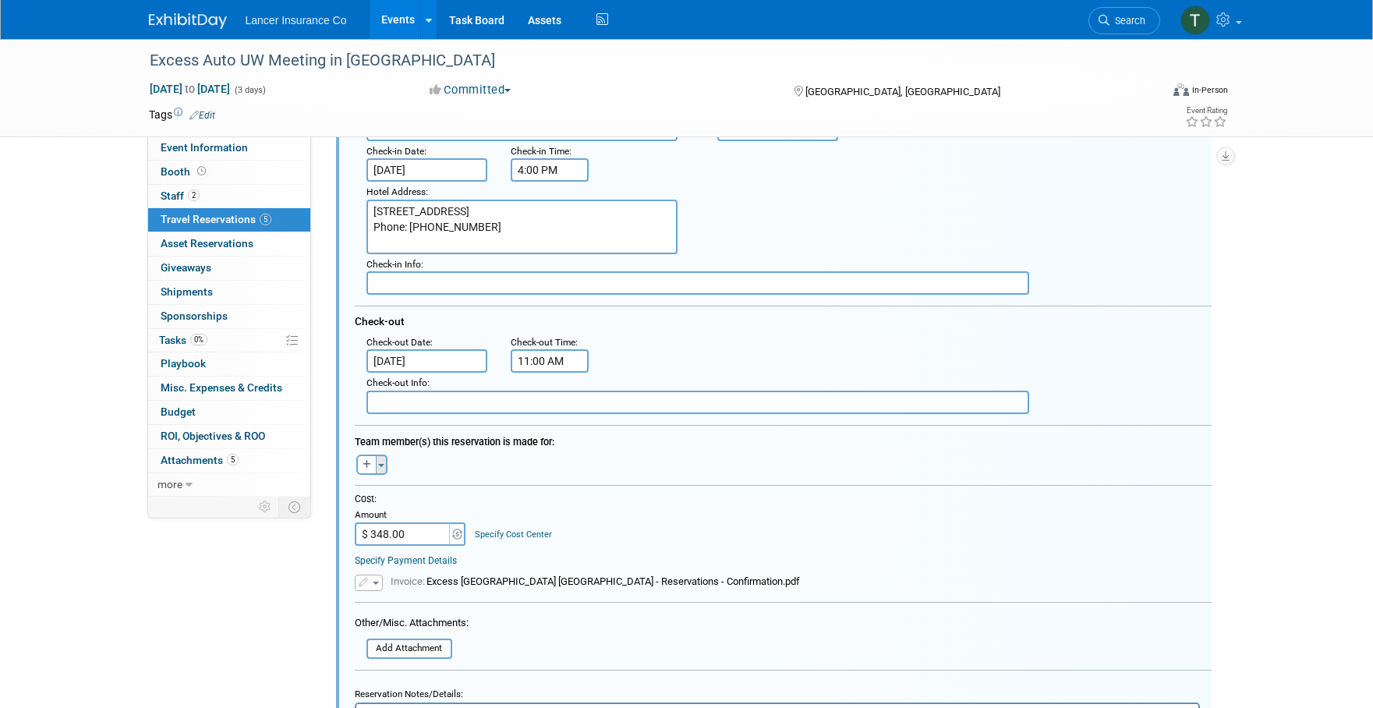
click at [383, 464] on span "button" at bounding box center [381, 465] width 6 height 3
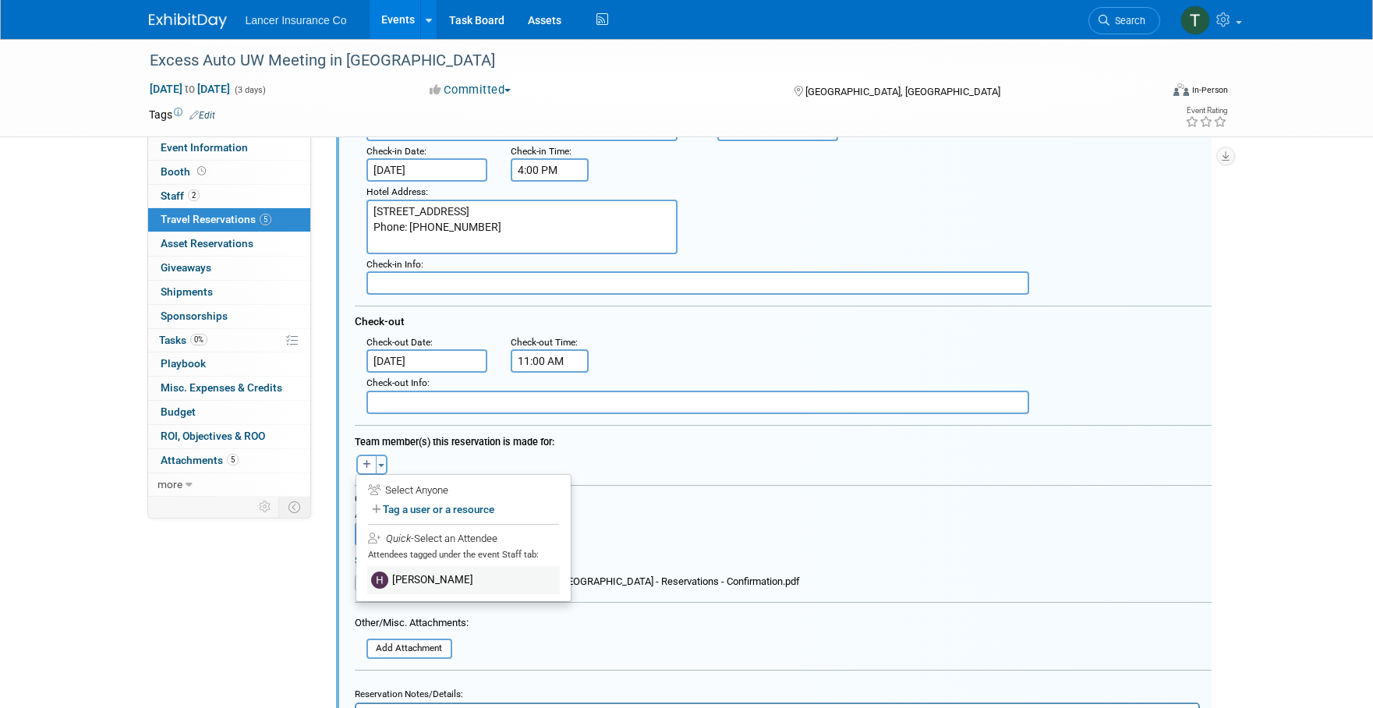
click at [409, 575] on label "[PERSON_NAME]" at bounding box center [463, 580] width 193 height 28
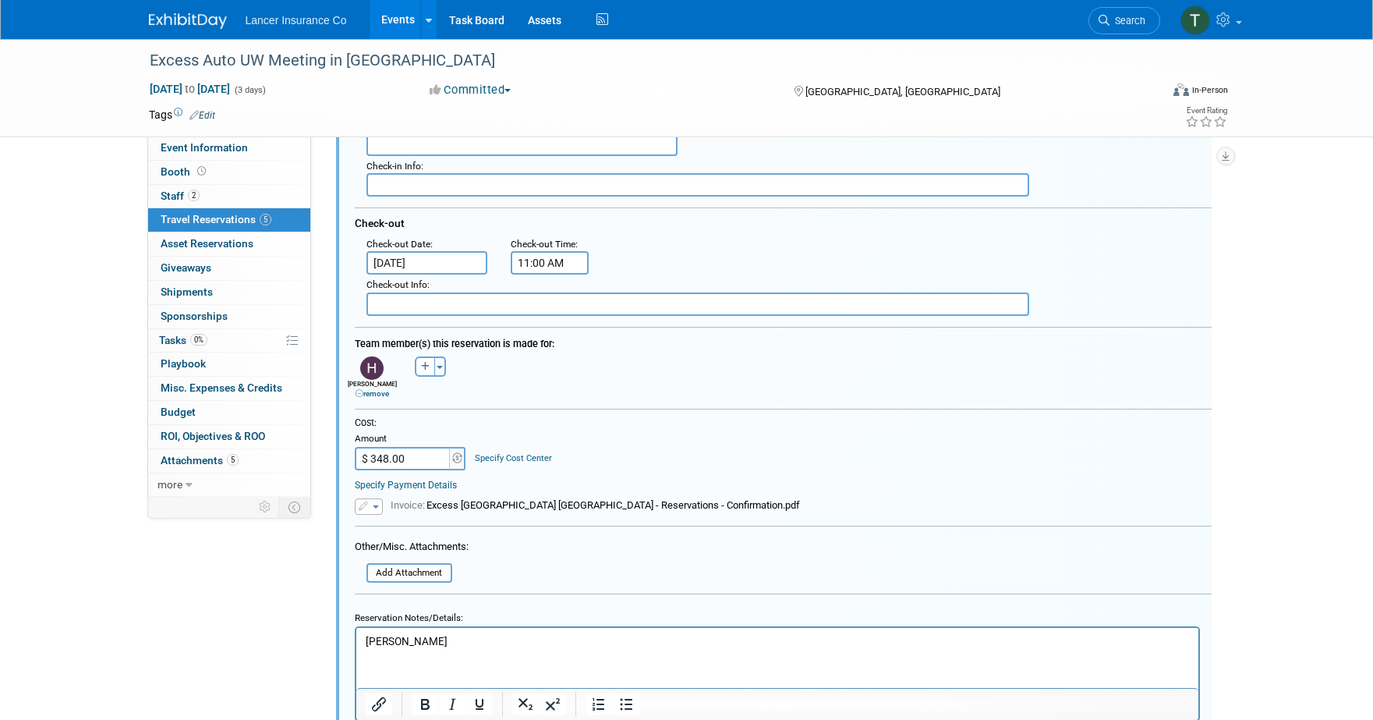
scroll to position [508, 0]
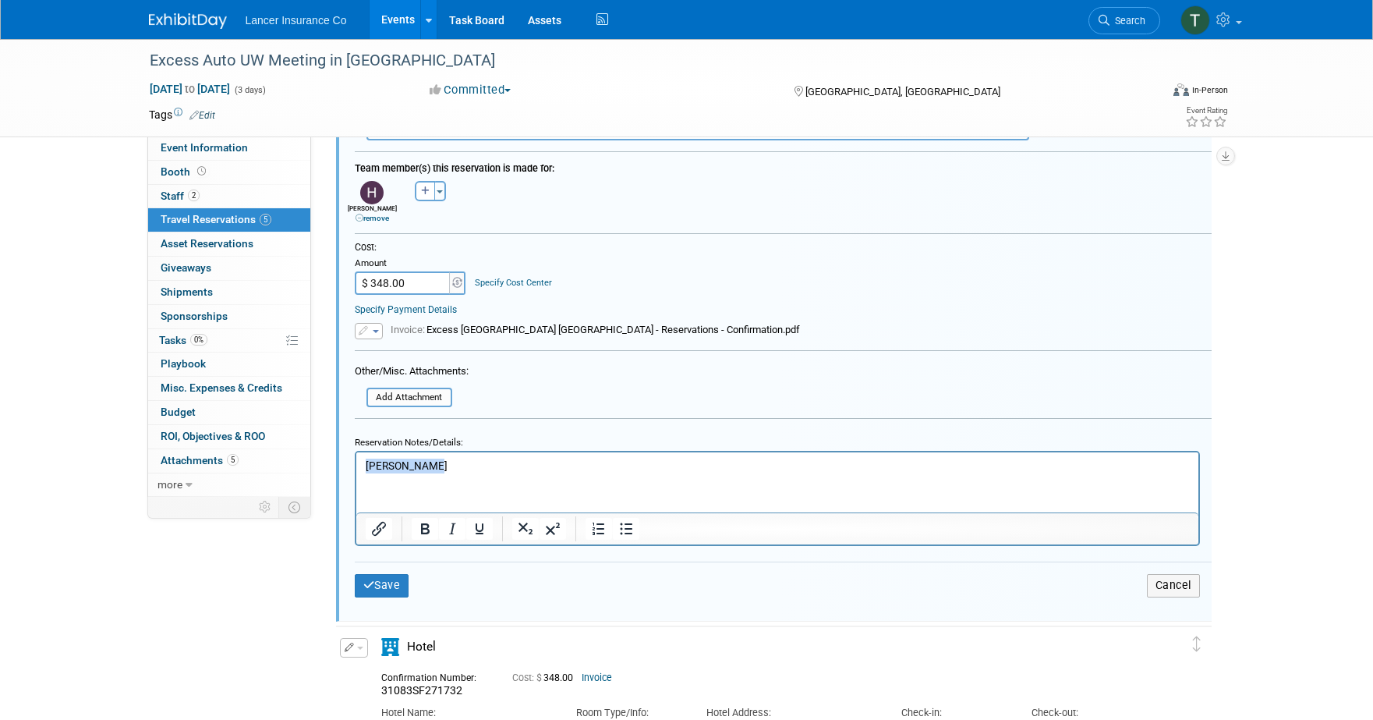
drag, startPoint x: 432, startPoint y: 462, endPoint x: 344, endPoint y: 458, distance: 88.2
click at [356, 458] on html "[PERSON_NAME]" at bounding box center [777, 462] width 842 height 21
click at [405, 582] on button "Save" at bounding box center [382, 585] width 55 height 23
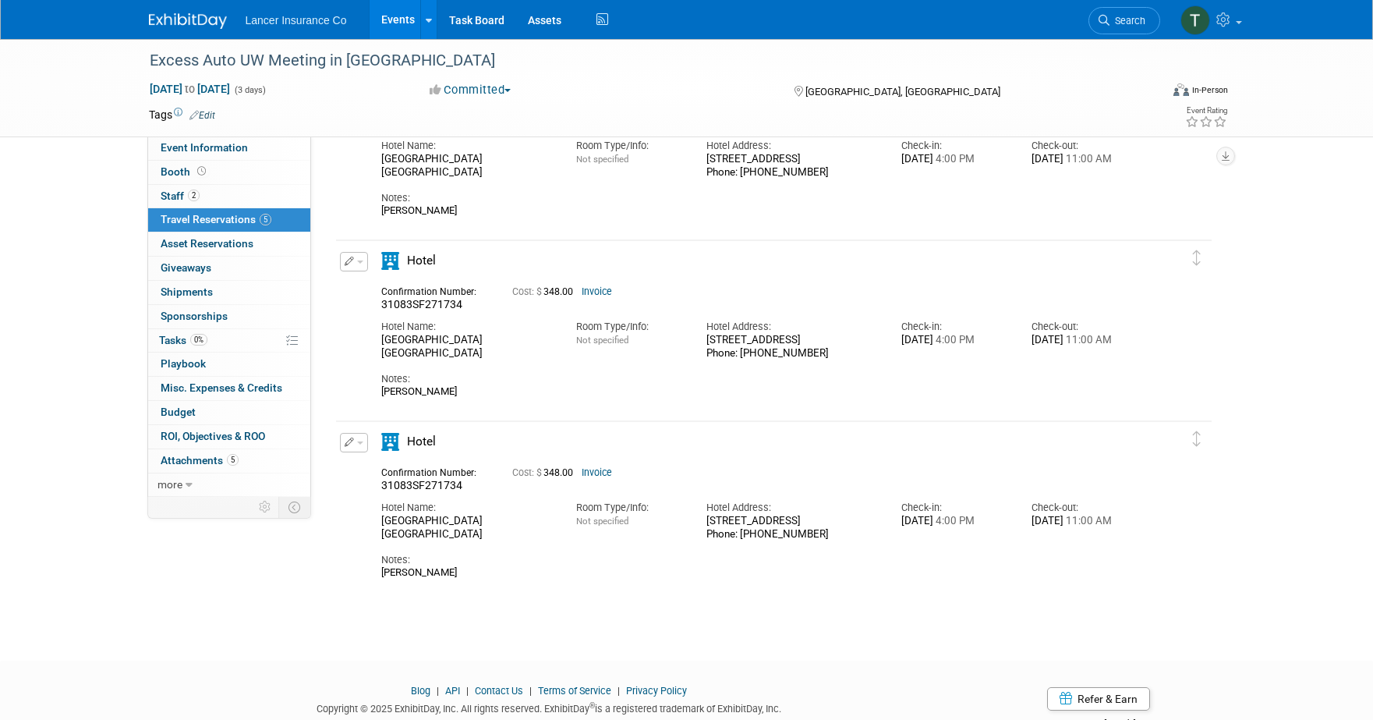
scroll to position [483, 0]
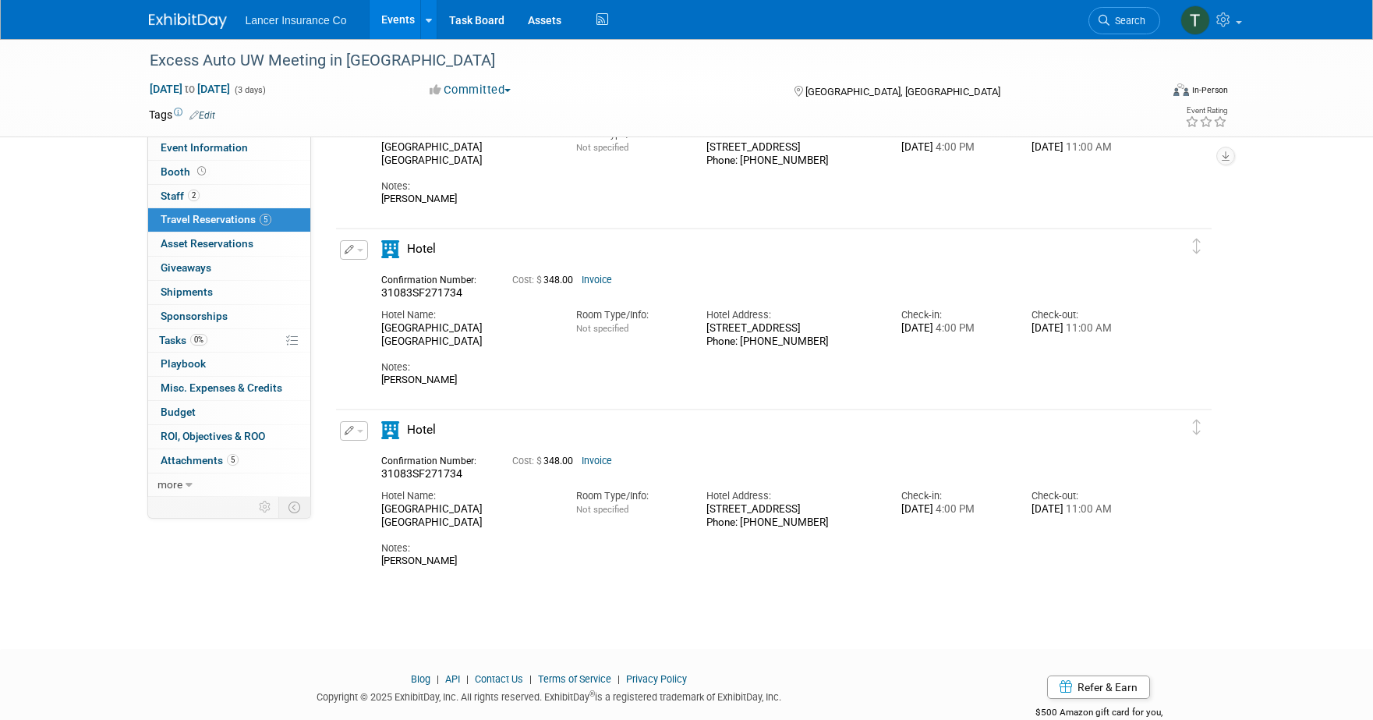
click at [361, 432] on span "button" at bounding box center [360, 431] width 6 height 3
click at [384, 453] on button "Edit Reservation" at bounding box center [407, 458] width 132 height 23
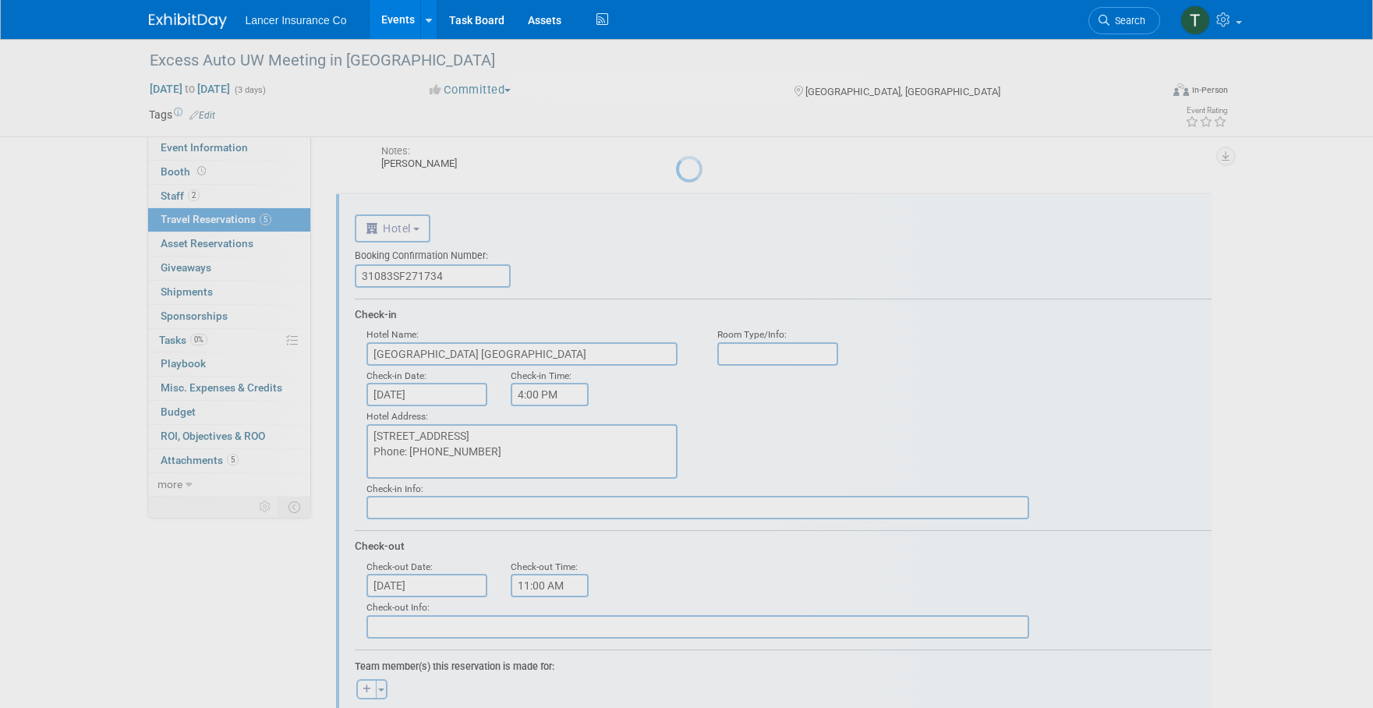
scroll to position [0, 0]
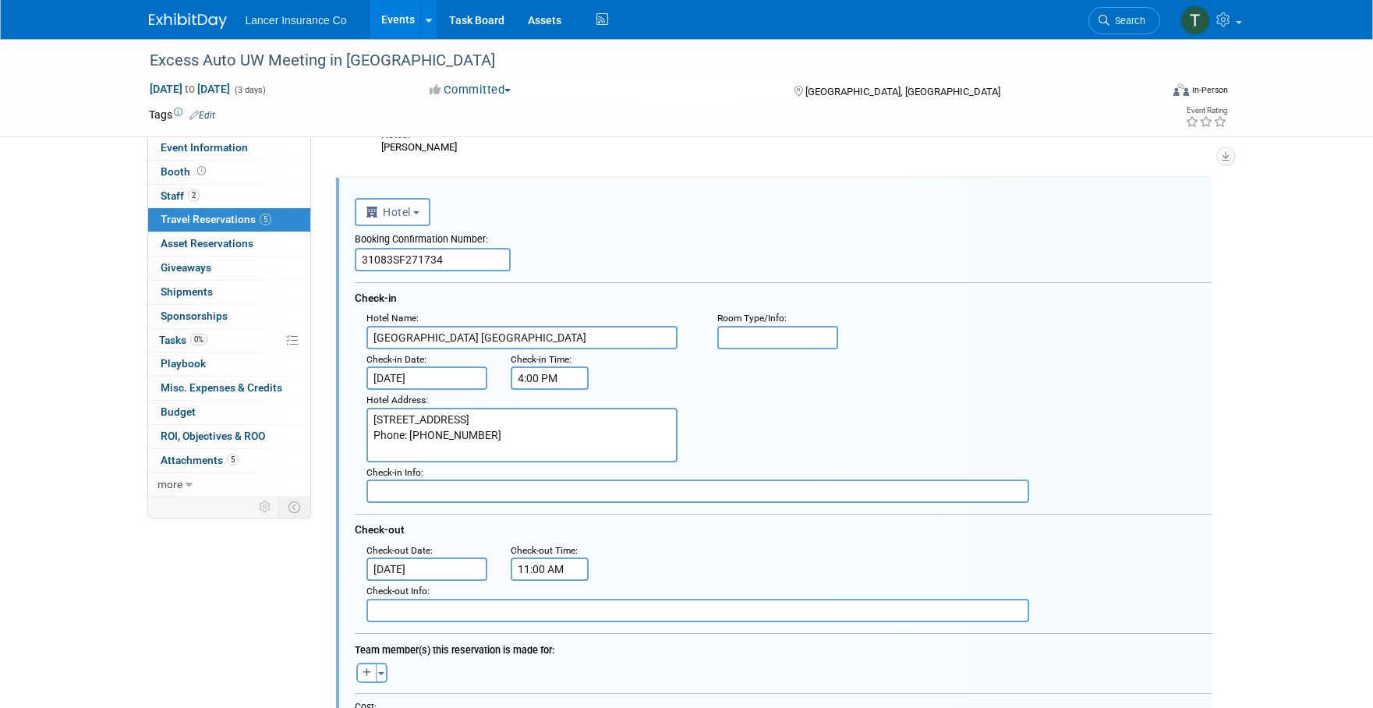
drag, startPoint x: 444, startPoint y: 260, endPoint x: 352, endPoint y: 261, distance: 91.2
click at [352, 261] on div "<i class="fas fa-plane" style="padding: 6px 4px 6px 1px;"></i> Flight <i class=…" at bounding box center [774, 621] width 876 height 886
paste input "5"
type input "31083SF271735"
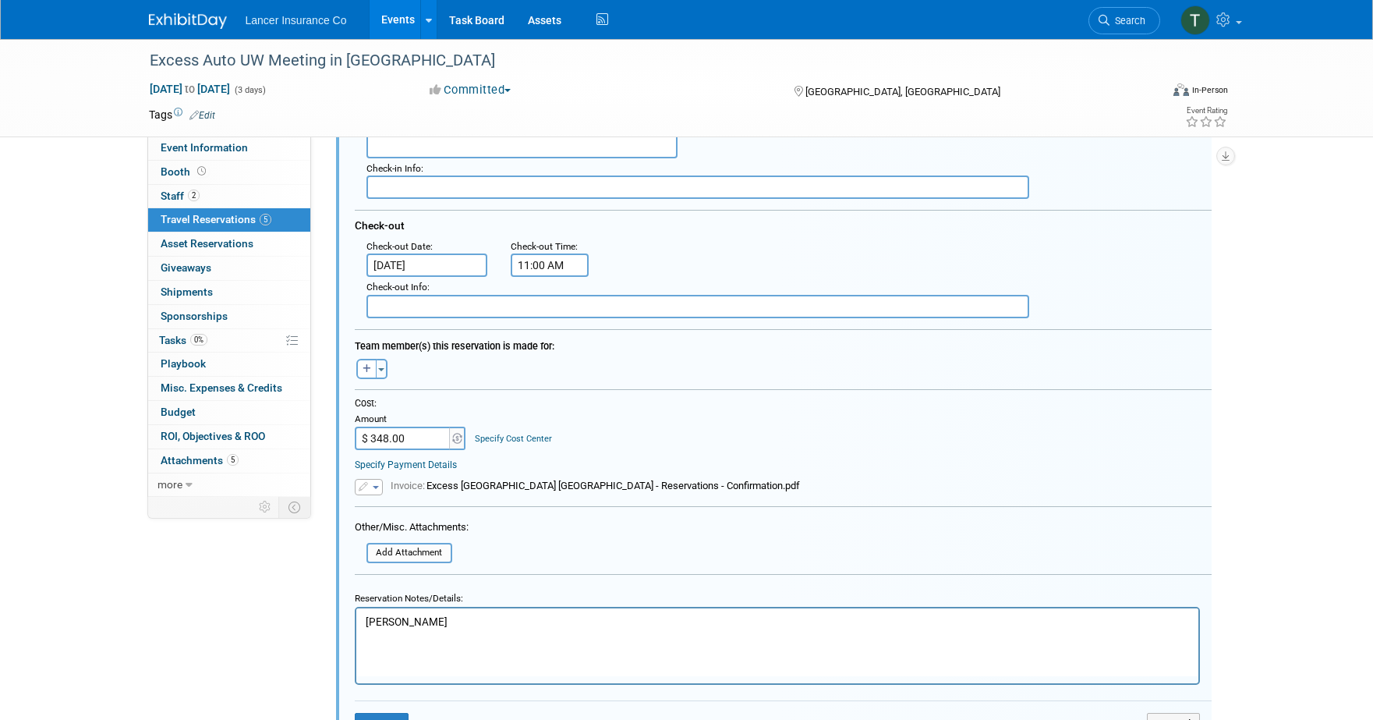
scroll to position [1030, 0]
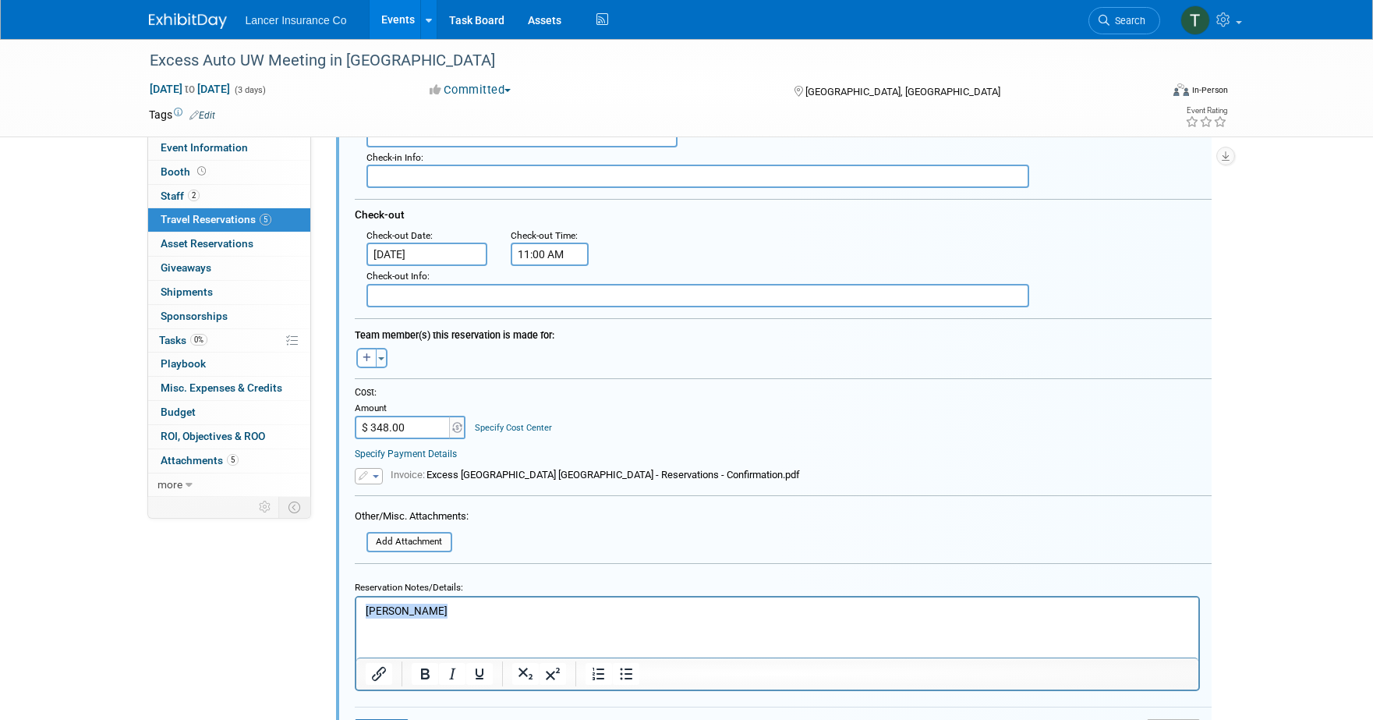
drag, startPoint x: 439, startPoint y: 614, endPoint x: 346, endPoint y: 612, distance: 92.8
click at [356, 612] on html "Bryan Neville" at bounding box center [777, 606] width 842 height 21
paste body "Rich Text Area. Press ALT-0 for help."
click at [382, 361] on button "Toggle Dropdown" at bounding box center [382, 358] width 12 height 20
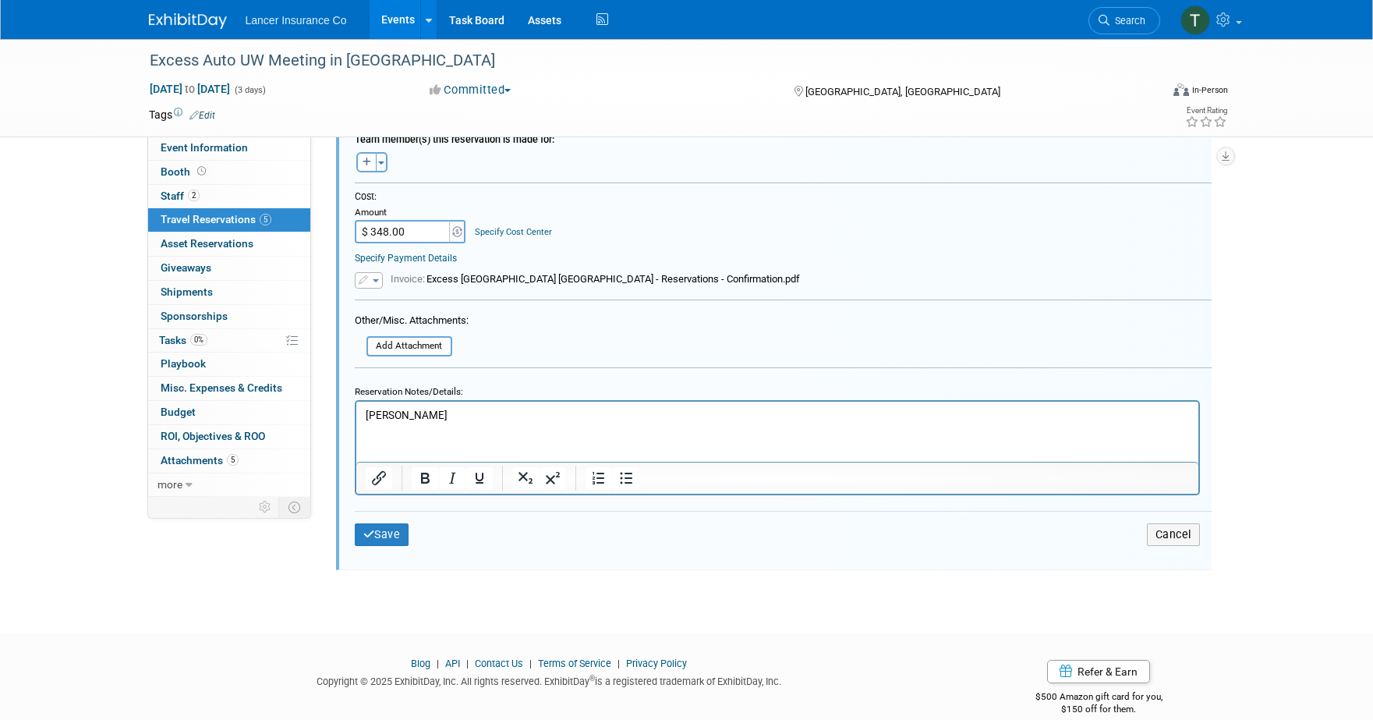
scroll to position [1248, 0]
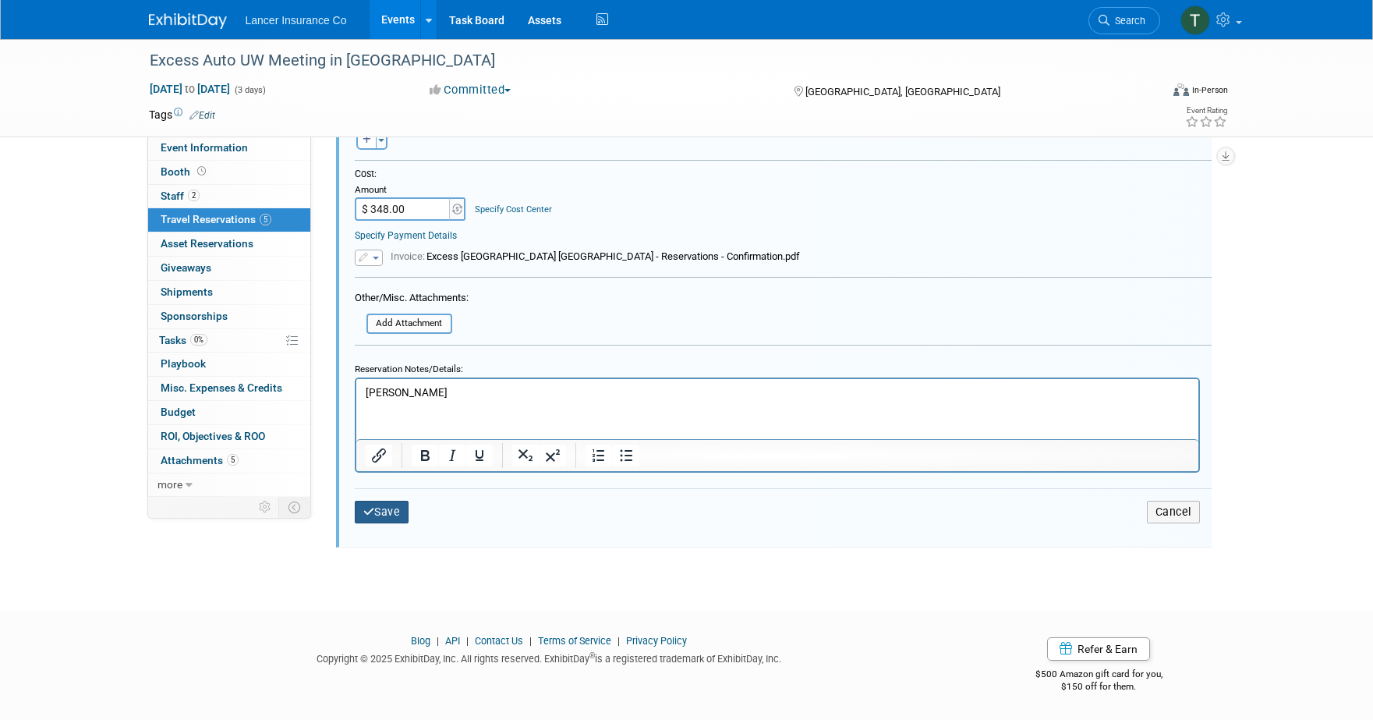
click at [387, 510] on button "Save" at bounding box center [382, 512] width 55 height 23
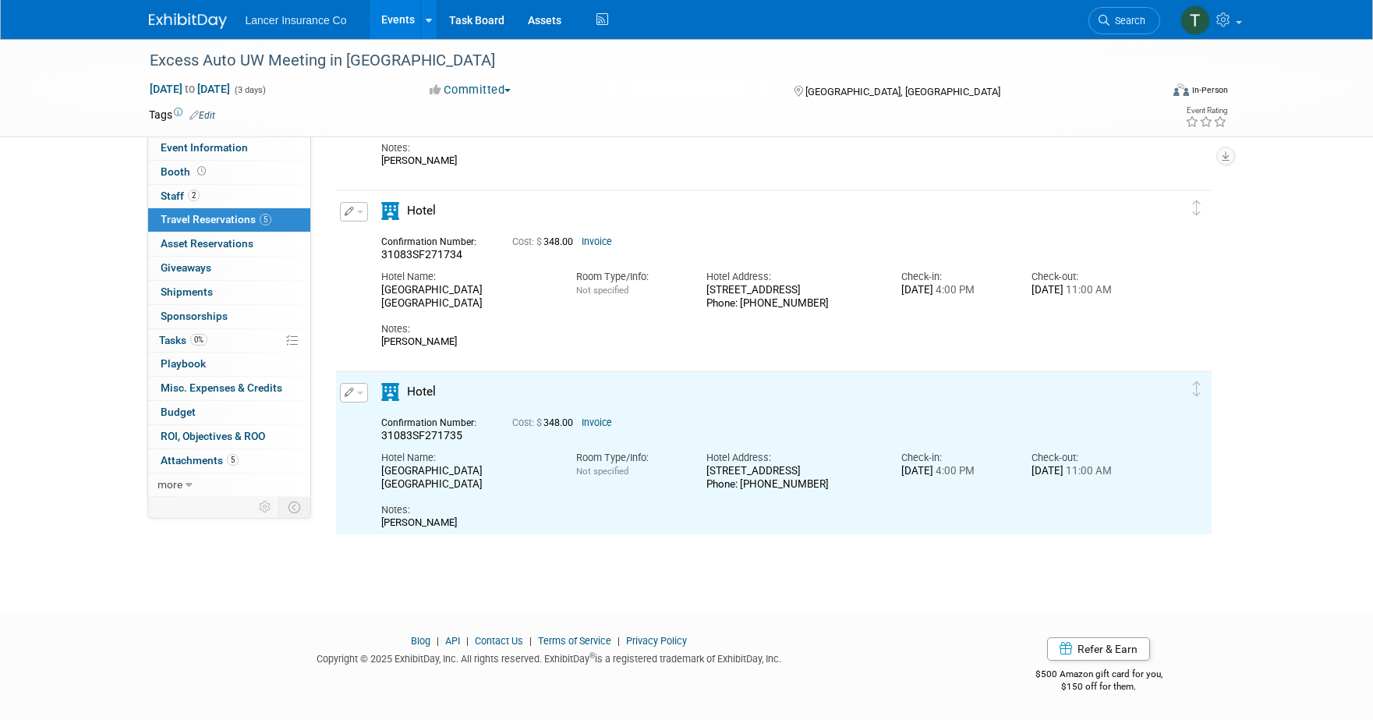
scroll to position [0, 0]
click at [363, 398] on button "button" at bounding box center [354, 392] width 28 height 19
click at [379, 471] on button "Duplicate" at bounding box center [407, 471] width 132 height 23
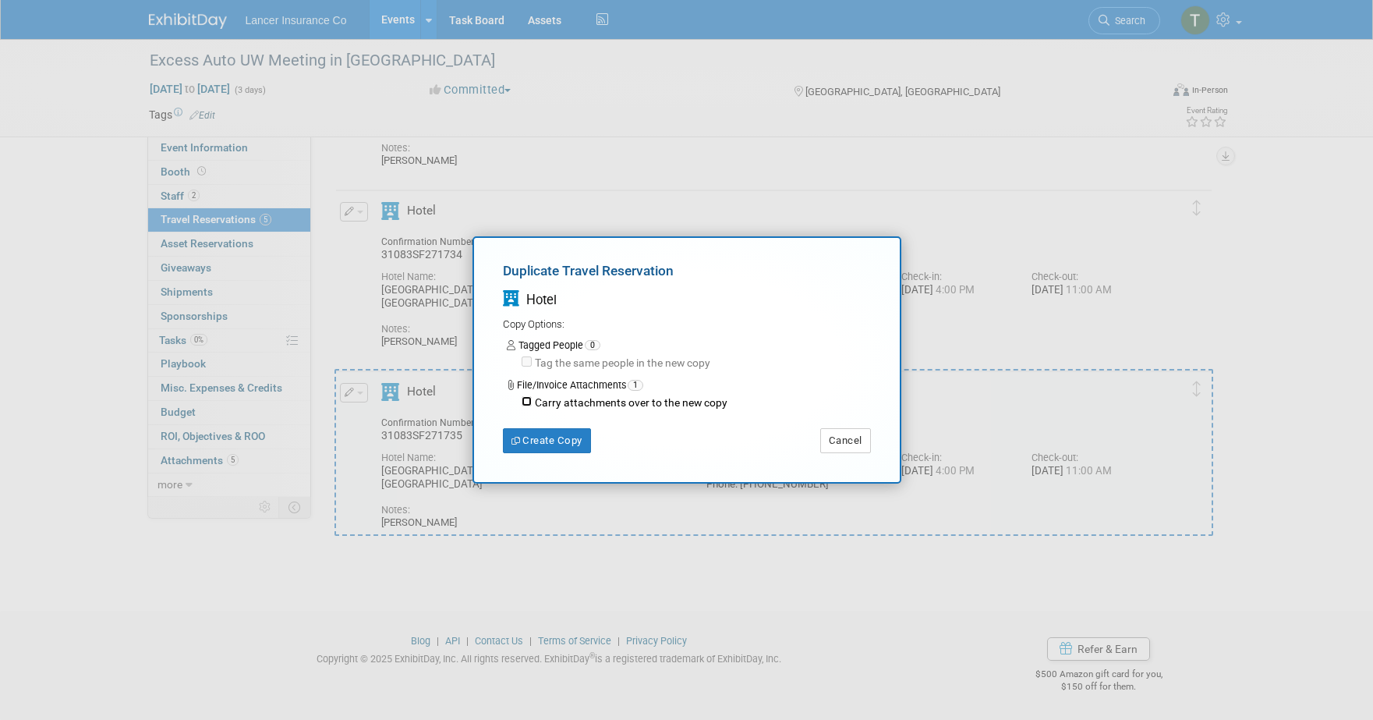
click at [529, 401] on input "Carry attachments over to the new copy" at bounding box center [527, 401] width 10 height 10
checkbox input "true"
click at [539, 435] on button "Create Copy" at bounding box center [547, 440] width 88 height 25
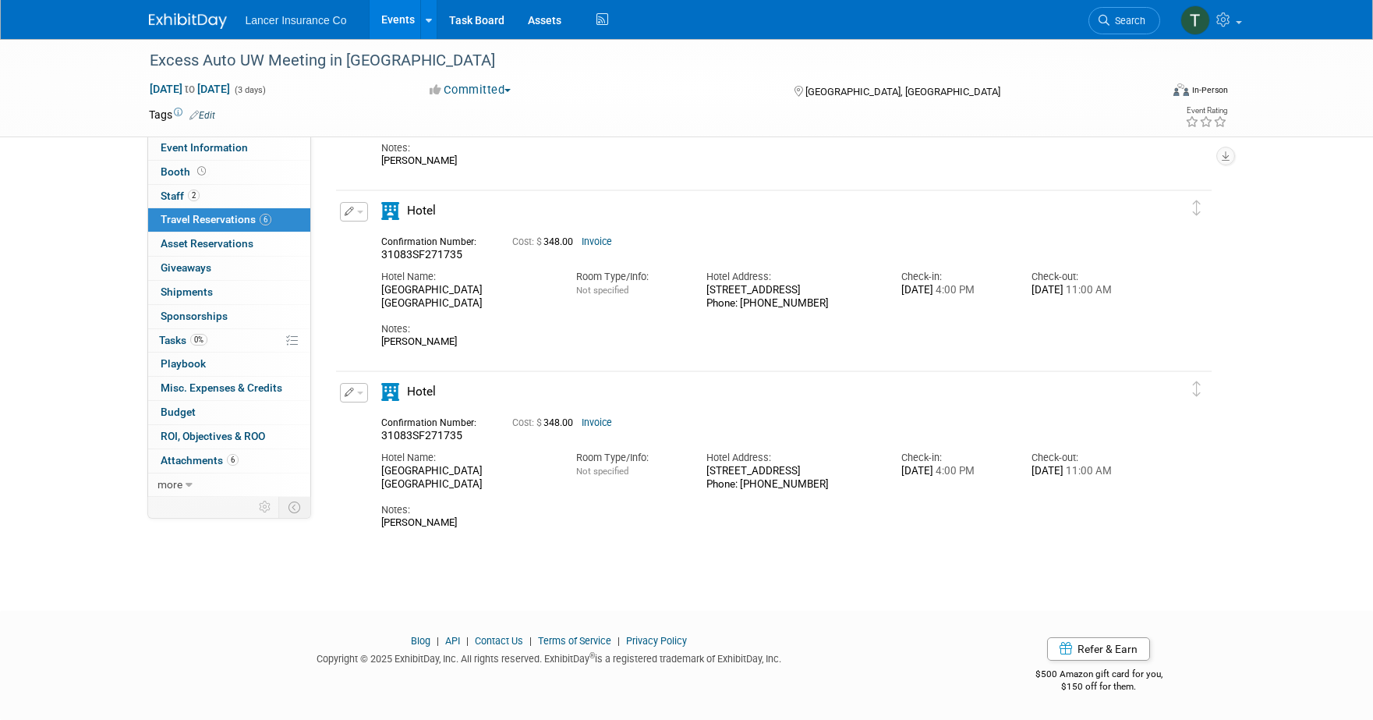
click at [356, 387] on button "button" at bounding box center [354, 392] width 28 height 19
click at [407, 420] on button "Edit Reservation" at bounding box center [407, 420] width 132 height 23
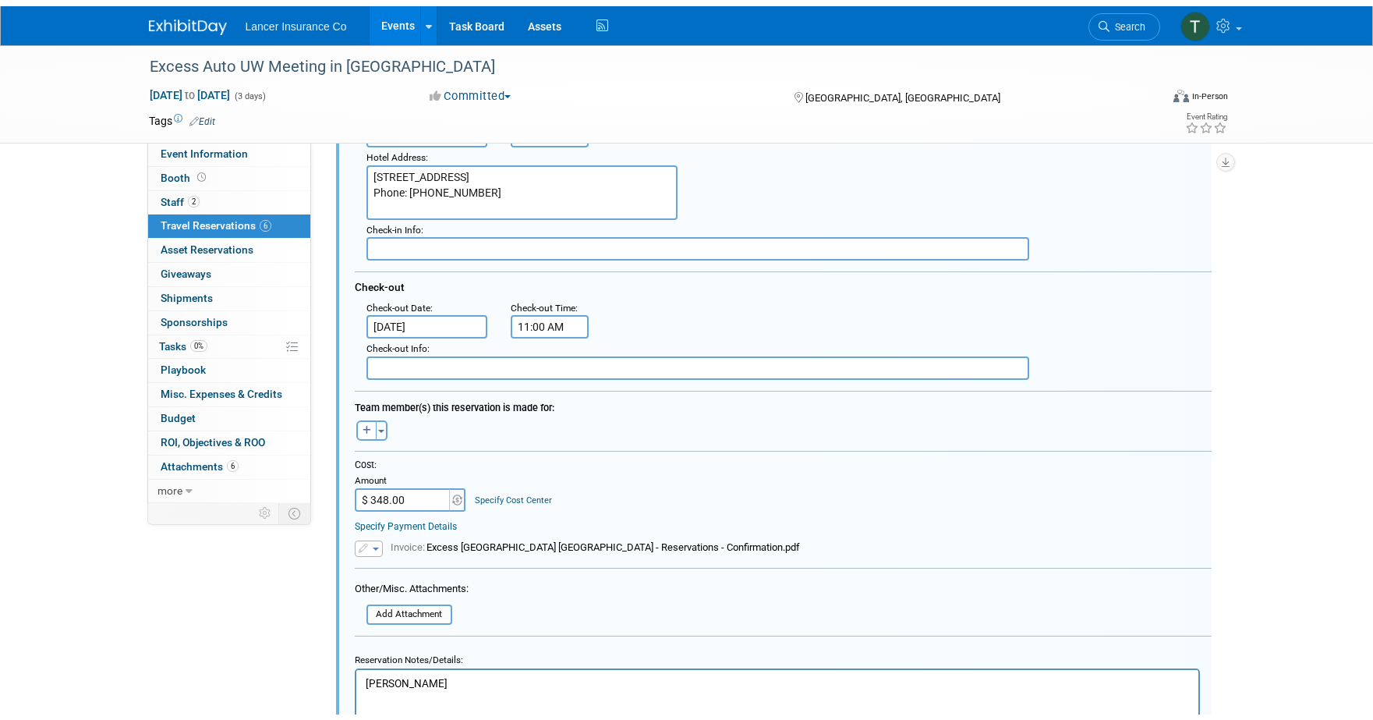
scroll to position [1276, 0]
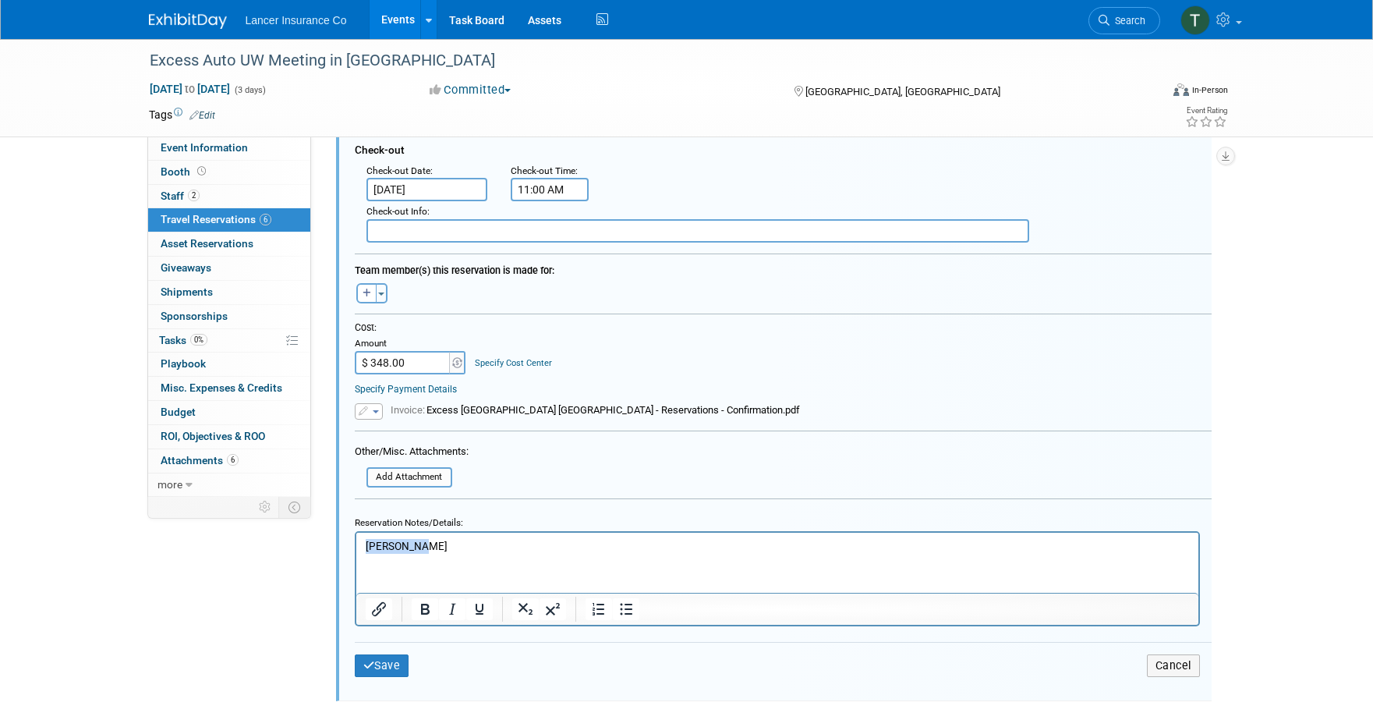
drag, startPoint x: 422, startPoint y: 543, endPoint x: 364, endPoint y: 543, distance: 57.7
click at [365, 543] on p "Jen Fullan" at bounding box center [777, 545] width 824 height 15
paste body "Rich Text Area. Press ALT-0 for help."
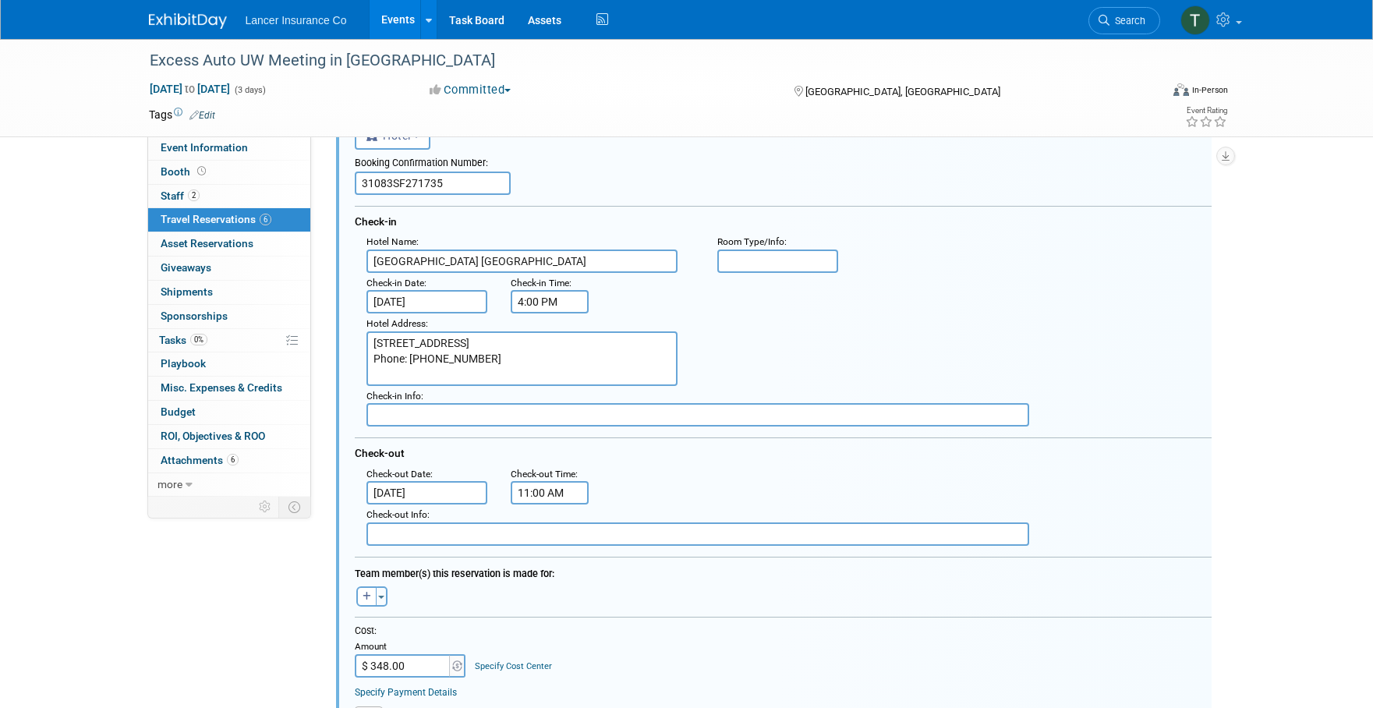
scroll to position [934, 0]
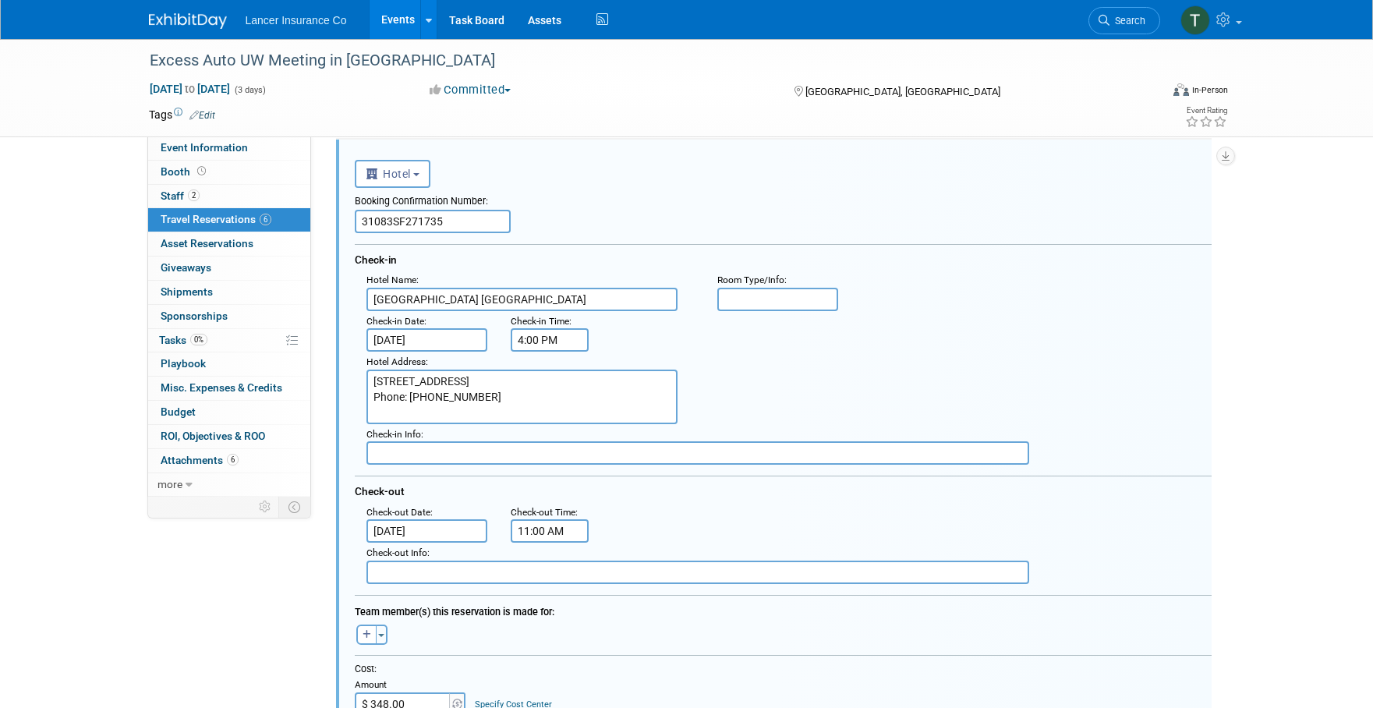
drag, startPoint x: 446, startPoint y: 220, endPoint x: 343, endPoint y: 224, distance: 103.0
click at [343, 224] on div "<i class="fas fa-plane" style="padding: 6px 4px 6px 1px;"></i> Flight <i class=…" at bounding box center [774, 591] width 876 height 903
paste input "6"
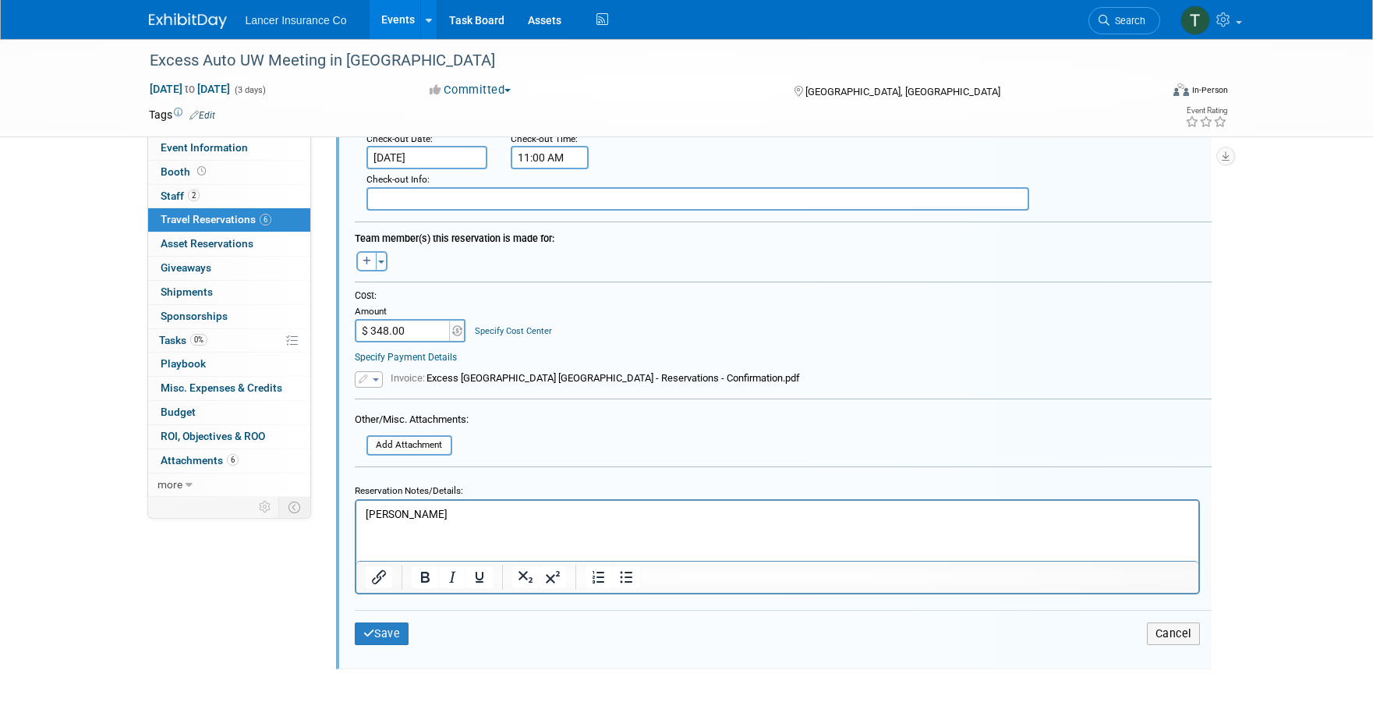
scroll to position [1314, 0]
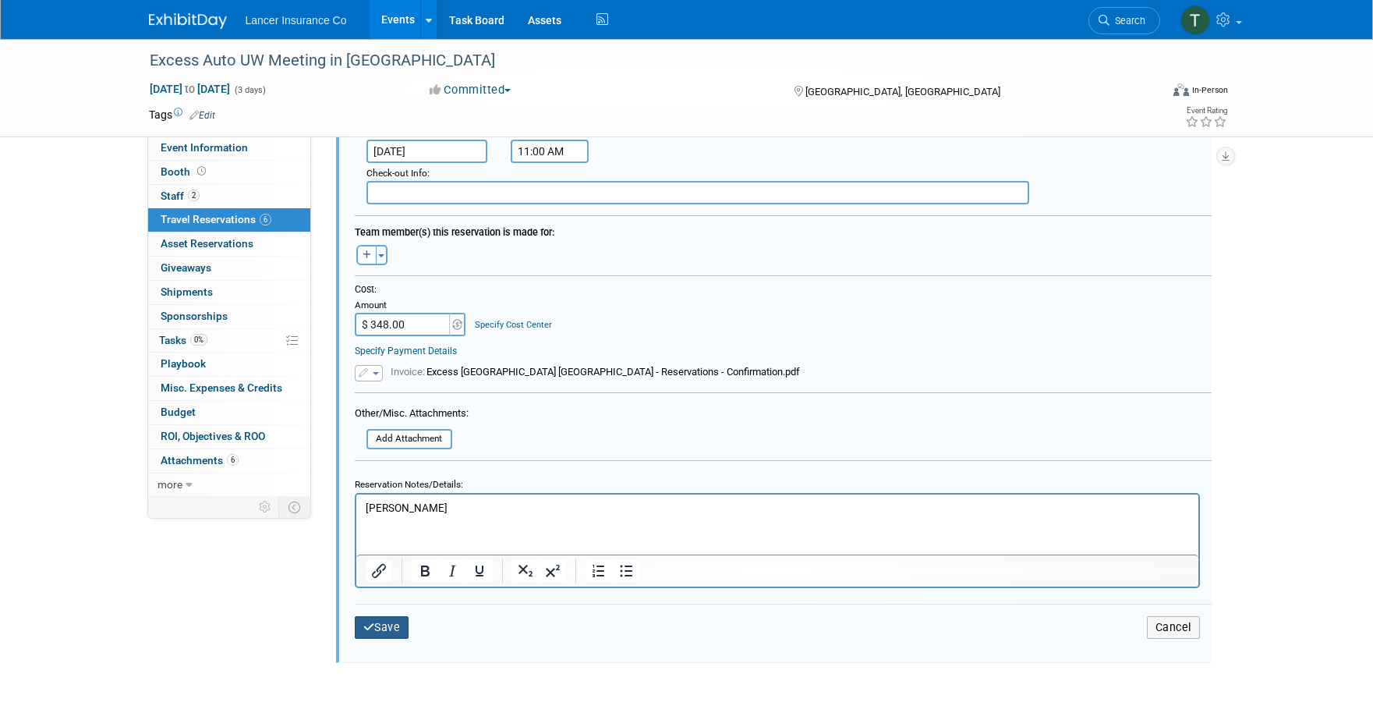
type input "31083SF271736"
click at [377, 623] on button "Save" at bounding box center [382, 627] width 55 height 23
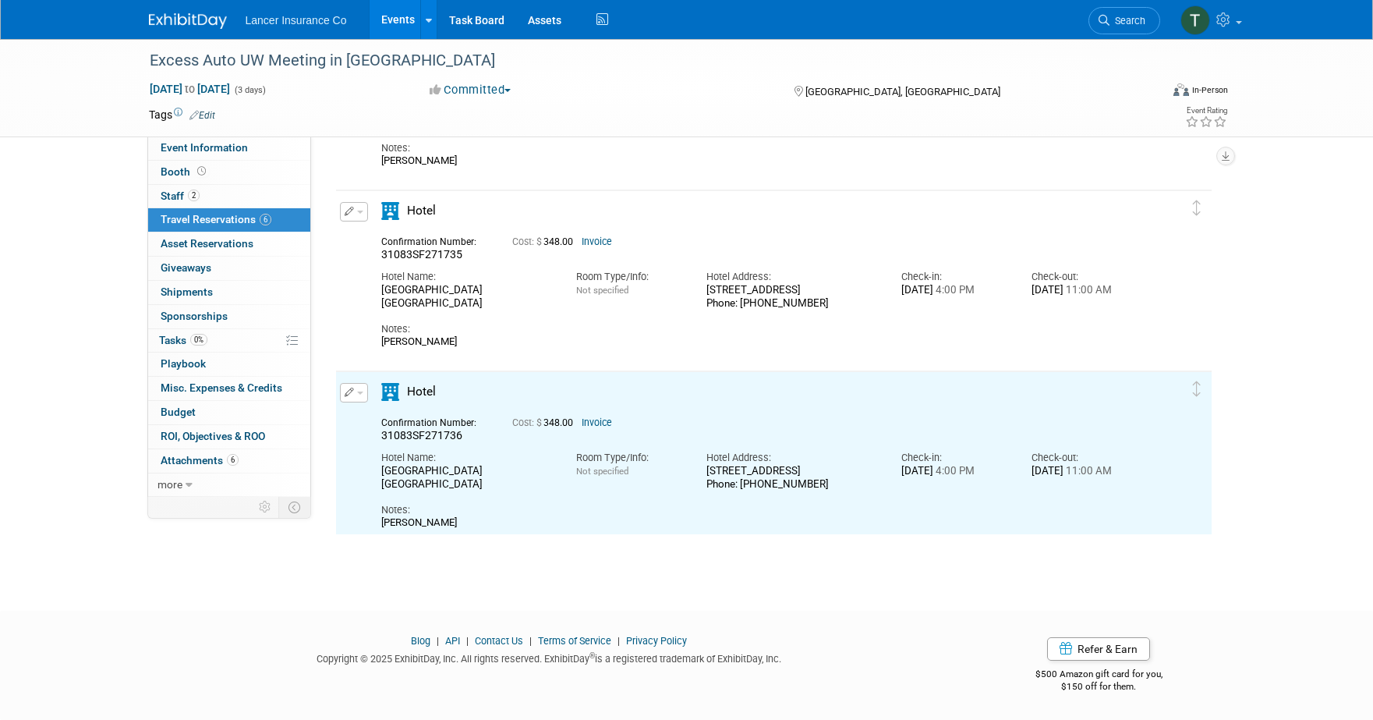
scroll to position [0, 0]
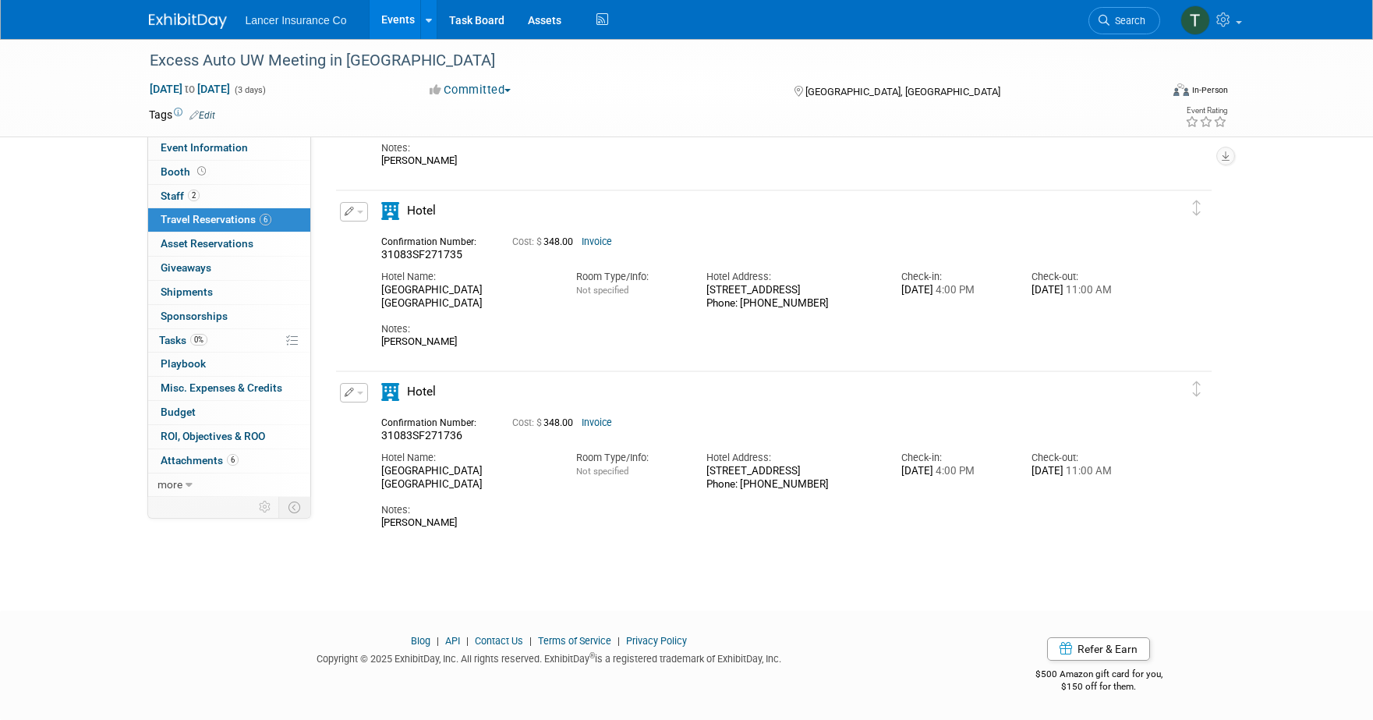
click at [363, 397] on button "button" at bounding box center [354, 392] width 28 height 19
click at [379, 467] on button "Duplicate" at bounding box center [407, 471] width 132 height 23
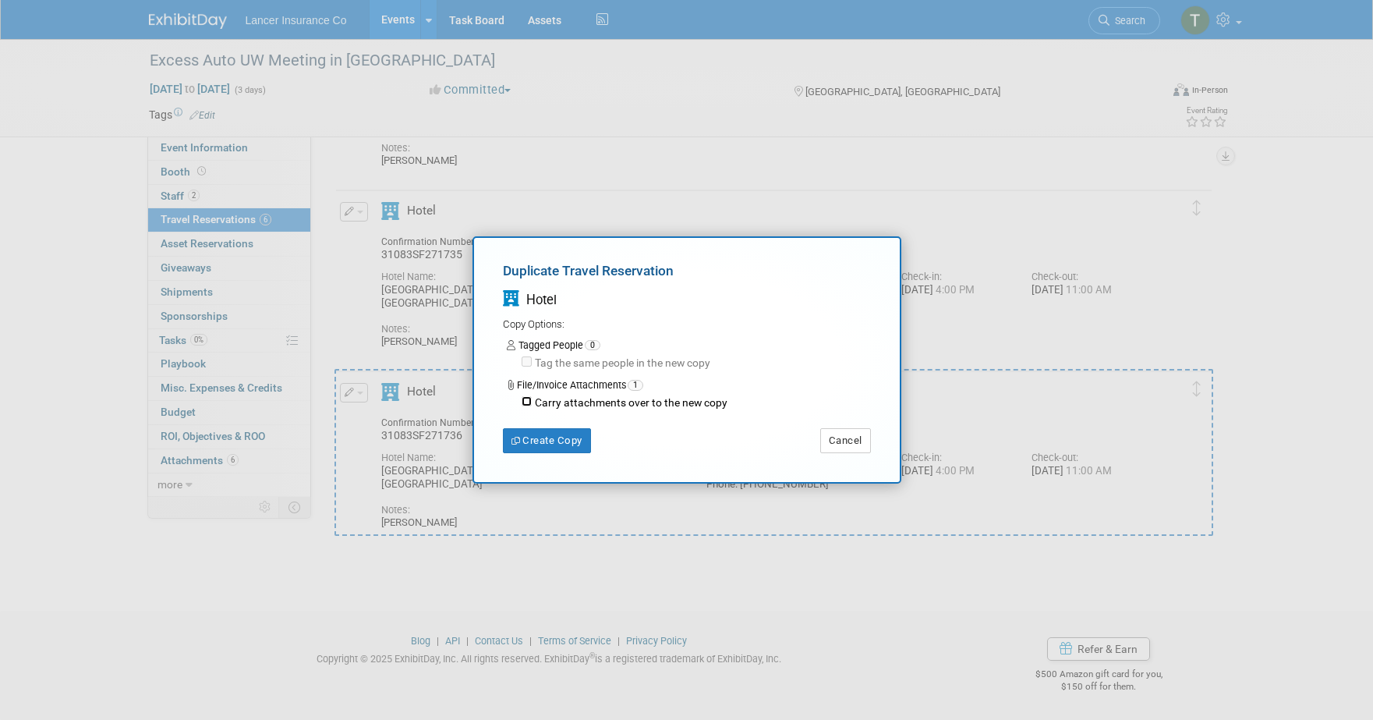
click at [526, 405] on input "Carry attachments over to the new copy" at bounding box center [527, 401] width 10 height 10
checkbox input "true"
click at [543, 434] on button "Create Copy" at bounding box center [547, 440] width 88 height 25
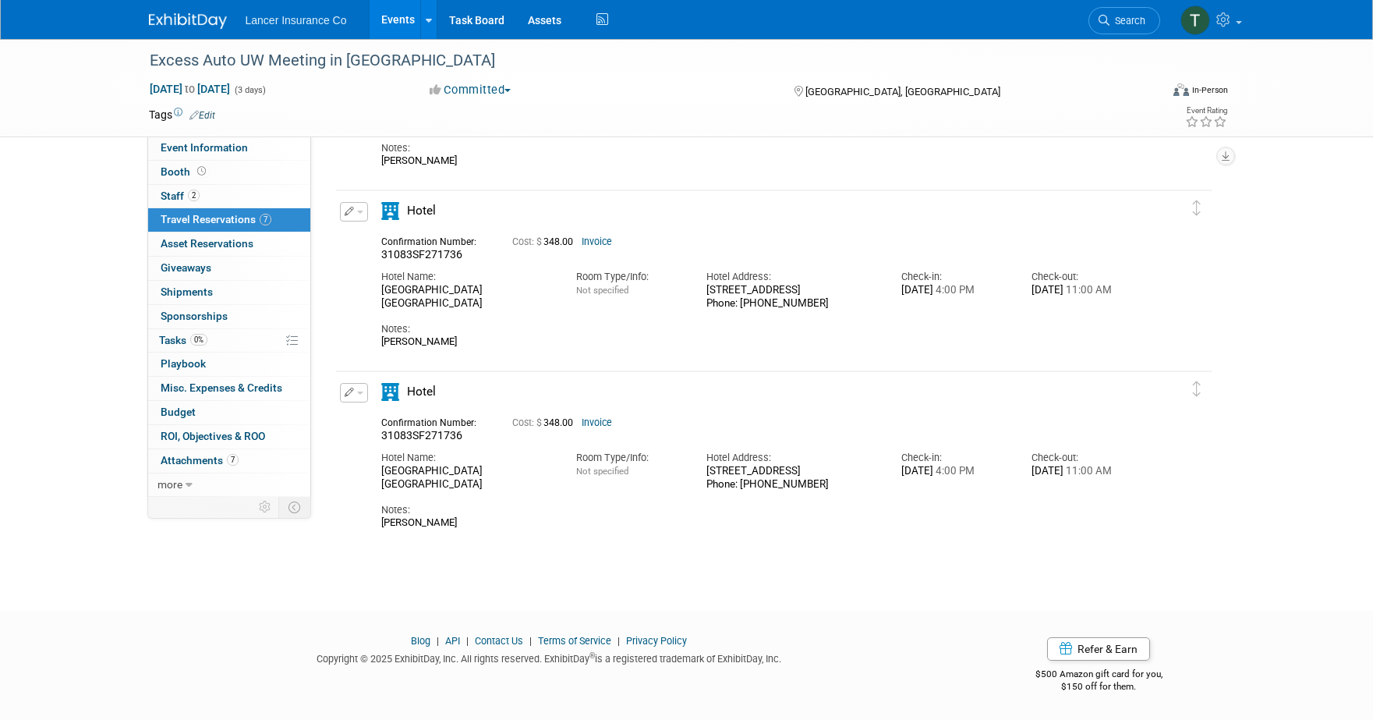
click at [363, 398] on button "button" at bounding box center [354, 392] width 28 height 19
click at [400, 423] on button "Edit Reservation" at bounding box center [407, 420] width 132 height 23
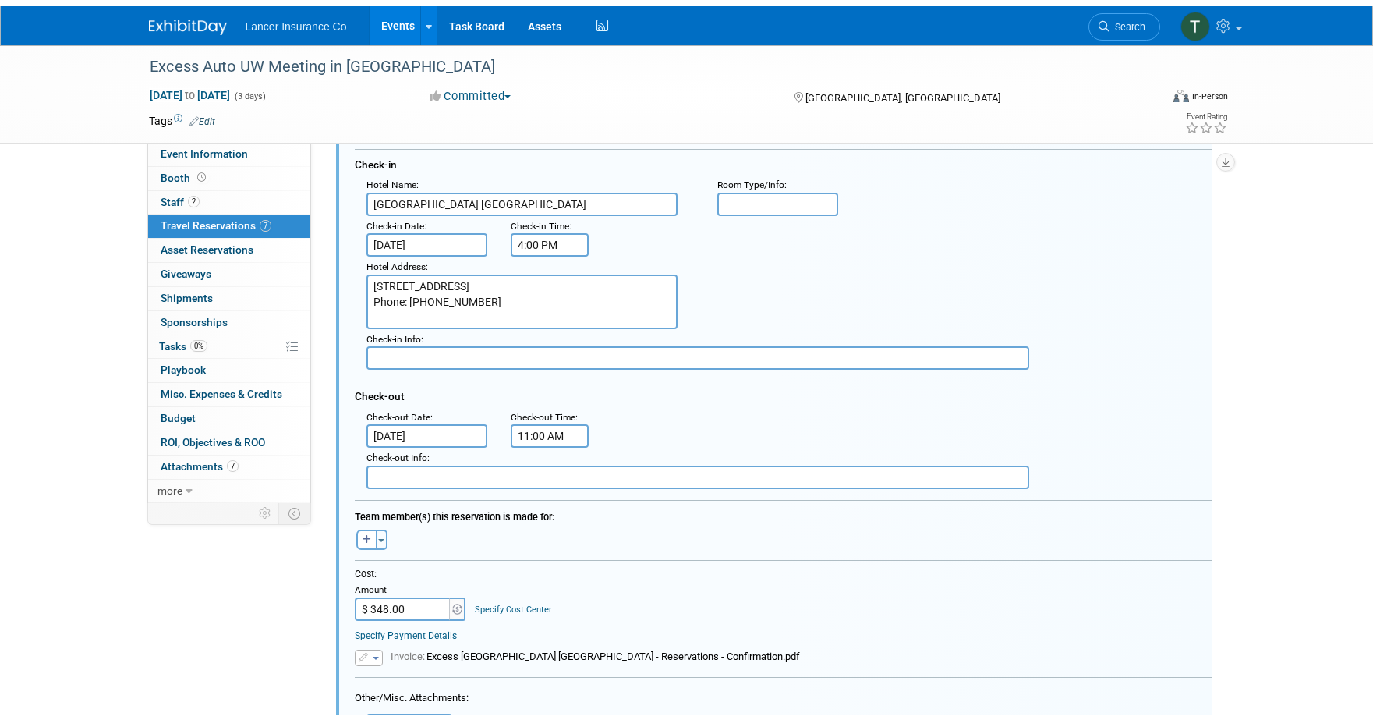
scroll to position [1453, 0]
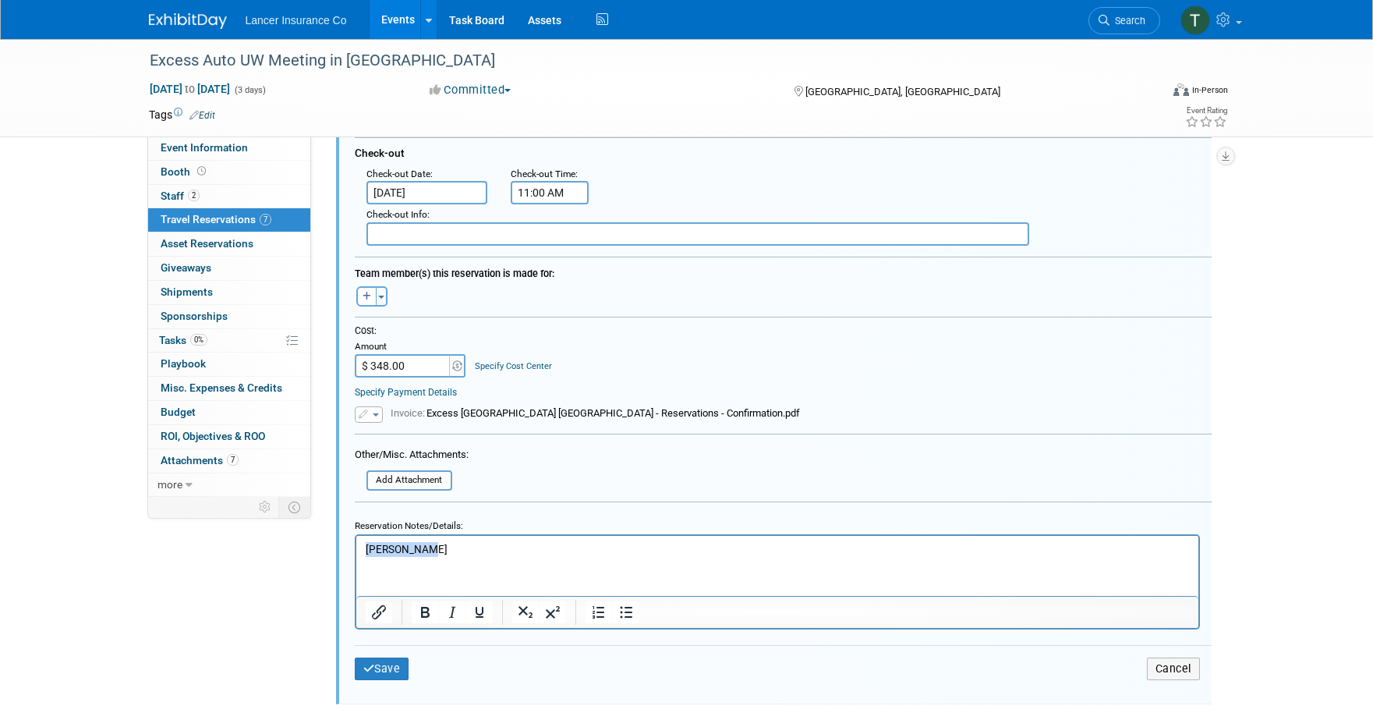
drag, startPoint x: 433, startPoint y: 545, endPoint x: 337, endPoint y: 545, distance: 96.7
click at [356, 545] on html "Ewa Puglisi" at bounding box center [777, 545] width 842 height 21
paste body "Rich Text Area. Press ALT-0 for help."
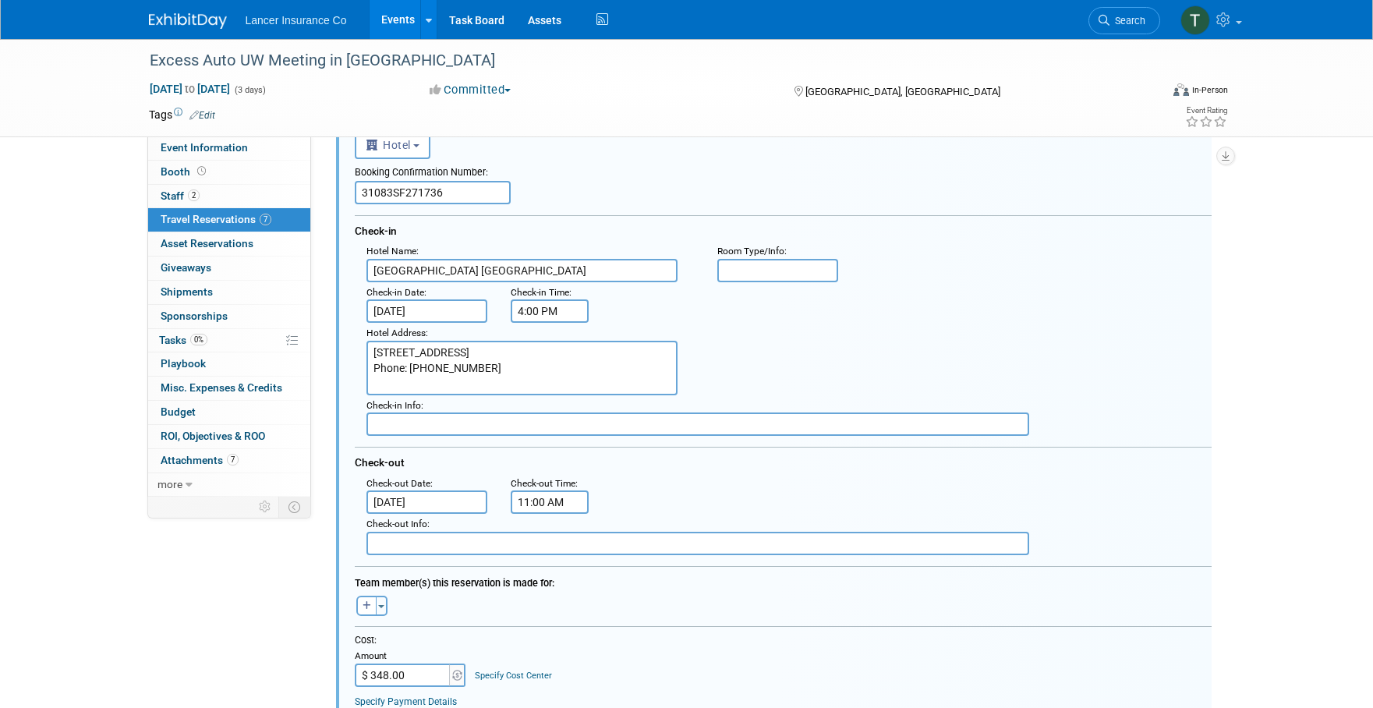
scroll to position [1141, 0]
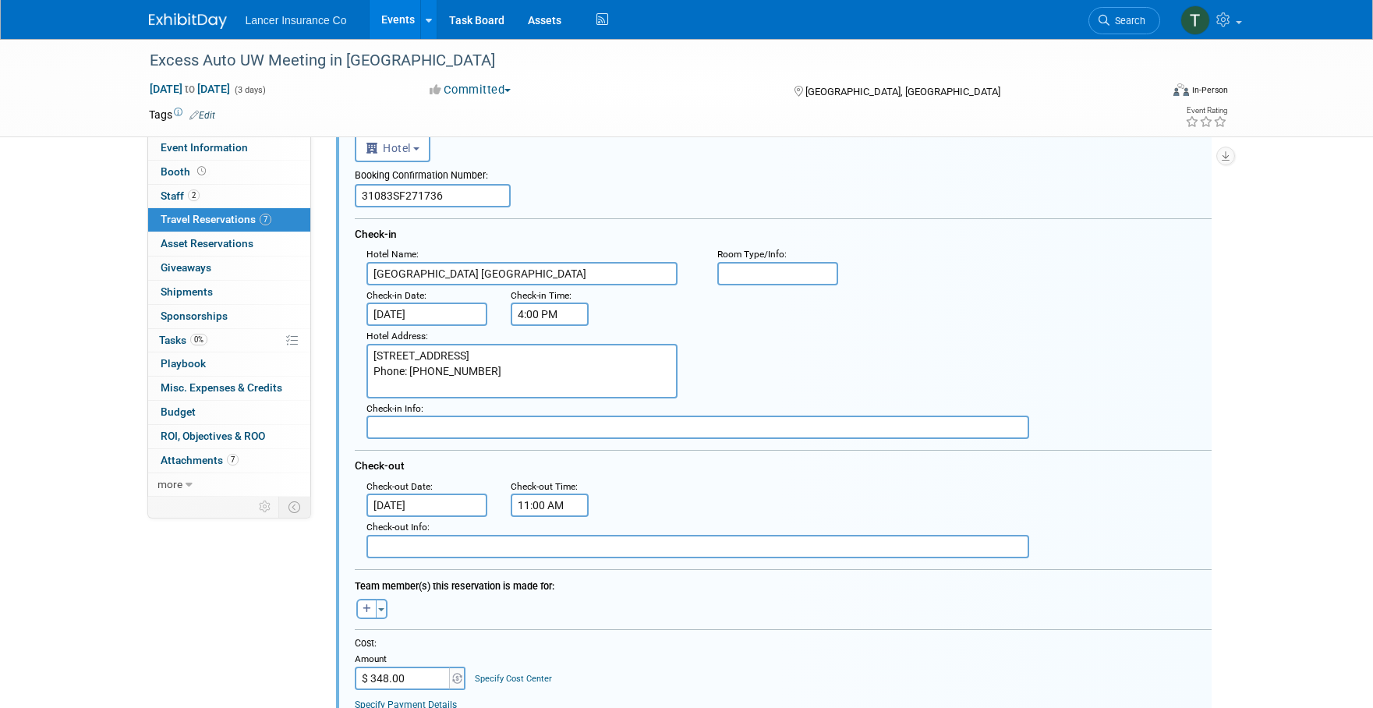
drag, startPoint x: 451, startPoint y: 195, endPoint x: 334, endPoint y: 185, distance: 117.4
click at [334, 185] on div "<i class="fas fa-plane" style="padding: 6px 4px 6px 1px;"></i> Flight <i class=…" at bounding box center [773, 565] width 879 height 908
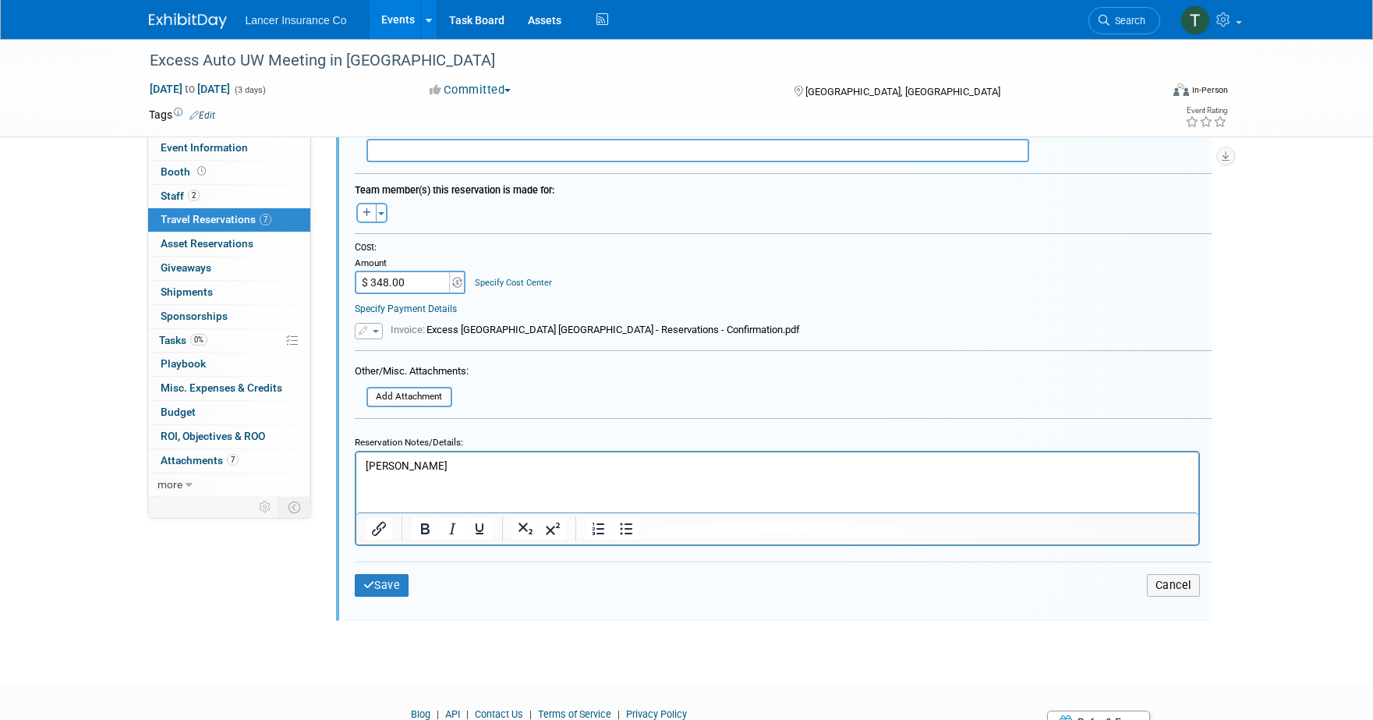
scroll to position [1538, 0]
type input "31083SF271737"
click at [391, 579] on button "Save" at bounding box center [382, 583] width 55 height 23
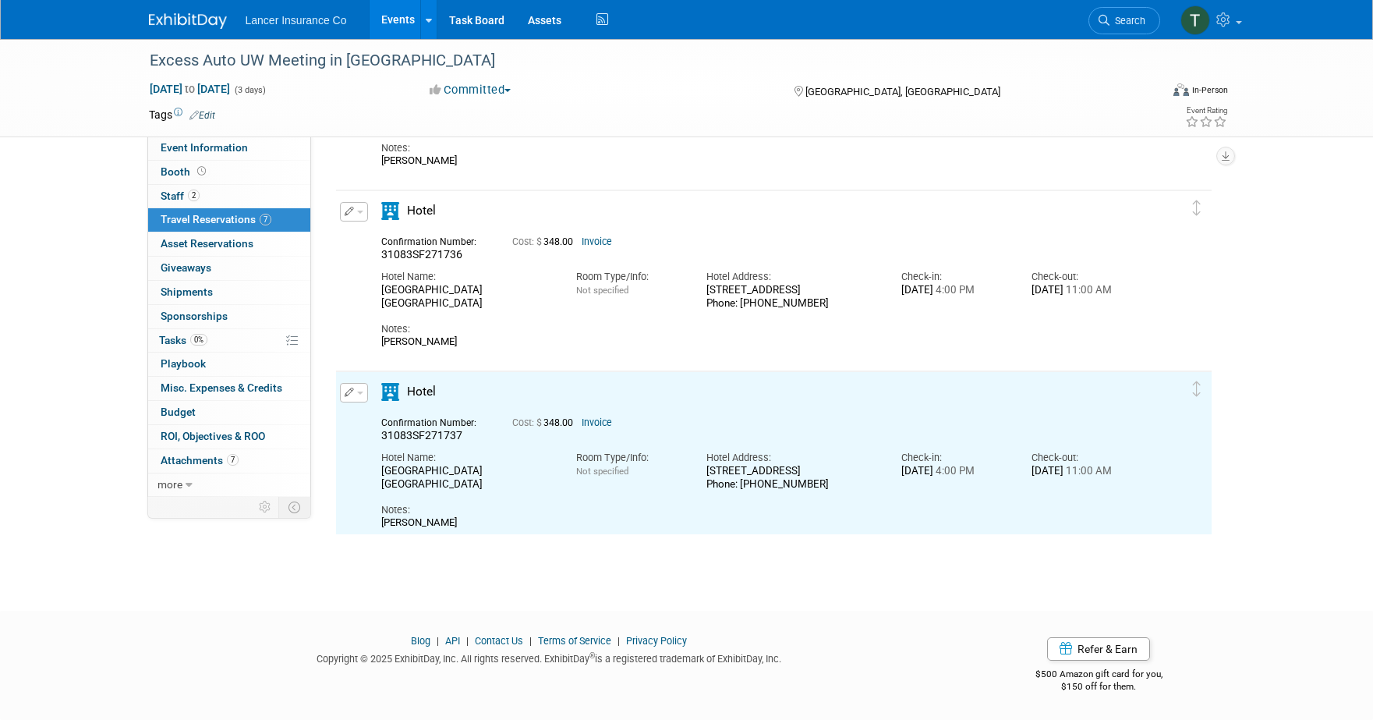
scroll to position [0, 0]
click at [364, 392] on button "button" at bounding box center [354, 392] width 28 height 19
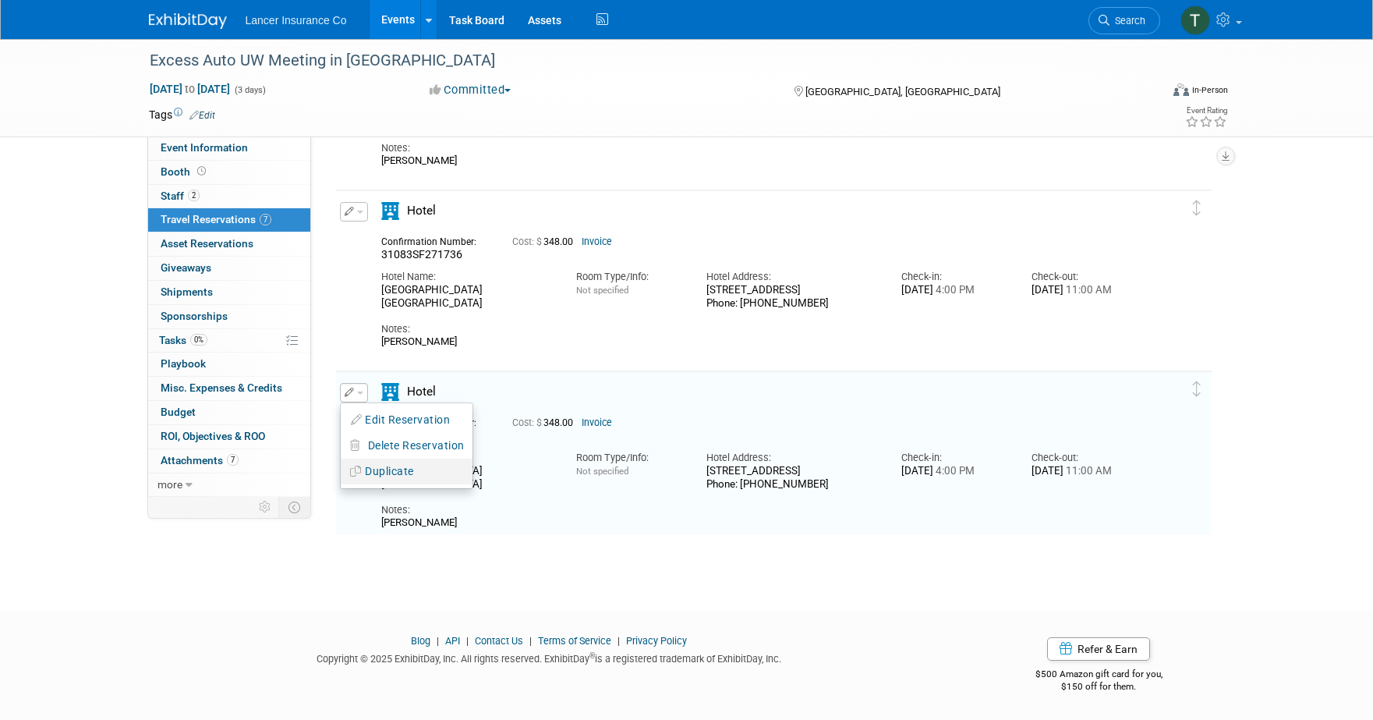
click at [391, 468] on button "Duplicate" at bounding box center [407, 471] width 132 height 23
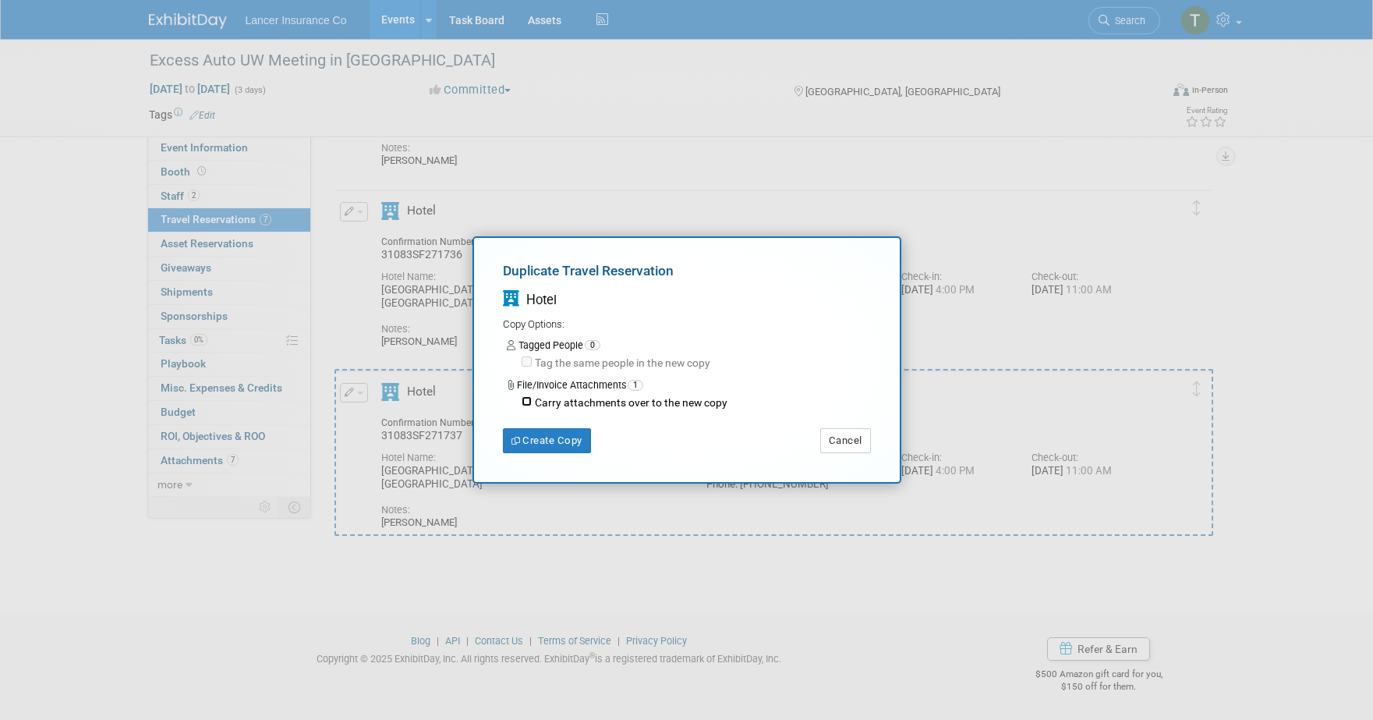
click at [523, 402] on input "Carry attachments over to the new copy" at bounding box center [527, 401] width 10 height 10
checkbox input "true"
click at [536, 433] on button "Create Copy" at bounding box center [547, 440] width 88 height 25
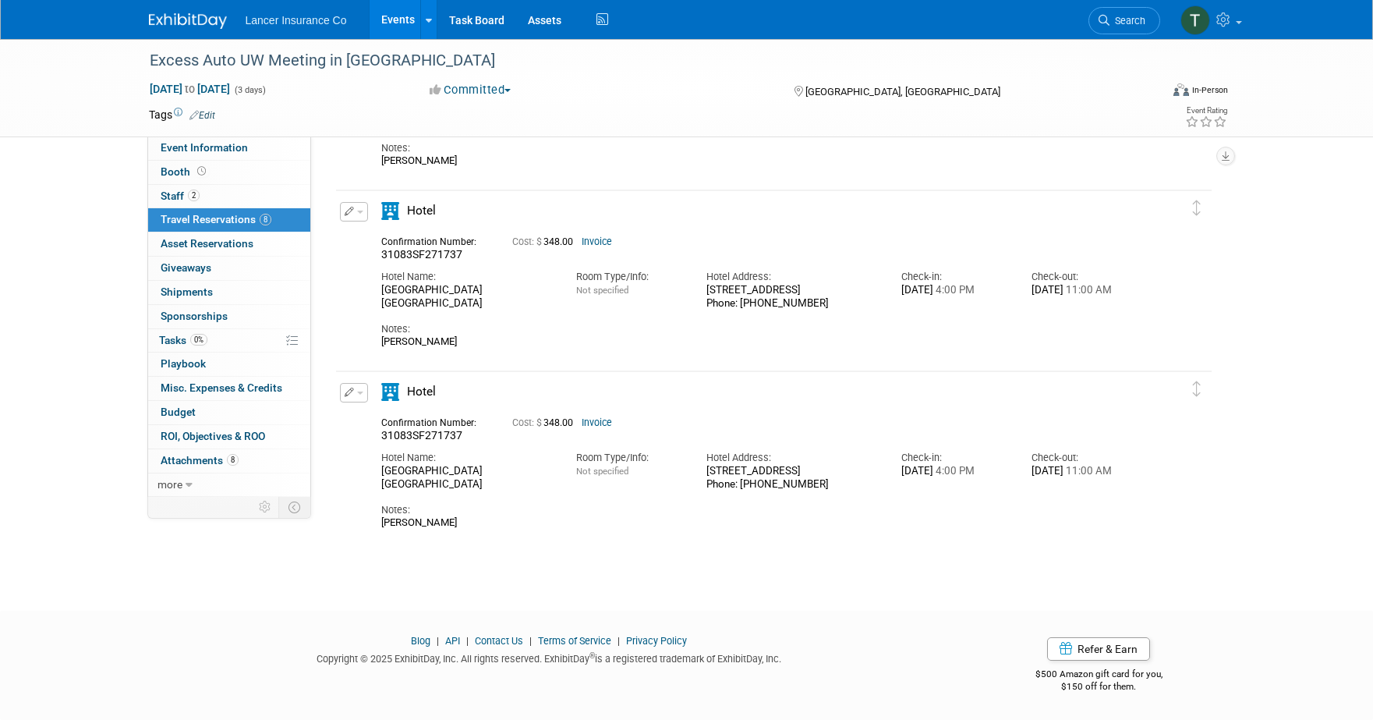
click at [361, 395] on button "button" at bounding box center [354, 392] width 28 height 19
click at [377, 414] on button "Edit Reservation" at bounding box center [407, 420] width 132 height 23
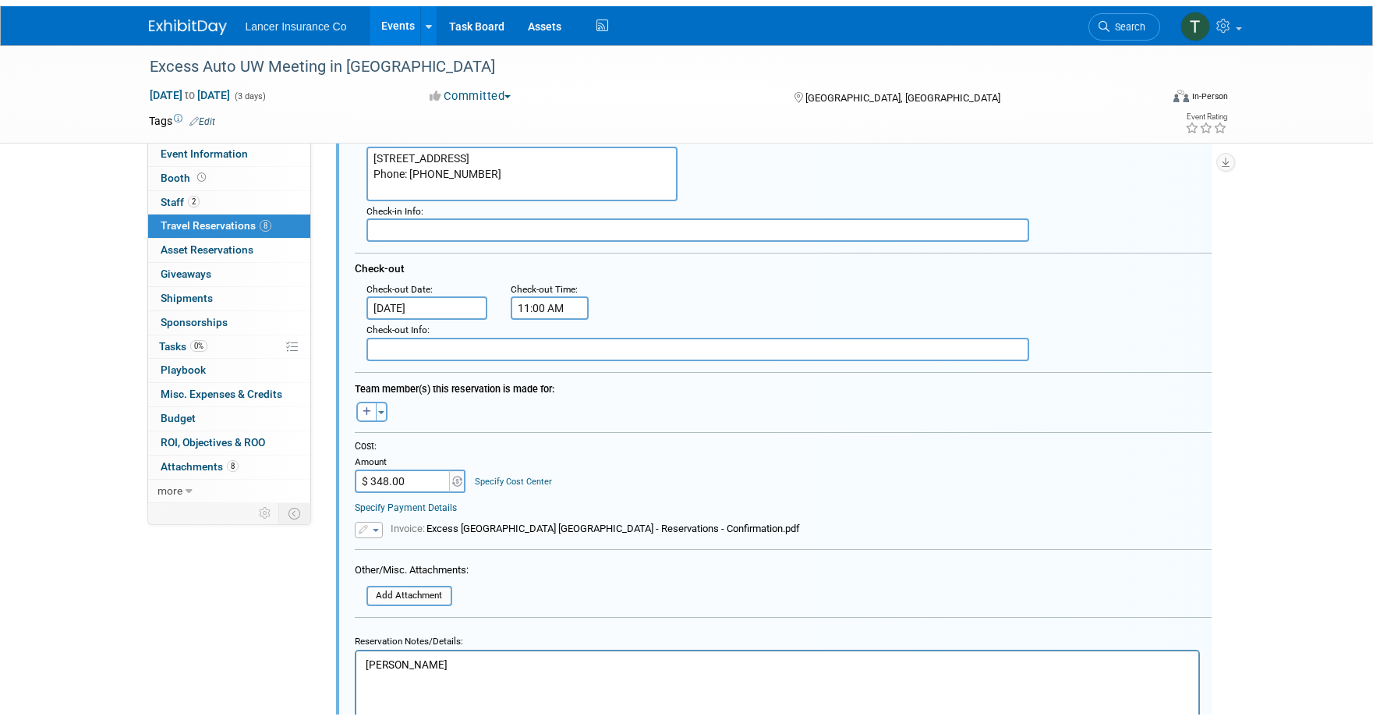
scroll to position [1601, 0]
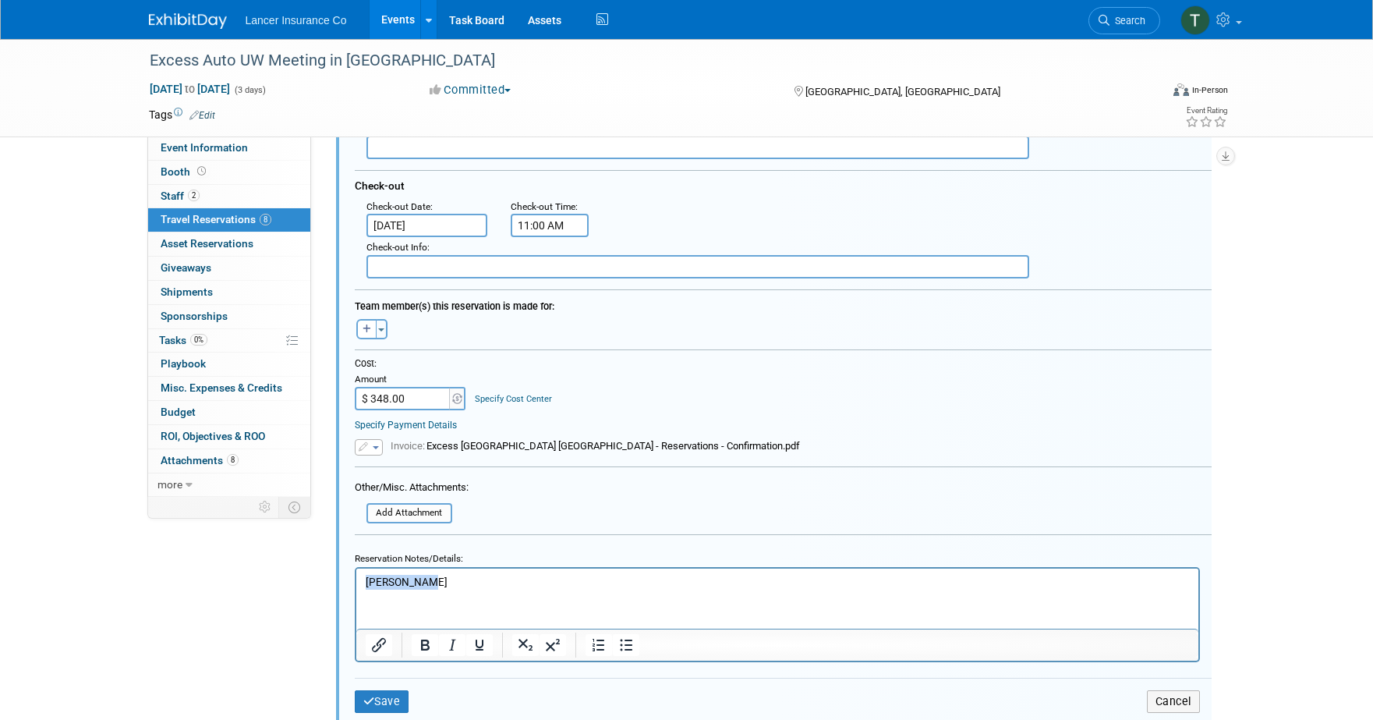
drag, startPoint x: 441, startPoint y: 575, endPoint x: 334, endPoint y: 579, distance: 106.9
click at [356, 579] on html "Blane Magee" at bounding box center [777, 578] width 842 height 21
paste body "Rich Text Area. Press ALT-0 for help."
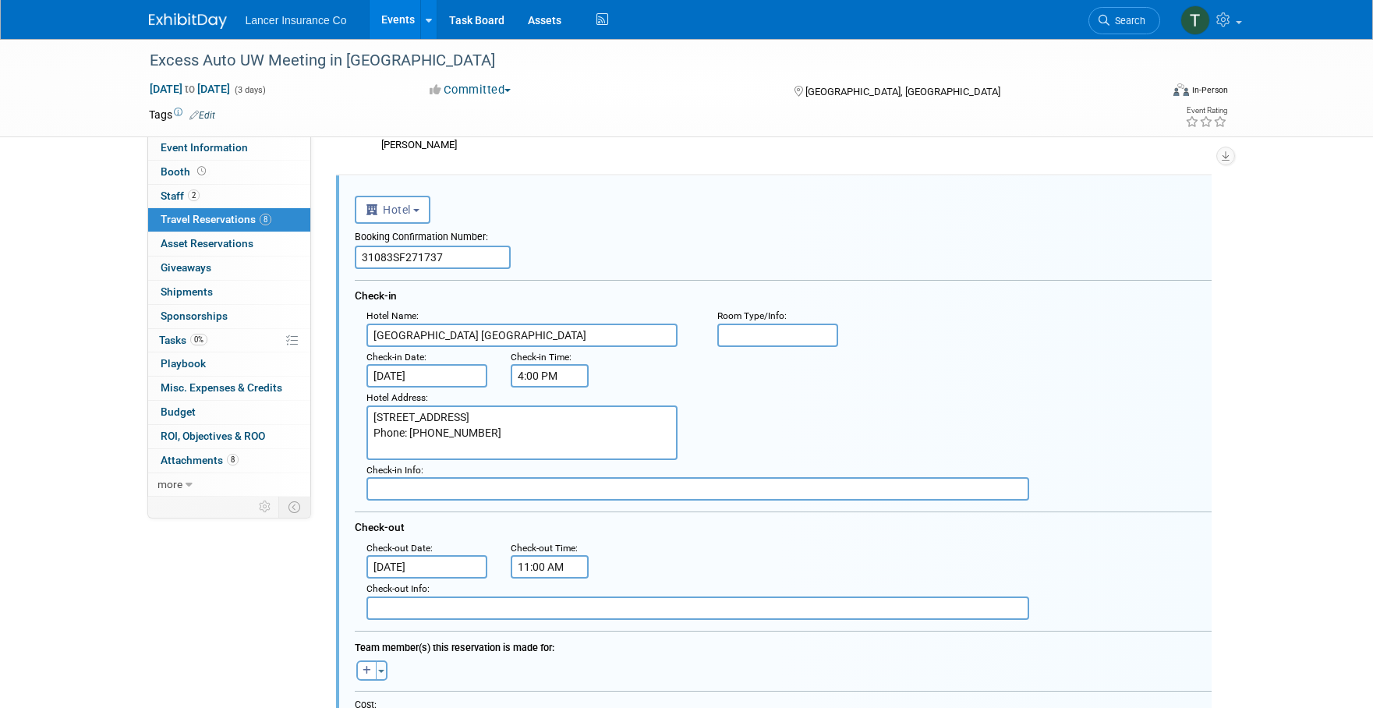
scroll to position [1258, 0]
drag, startPoint x: 455, startPoint y: 260, endPoint x: 341, endPoint y: 257, distance: 113.1
click at [341, 257] on div "<i class="fas fa-plane" style="padding: 6px 4px 6px 1px;"></i> Flight <i class=…" at bounding box center [774, 628] width 876 height 903
paste input "8"
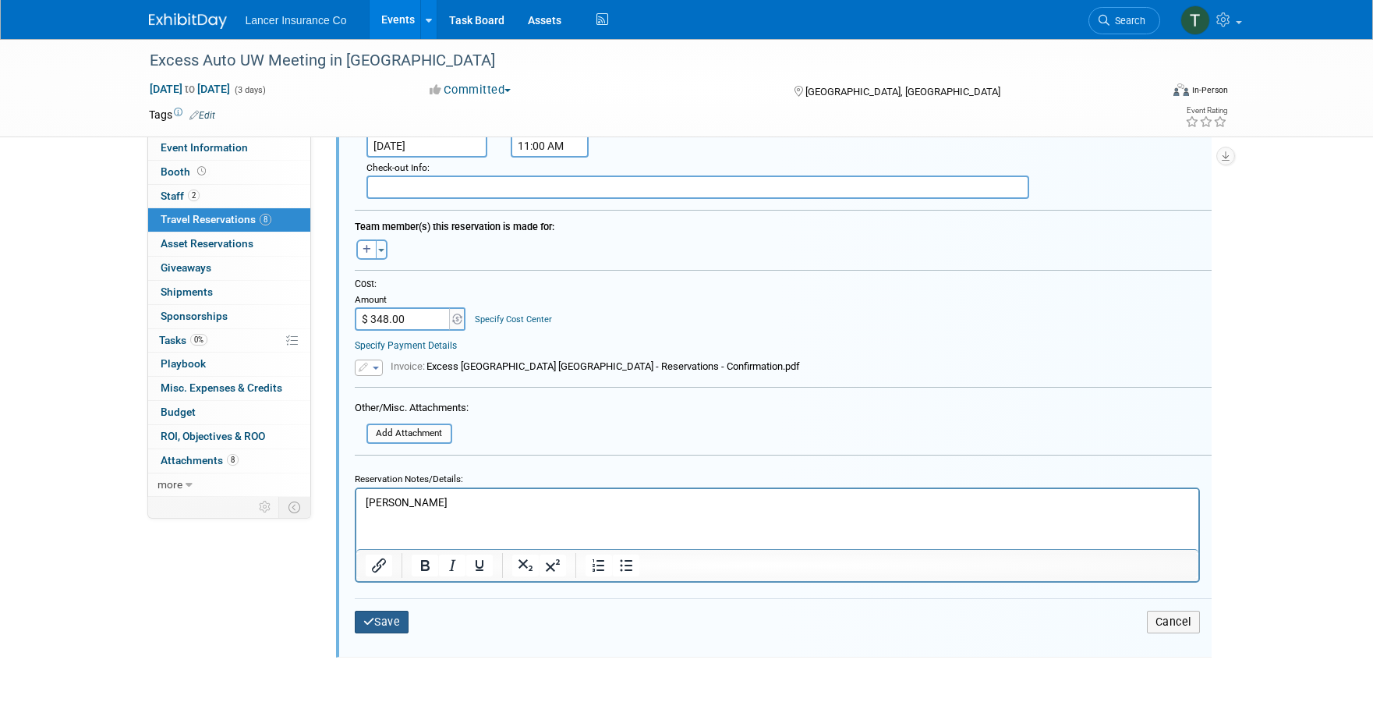
type input "31083SF271738"
click at [391, 619] on button "Save" at bounding box center [382, 621] width 55 height 23
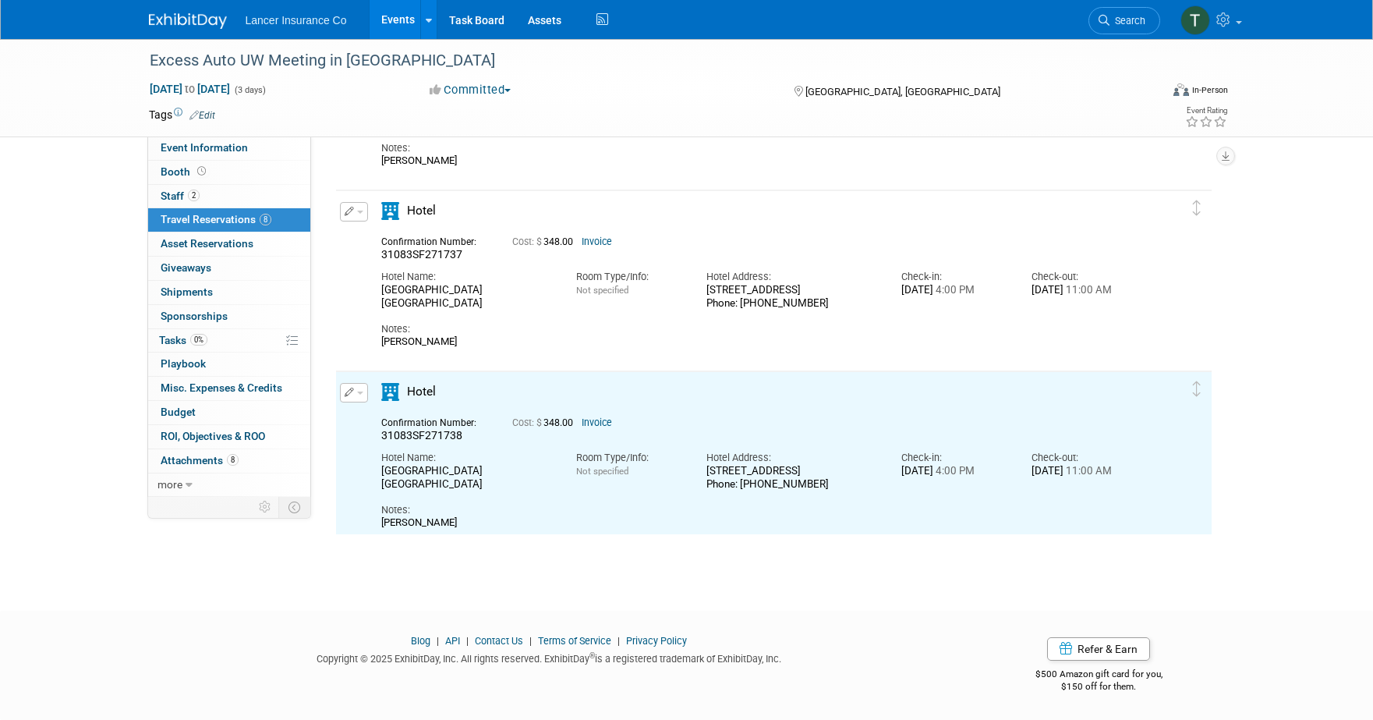
scroll to position [0, 0]
click at [362, 396] on button "button" at bounding box center [354, 392] width 28 height 19
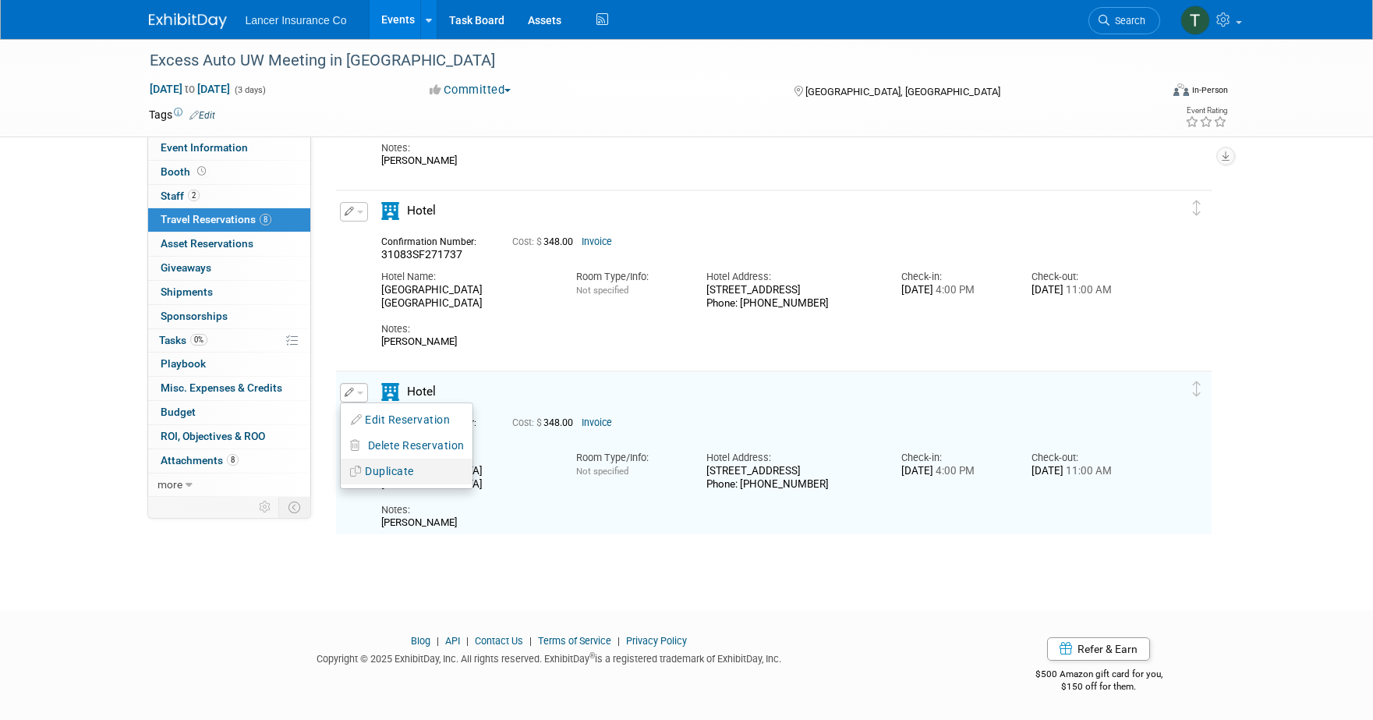
click at [397, 469] on button "Duplicate" at bounding box center [407, 471] width 132 height 23
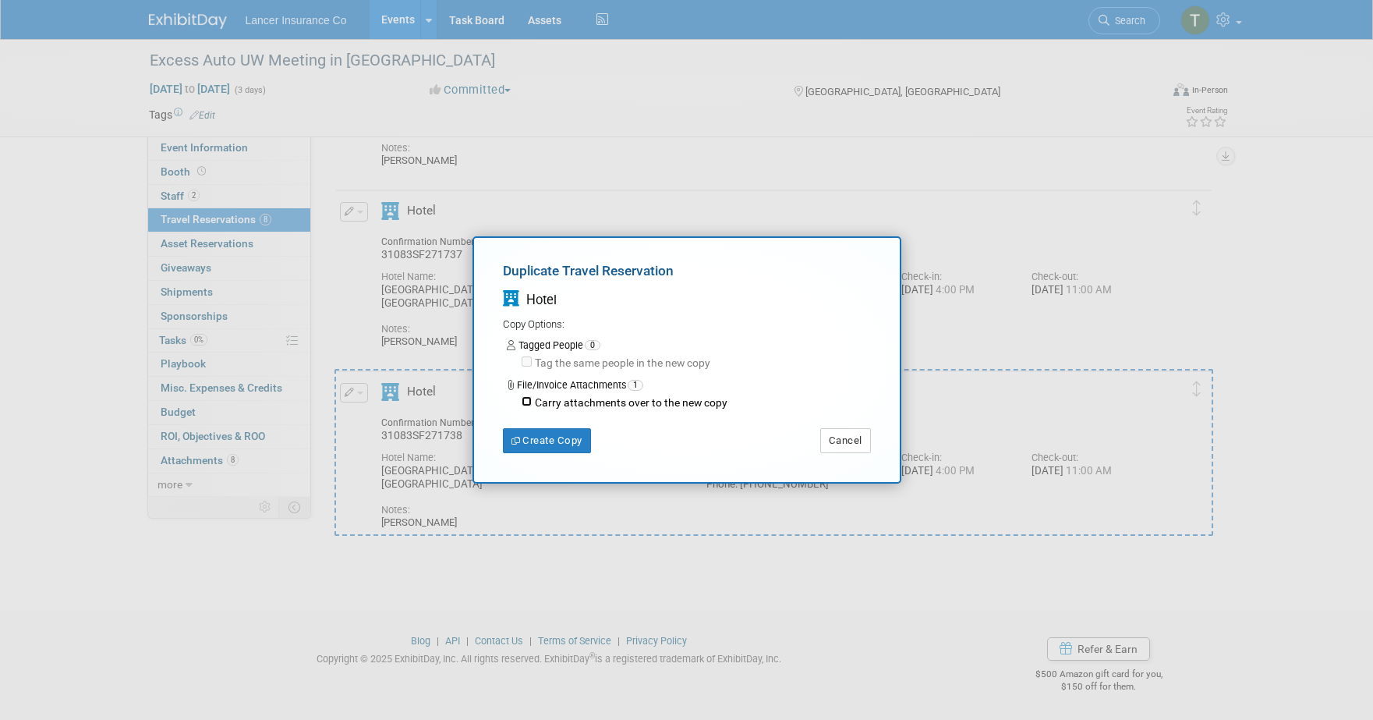
click at [522, 398] on input "Carry attachments over to the new copy" at bounding box center [527, 401] width 10 height 10
checkbox input "true"
click at [543, 434] on button "Create Copy" at bounding box center [547, 440] width 88 height 25
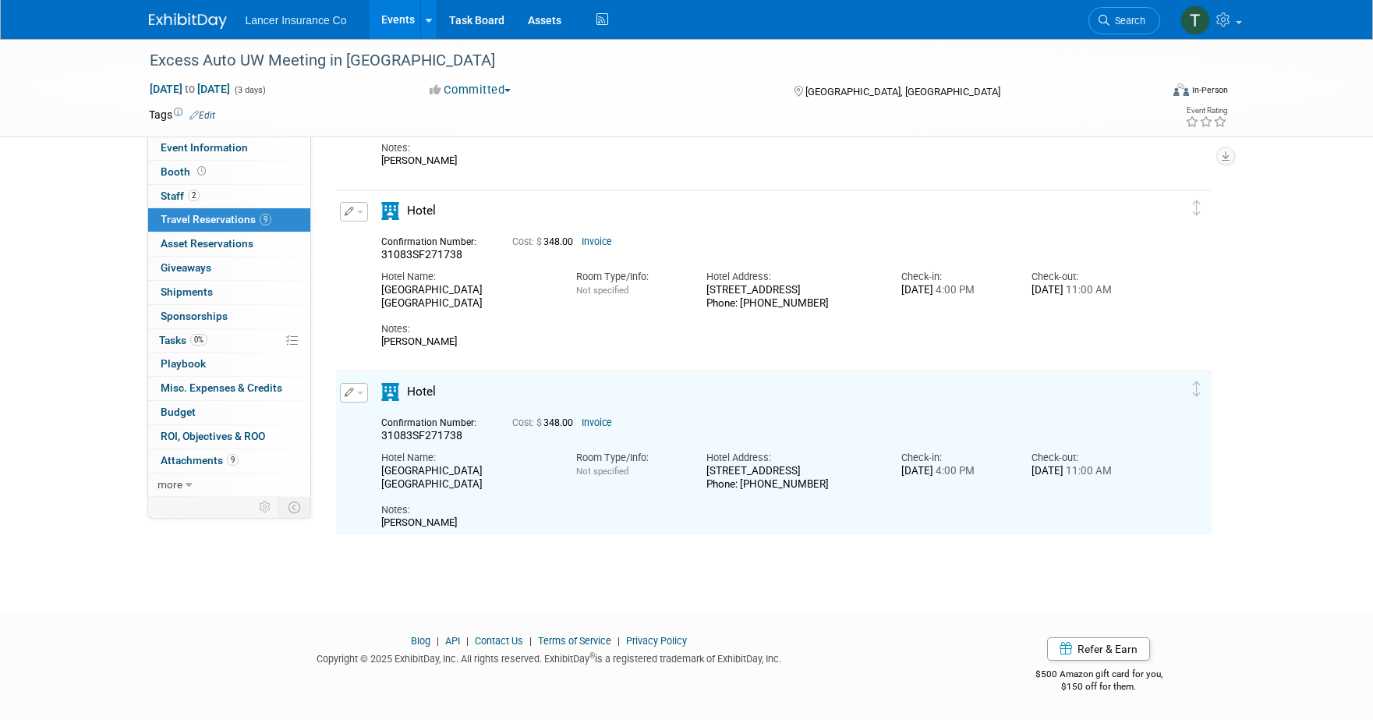
click at [362, 395] on button "button" at bounding box center [354, 392] width 28 height 19
click at [380, 421] on button "Edit Reservation" at bounding box center [407, 420] width 132 height 23
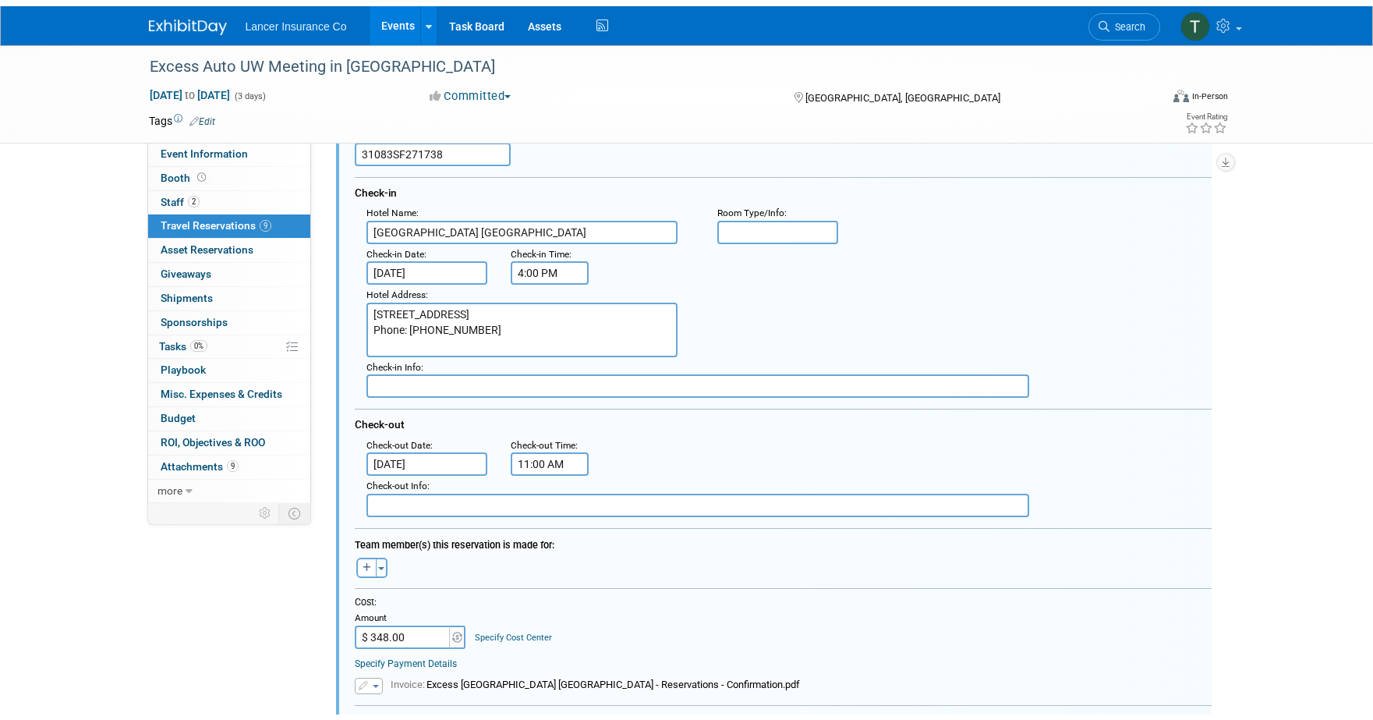
scroll to position [1966, 0]
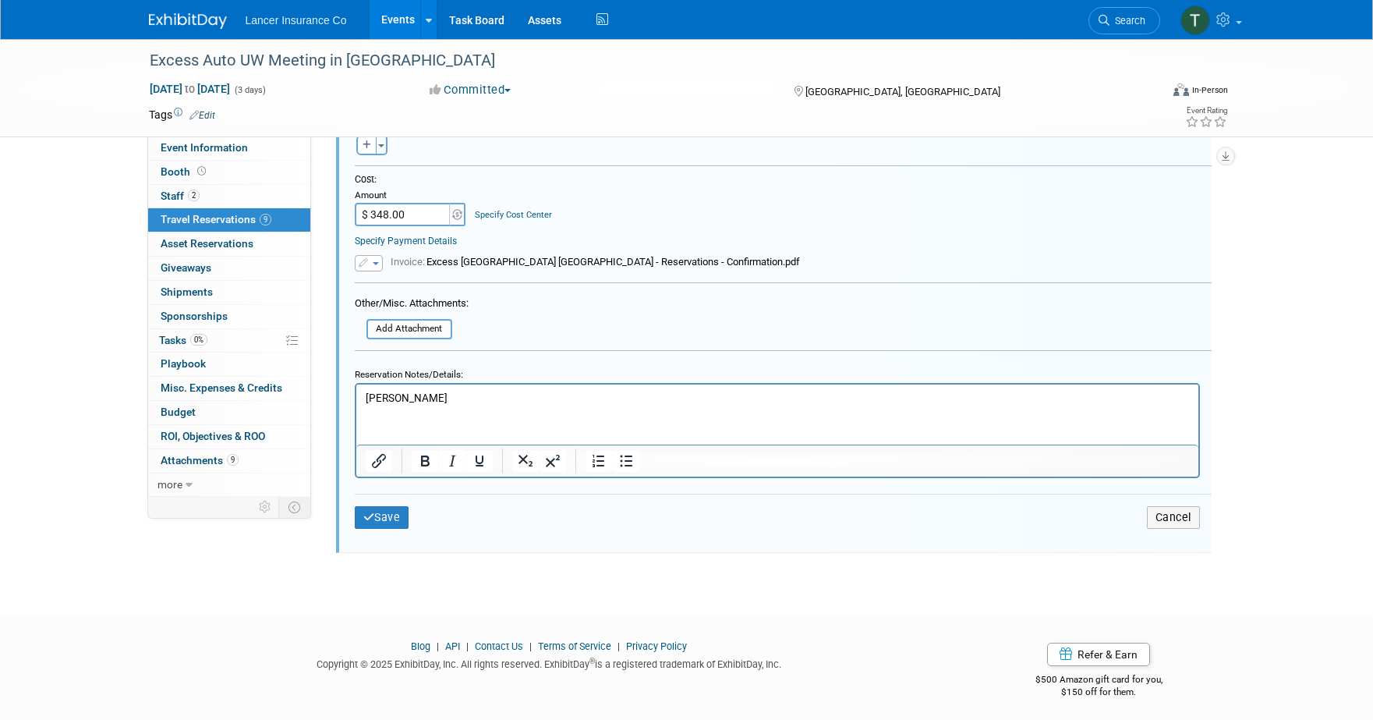
drag, startPoint x: 465, startPoint y: 398, endPoint x: 371, endPoint y: 400, distance: 94.4
click at [371, 400] on p "Mitchell Feldbusch" at bounding box center [777, 397] width 824 height 15
drag, startPoint x: 452, startPoint y: 405, endPoint x: 408, endPoint y: 416, distance: 45.8
click at [356, 398] on html "Mitchell Feldbusch" at bounding box center [777, 394] width 842 height 21
drag, startPoint x: 458, startPoint y: 397, endPoint x: 336, endPoint y: 397, distance: 121.6
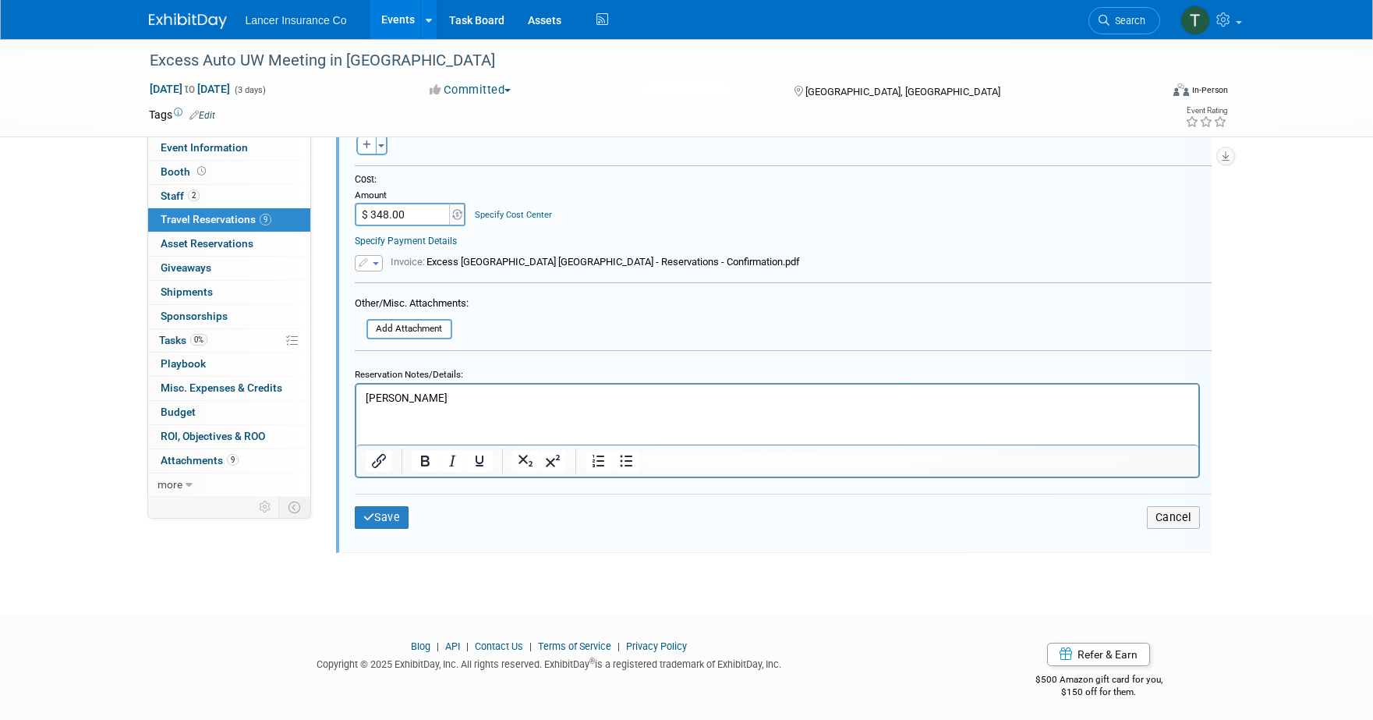
click at [356, 397] on html "Mitchell Feldbusch" at bounding box center [777, 394] width 842 height 21
paste body "Rich Text Area. Press ALT-0 for help."
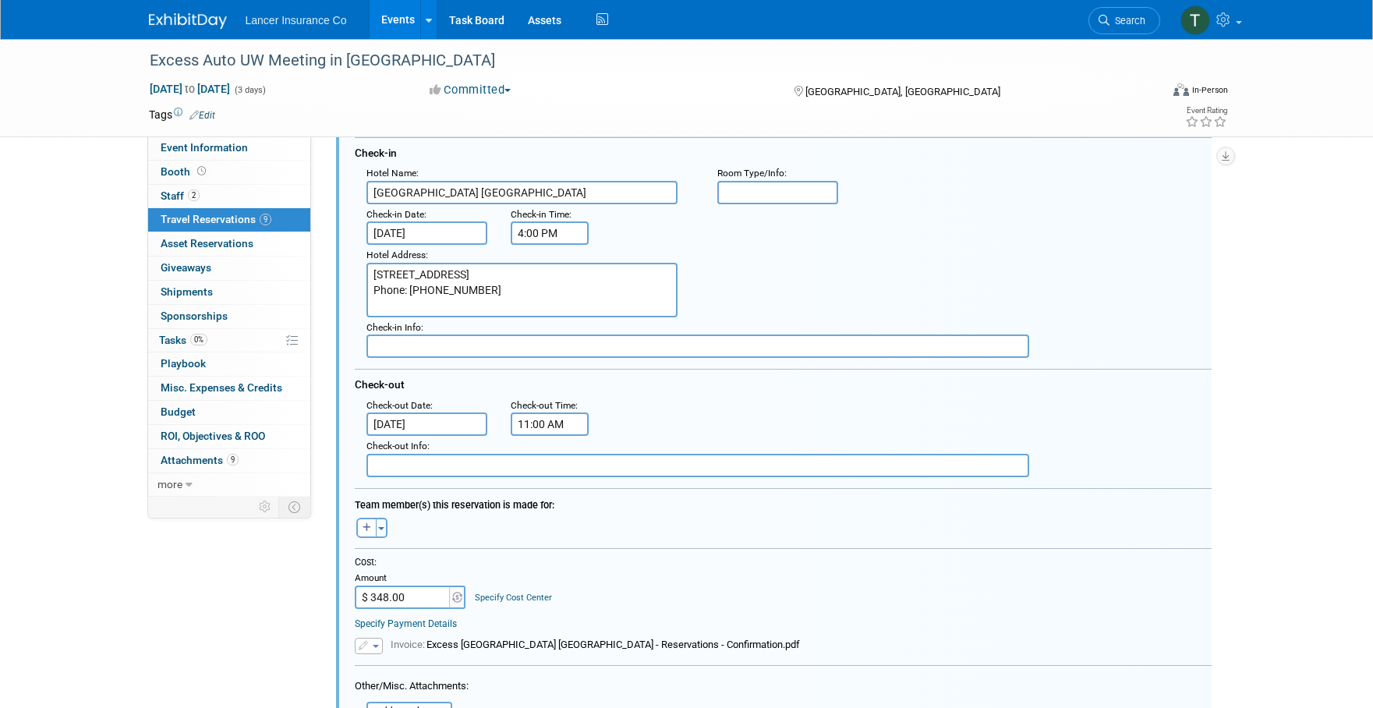
scroll to position [1452, 0]
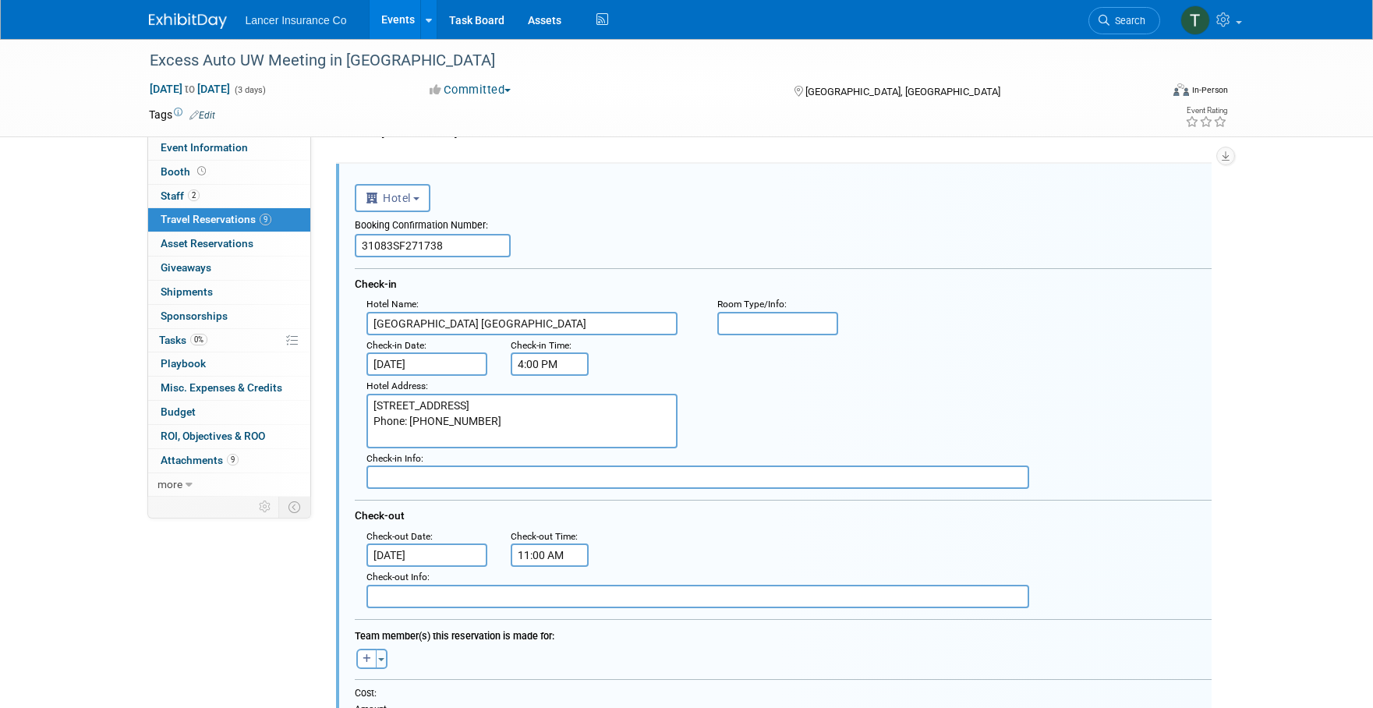
drag, startPoint x: 469, startPoint y: 247, endPoint x: 350, endPoint y: 236, distance: 119.0
click at [350, 236] on div "<i class="fas fa-plane" style="padding: 6px 4px 6px 1px;"></i> Flight <i class=…" at bounding box center [774, 637] width 876 height 947
paste input "9"
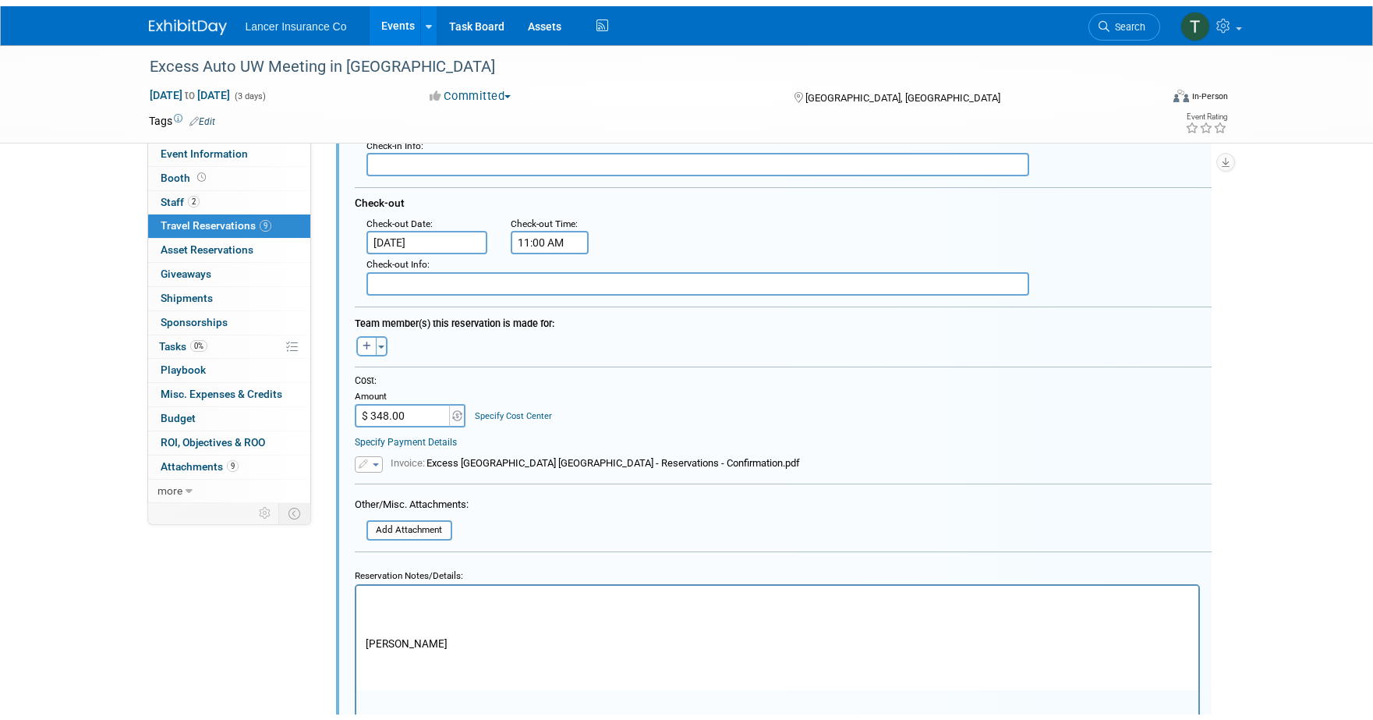
scroll to position [1796, 0]
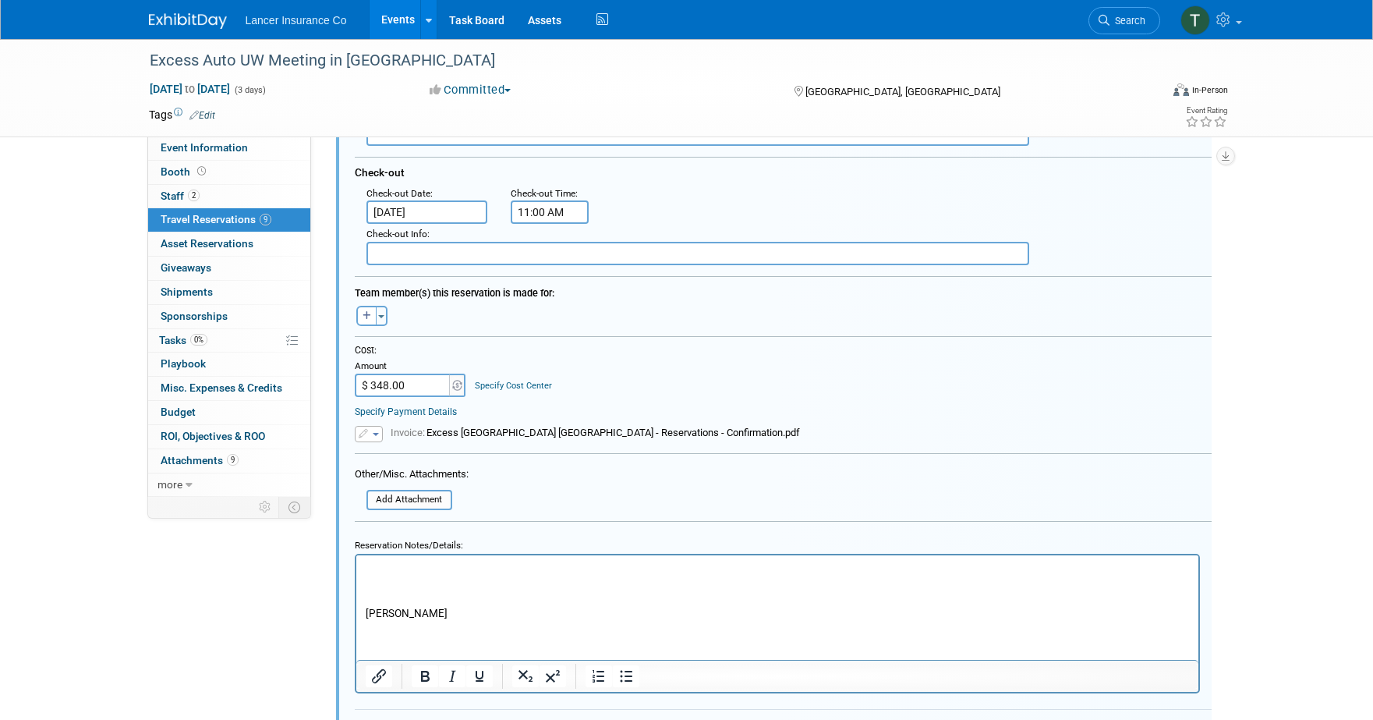
type input "31083SF271739"
click at [369, 617] on p "James Duval" at bounding box center [777, 612] width 824 height 15
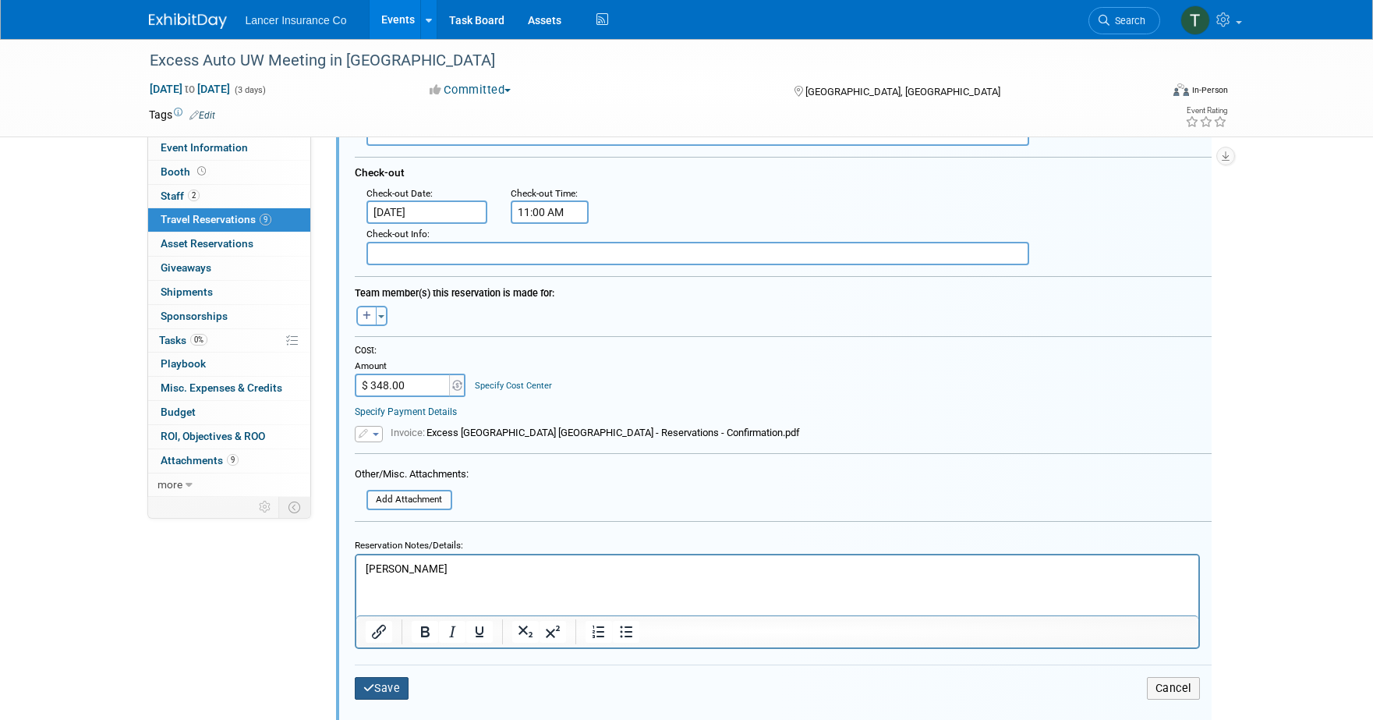
click at [377, 682] on button "Save" at bounding box center [382, 688] width 55 height 23
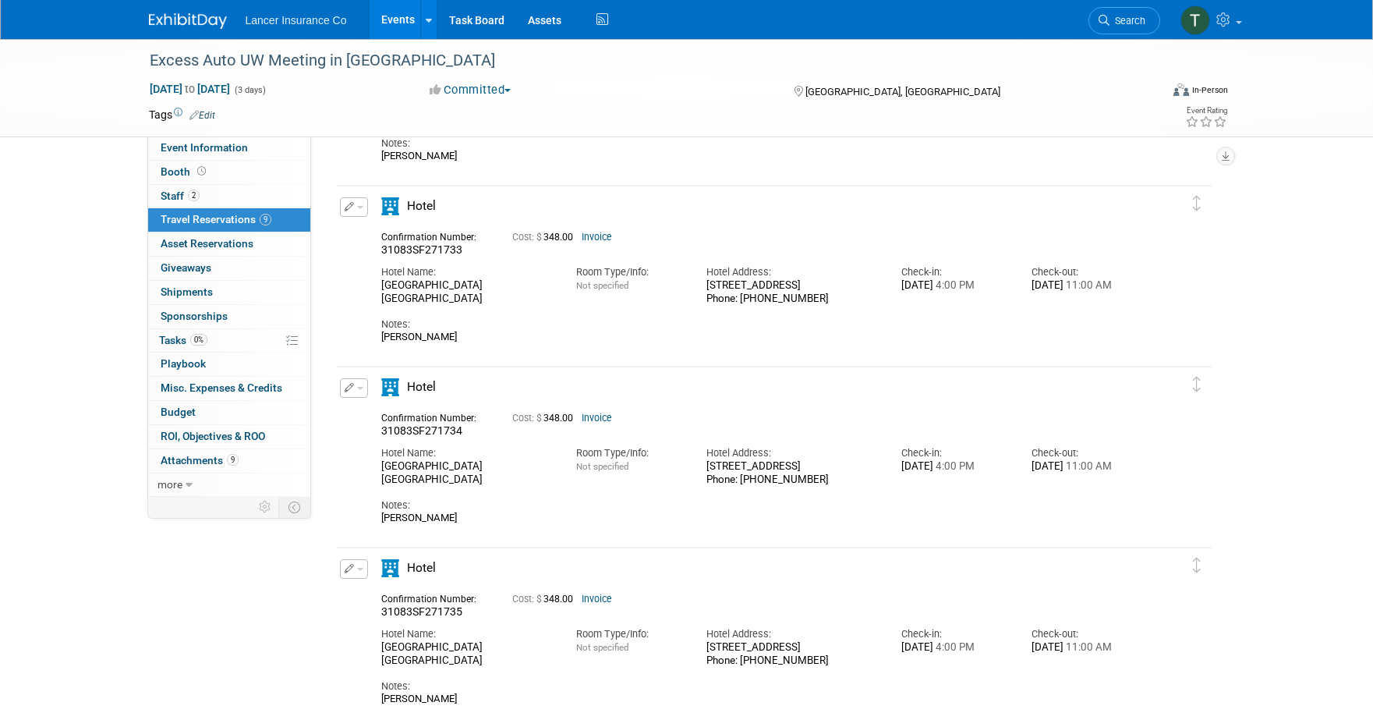
scroll to position [353, 0]
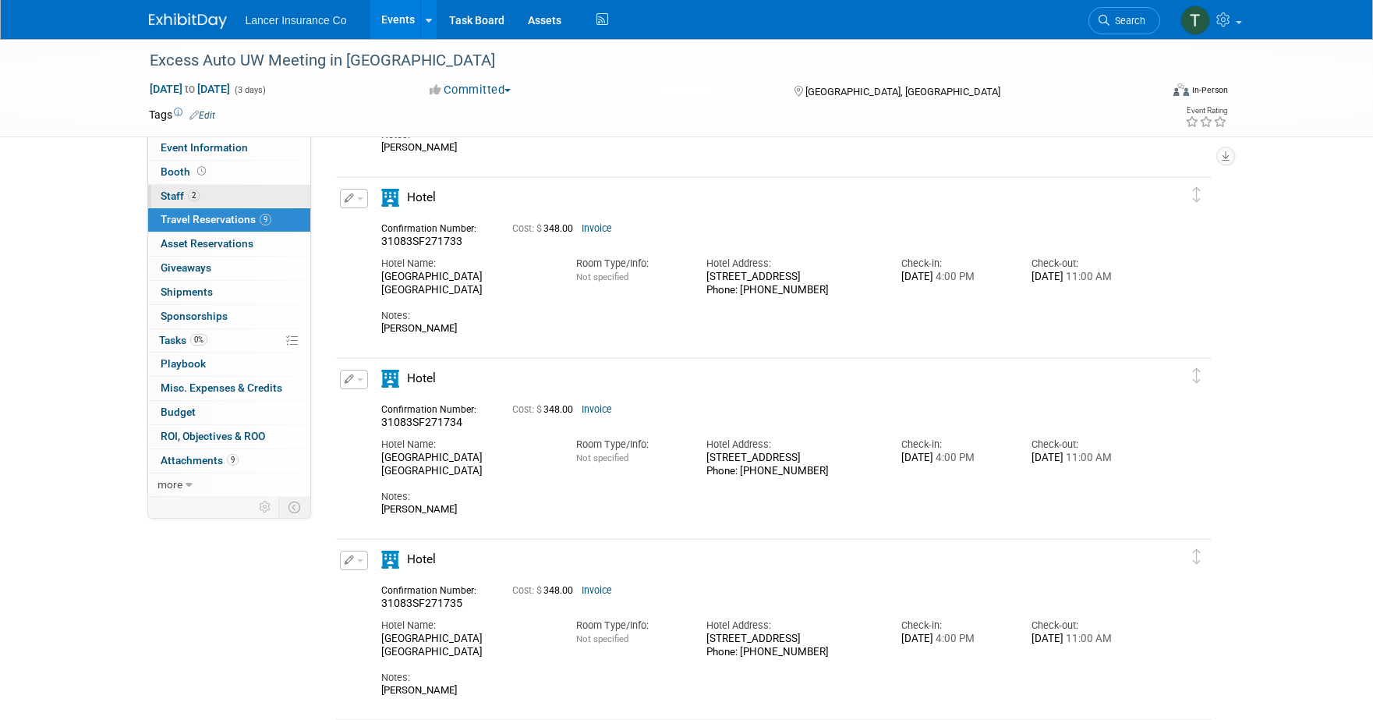
click at [161, 200] on span "Staff 2" at bounding box center [180, 195] width 39 height 12
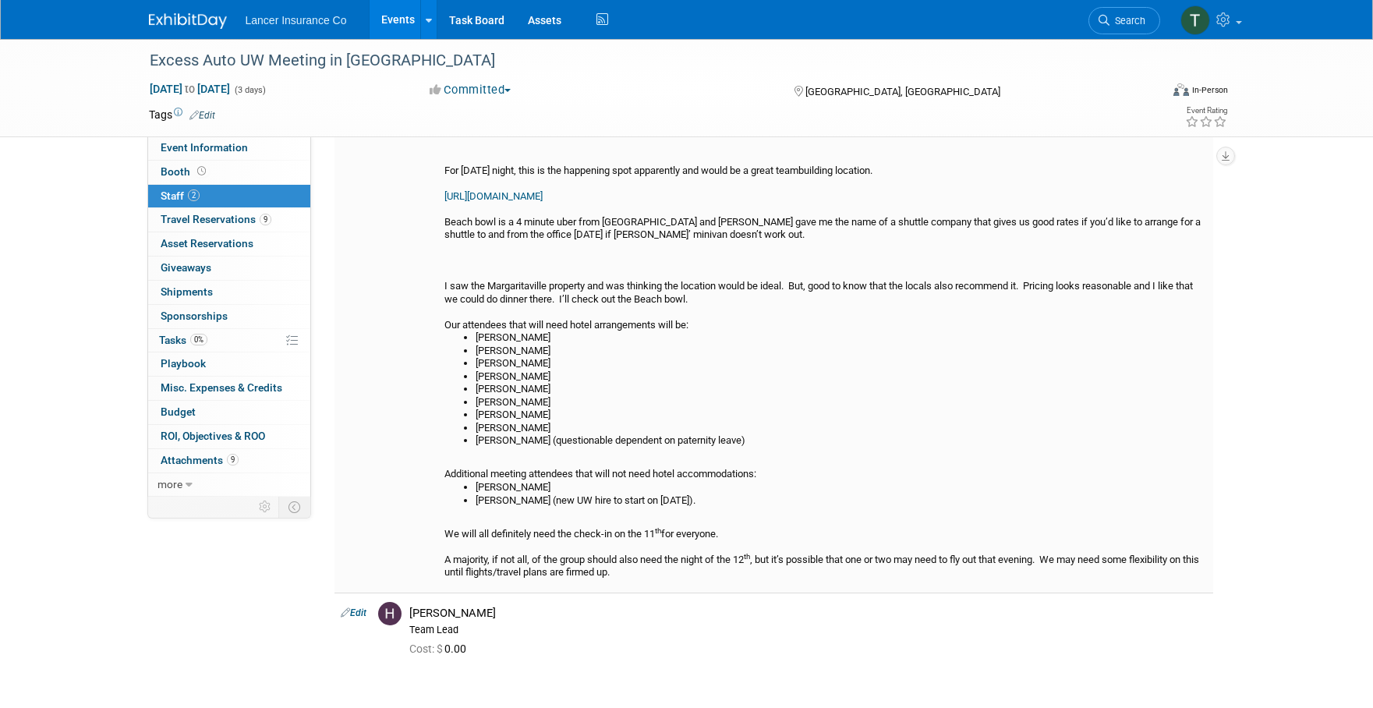
scroll to position [191, 0]
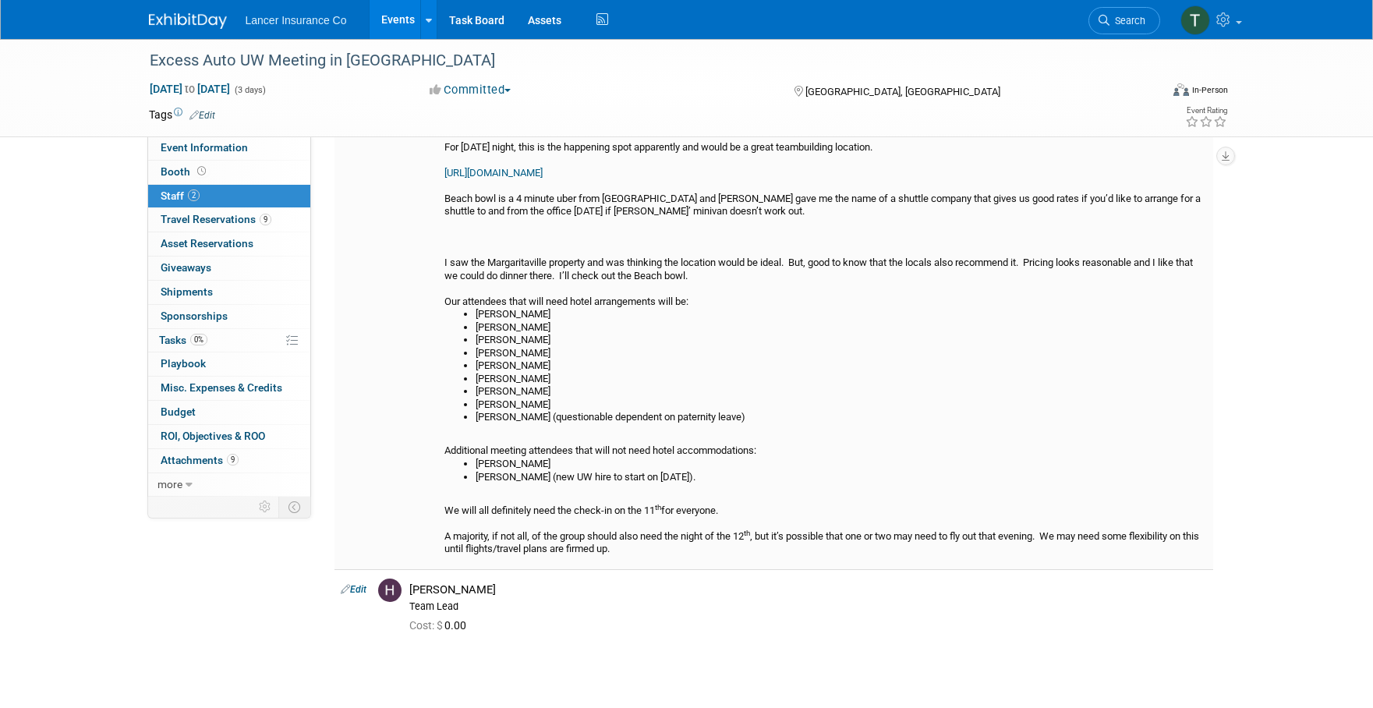
drag, startPoint x: 709, startPoint y: 452, endPoint x: 462, endPoint y: 347, distance: 267.9
click at [462, 347] on div "3 Lancer locals to Jacksonville beach said the Margaritaville hotel has a great…" at bounding box center [825, 310] width 762 height 492
click at [727, 458] on li "Chris Dougherty" at bounding box center [841, 464] width 731 height 13
drag, startPoint x: 534, startPoint y: 391, endPoint x: 463, endPoint y: 288, distance: 125.6
click at [463, 308] on ul "Holly Miller Rory Bernard Christy Johnson Bryan Neville Jen Fullan Ewa Puglisi …" at bounding box center [825, 366] width 762 height 116
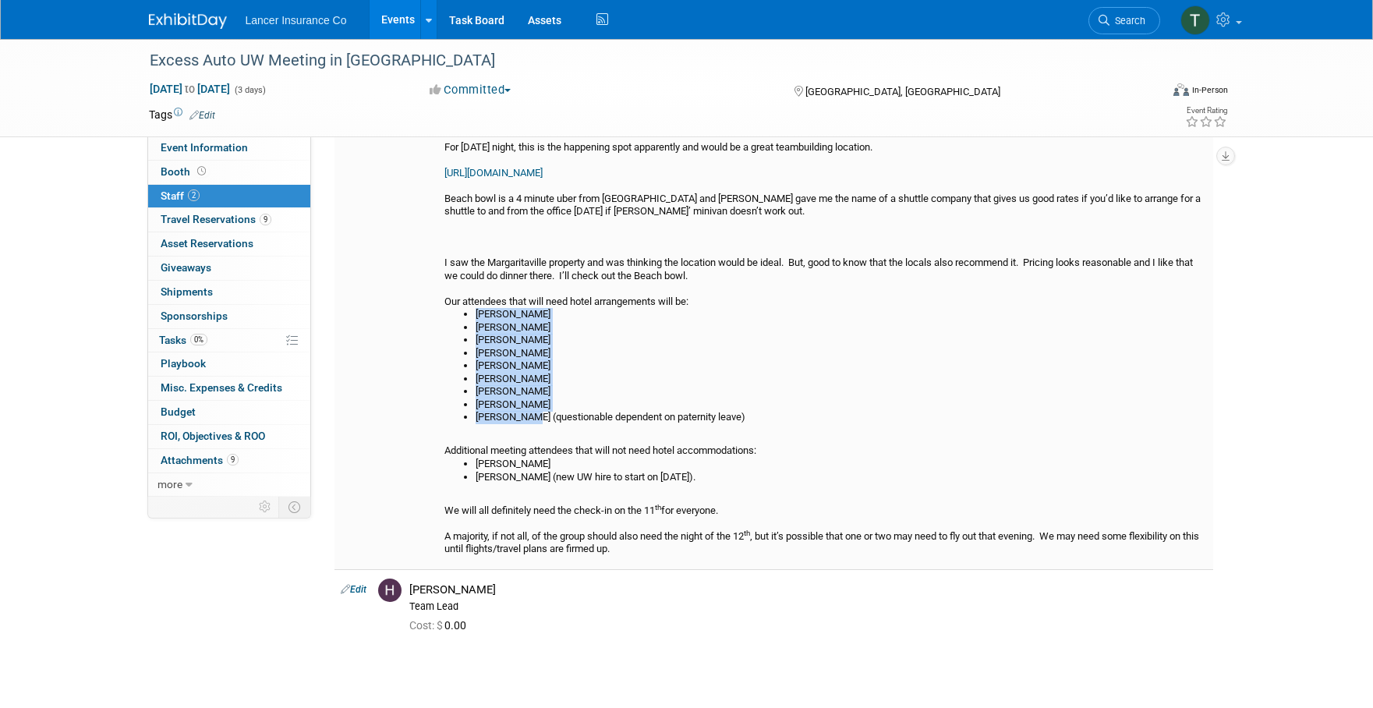
copy ul "Holly Miller Rory Bernard Christy Johnson Bryan Neville Jen Fullan Ewa Puglisi …"
